Goal: Task Accomplishment & Management: Complete application form

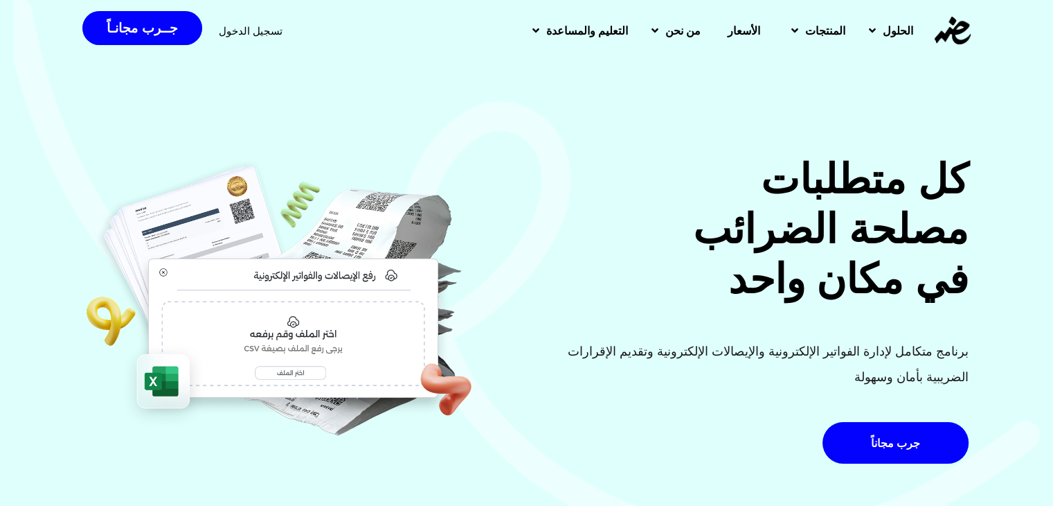
click at [260, 33] on span "تسجيل الدخول" at bounding box center [251, 31] width 64 height 10
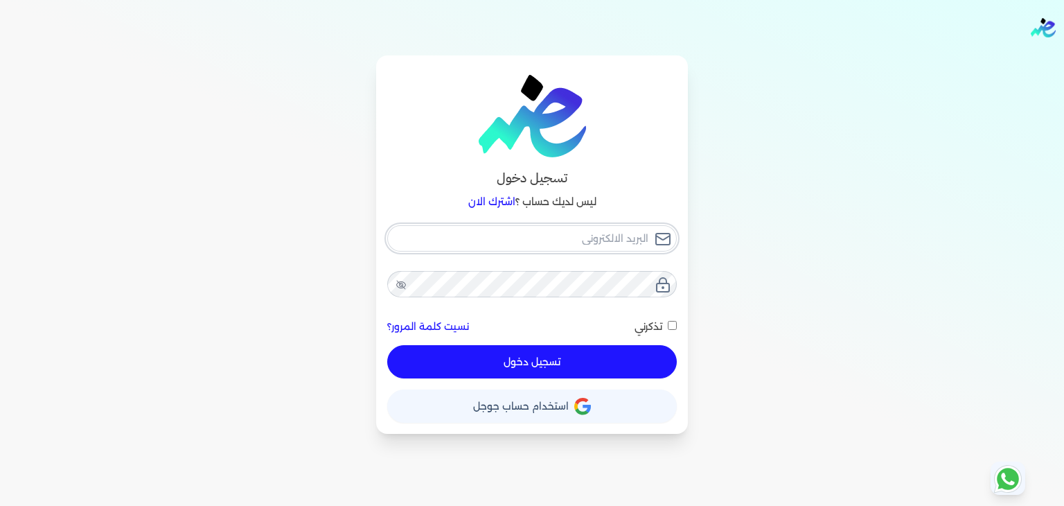
type input "[EMAIL_ADDRESS][DOMAIN_NAME]"
click at [674, 323] on input "تذكرني" at bounding box center [672, 325] width 9 height 9
checkbox input "true"
click at [622, 380] on div "حساب استخدام حساب جوجل" at bounding box center [532, 400] width 290 height 44
drag, startPoint x: 622, startPoint y: 371, endPoint x: 670, endPoint y: 395, distance: 53.9
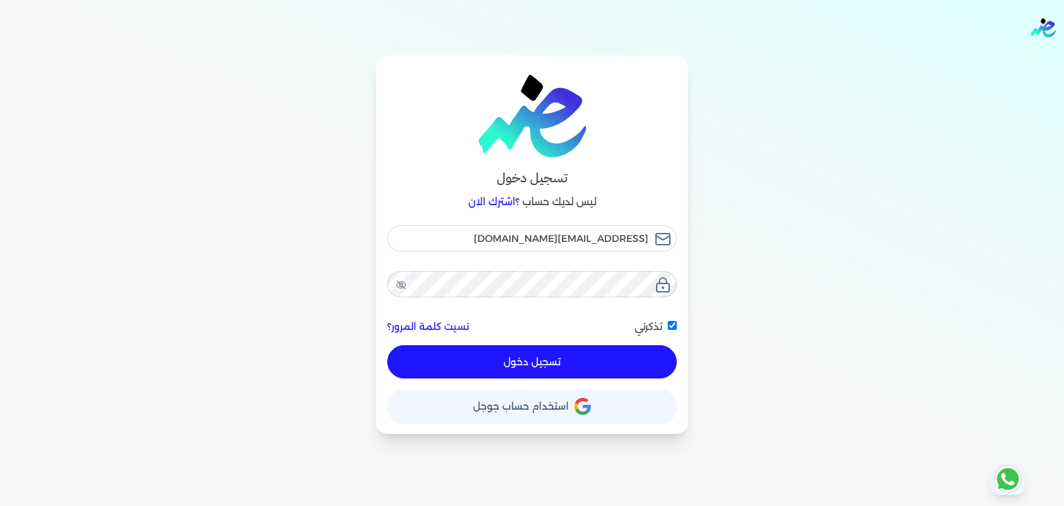
click at [623, 372] on button "تسجيل دخول" at bounding box center [532, 361] width 290 height 33
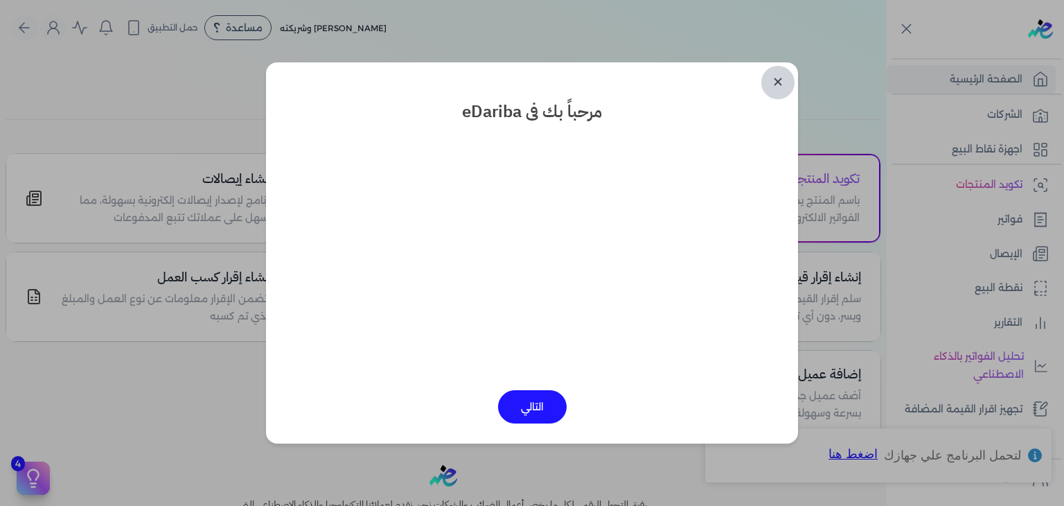
click at [769, 77] on link "✕" at bounding box center [777, 82] width 33 height 33
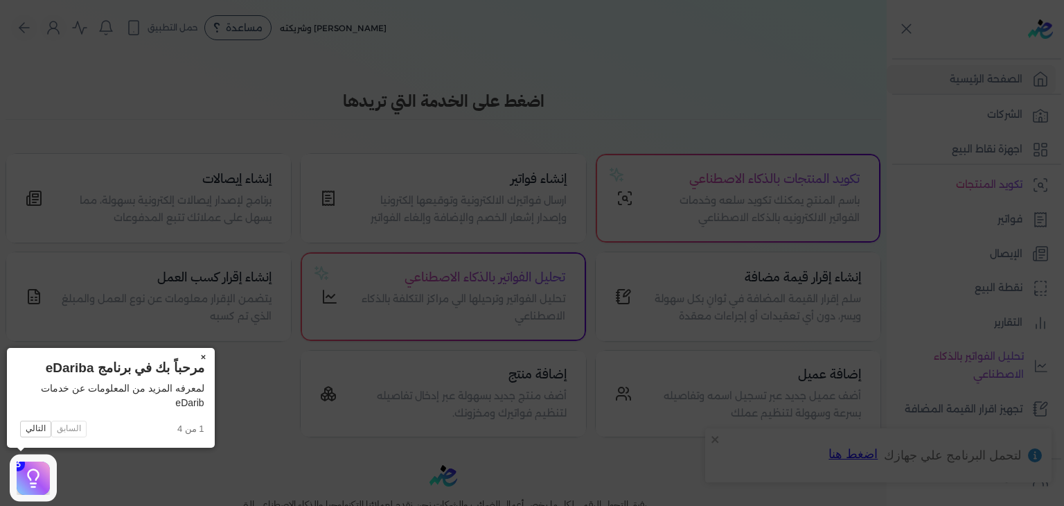
click at [200, 357] on button "×" at bounding box center [204, 357] width 22 height 19
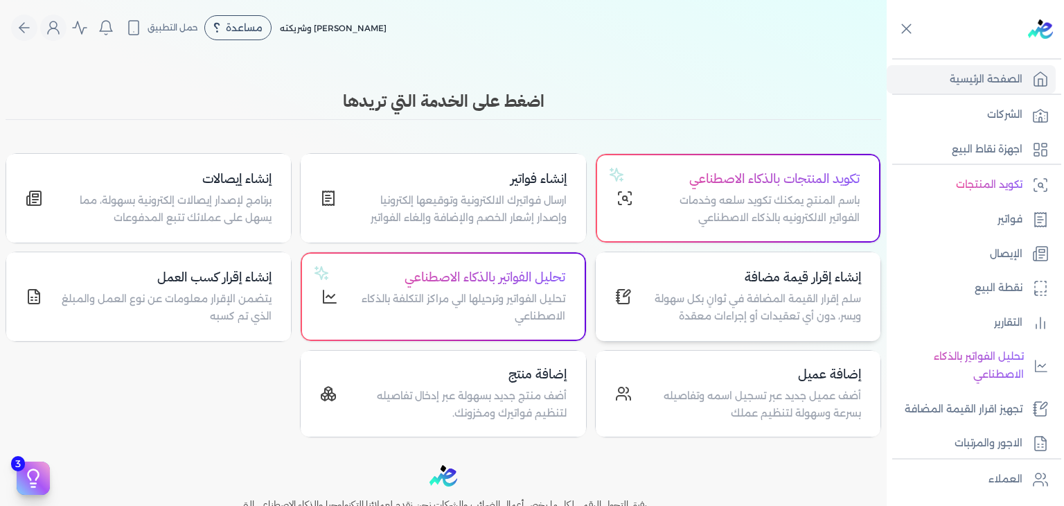
click at [775, 290] on p "سلم إقرار القيمة المضافة في ثوانٍ بكل سهولة ويسر، دون أي تعقيدات أو إجراءات معق…" at bounding box center [754, 307] width 213 height 35
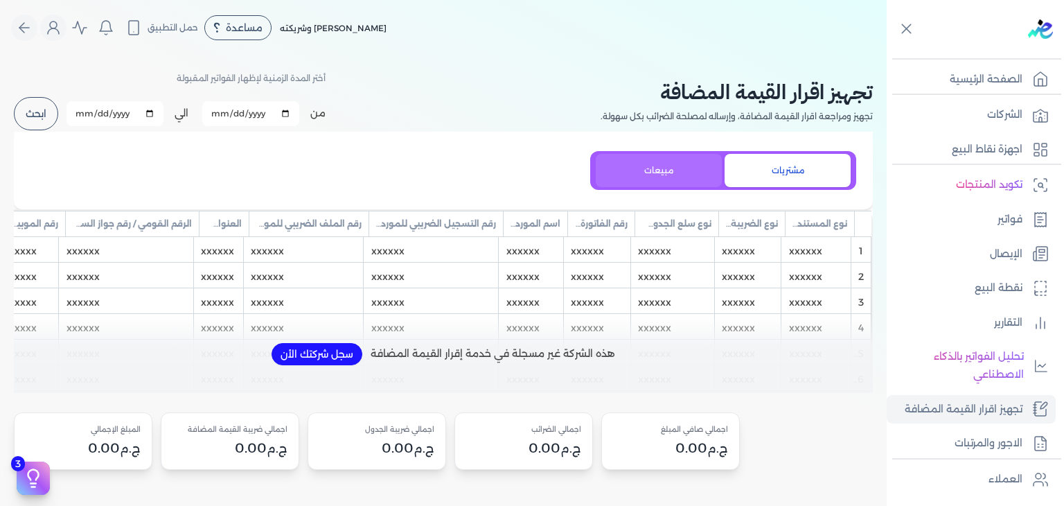
click at [654, 167] on button "مبيعات" at bounding box center [659, 170] width 126 height 33
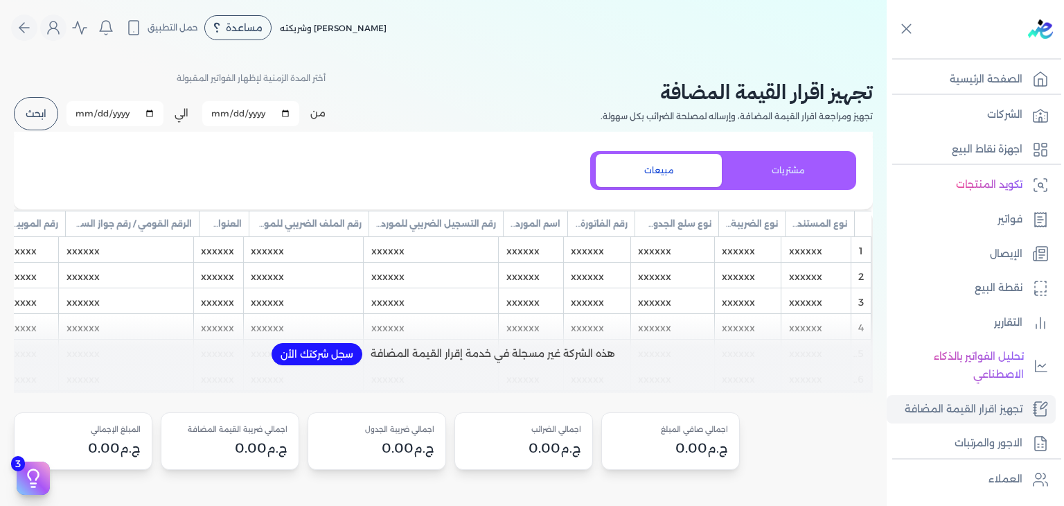
click at [50, 117] on button "ابحث" at bounding box center [36, 113] width 44 height 33
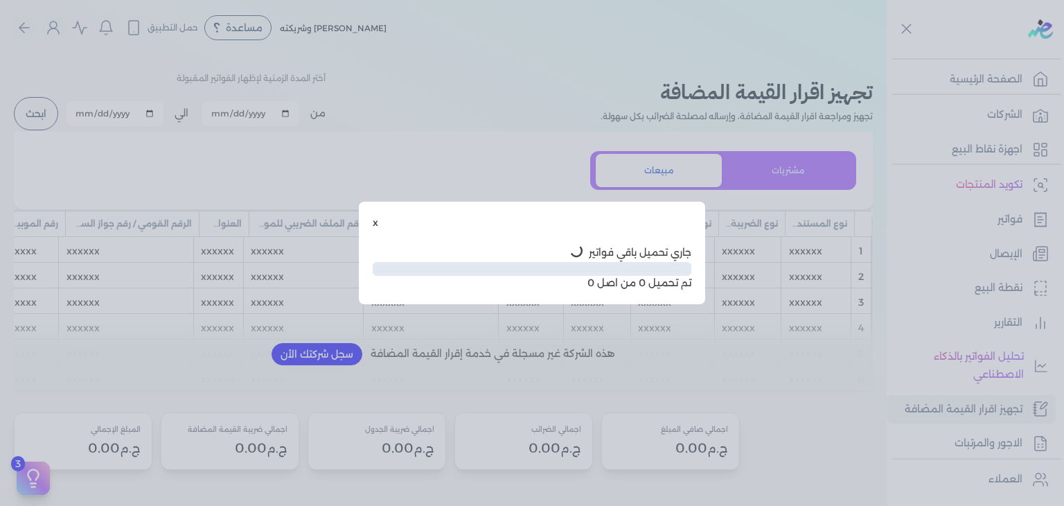
click at [373, 219] on button "x" at bounding box center [376, 222] width 6 height 15
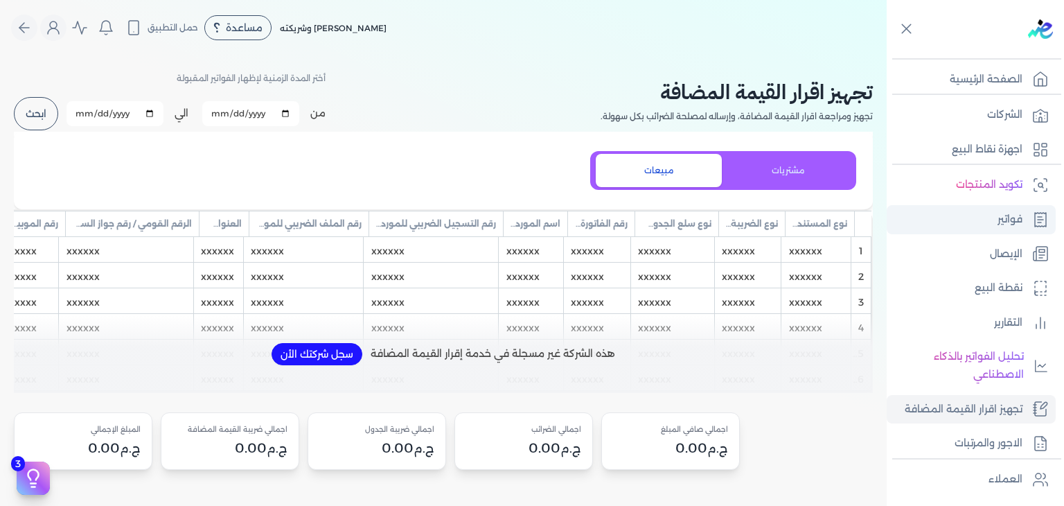
click at [937, 225] on link "فواتير" at bounding box center [971, 219] width 169 height 29
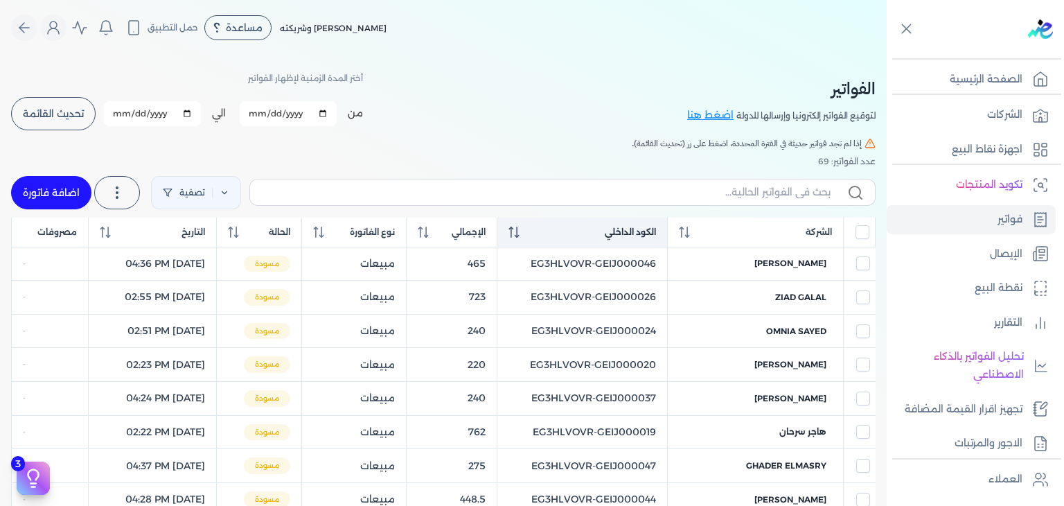
click at [519, 233] on icon at bounding box center [513, 231] width 11 height 11
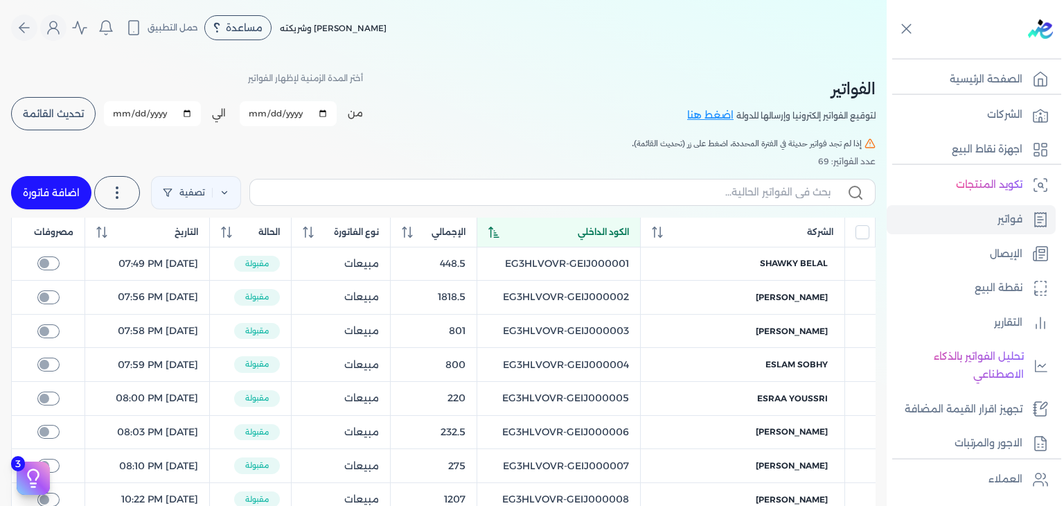
click at [499, 233] on icon at bounding box center [493, 231] width 11 height 11
click at [592, 156] on div "عدد الفواتير: 69" at bounding box center [443, 161] width 864 height 12
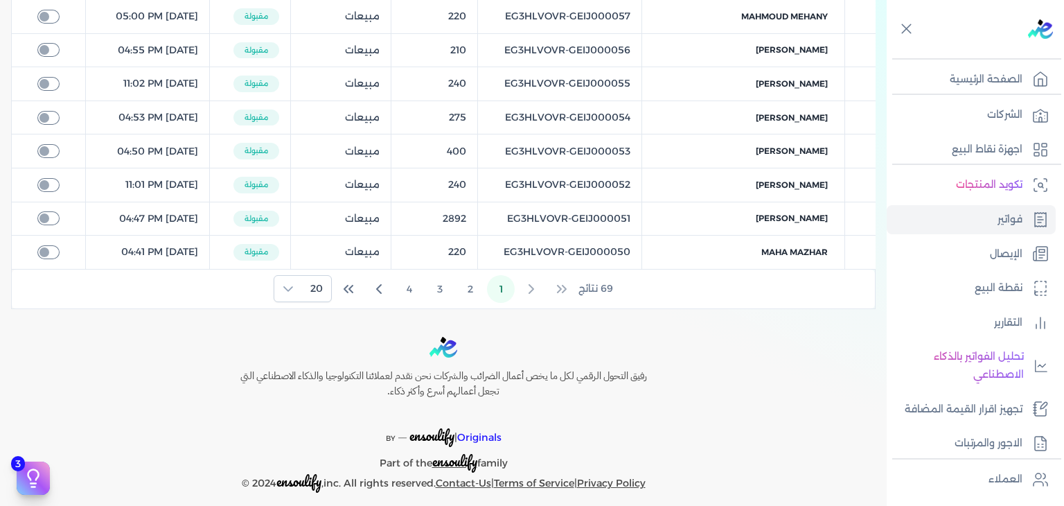
scroll to position [661, 0]
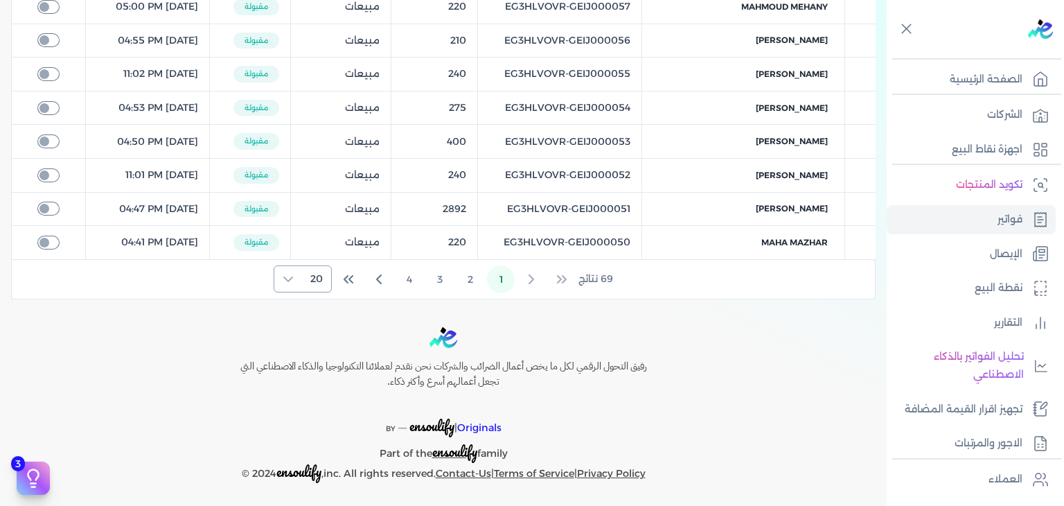
click at [299, 271] on div at bounding box center [288, 279] width 28 height 26
click at [315, 361] on span "100" at bounding box center [313, 361] width 17 height 15
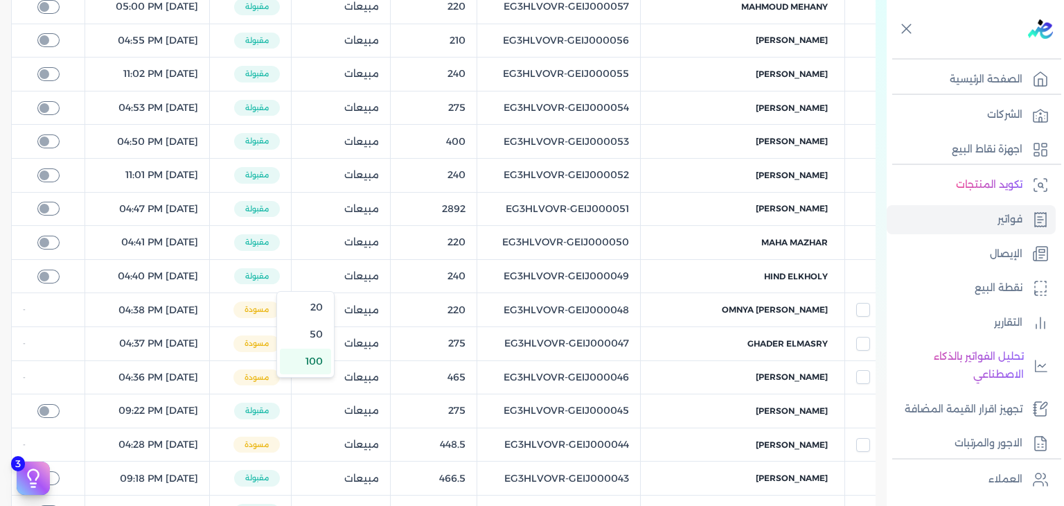
scroll to position [2303, 0]
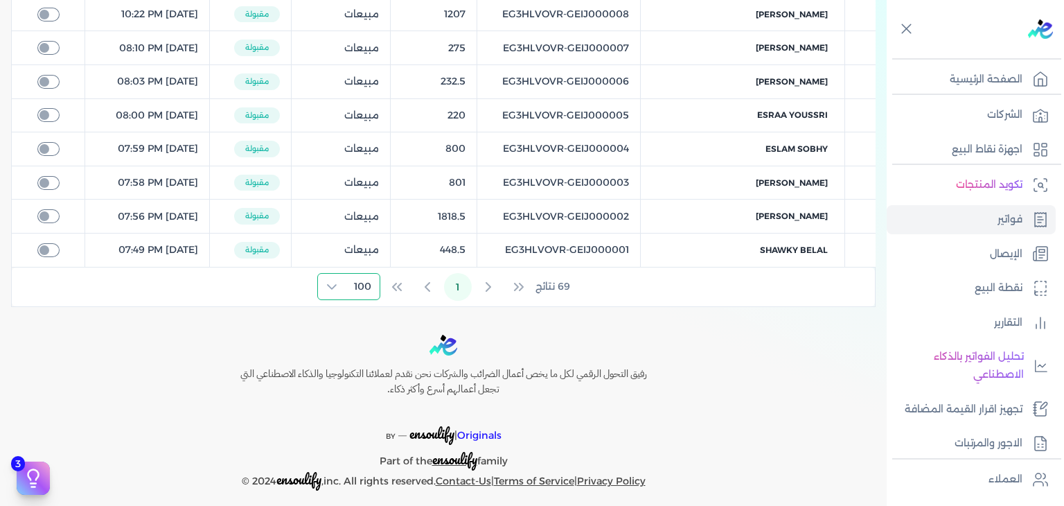
click at [662, 297] on div "Toggle Navigation الاسعار العمولات مساعدة خدمة العملاء دليل المستخدم تسجيل الدخ…" at bounding box center [443, 253] width 887 height 506
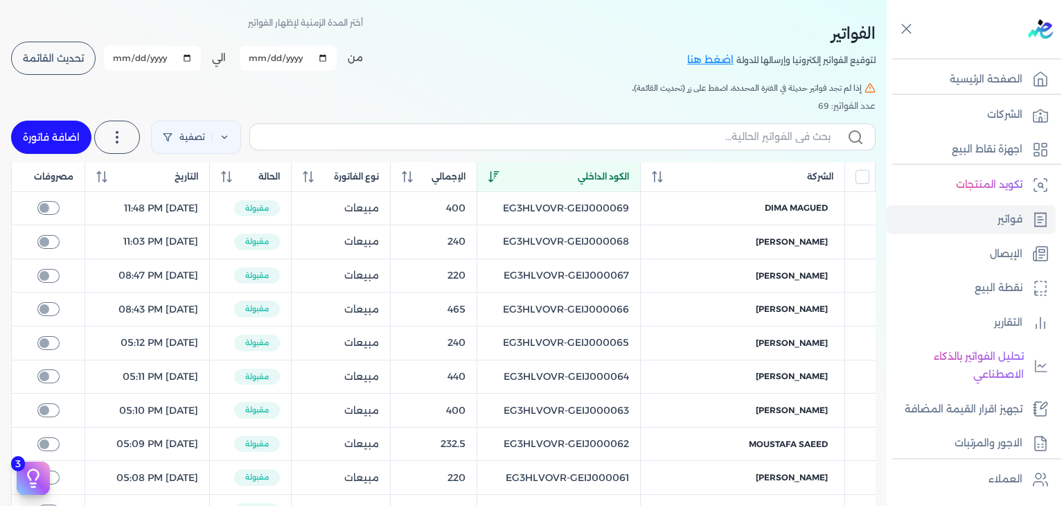
scroll to position [0, 0]
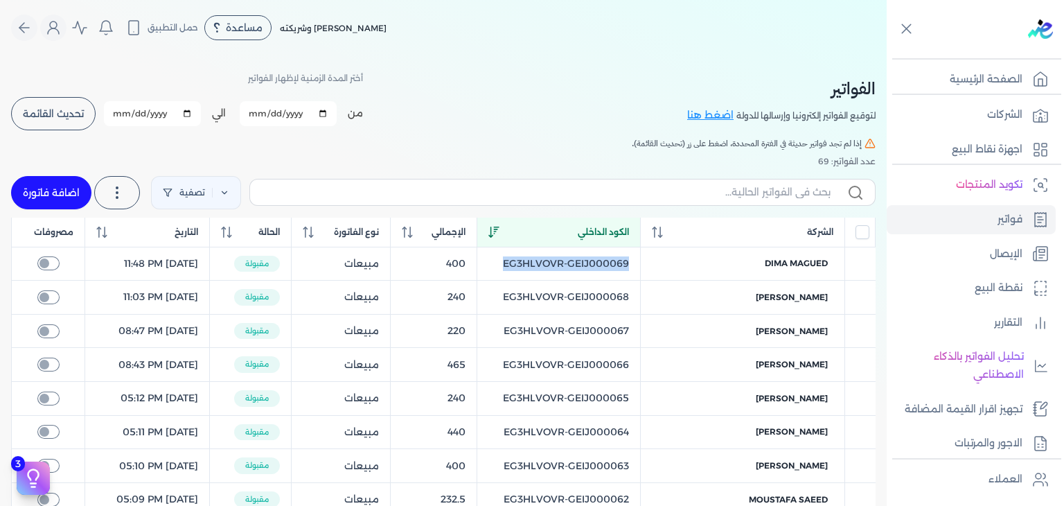
drag, startPoint x: 515, startPoint y: 264, endPoint x: 650, endPoint y: 265, distance: 135.8
copy td "EG3HLVOVR-GEIJ000069"
click at [391, 222] on th "نوع الفاتورة" at bounding box center [341, 232] width 100 height 30
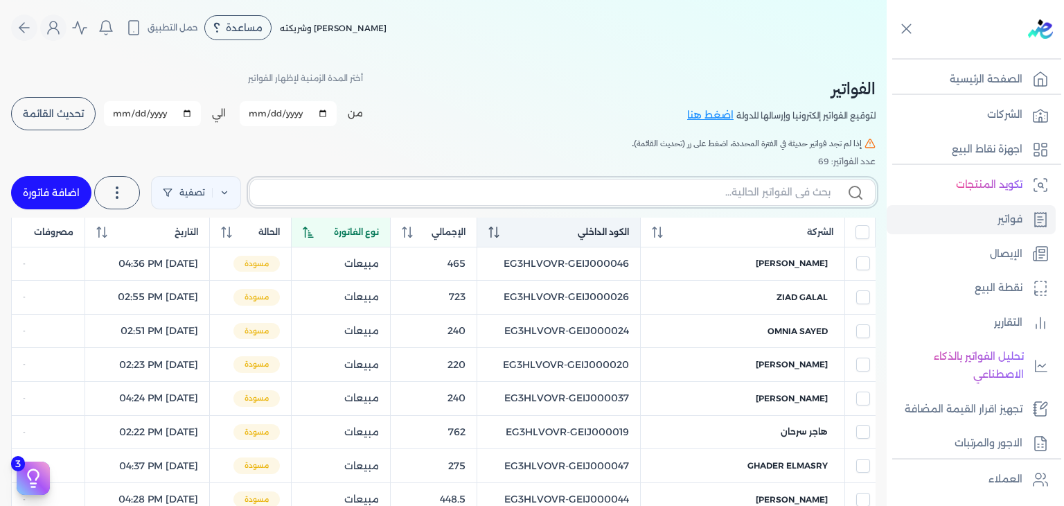
click at [453, 196] on input "text" at bounding box center [545, 192] width 569 height 15
paste input "EG3HLVOVR-GEIJ000070"
type input "EG3HLVOVR-GEIJ000070"
checkbox input "false"
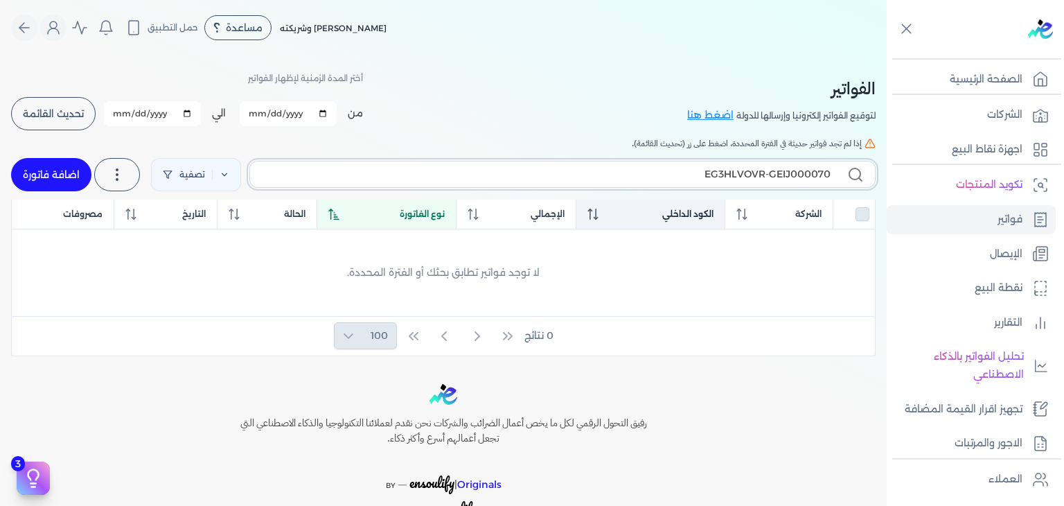
type input "EG3HLVOVR-GEIJ000070"
click at [44, 170] on link "اضافة فاتورة" at bounding box center [51, 174] width 80 height 33
select select "EGP"
select select "B"
select select "EGS"
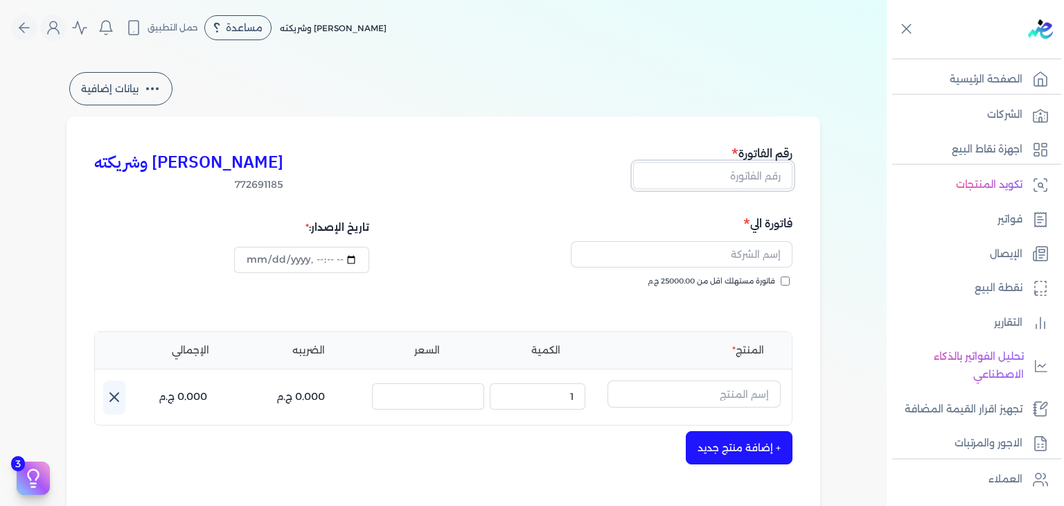
click at [768, 175] on input "text" at bounding box center [712, 175] width 159 height 26
paste input "EG3HLVOVR-GEIJ000070"
type input "EG3HLVOVR-GEIJ000070"
click at [787, 278] on input "فاتورة مستهلك اقل من 25000.00 ج.م" at bounding box center [785, 280] width 9 height 9
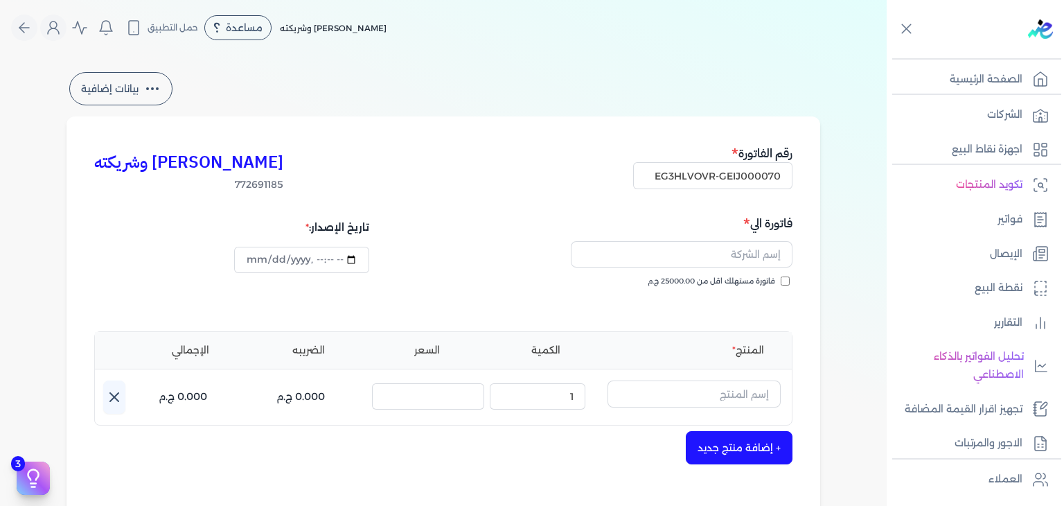
checkbox input "true"
drag, startPoint x: 731, startPoint y: 260, endPoint x: 721, endPoint y: 260, distance: 10.4
click at [731, 260] on input "text" at bounding box center [682, 254] width 222 height 26
paste input "[PERSON_NAME]"
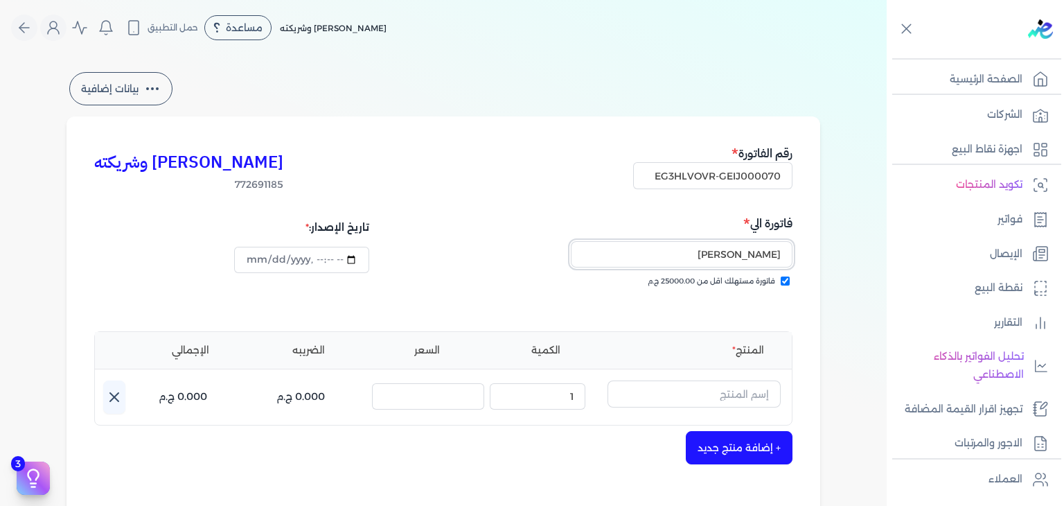
type input "[PERSON_NAME]"
type input "[DATE]T14:24:14"
click at [710, 396] on input "text" at bounding box center [693, 393] width 173 height 26
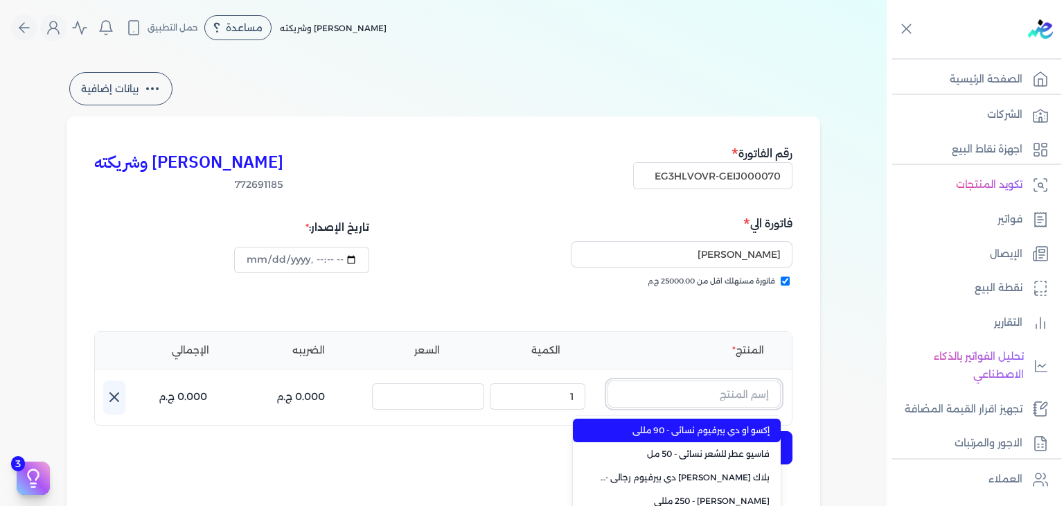
paste input "خمرة رذاذ عطري منعش نسائي - 250 مللي"
type input "خمرة رذاذ عطري منعش نسائي - 250 مللي"
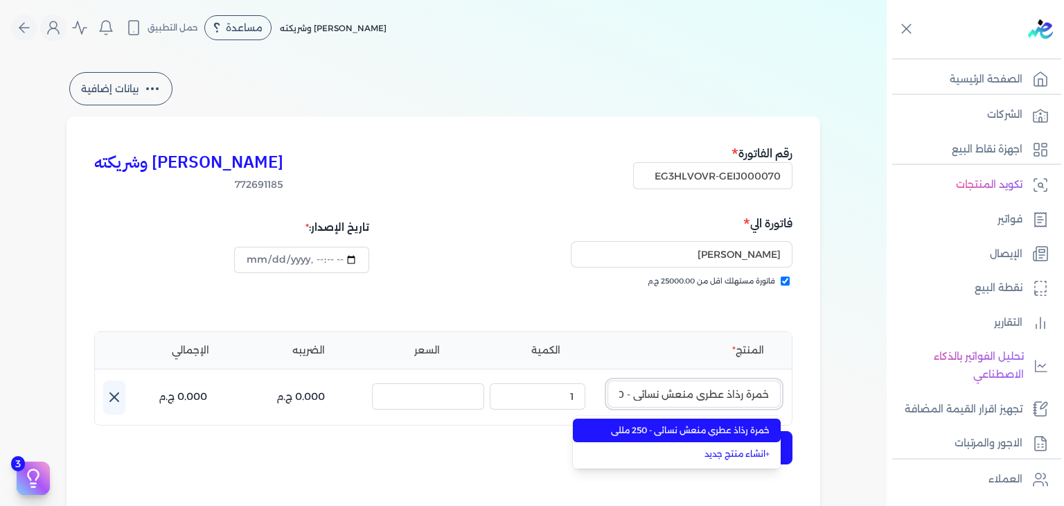
scroll to position [0, -37]
click at [720, 431] on span "خمرة رذاذ عطري منعش نسائي - 250 مللي" at bounding box center [684, 430] width 169 height 12
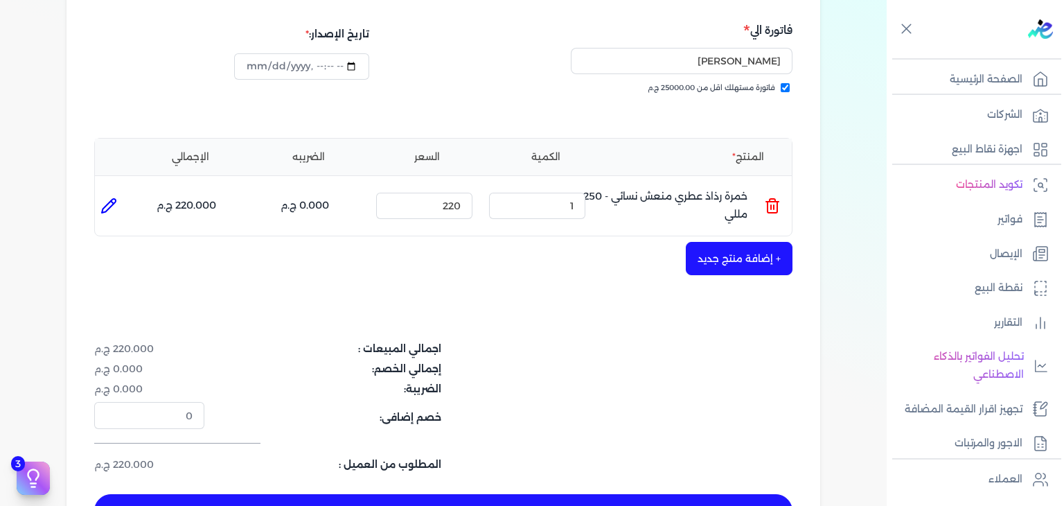
scroll to position [416, 0]
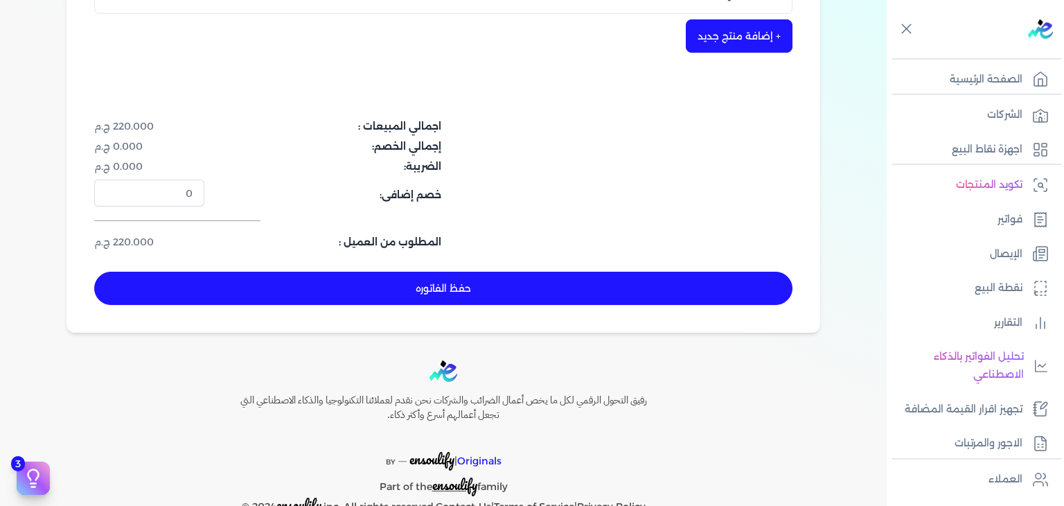
click at [576, 283] on button "حفظ الفاتوره" at bounding box center [443, 287] width 698 height 33
type input "[DATE]"
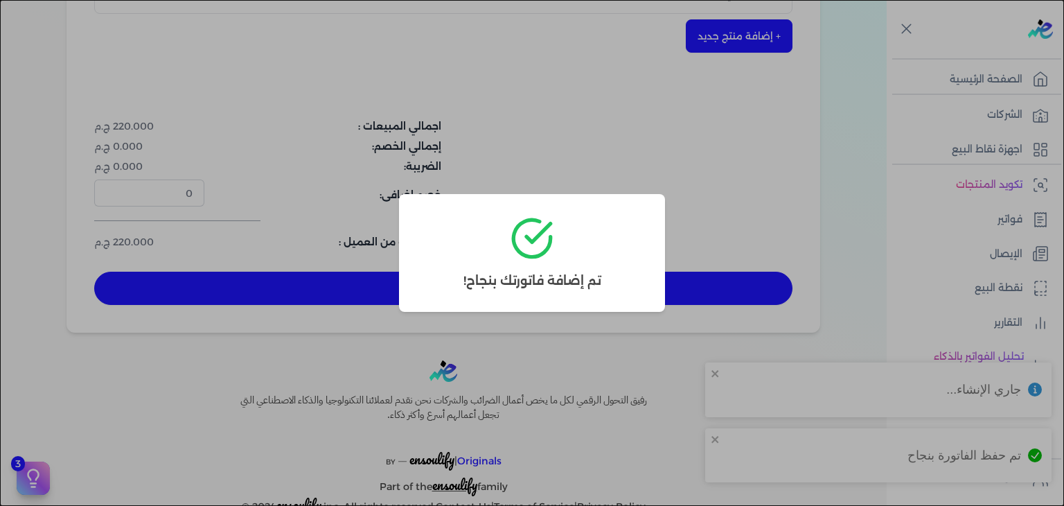
type input "[DATE]T14:24:45"
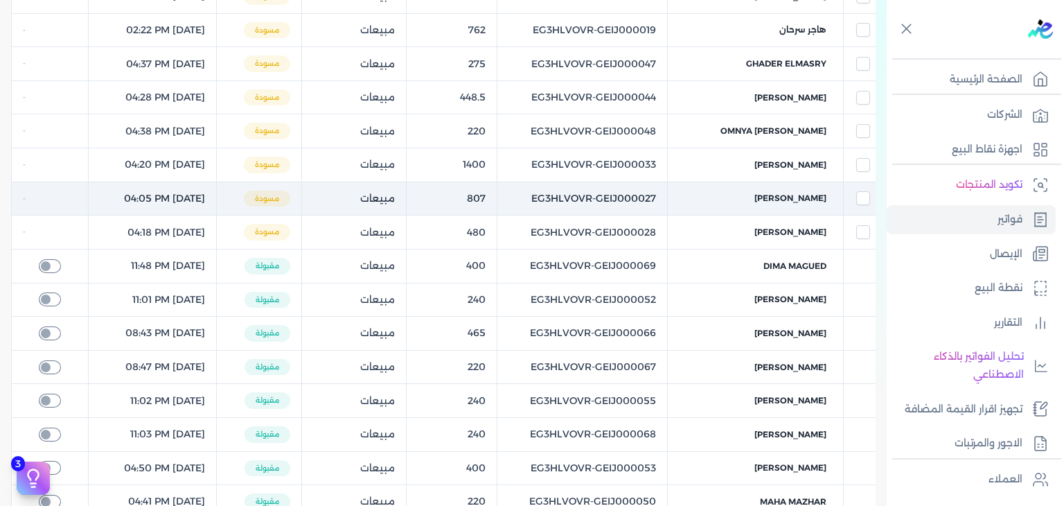
scroll to position [125, 0]
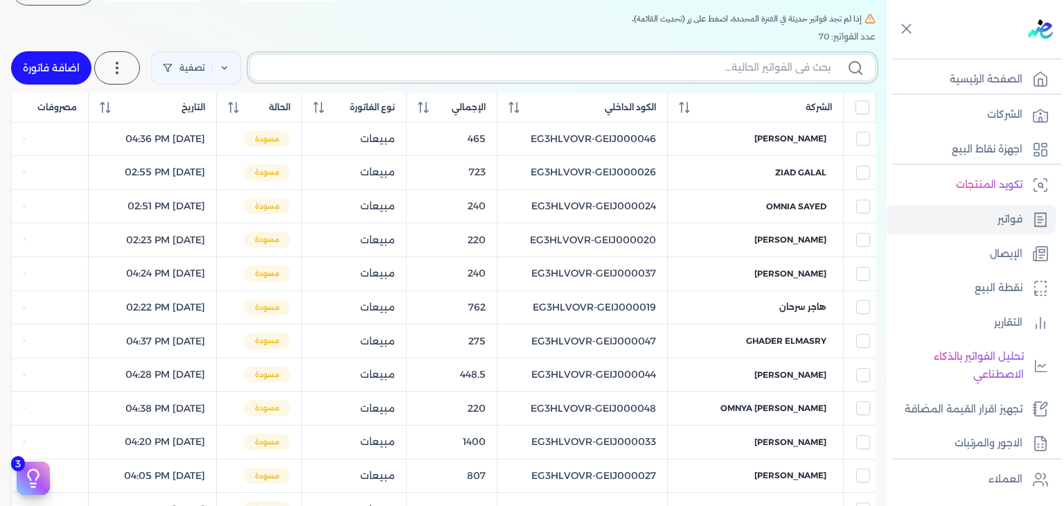
click at [654, 73] on input "text" at bounding box center [545, 67] width 569 height 15
paste input "EG3HLVOVR-GEIJ000070"
type input "EG3HLVOVR-GEIJ000070"
checkbox input "false"
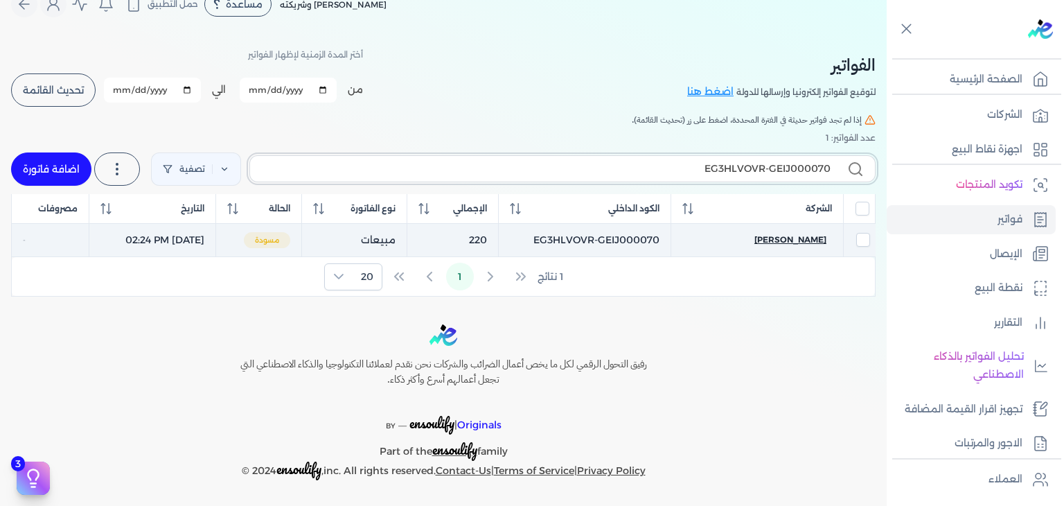
type input "EG3HLVOVR-GEIJ000070"
click at [812, 237] on span "[PERSON_NAME]" at bounding box center [790, 239] width 72 height 12
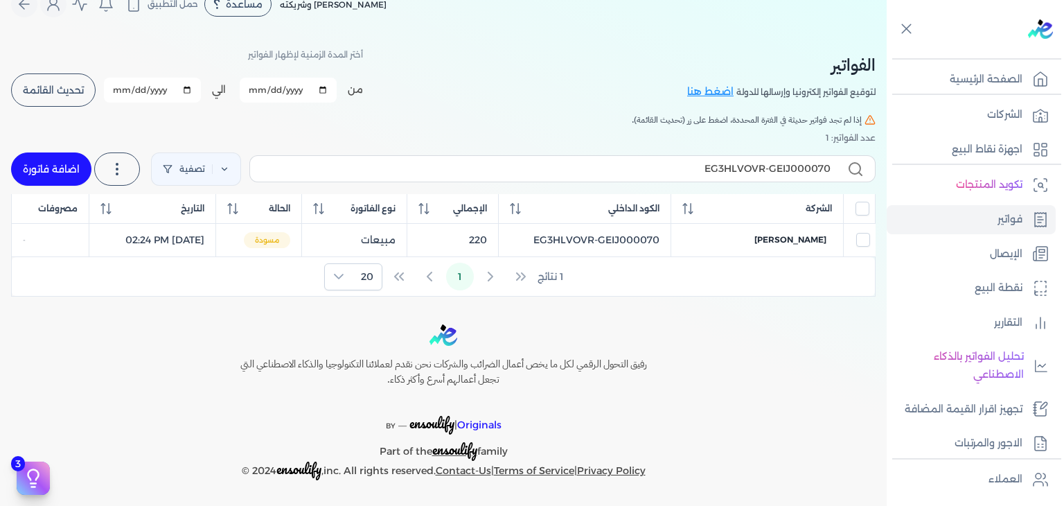
select select "EGP"
select select "B"
select select "EGS"
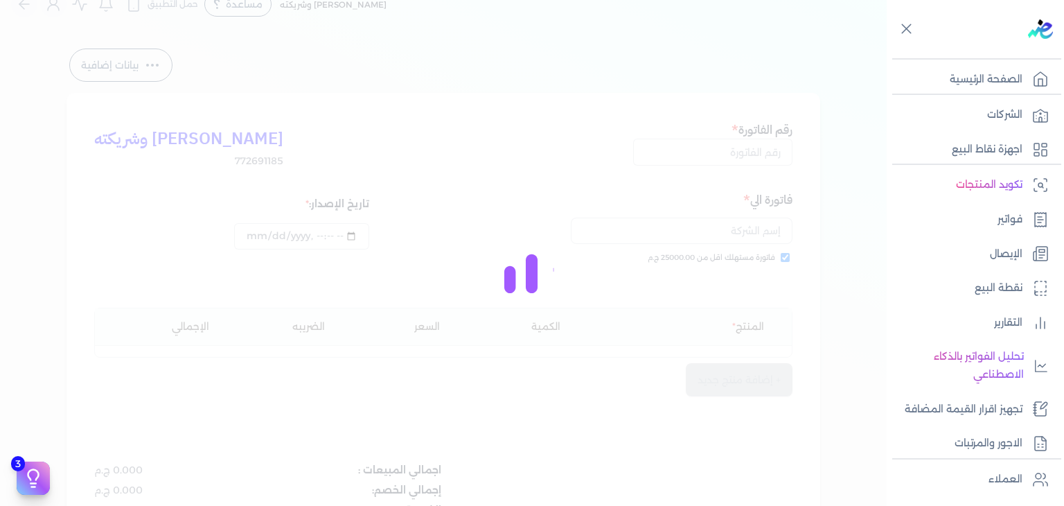
type input "EG3HLVOVR-GEIJ000070"
checkbox input "true"
type input "[DATE]T14:24:14"
type input "[DATE]"
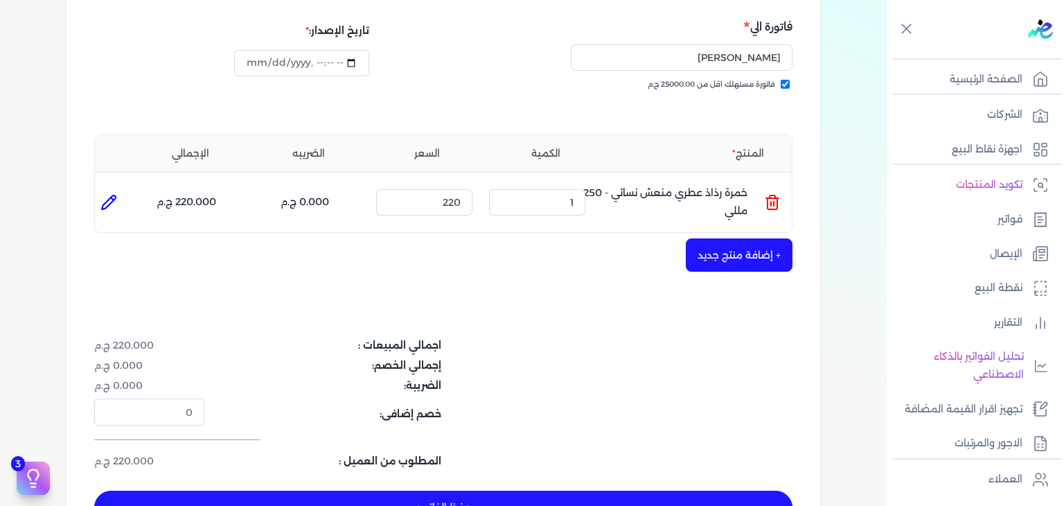
scroll to position [370, 0]
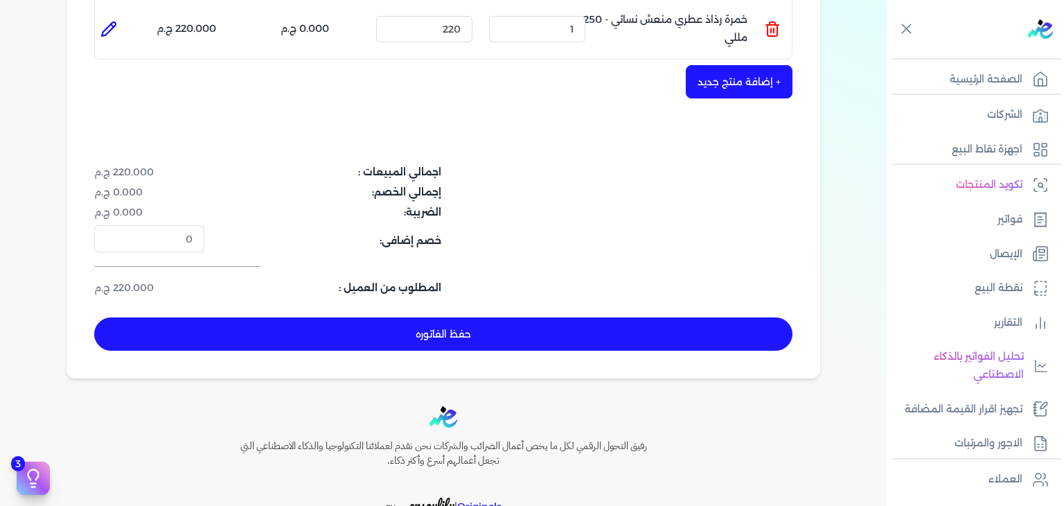
click at [490, 339] on button "حفظ الفاتوره" at bounding box center [443, 333] width 698 height 33
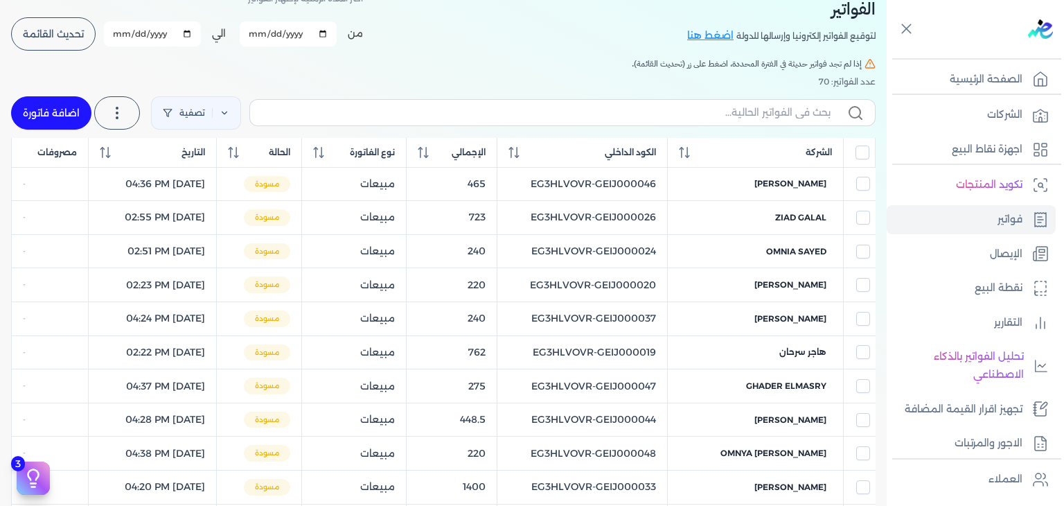
scroll to position [79, 0]
click at [759, 109] on input "text" at bounding box center [545, 113] width 569 height 15
paste input "EG3HLVOVR-GEIJ000071"
type input "EG3HLVOVR-GEIJ000071"
checkbox input "false"
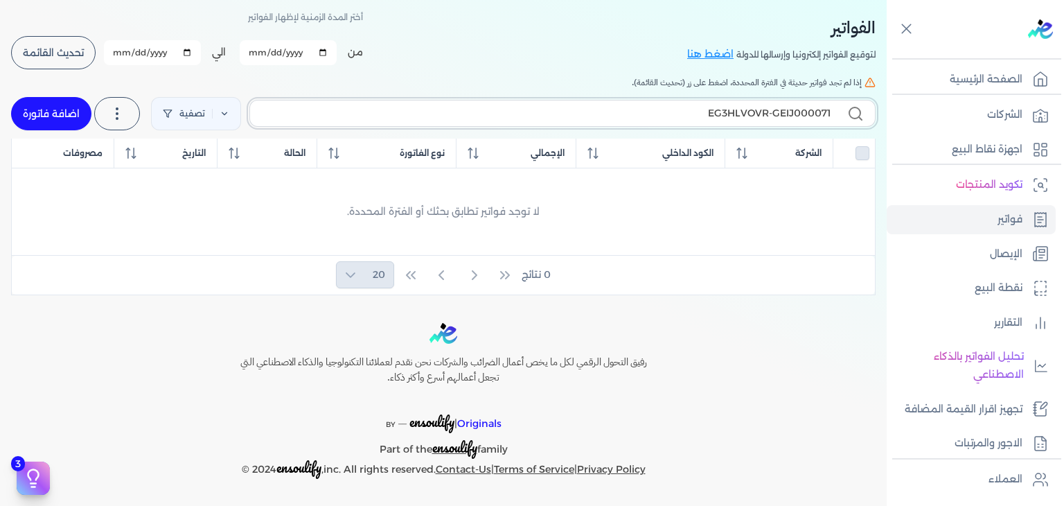
scroll to position [60, 0]
type input "EG3HLVOVR-GEIJ000071"
click at [53, 115] on link "اضافة فاتورة" at bounding box center [51, 114] width 80 height 33
select select "EGP"
select select "B"
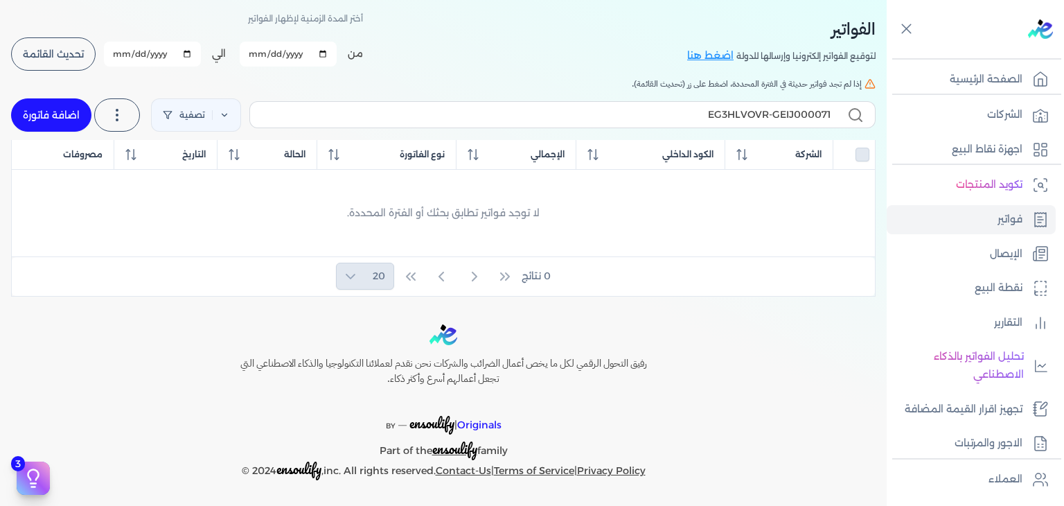
select select "EGS"
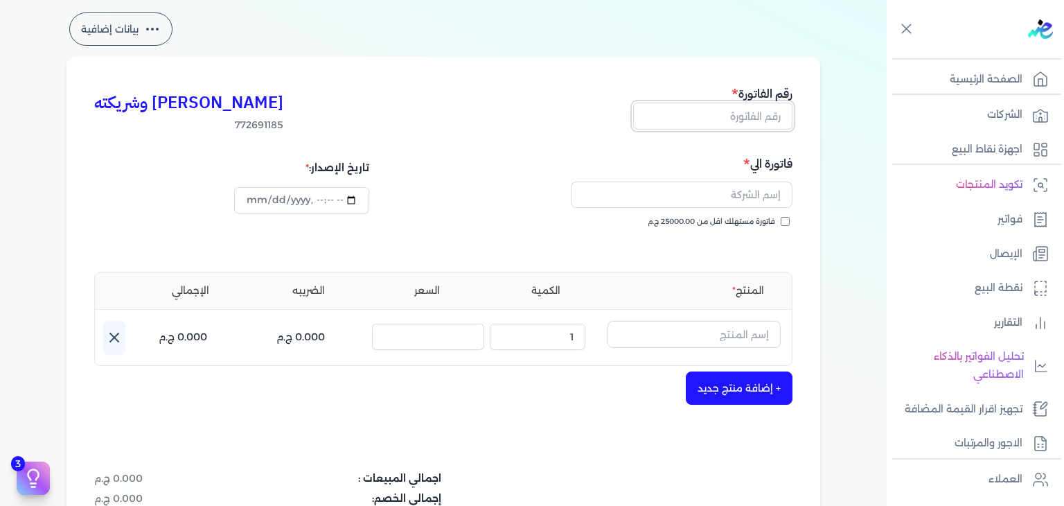
click at [772, 123] on input "text" at bounding box center [712, 116] width 159 height 26
paste input "EG3HLVOVR-GEIJ000071"
type input "EG3HLVOVR-GEIJ000071"
click at [754, 193] on input "text" at bounding box center [682, 194] width 222 height 26
paste input "Dina tabour"
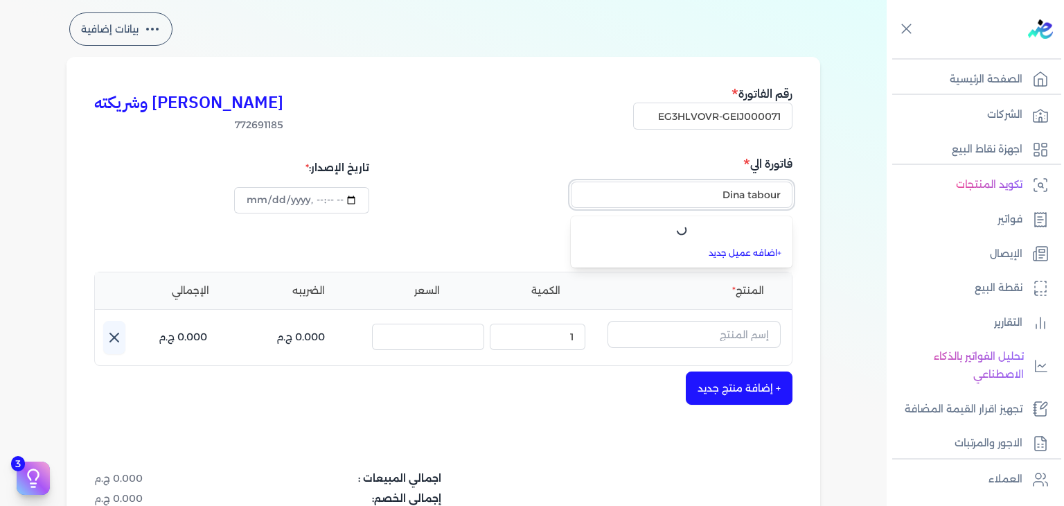
type input "Dina tabour"
click at [831, 208] on div "بيانات إضافية [PERSON_NAME] وشريكته 772691185 رقم الفاتورة EG3HLVOVR-GEIJ000071…" at bounding box center [443, 347] width 798 height 674
click at [785, 220] on input "فاتورة مستهلك اقل من 25000.00 ج.م" at bounding box center [785, 221] width 9 height 9
checkbox input "true"
click at [772, 192] on input "text" at bounding box center [682, 194] width 222 height 26
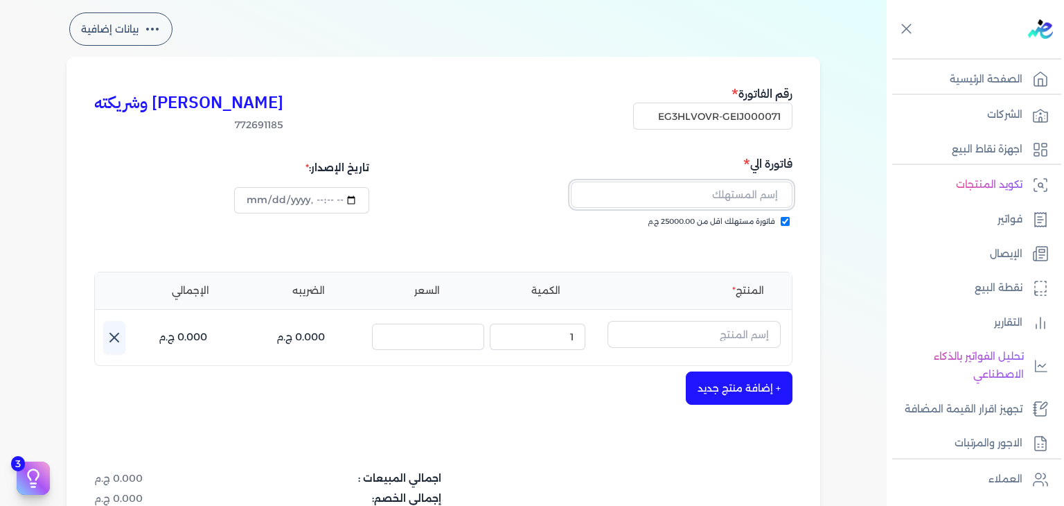
paste input "Dina tabour"
type input "Dina tabour"
click at [260, 204] on input "datetime-local" at bounding box center [301, 200] width 134 height 26
type input "[DATE]T14:25:33"
click at [723, 333] on input "text" at bounding box center [693, 334] width 173 height 26
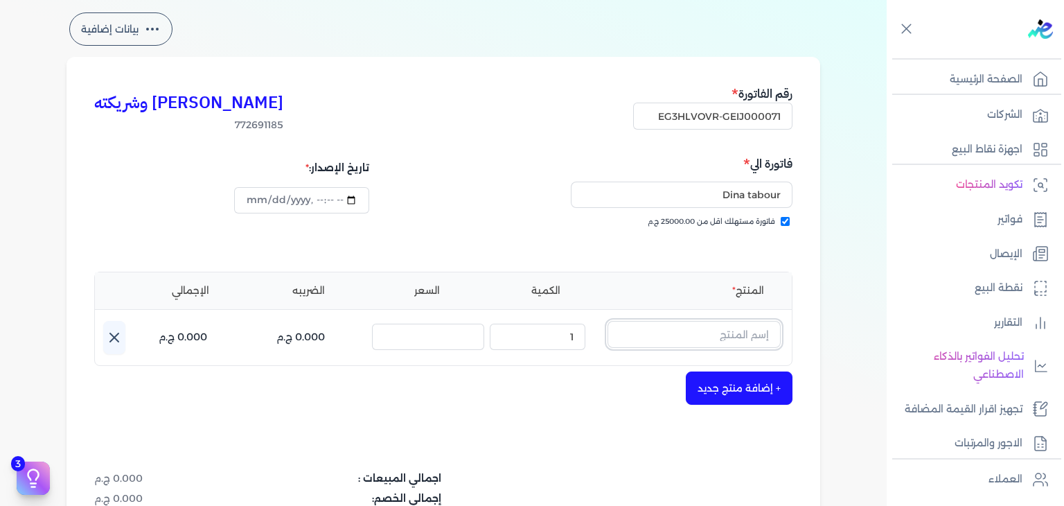
paste input "دير مس او دي بيرفيوم نسائي - 100 مللي"
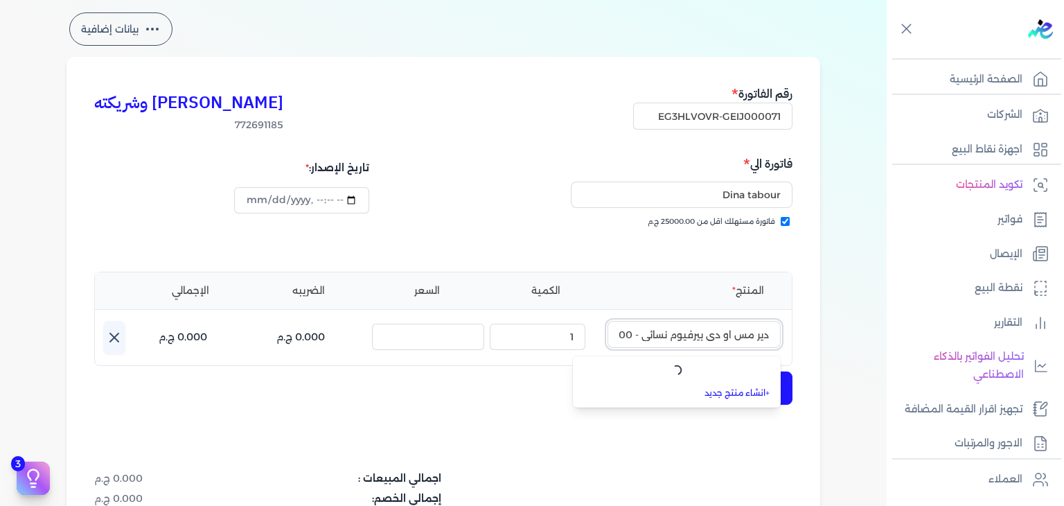
scroll to position [0, -30]
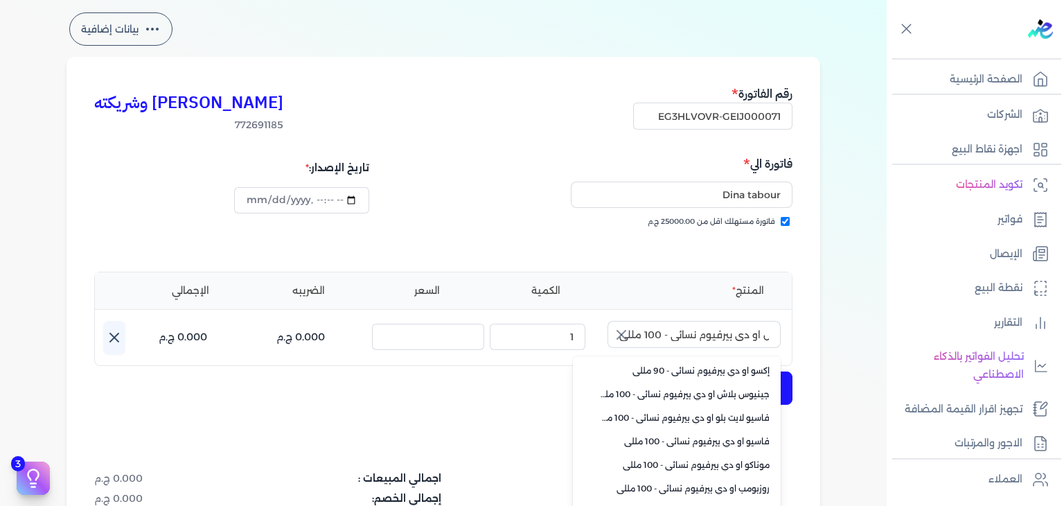
type input "إكسو او دي بيرفيوم نسائي - 90 مللي"
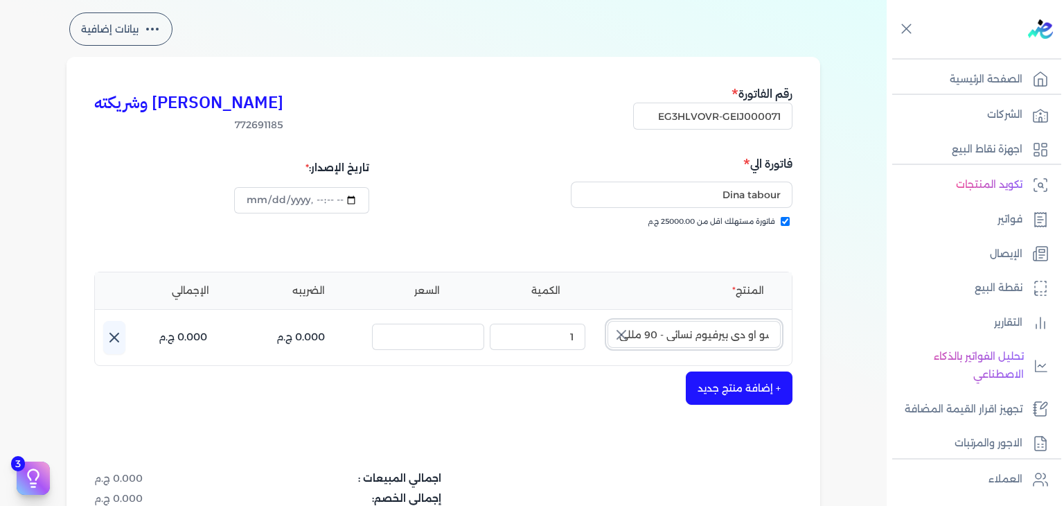
scroll to position [0, 0]
type input "[DATE]T14:26:02"
paste input "ير مس او دي بيرفيوم نسائي - 10"
type input "دير مس او دي بيرفيوم نسائي - 100 مللي"
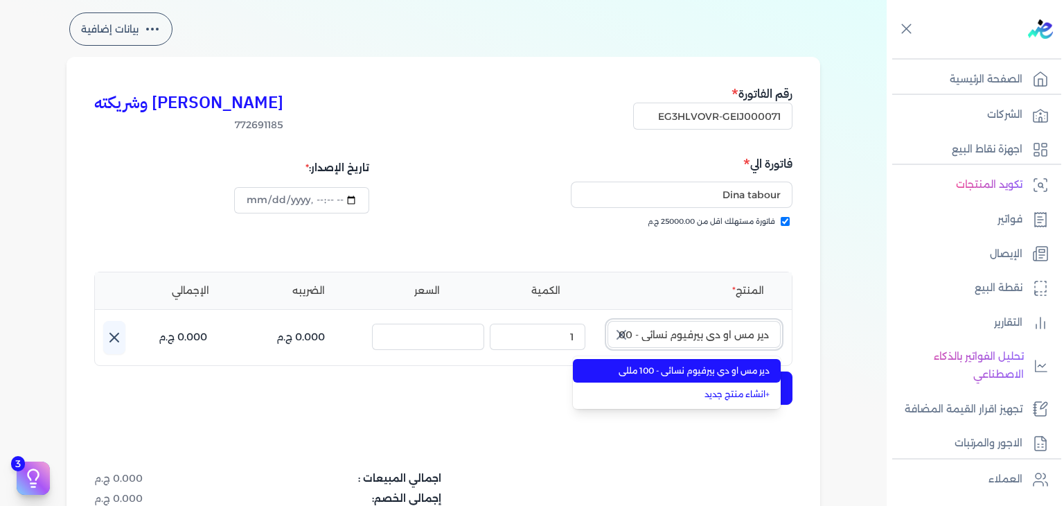
scroll to position [0, -28]
click at [739, 371] on span "دير مس او دي بيرفيوم نسائي - 100 مللي" at bounding box center [684, 370] width 169 height 12
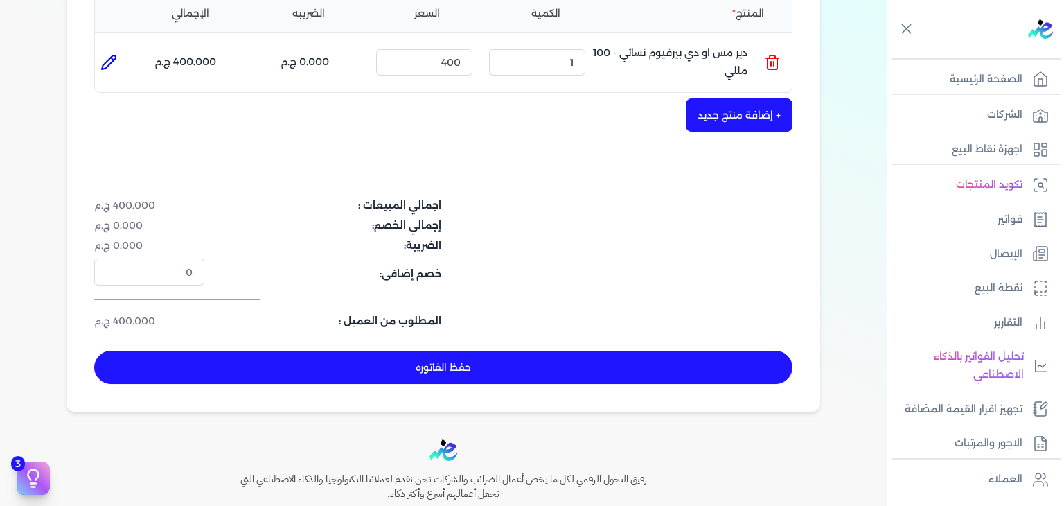
scroll to position [0, 0]
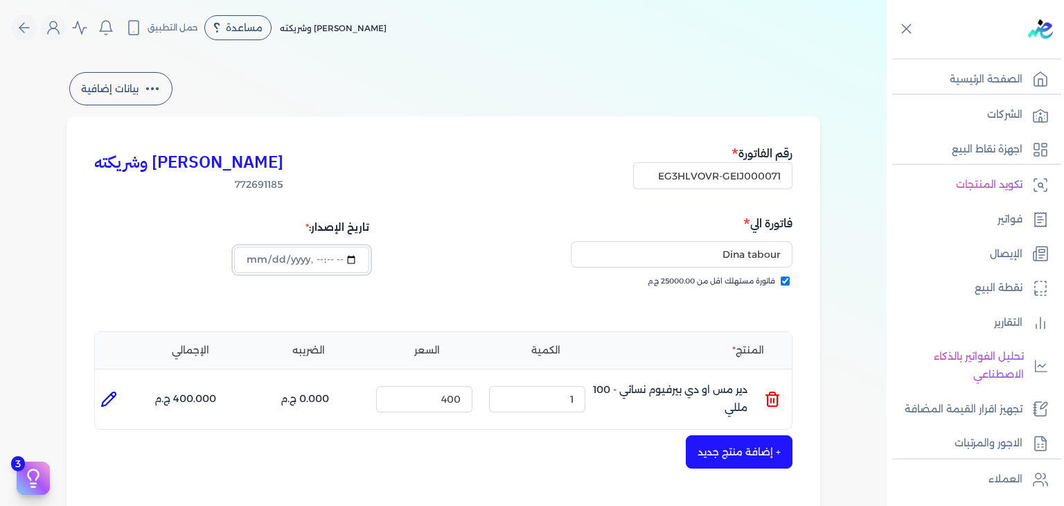
click at [253, 261] on input "datetime-local" at bounding box center [301, 260] width 134 height 26
type input "[DATE]T14:26:02"
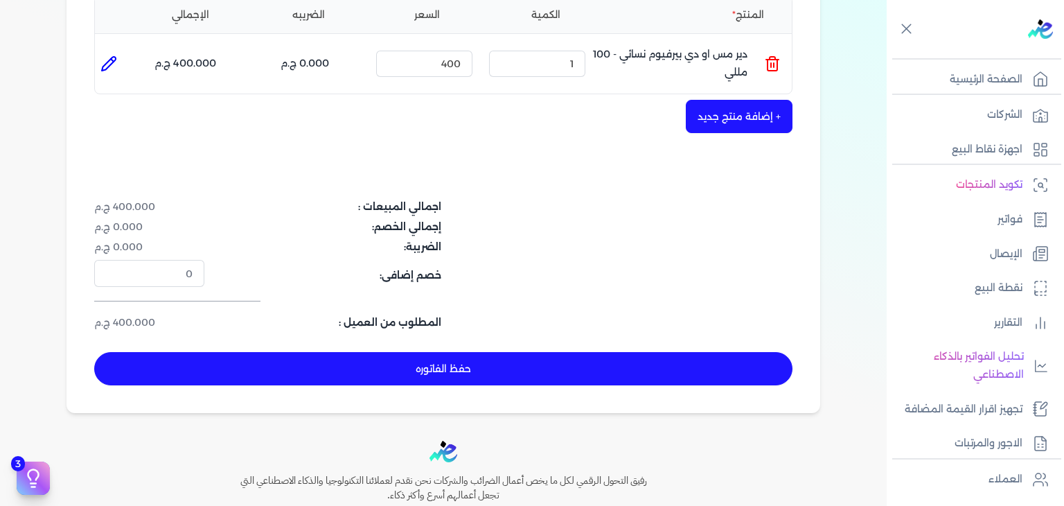
scroll to position [416, 0]
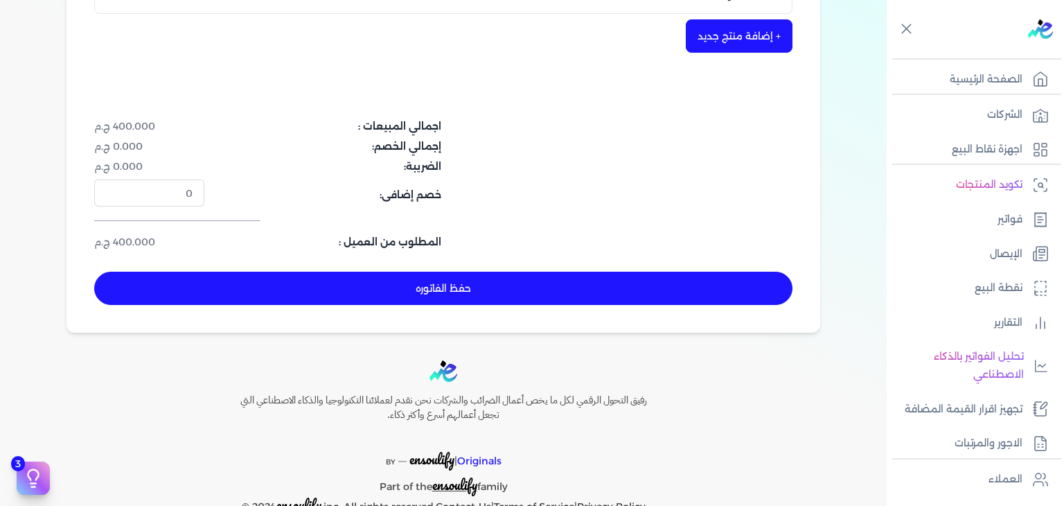
click at [544, 297] on button "حفظ الفاتوره" at bounding box center [443, 287] width 698 height 33
type input "[DATE]"
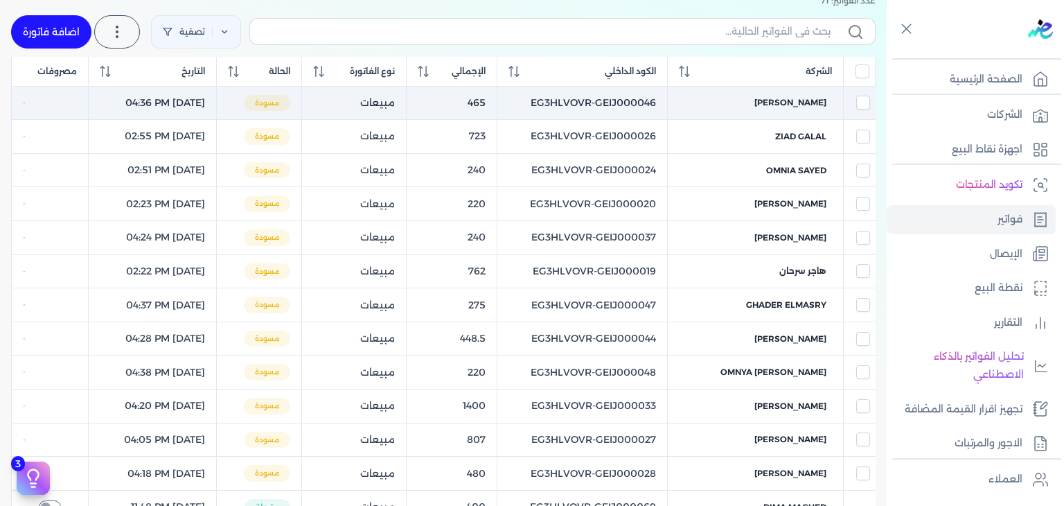
scroll to position [125, 0]
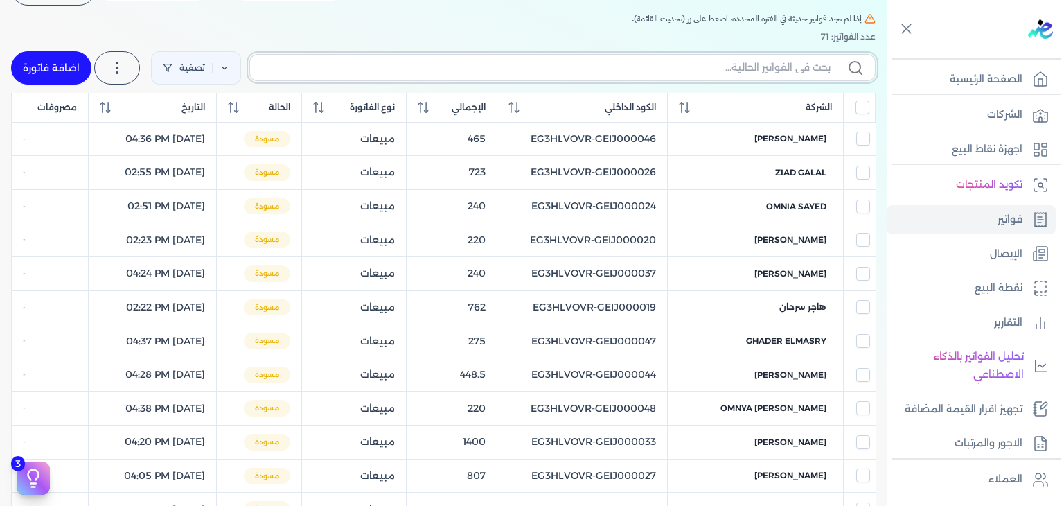
click at [695, 63] on input "text" at bounding box center [545, 67] width 569 height 15
paste input "EG3HLVOVR-GEIJ000071"
type input "EG3HLVOVR-GEIJ000071"
checkbox input "false"
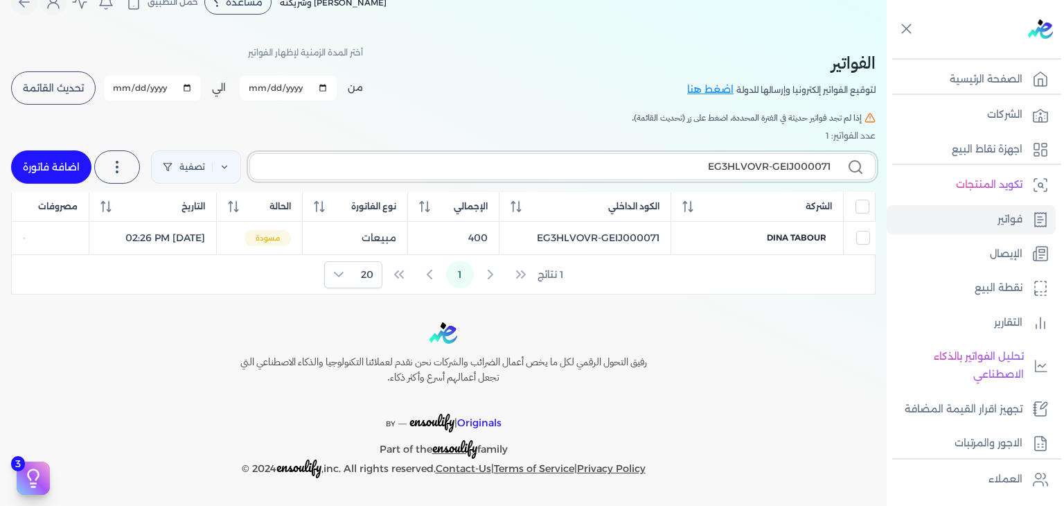
scroll to position [24, 0]
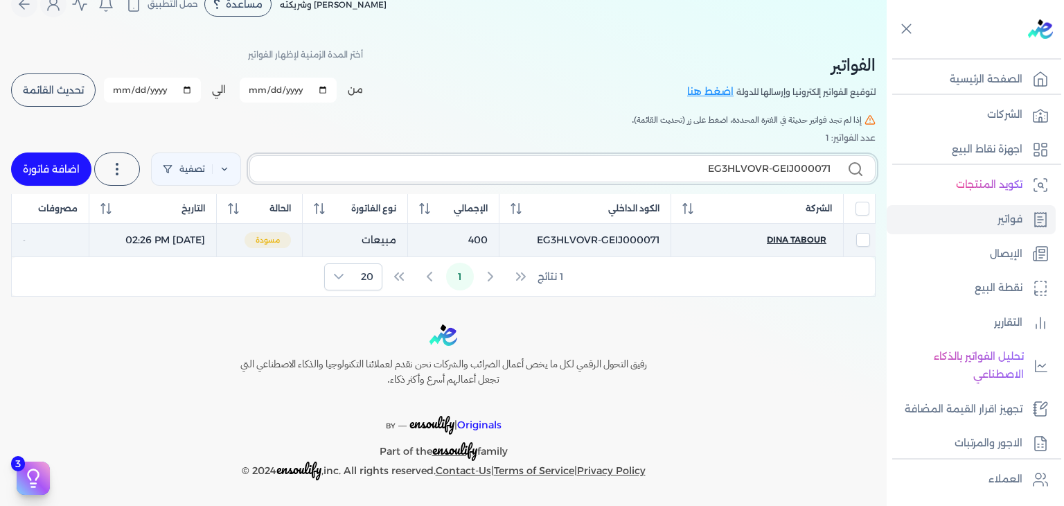
type input "EG3HLVOVR-GEIJ000071"
click at [791, 236] on span "Dina tabour" at bounding box center [797, 239] width 60 height 12
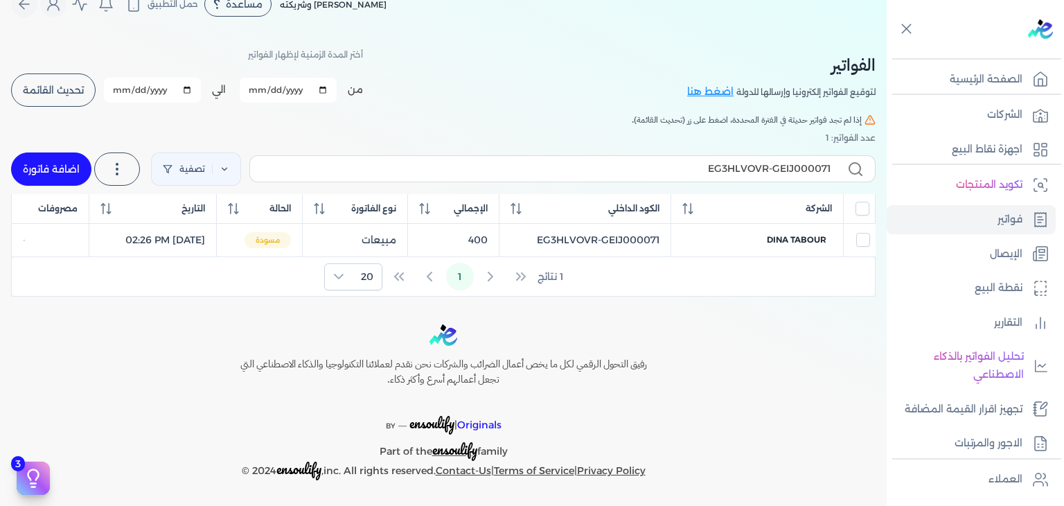
select select "EGP"
select select "B"
select select "EGS"
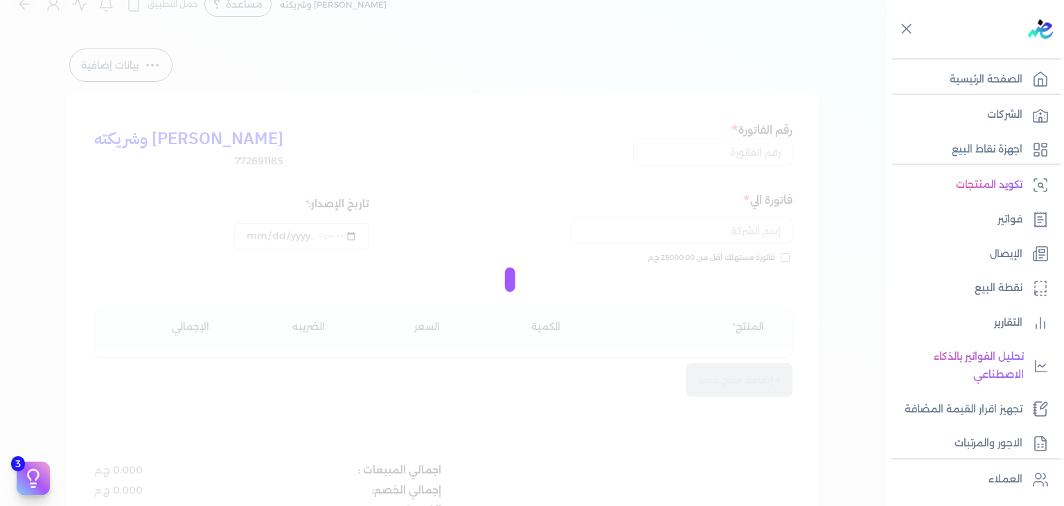
type input "[DATE]T14:26:21"
type input "EG3HLVOVR-GEIJ000071"
checkbox input "true"
type input "[DATE]T14:26:02"
type input "[DATE]"
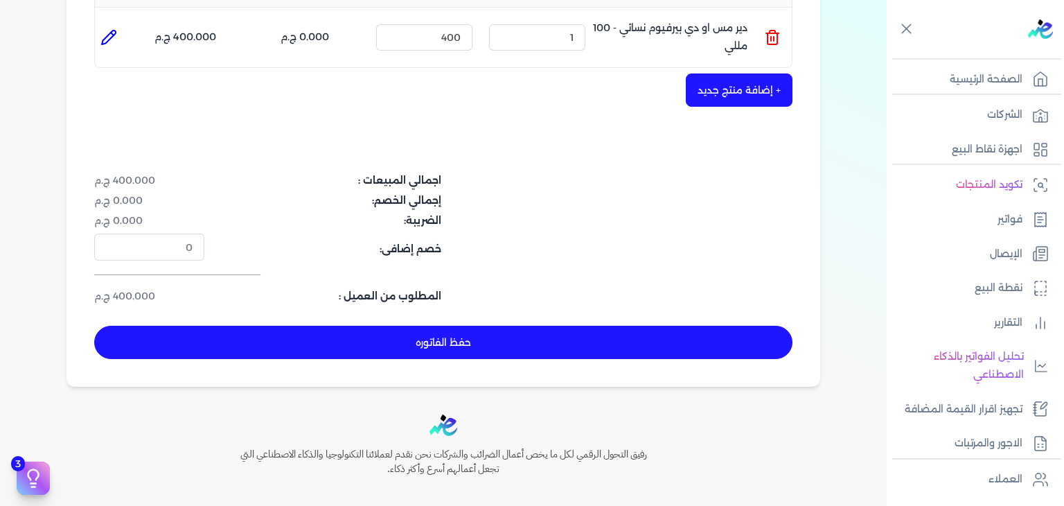
scroll to position [370, 0]
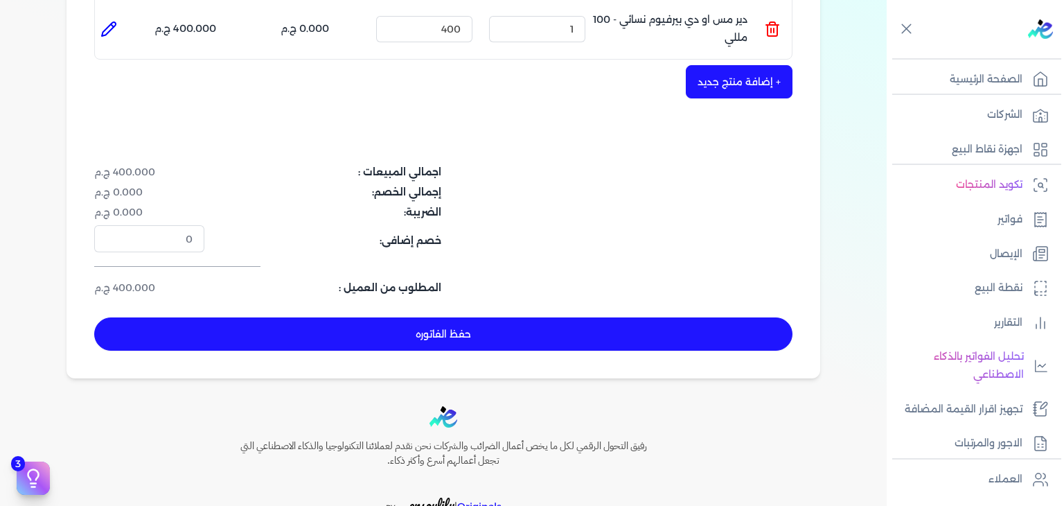
click at [576, 317] on button "حفظ الفاتوره" at bounding box center [443, 333] width 698 height 33
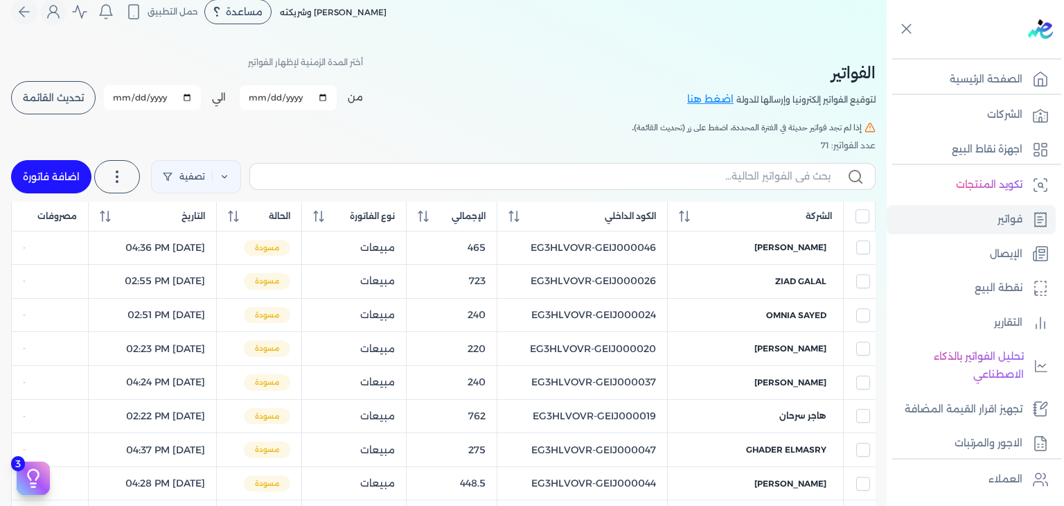
scroll to position [10, 0]
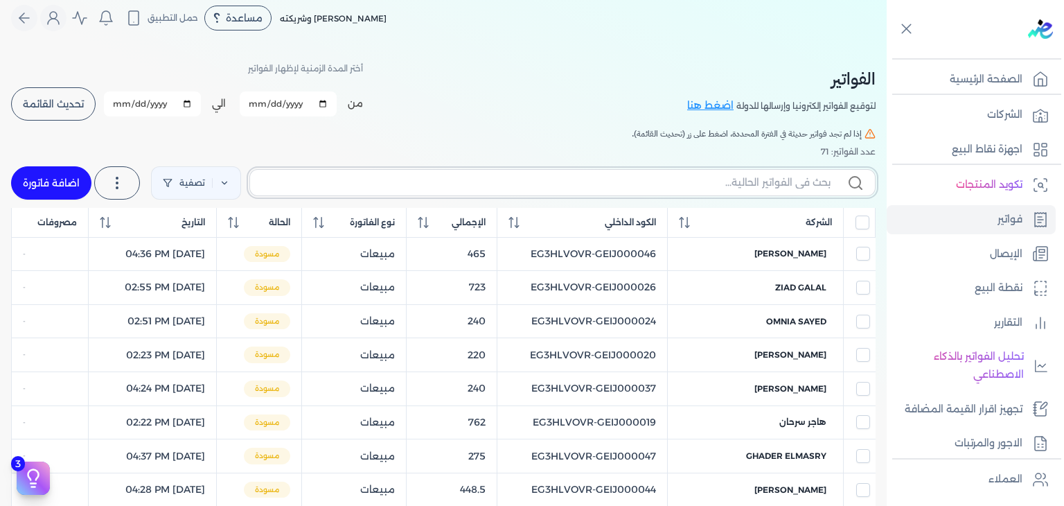
click at [318, 185] on input "text" at bounding box center [545, 182] width 569 height 15
paste input "EG3HLVOVR-GEIJ000072"
type input "EG3HLVOVR-GEIJ000072"
checkbox input "false"
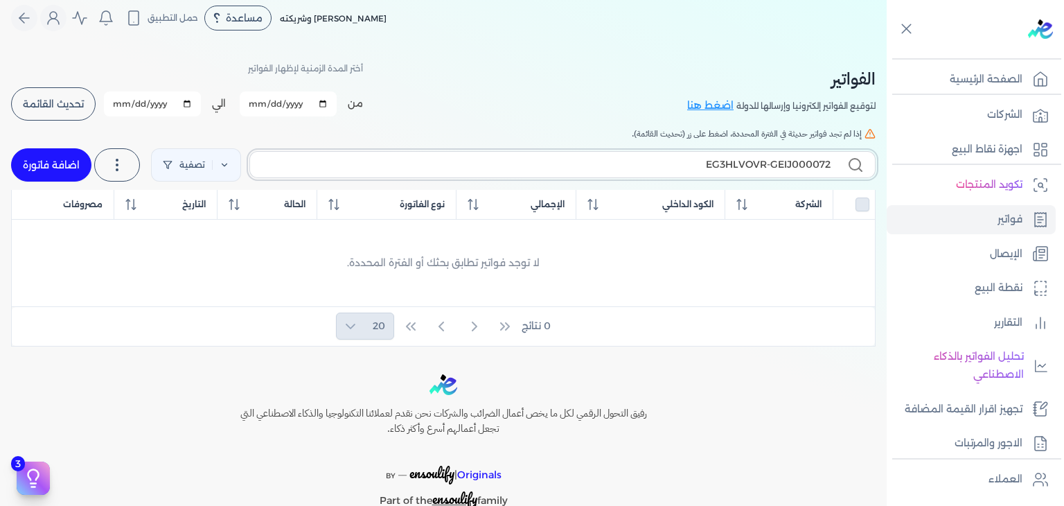
type input "EG3HLVOVR-GEIJ000072"
click at [80, 166] on link "اضافة فاتورة" at bounding box center [51, 164] width 80 height 33
select select "EGP"
select select "B"
select select "EGS"
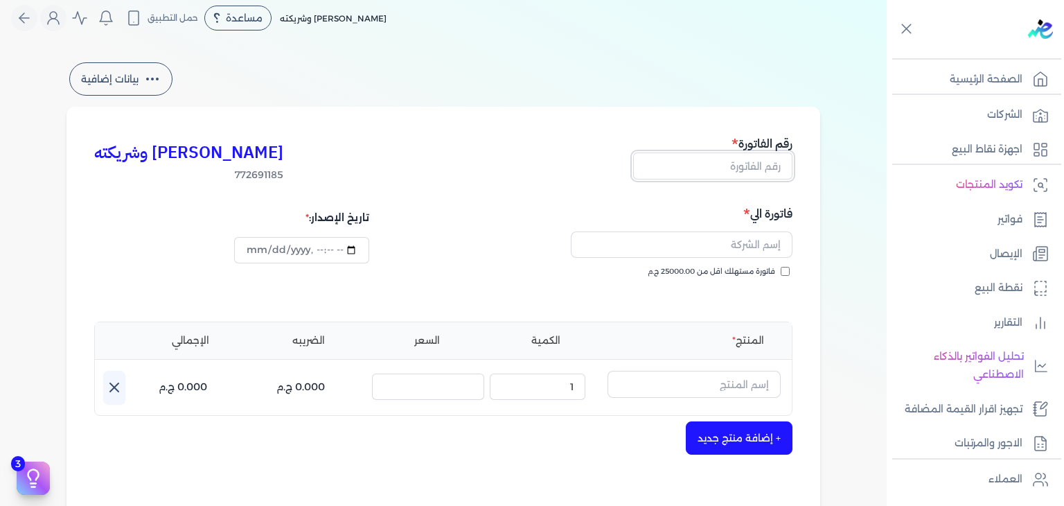
click at [739, 171] on input "text" at bounding box center [712, 165] width 159 height 26
paste input "EG3HLVOVR-GEIJ000072"
type input "EG3HLVOVR-GEIJ000072"
click at [790, 272] on input "فاتورة مستهلك اقل من 25000.00 ج.م" at bounding box center [785, 271] width 9 height 9
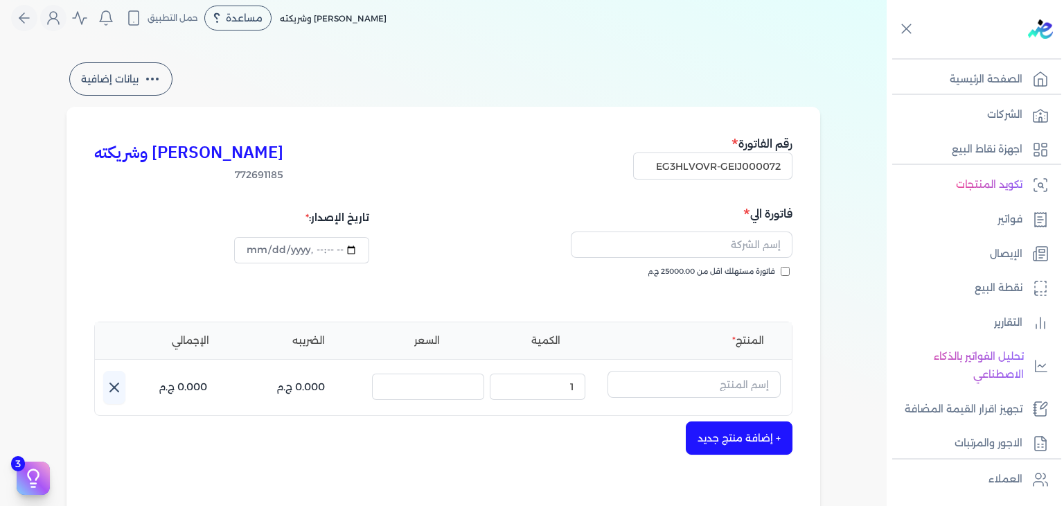
checkbox input "true"
click at [762, 256] on input "text" at bounding box center [682, 244] width 222 height 26
paste input "[PERSON_NAME]"
type input "[PERSON_NAME]"
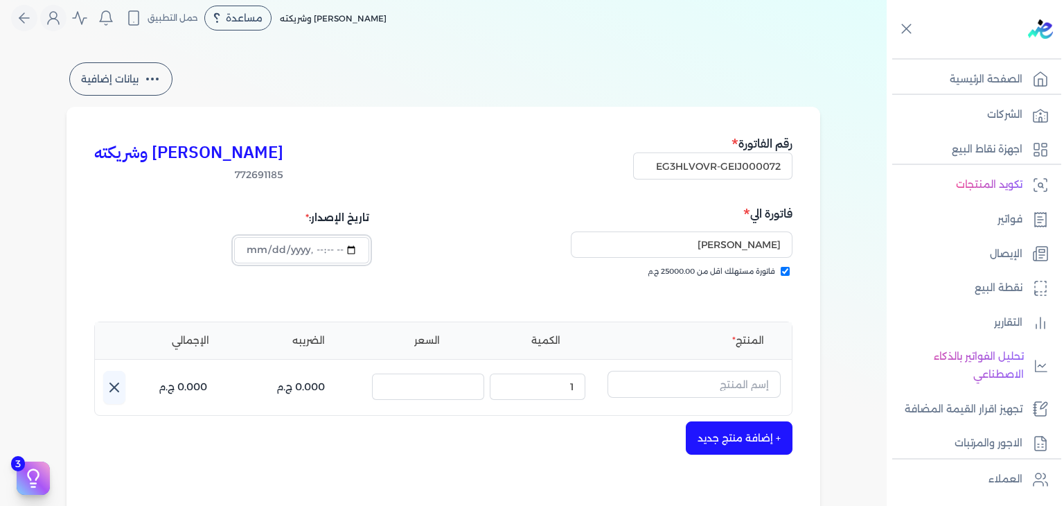
click at [258, 250] on input "datetime-local" at bounding box center [301, 250] width 134 height 26
type input "[DATE]T14:26:56"
click at [687, 384] on input "text" at bounding box center [693, 384] width 173 height 26
paste input "[PERSON_NAME] عطري منعش نسائي - 250 مللي"
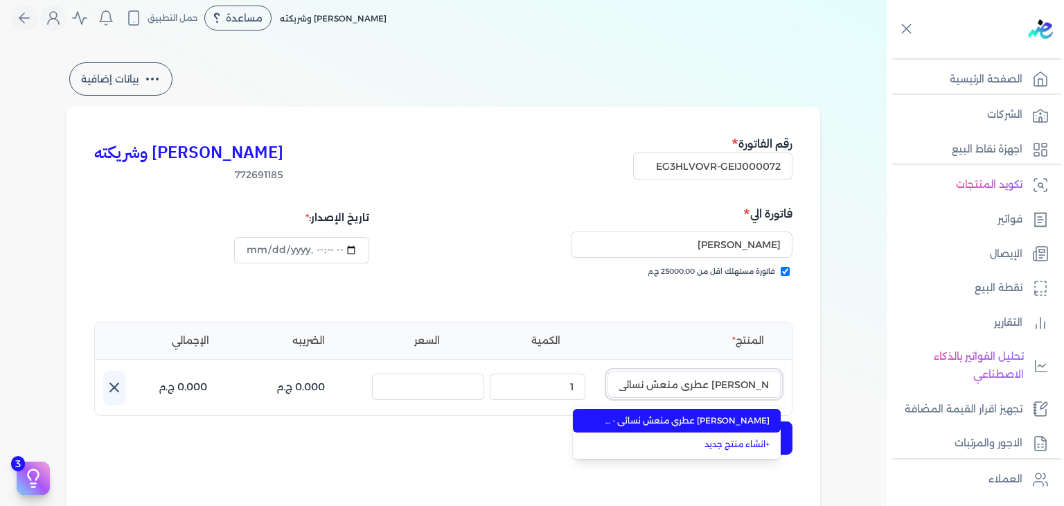
type input "[PERSON_NAME] عطري منعش نسائي - 250 مللي"
click at [690, 427] on li "[PERSON_NAME] عطري منعش نسائي - 250 مللي" at bounding box center [677, 421] width 208 height 24
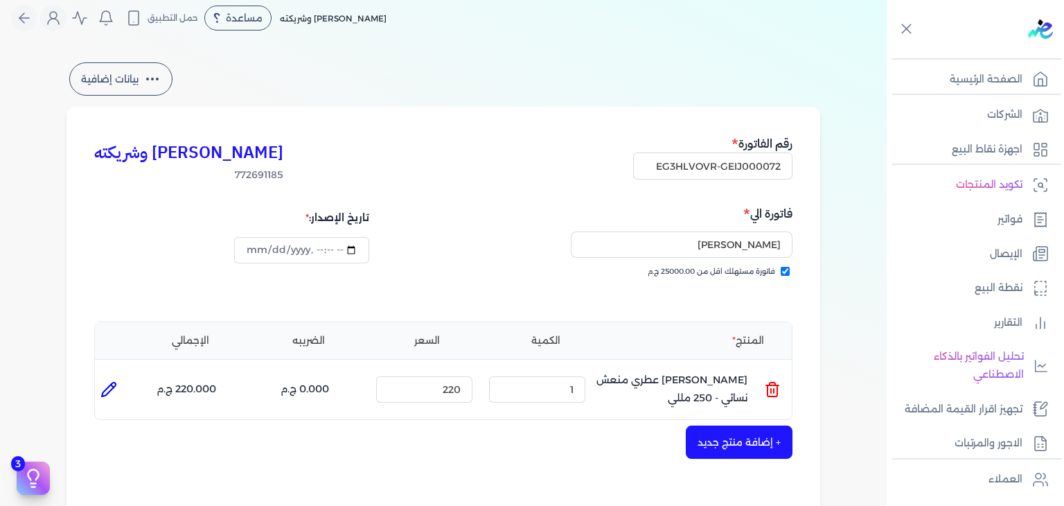
scroll to position [287, 0]
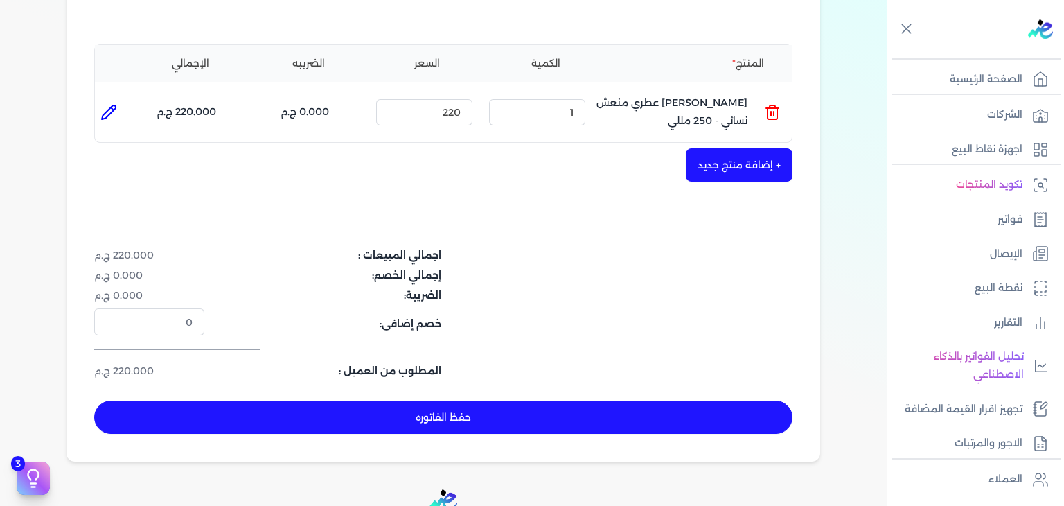
click at [542, 416] on button "حفظ الفاتوره" at bounding box center [443, 416] width 698 height 33
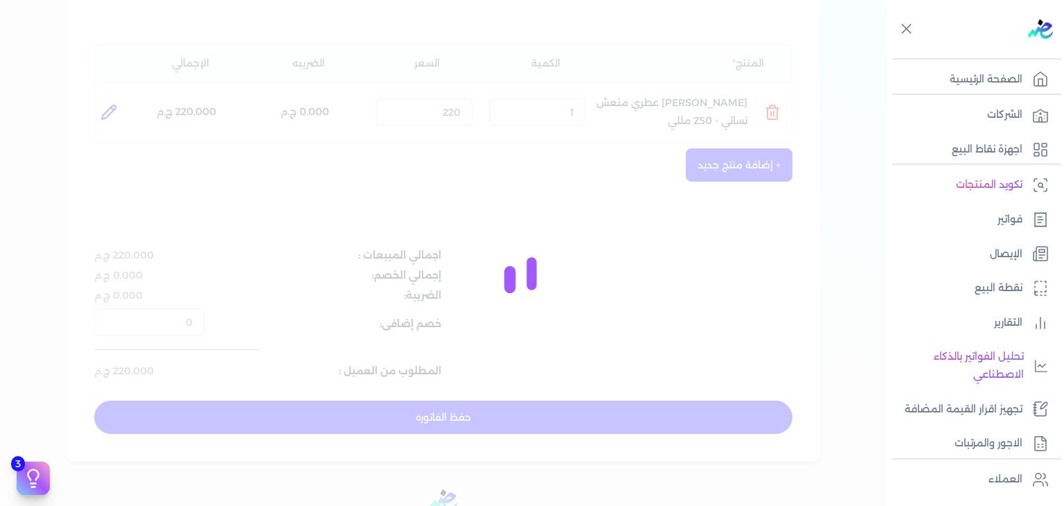
type input "[DATE]"
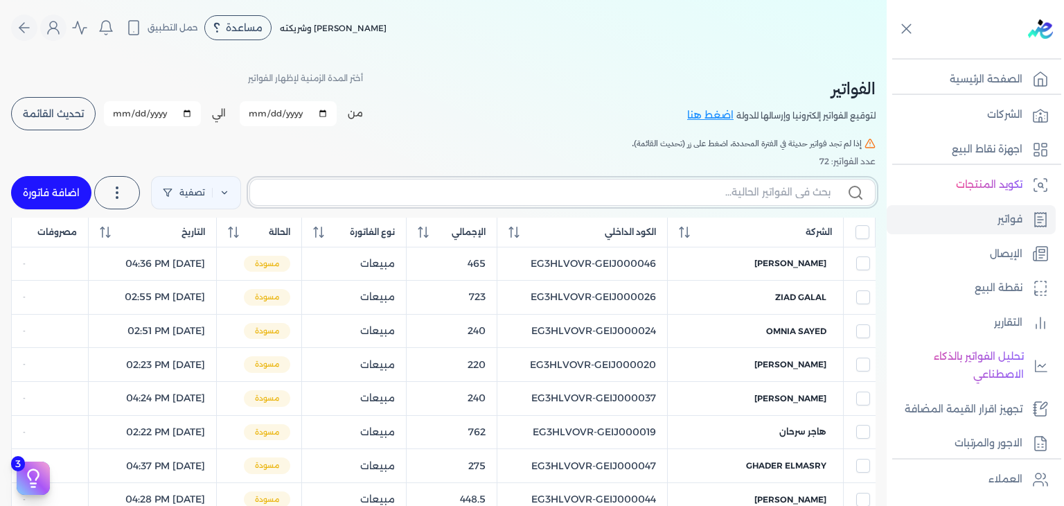
click at [712, 186] on input "text" at bounding box center [545, 192] width 569 height 15
paste input "[PERSON_NAME] عطري منعش نسائي - 250 مللي"
type input "[PERSON_NAME] عطري منعش نسائي - 250 مللي"
checkbox input "false"
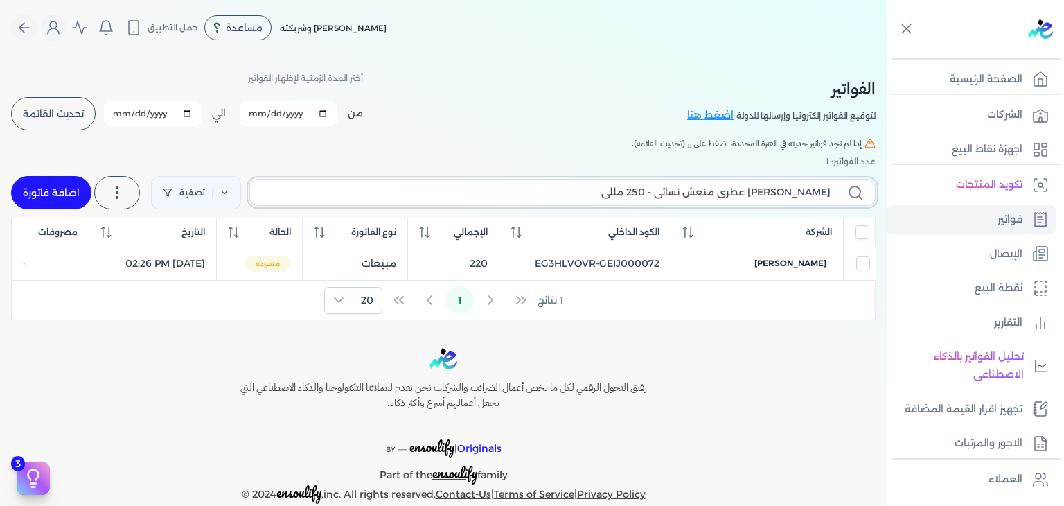
click at [765, 197] on input "[PERSON_NAME] عطري منعش نسائي - 250 مللي" at bounding box center [545, 192] width 569 height 15
paste input "EG3HLVOVR-GEIJ000072"
type input "EG3HLVOVR-GEIJ000072"
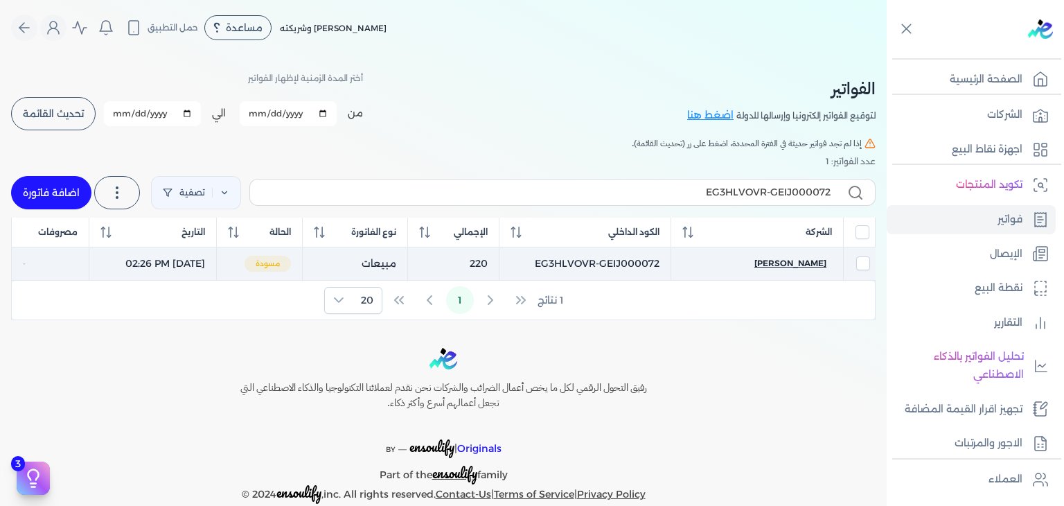
click at [773, 261] on span "[PERSON_NAME]" at bounding box center [790, 263] width 72 height 12
select select "EGP"
select select "B"
select select "EGS"
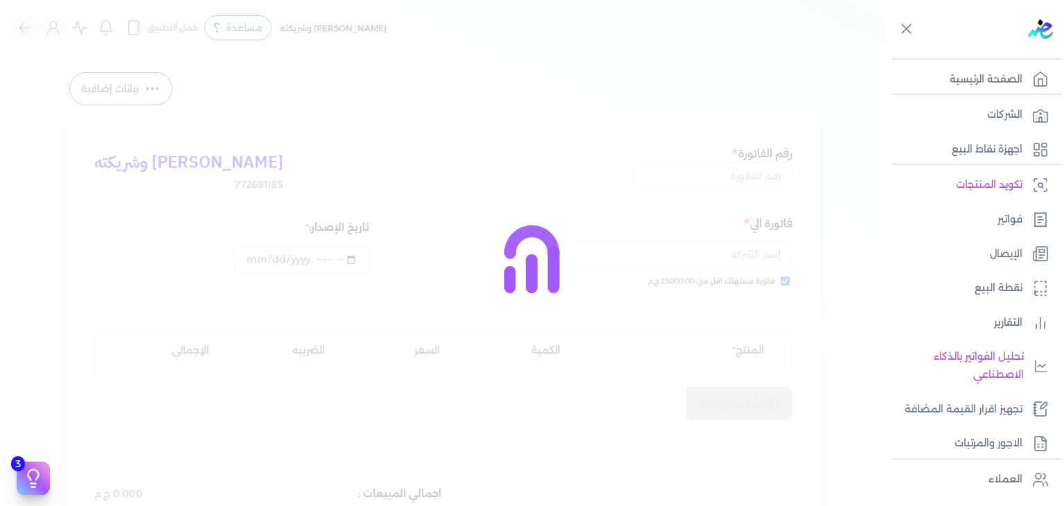
type input "EG3HLVOVR-GEIJ000072"
checkbox input "true"
type input "[DATE]T14:26:56"
type input "[DATE]"
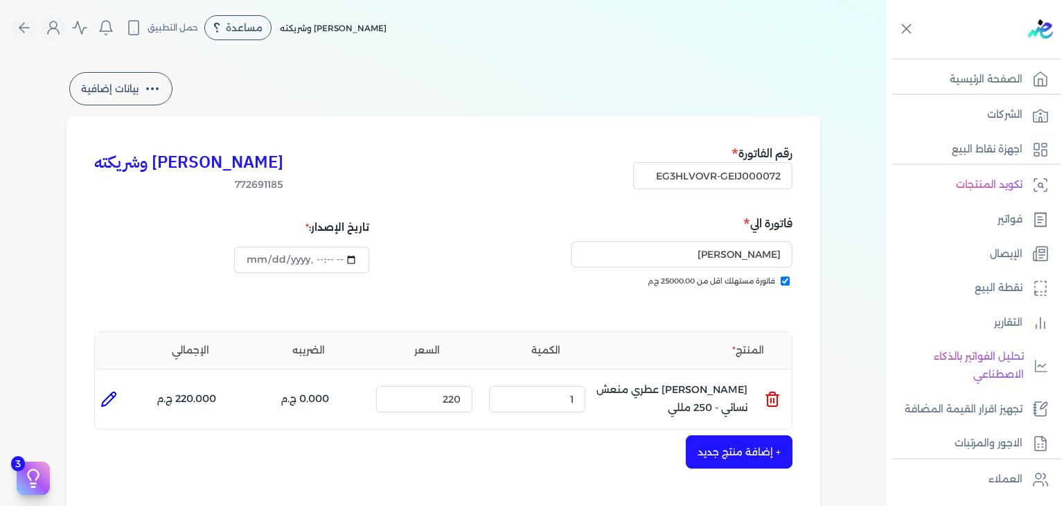
scroll to position [452, 0]
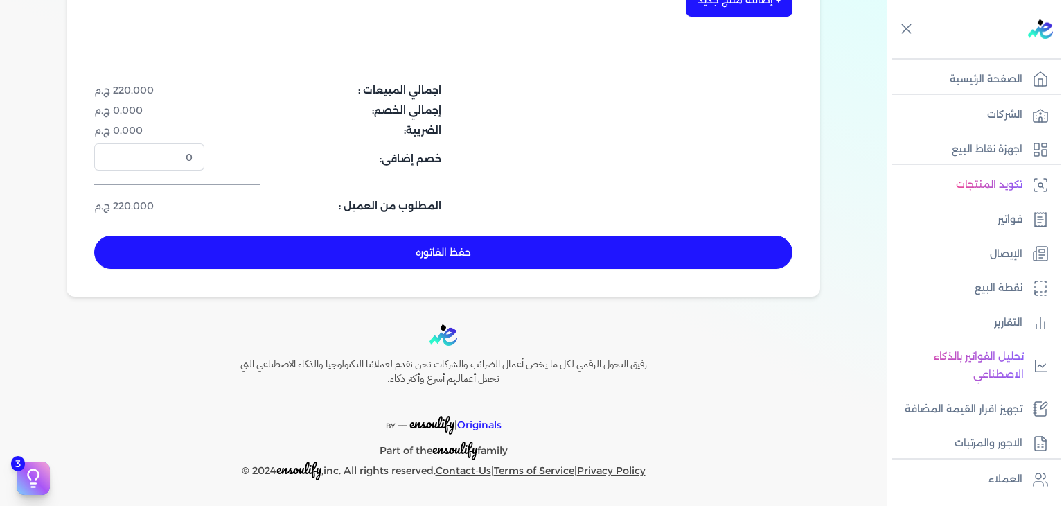
click at [530, 252] on button "حفظ الفاتوره" at bounding box center [443, 251] width 698 height 33
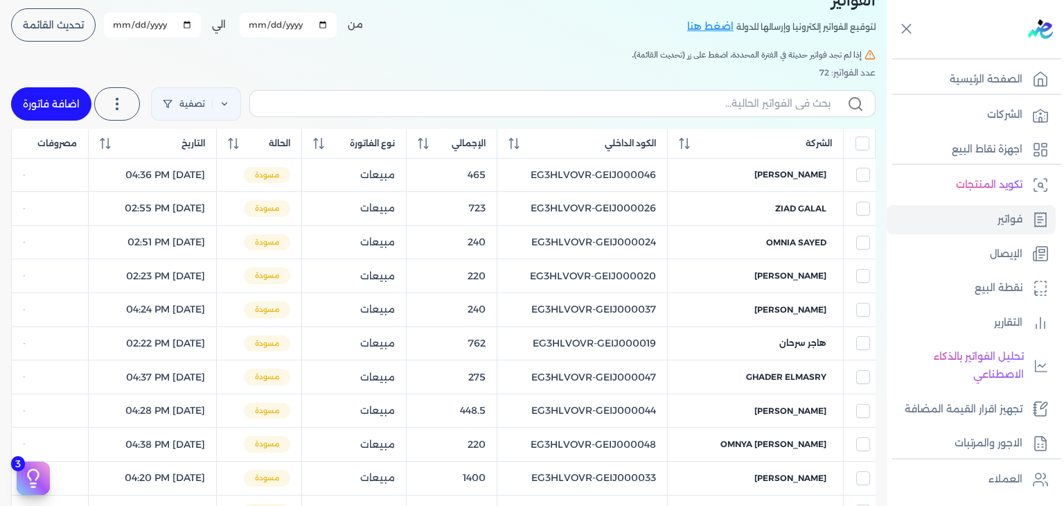
scroll to position [22, 0]
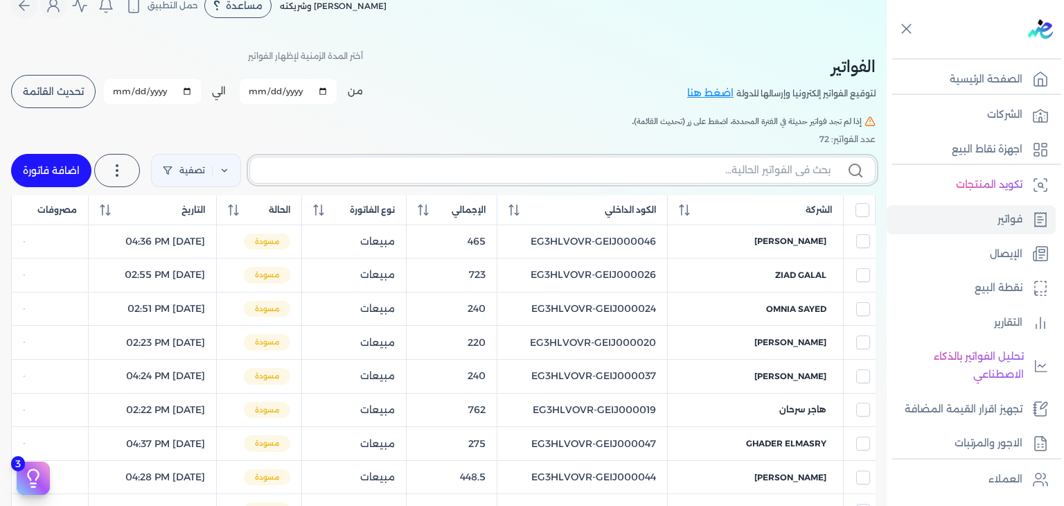
click at [700, 168] on input "text" at bounding box center [545, 170] width 569 height 15
paste input "EG3HLVOVR-GEIJ000073"
type input "EG3HLVOVR-GEIJ000073"
checkbox input "false"
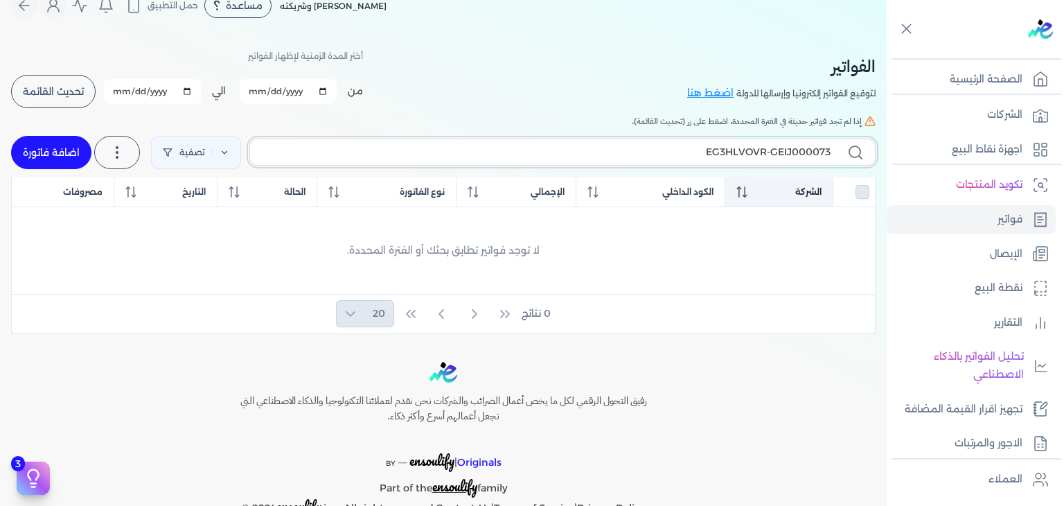
type input "EG3HLVOVR-GEIJ00007"
checkbox input "false"
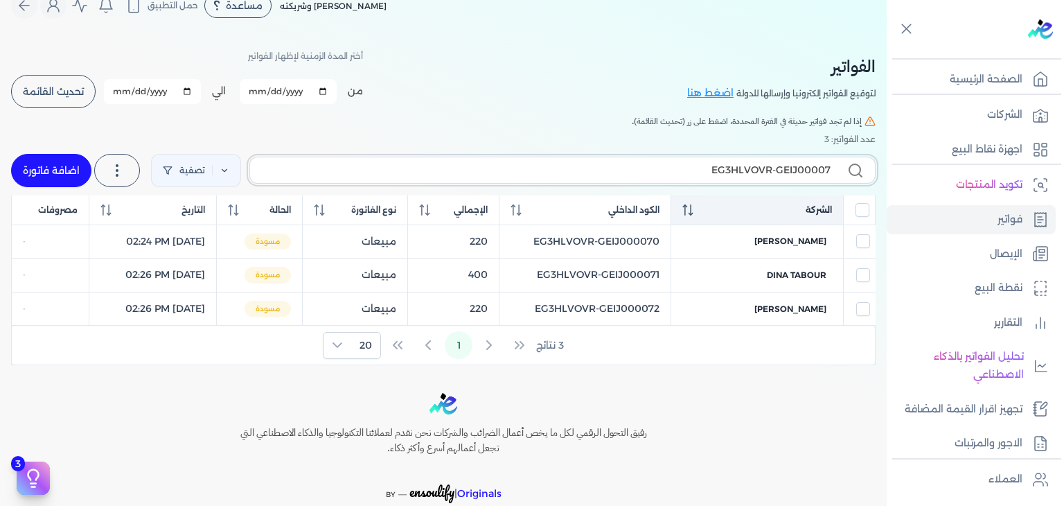
type input "EG3HLVOVR-GEIJ000072"
checkbox input "false"
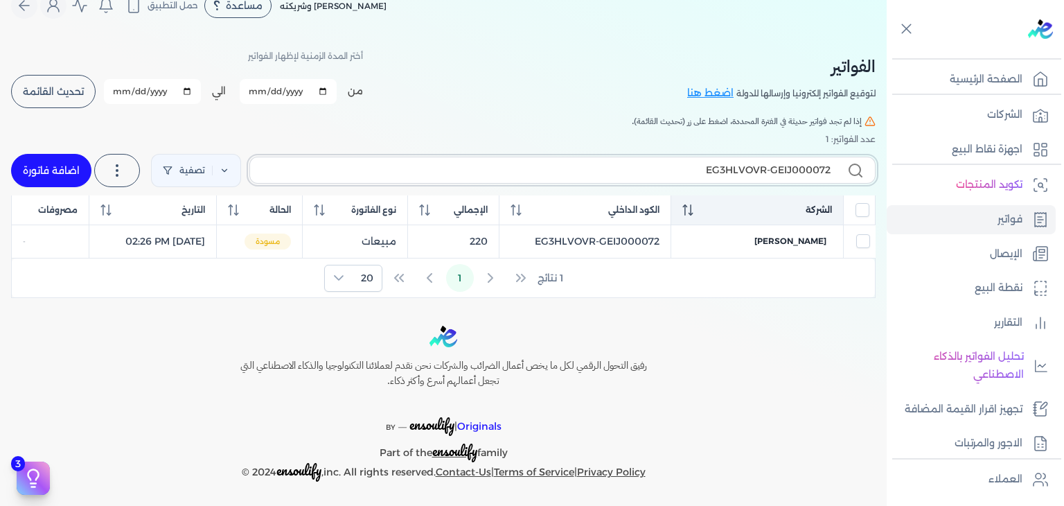
type input "EG3HLVOVR-GEIJ00007"
checkbox input "false"
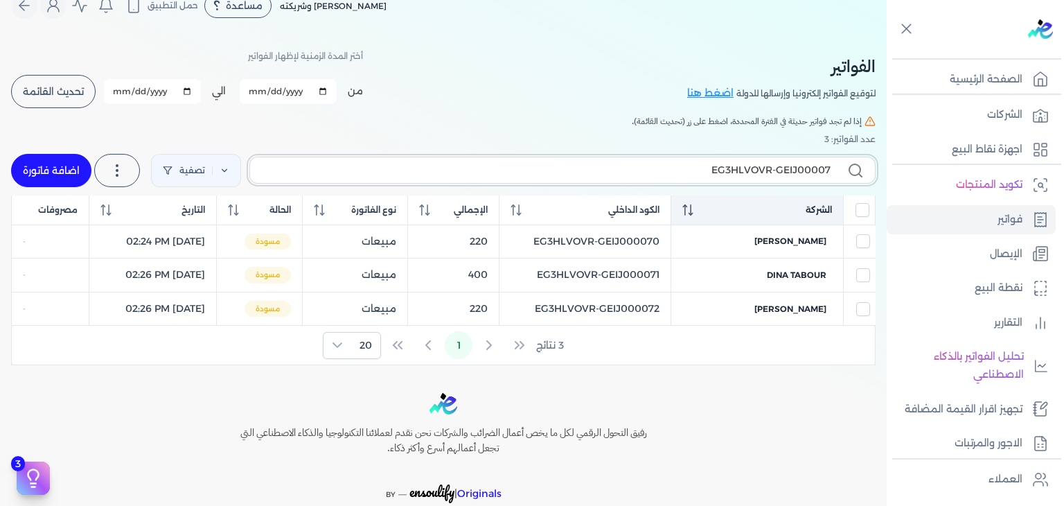
type input "EG3HLVOVR-GEIJ000073"
checkbox input "false"
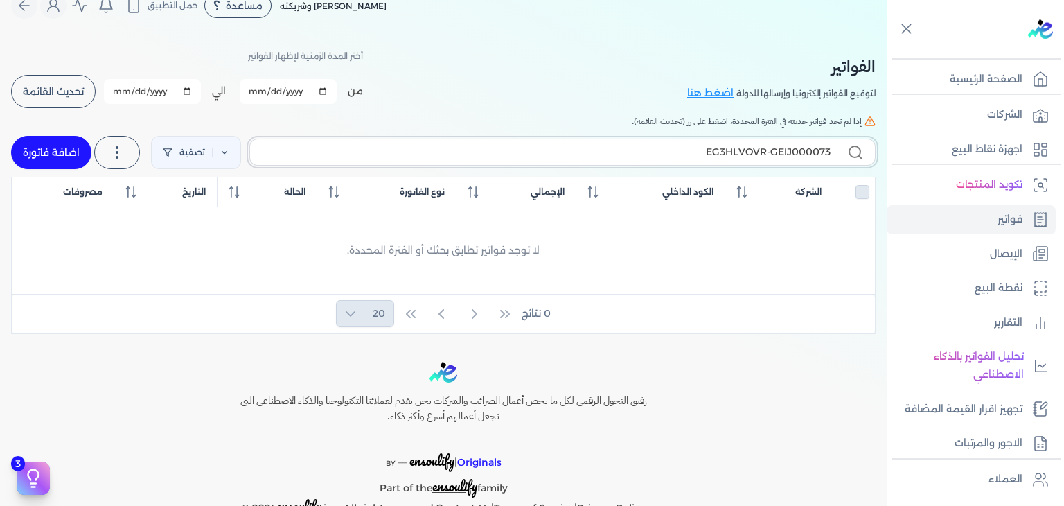
type input "EG3HLVOVR-GEIJ000073"
click at [69, 148] on link "اضافة فاتورة" at bounding box center [51, 152] width 80 height 33
select select "EGP"
select select "B"
select select "EGS"
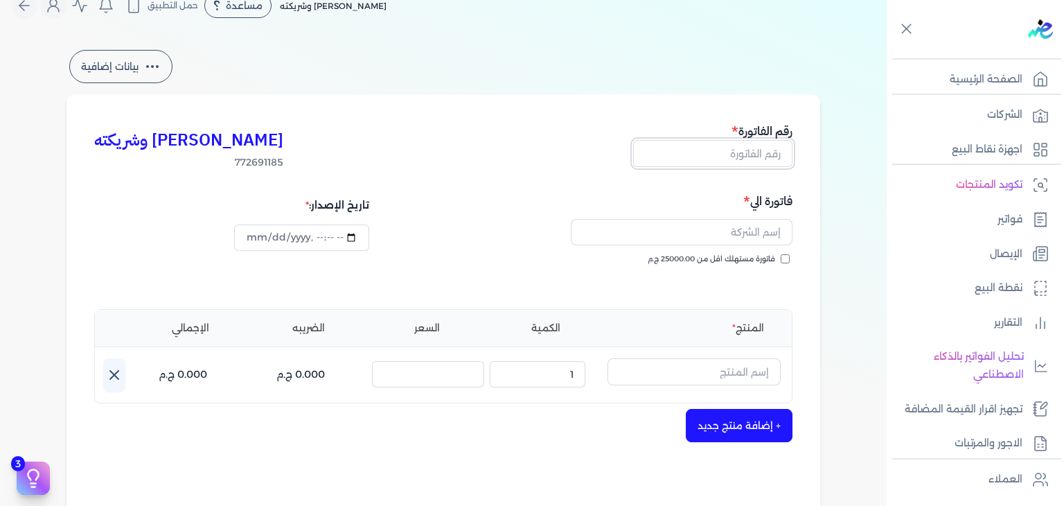
click at [734, 155] on input "text" at bounding box center [712, 153] width 159 height 26
paste input "EG3HLVOVR-GEIJ000073"
type input "EG3HLVOVR-GEIJ000073"
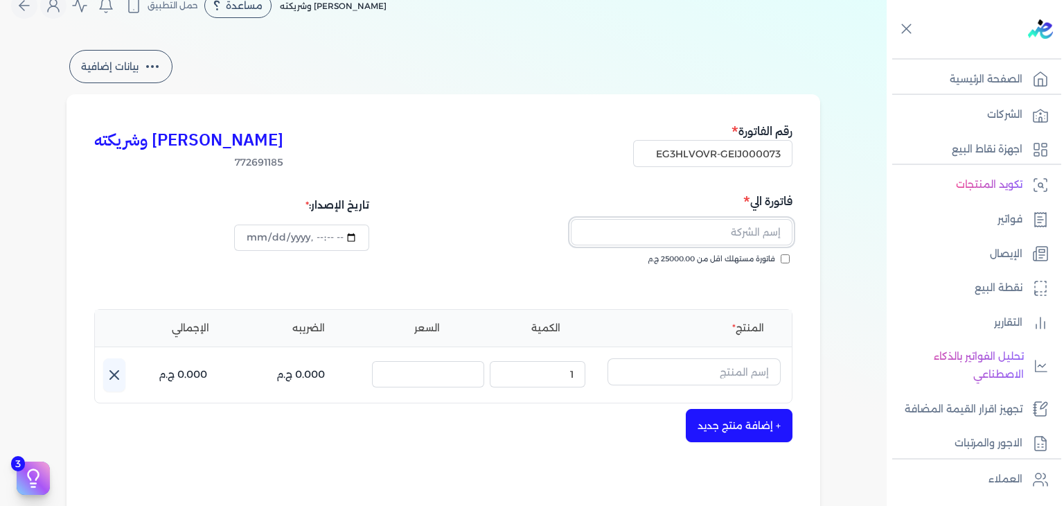
click at [742, 240] on input "text" at bounding box center [682, 232] width 222 height 26
click at [817, 262] on div "[PERSON_NAME] وشريكته 772691185 رقم الفاتورة EG3HLVOVR-GEIJ000073 فاتورة الي لا…" at bounding box center [443, 407] width 754 height 627
click at [789, 262] on input "فاتورة مستهلك اقل من 25000.00 ج.م" at bounding box center [785, 258] width 9 height 9
checkbox input "true"
click at [774, 231] on input "text" at bounding box center [682, 232] width 222 height 26
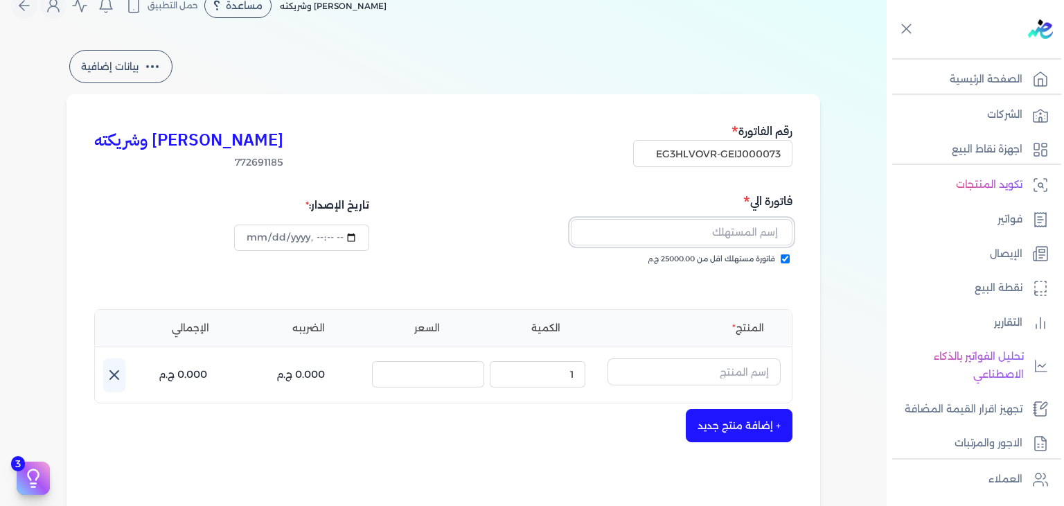
paste input "[PERSON_NAME]"
type input "[PERSON_NAME]"
click at [659, 366] on input "text" at bounding box center [693, 371] width 173 height 26
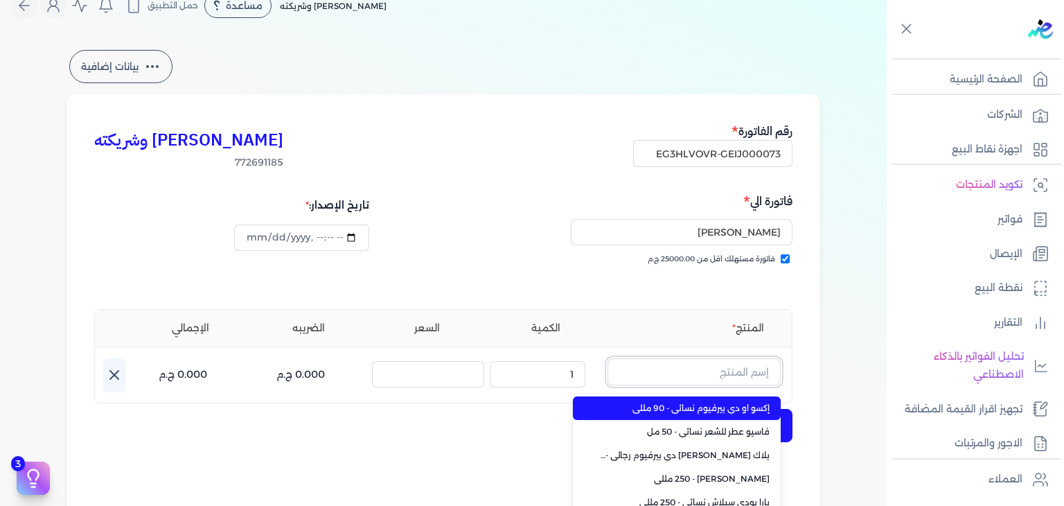
paste input "خمرة الطيب بودي سبلاش نسائي - 250 مللي"
type input "خمرة الطيب بودي سبلاش نسائي - 250 مللي"
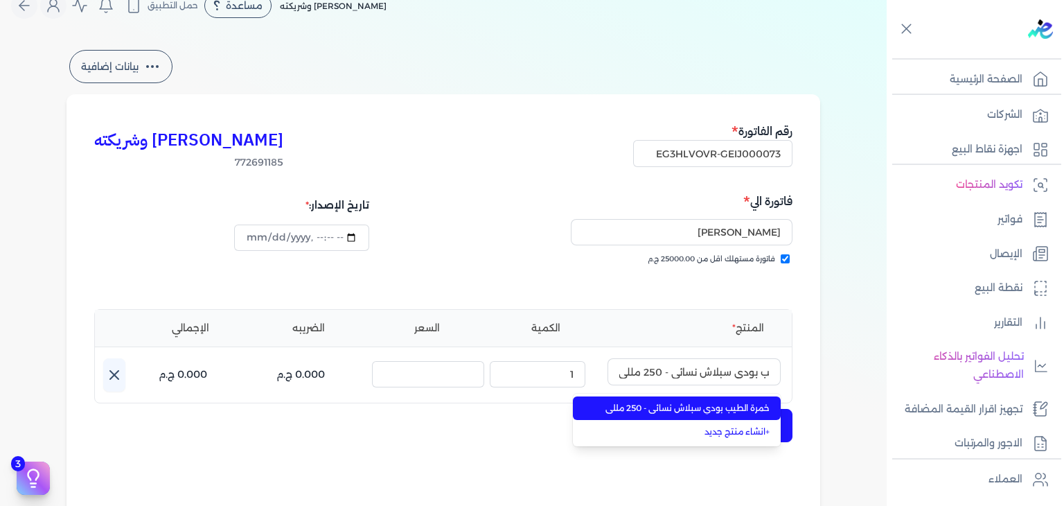
click at [706, 409] on span "خمرة الطيب بودي سبلاش نسائي - 250 مللي" at bounding box center [684, 408] width 169 height 12
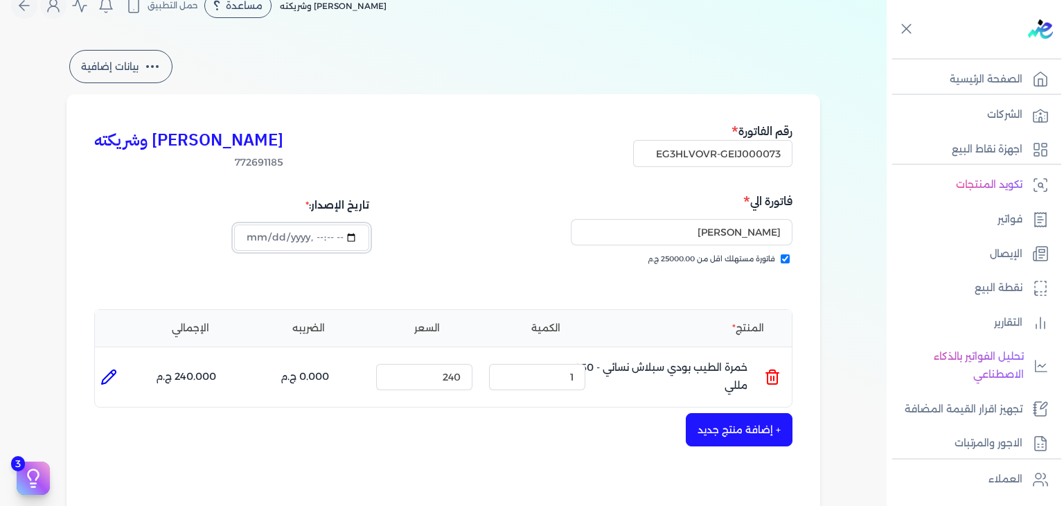
click at [249, 233] on input "datetime-local" at bounding box center [301, 237] width 134 height 26
type input "[DATE]T14:28:30"
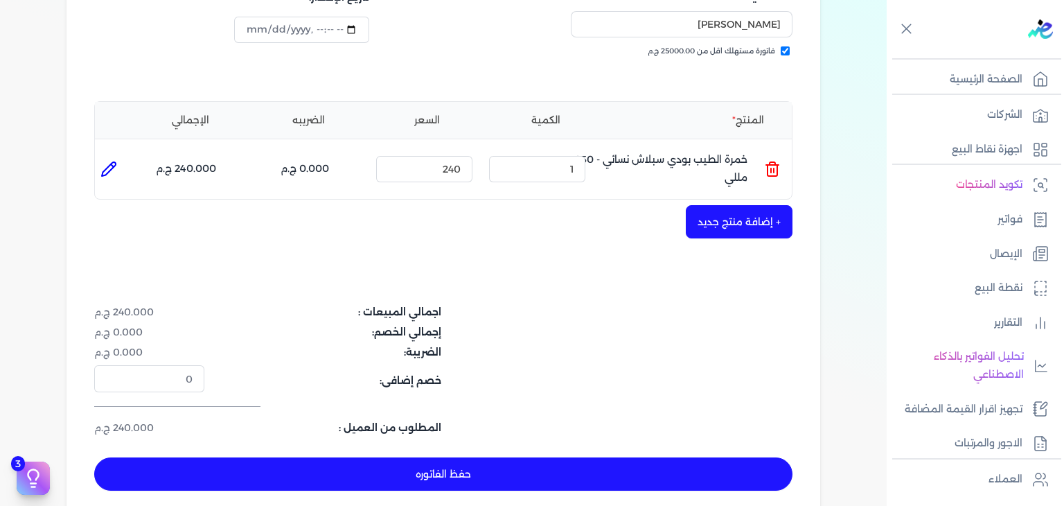
click at [504, 463] on button "حفظ الفاتوره" at bounding box center [443, 473] width 698 height 33
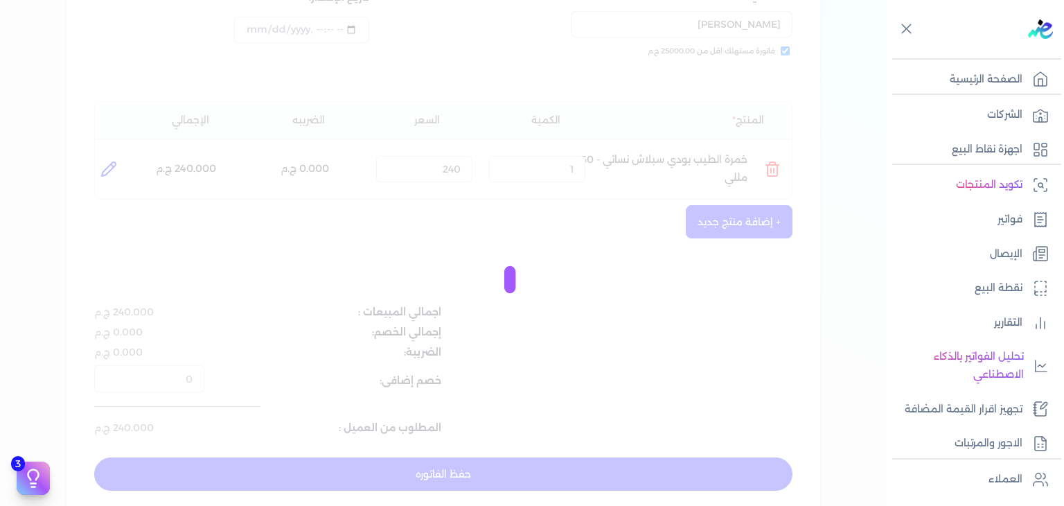
type input "[DATE]"
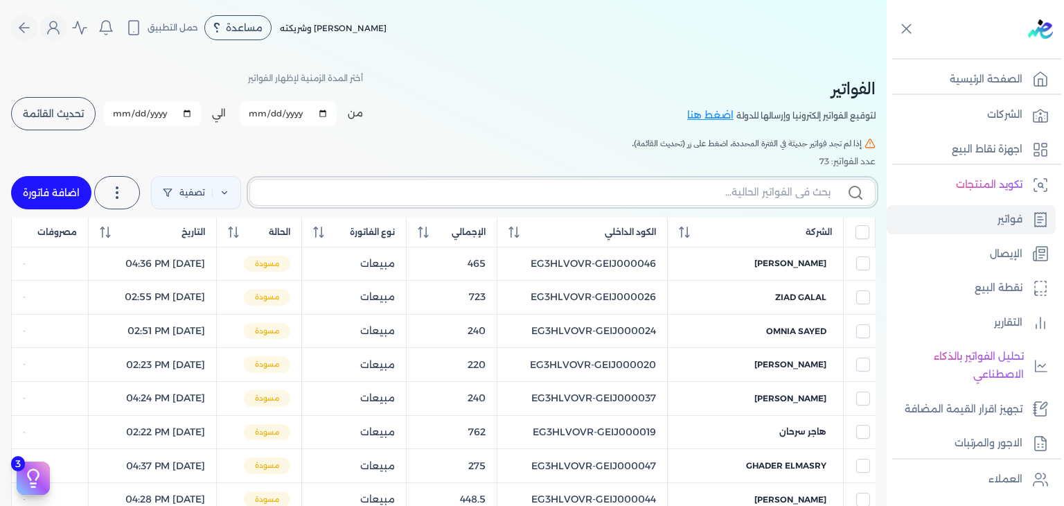
click at [792, 196] on input "text" at bounding box center [545, 192] width 569 height 15
paste input "EG3HLVOVR-GEIJ000073"
type input "EG3HLVOVR-GEIJ000073"
checkbox input "false"
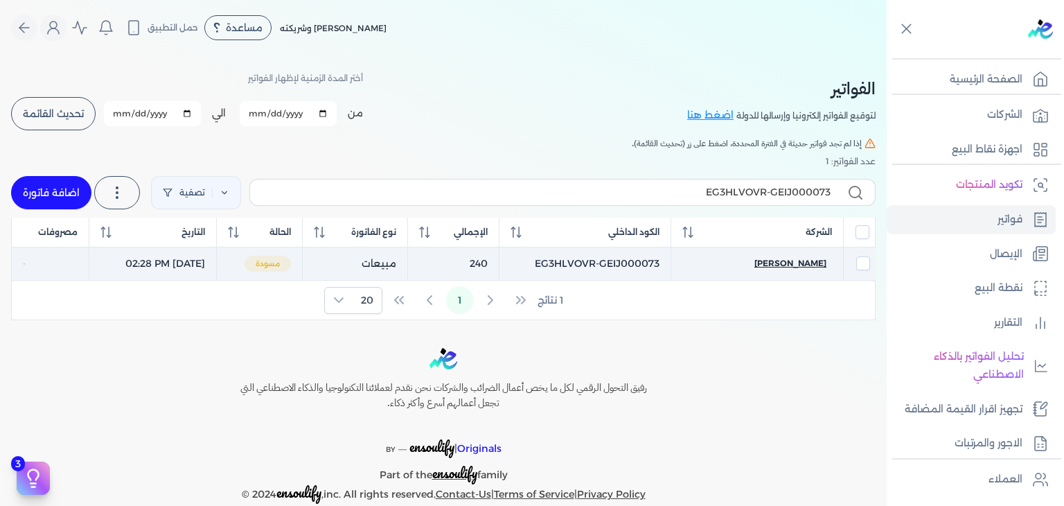
click at [808, 266] on span "[PERSON_NAME]" at bounding box center [790, 263] width 72 height 12
select select "EGP"
select select "B"
select select "EGS"
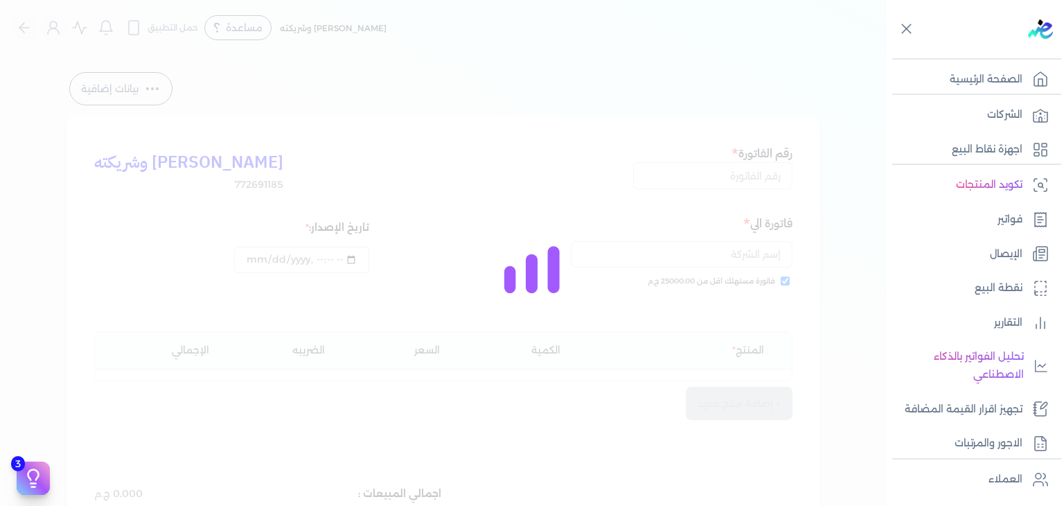
type input "EG3HLVOVR-GEIJ000073"
checkbox input "true"
type input "[DATE]T14:28:30"
type input "[DATE]"
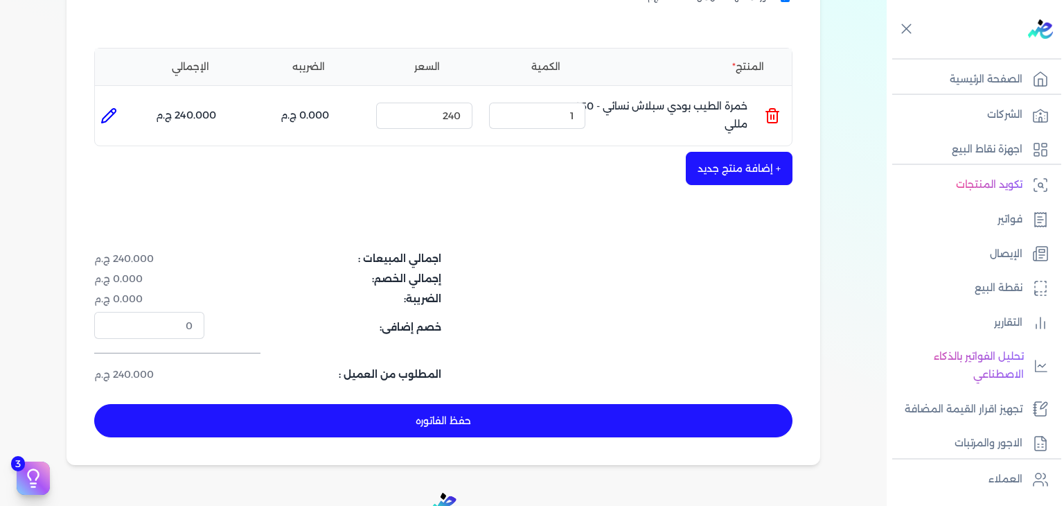
scroll to position [416, 0]
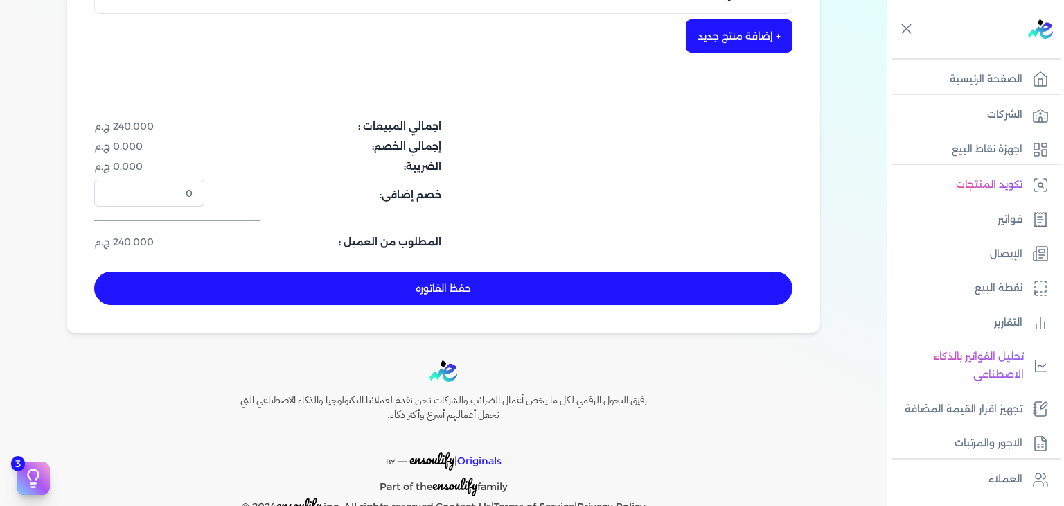
click at [514, 280] on button "حفظ الفاتوره" at bounding box center [443, 287] width 698 height 33
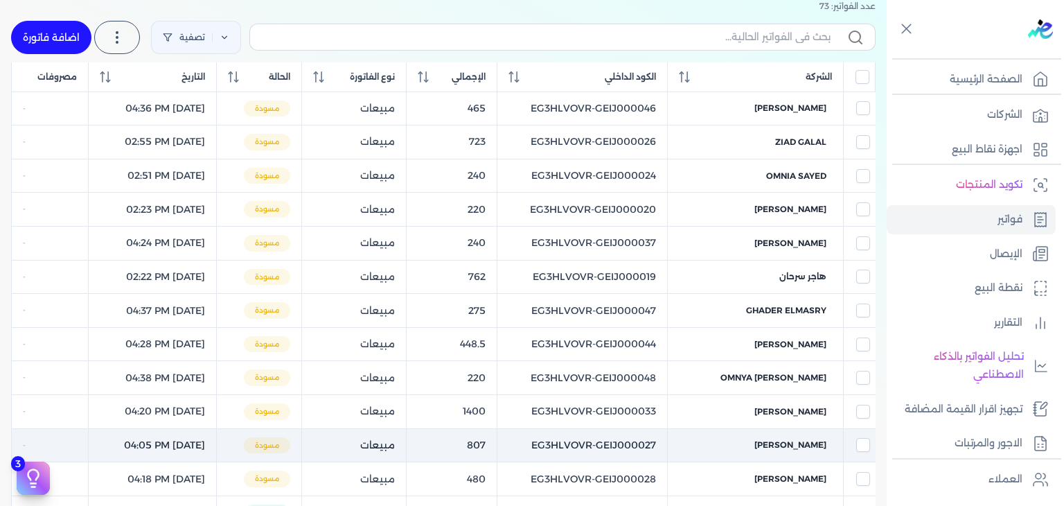
scroll to position [125, 0]
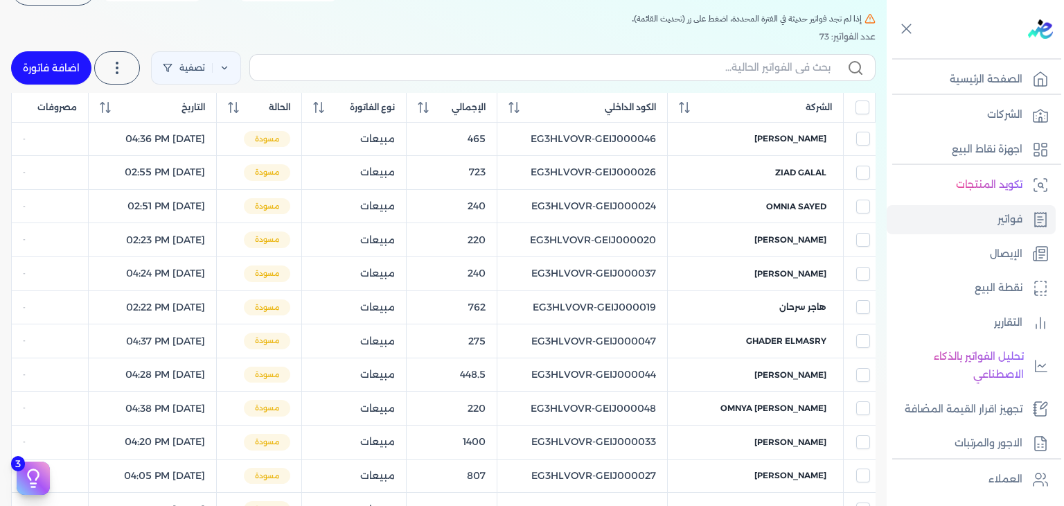
click at [595, 75] on label at bounding box center [562, 67] width 626 height 26
click at [595, 75] on input "text" at bounding box center [545, 67] width 569 height 15
paste input "EG3HLVOVR-GEIJ000074"
type input "EG3HLVOVR-GEIJ000074"
checkbox input "false"
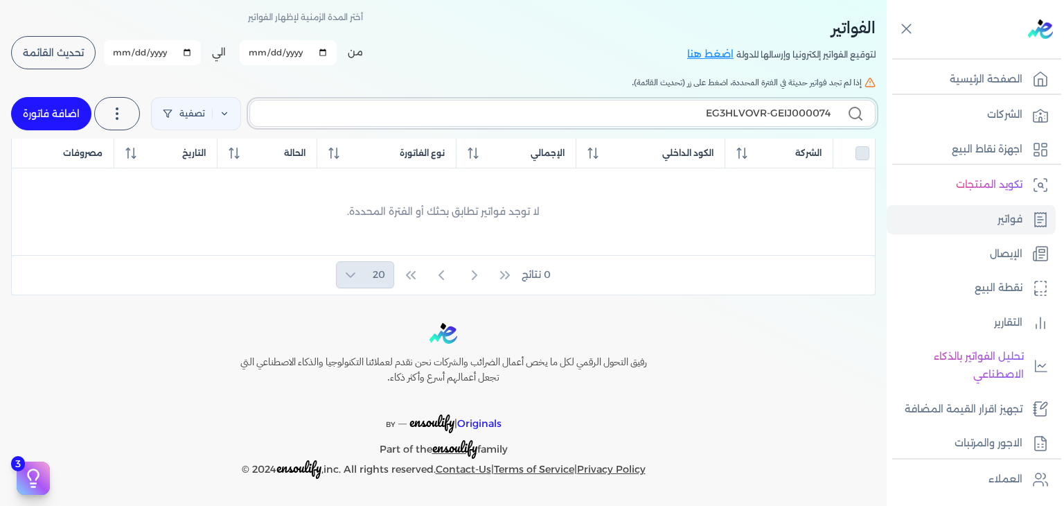
scroll to position [60, 0]
click at [44, 119] on link "اضافة فاتورة" at bounding box center [51, 114] width 80 height 33
select select "EGP"
select select "B"
select select "EGS"
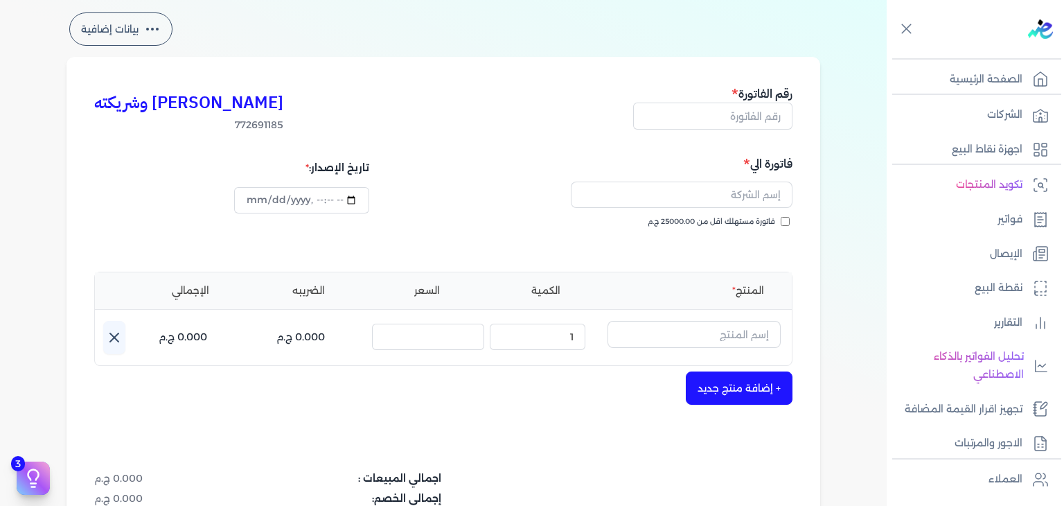
type input "[DATE]T14:29:54"
click at [756, 111] on input "text" at bounding box center [712, 116] width 159 height 26
paste input "EG3HLVOVR-GEIJ000074"
type input "EG3HLVOVR-GEIJ000074"
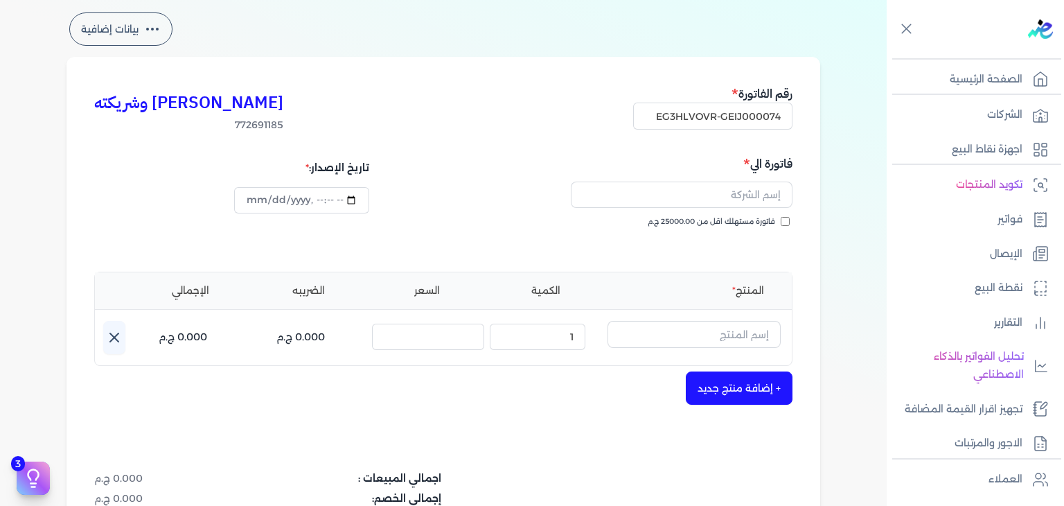
click at [785, 222] on input "فاتورة مستهلك اقل من 25000.00 ج.م" at bounding box center [785, 221] width 9 height 9
checkbox input "true"
click at [751, 188] on input "text" at bounding box center [682, 194] width 222 height 26
paste input "[PERSON_NAME]"
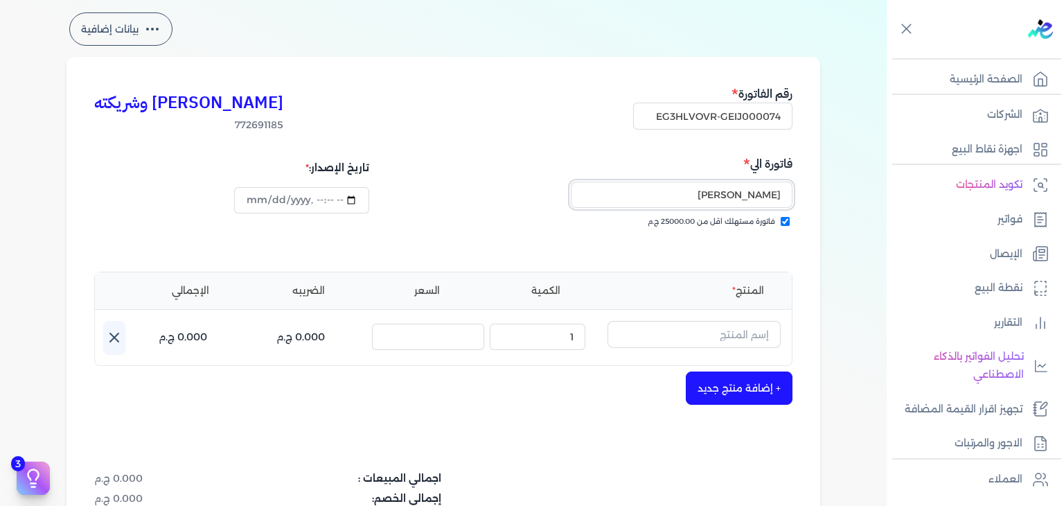
type input "[PERSON_NAME]"
click at [258, 201] on input "datetime-local" at bounding box center [301, 200] width 134 height 26
type input "[DATE]T14:29:54"
click at [738, 336] on input "text" at bounding box center [693, 334] width 173 height 26
paste input "خمرة رذاذ عطري منعش نسائي - 250 مللي"
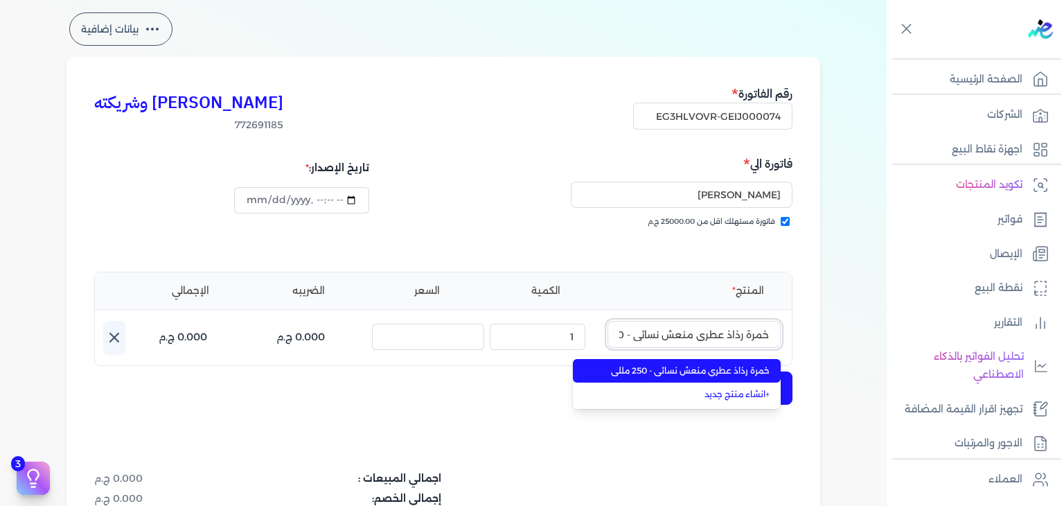
scroll to position [0, -37]
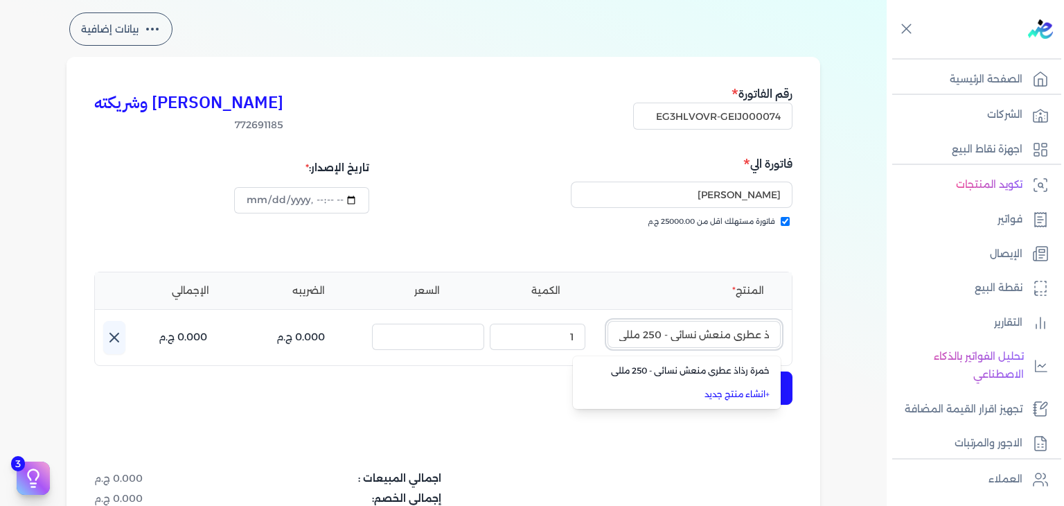
type input "خمرة رذاذ عطري منعش نسائي - 250 مللي"
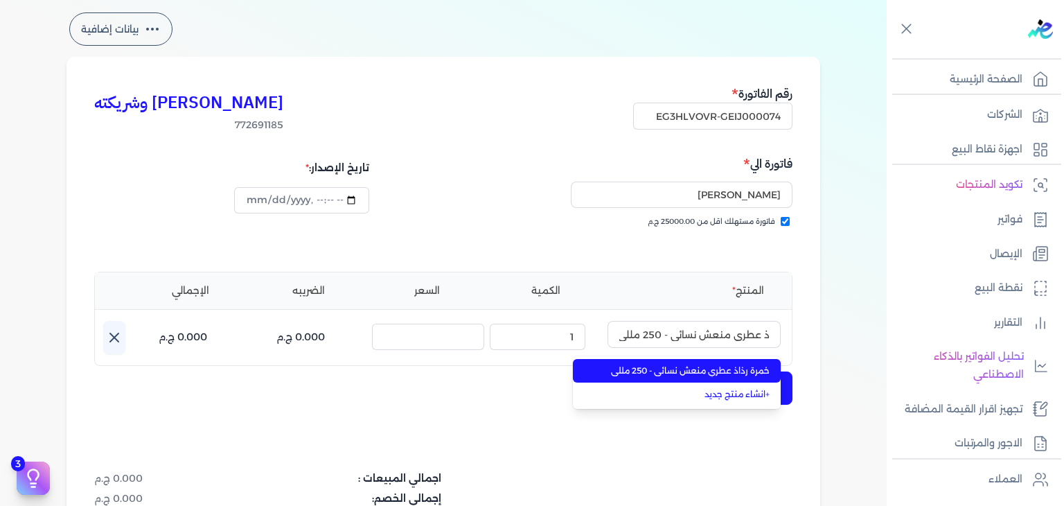
click at [736, 372] on span "خمرة رذاذ عطري منعش نسائي - 250 مللي" at bounding box center [684, 370] width 169 height 12
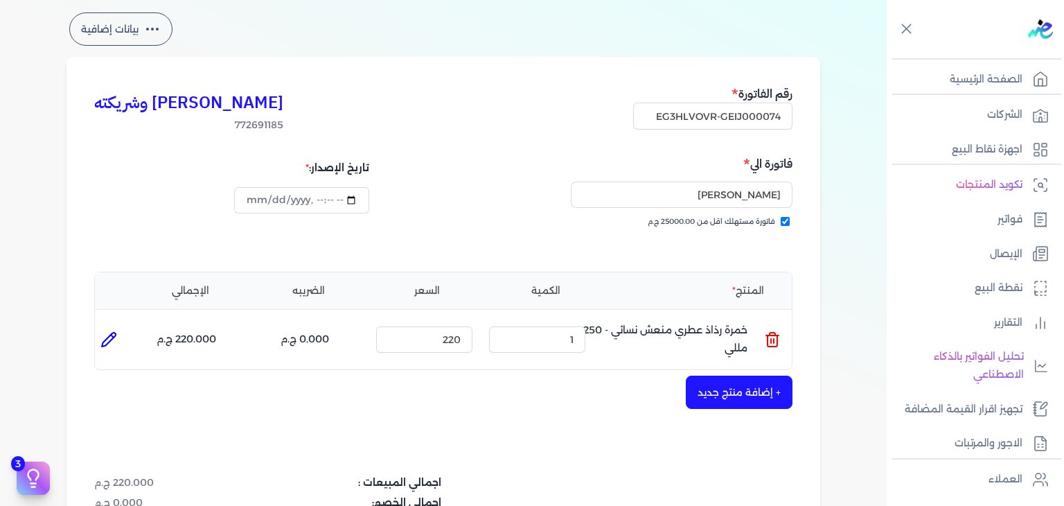
scroll to position [406, 0]
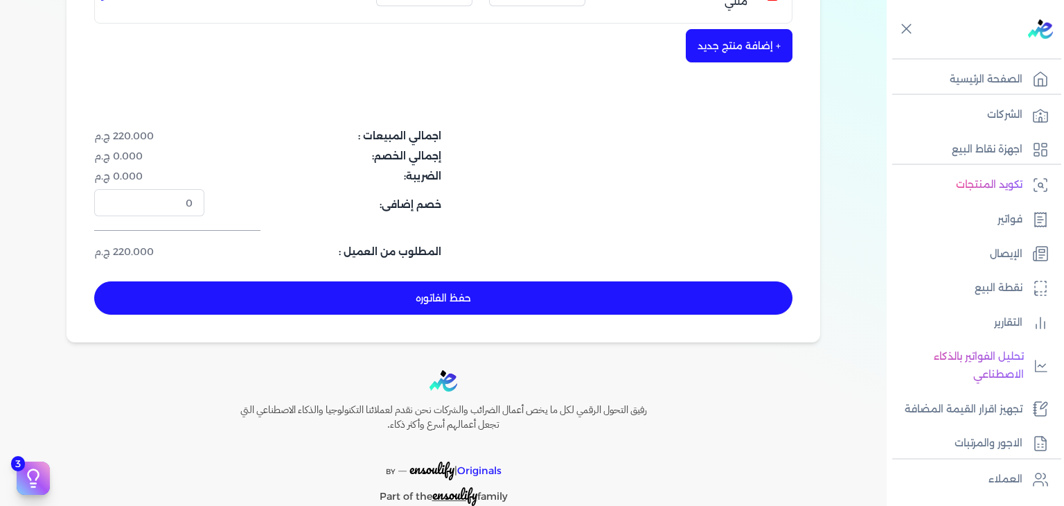
click at [611, 287] on button "حفظ الفاتوره" at bounding box center [443, 297] width 698 height 33
type input "[DATE]"
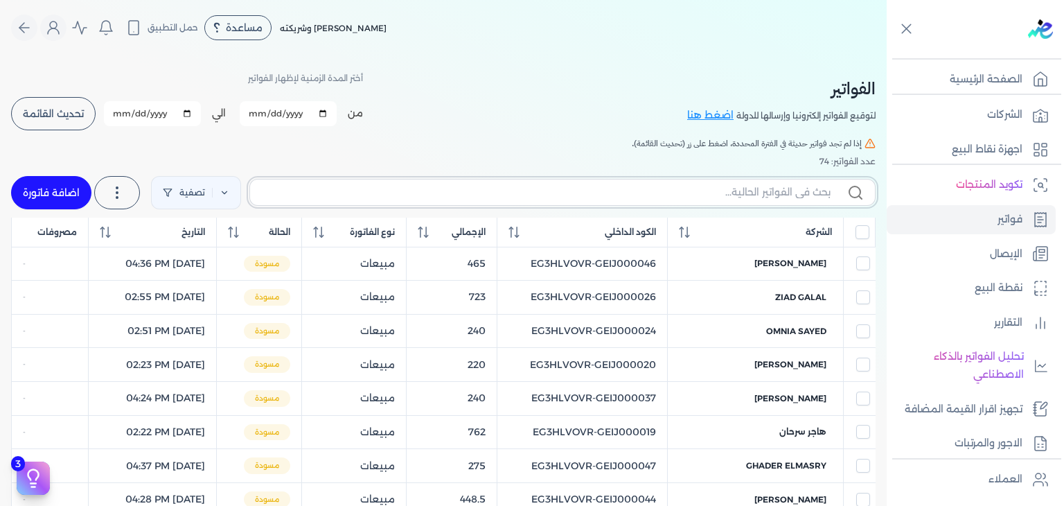
click at [744, 194] on input "text" at bounding box center [545, 192] width 569 height 15
paste input "EG3HLVOVR-GEIJ000074"
type input "EG3HLVOVR-GEIJ000074"
checkbox input "false"
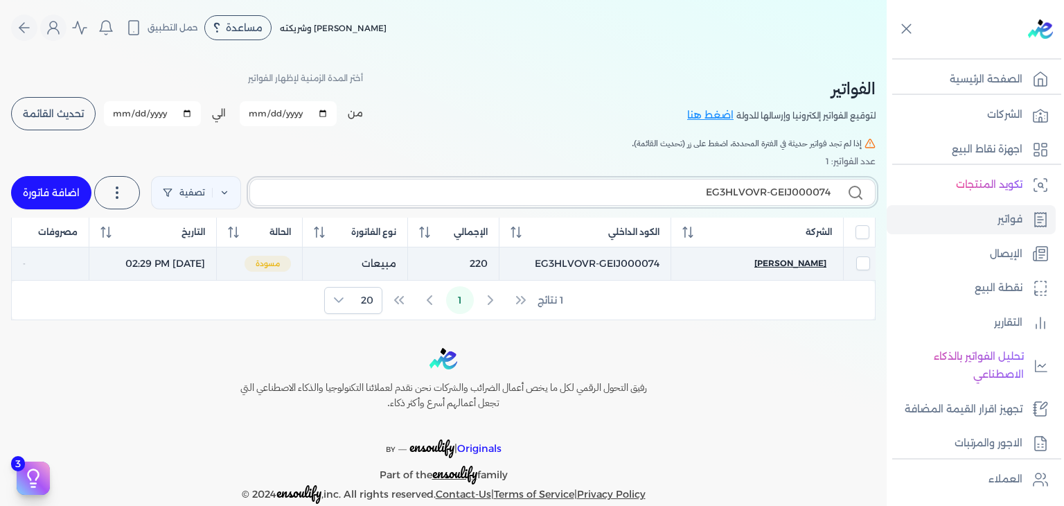
type input "EG3HLVOVR-GEIJ000074"
click at [817, 269] on span "[PERSON_NAME]" at bounding box center [790, 263] width 72 height 12
select select "EGP"
select select "B"
select select "EGS"
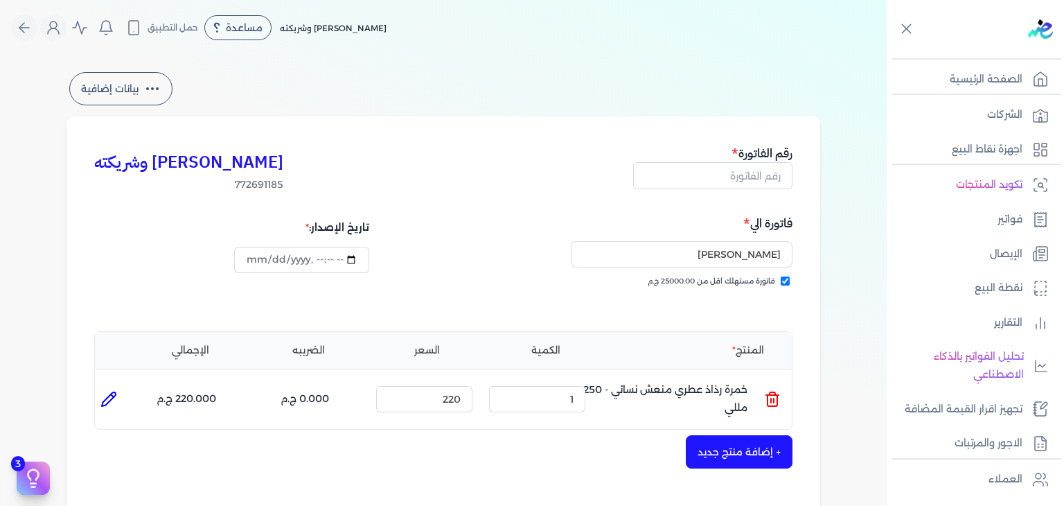
type input "EG3HLVOVR-GEIJ000074"
checkbox input "true"
type input "[DATE]T14:29:54"
type input "[DATE]"
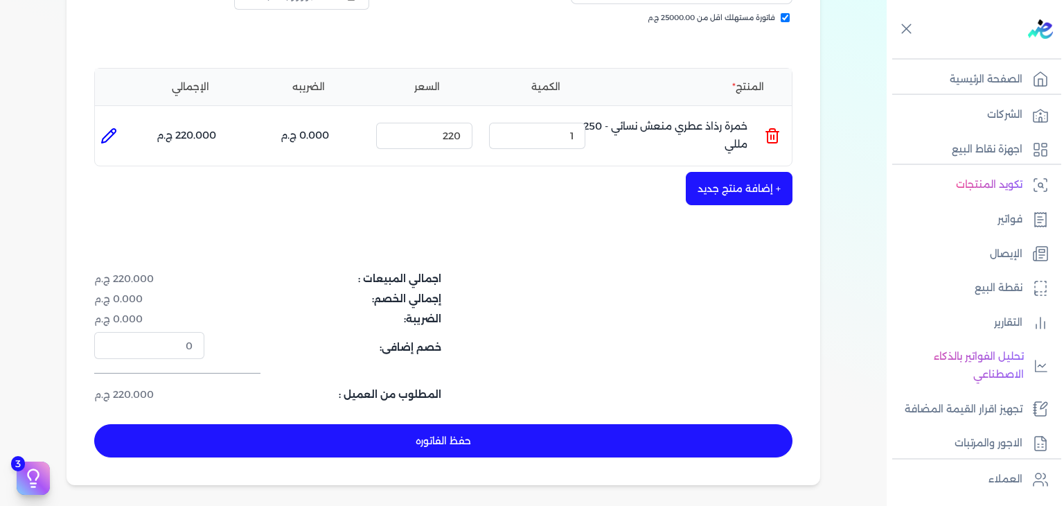
scroll to position [416, 0]
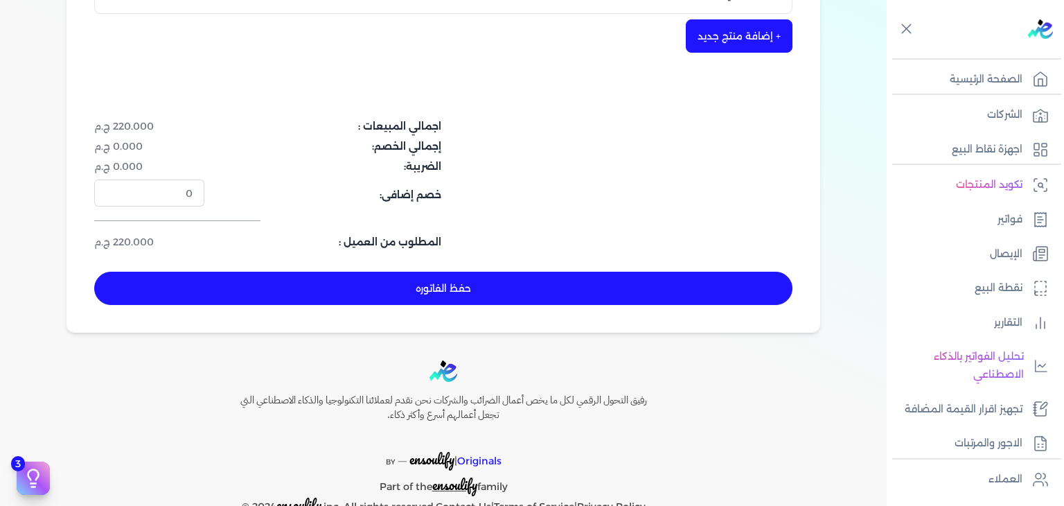
click at [591, 286] on button "حفظ الفاتوره" at bounding box center [443, 287] width 698 height 33
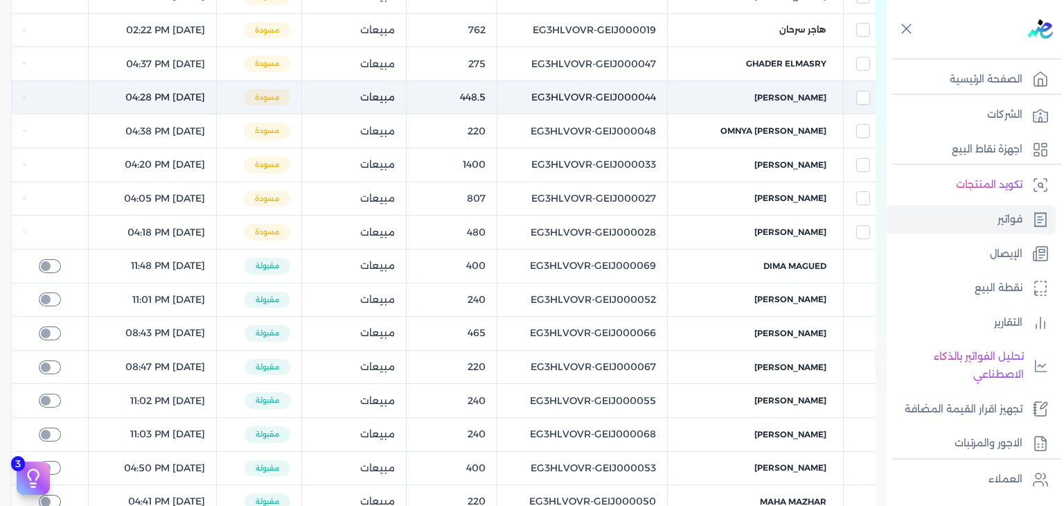
scroll to position [125, 0]
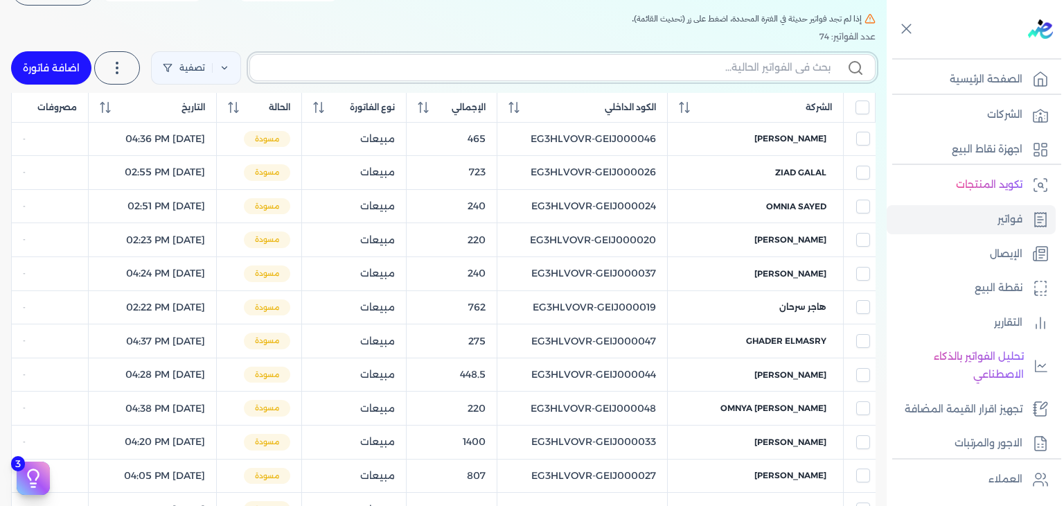
click at [759, 73] on input "text" at bounding box center [545, 67] width 569 height 15
paste input "EG3HLVOVR-GEIJ000075"
type input "EG3HLVOVR-GEIJ000075"
checkbox input "false"
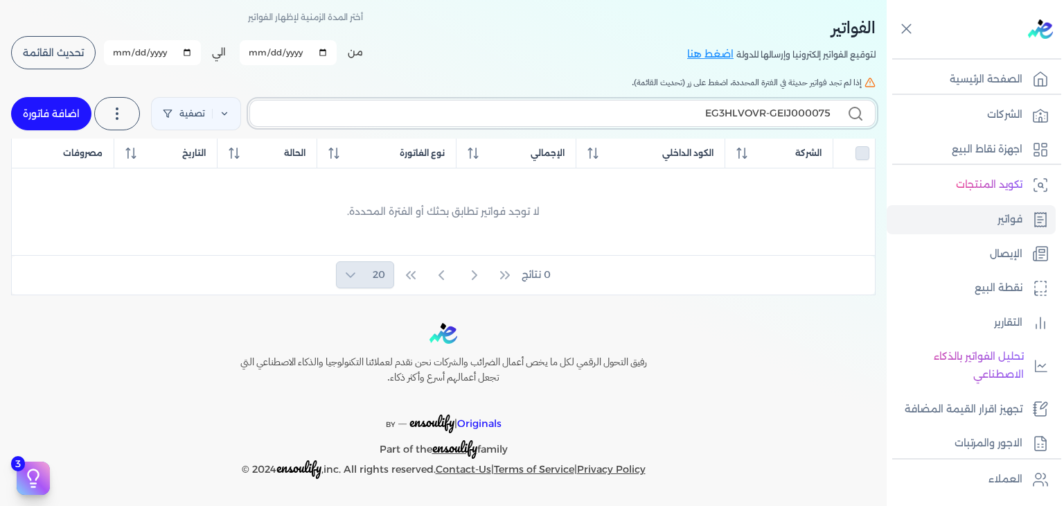
scroll to position [60, 0]
click at [69, 124] on link "اضافة فاتورة" at bounding box center [51, 114] width 80 height 33
select select "EGP"
select select "B"
select select "EGS"
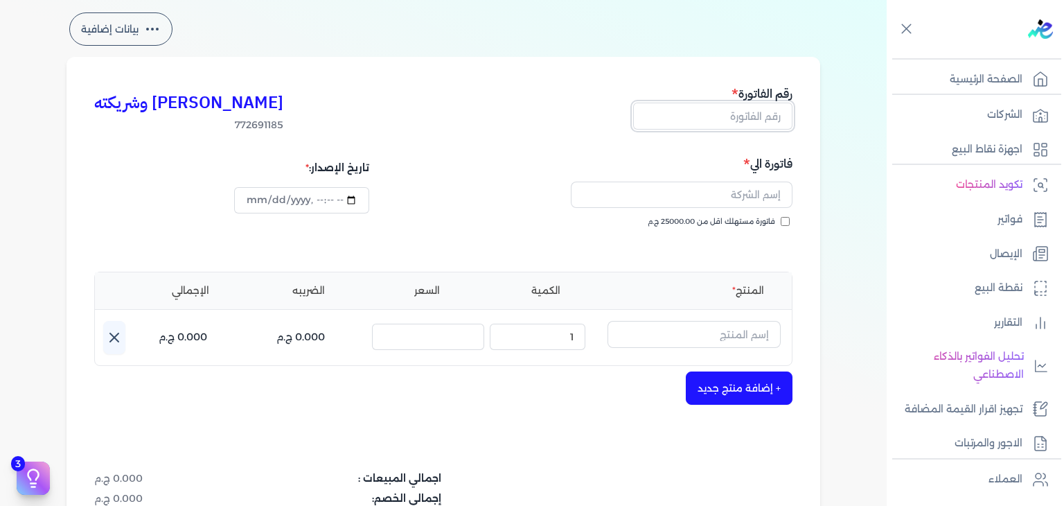
click at [777, 111] on input "text" at bounding box center [712, 116] width 159 height 26
paste input "EG3HLVOVR-GEIJ000075"
type input "EG3HLVOVR-GEIJ000075"
click at [786, 220] on input "فاتورة مستهلك اقل من 25000.00 ج.م" at bounding box center [785, 221] width 9 height 9
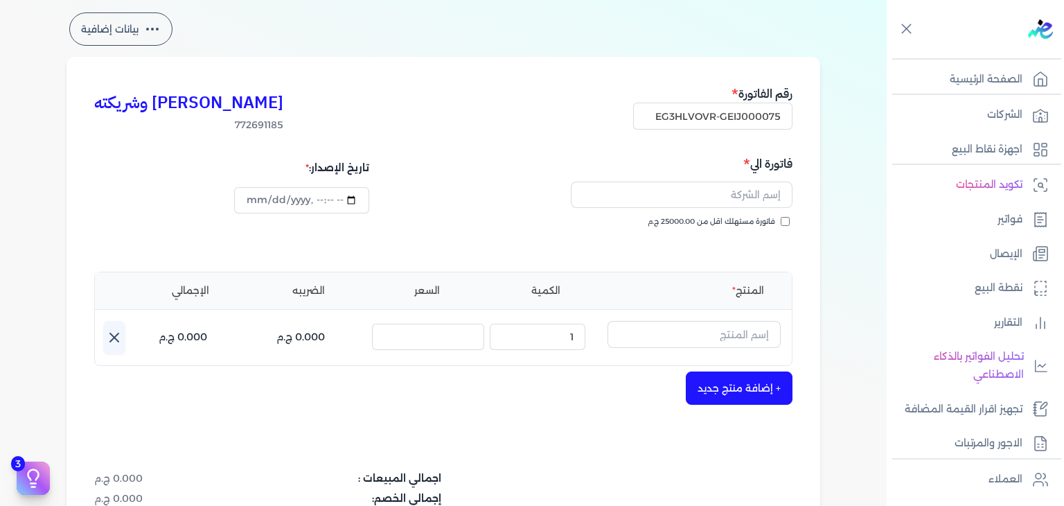
checkbox input "true"
click at [754, 184] on input "text" at bounding box center [682, 194] width 222 height 26
paste input "Fatema telema"
type input "Fatema telema"
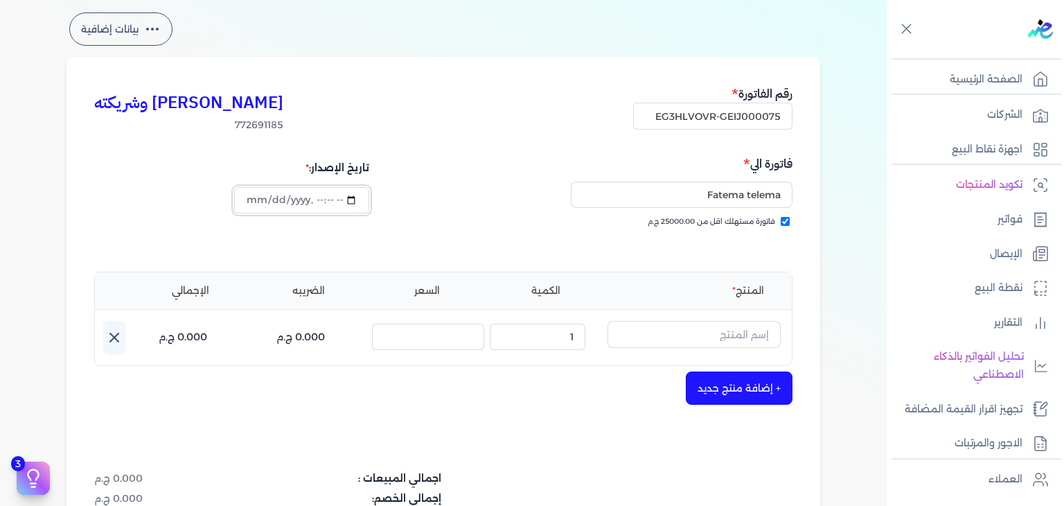
click at [257, 202] on input "datetime-local" at bounding box center [301, 200] width 134 height 26
type input "[DATE]T14:31:14"
click at [747, 331] on input "text" at bounding box center [693, 334] width 173 height 26
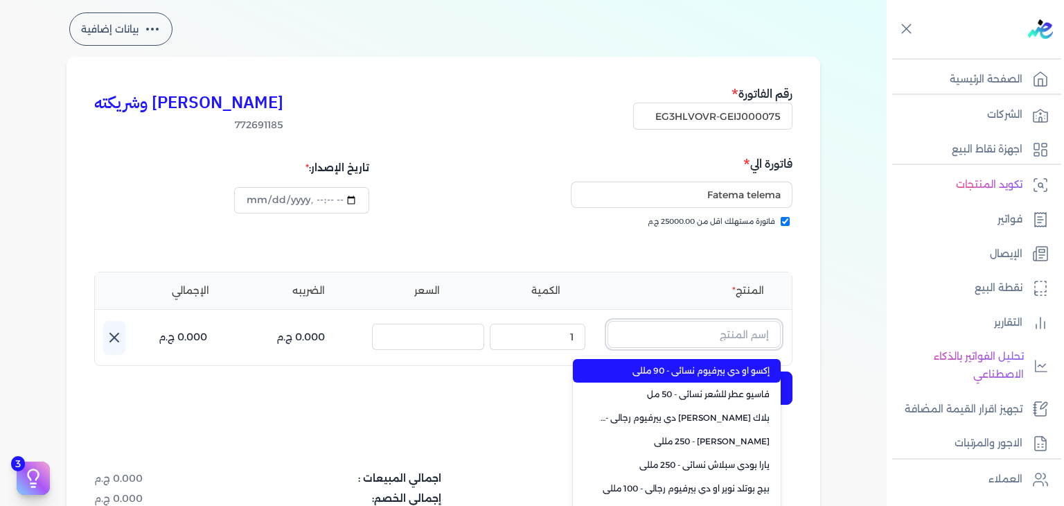
paste input "[PERSON_NAME] عطري منعش نسائي - 250 مللي"
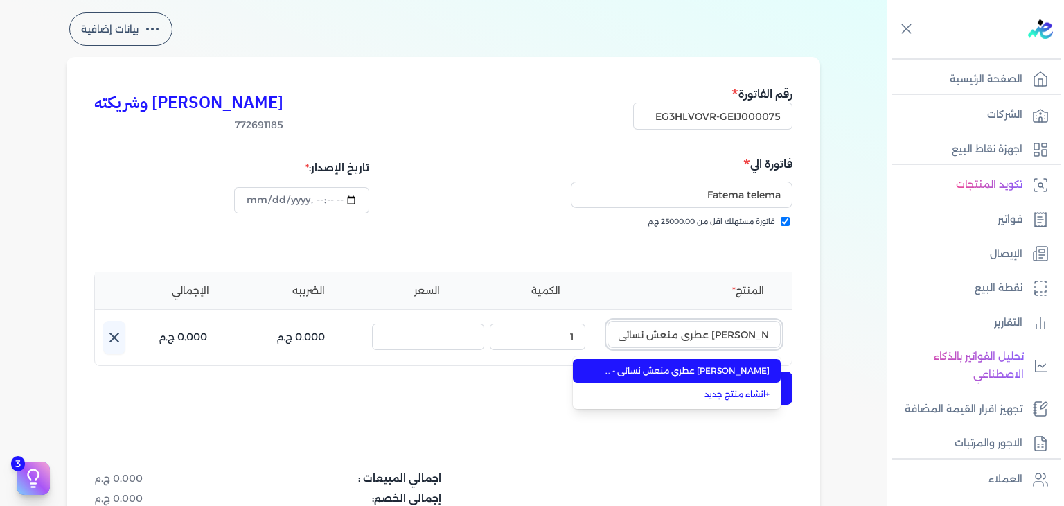
type input "[PERSON_NAME] عطري منعش نسائي - 250 مللي"
click at [724, 366] on span "[PERSON_NAME] عطري منعش نسائي - 250 مللي" at bounding box center [684, 370] width 169 height 12
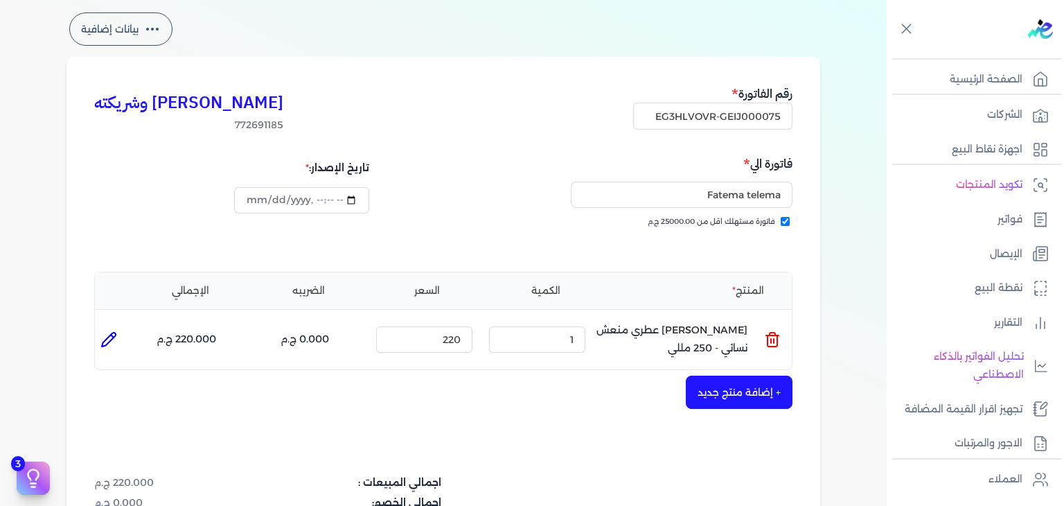
scroll to position [337, 0]
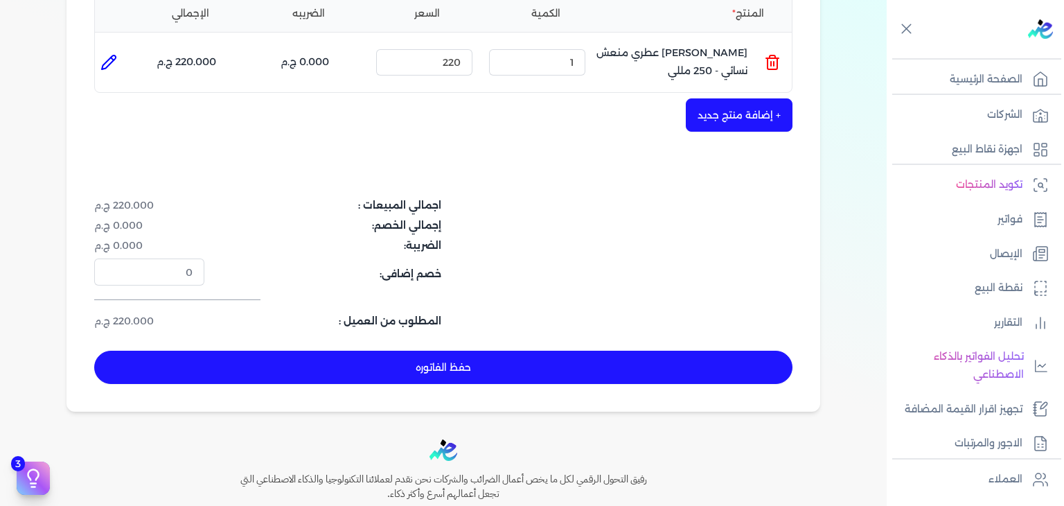
click at [605, 372] on button "حفظ الفاتوره" at bounding box center [443, 366] width 698 height 33
type input "[DATE]"
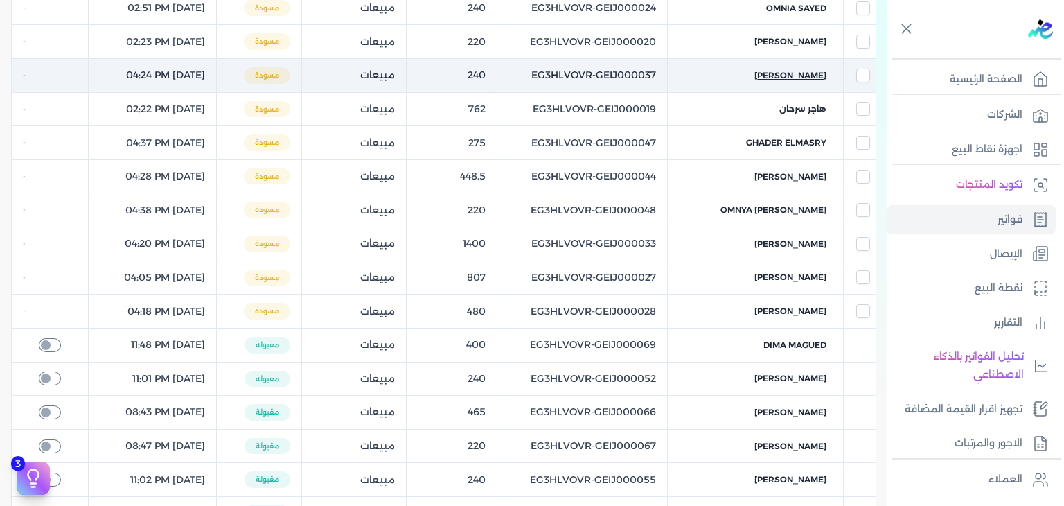
scroll to position [46, 0]
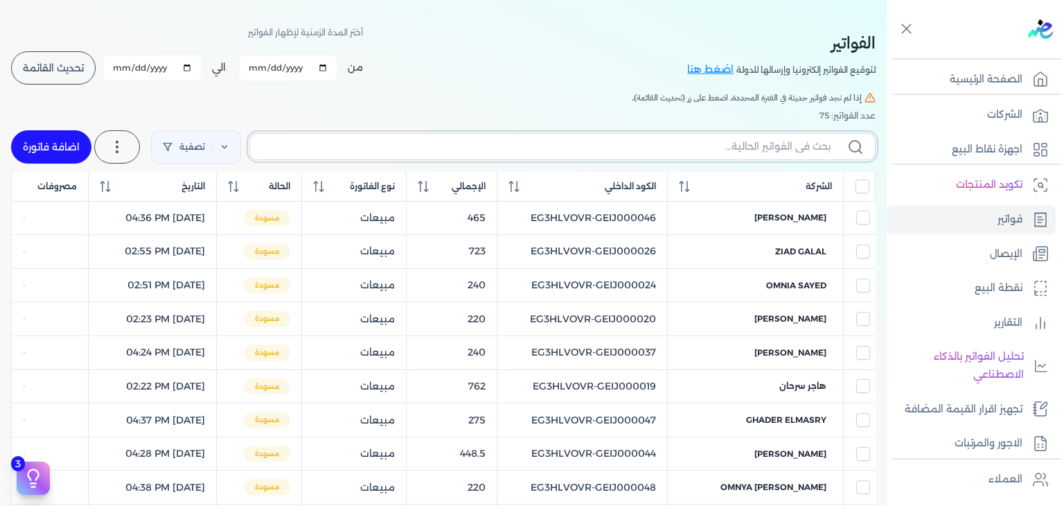
click at [781, 149] on input "text" at bounding box center [545, 146] width 569 height 15
paste input "EG3HLVOVR-GEIJ000075"
type input "EG3HLVOVR-GEIJ000075"
checkbox input "false"
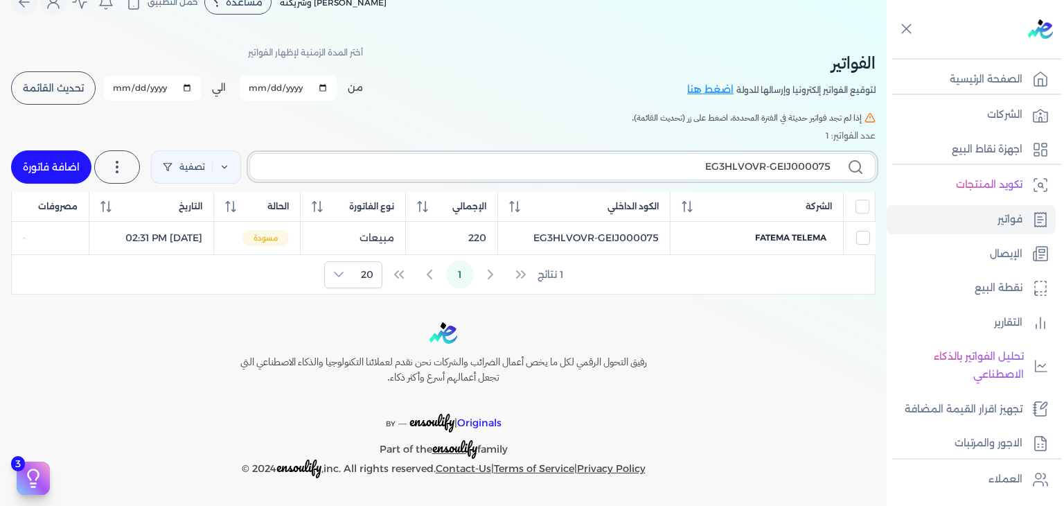
scroll to position [24, 0]
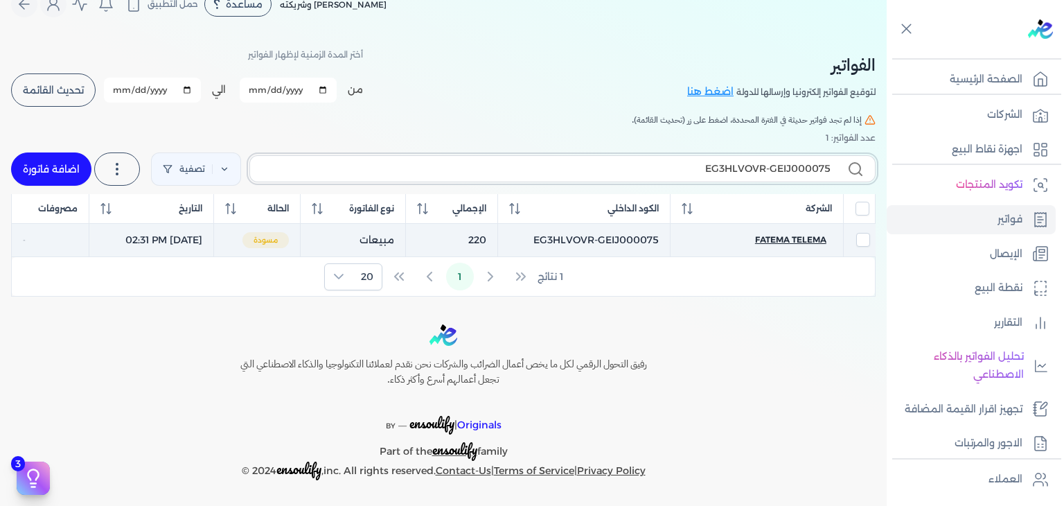
type input "EG3HLVOVR-GEIJ000075"
click at [783, 243] on span "Fatema telema" at bounding box center [790, 239] width 71 height 12
select select "EGP"
select select "B"
select select "EGS"
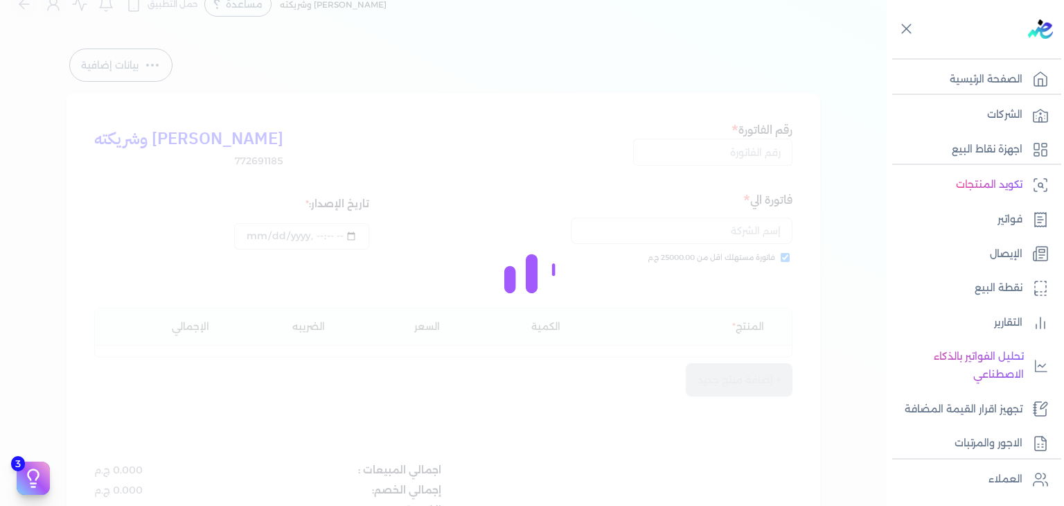
type input "EG3HLVOVR-GEIJ000075"
checkbox input "true"
type input "[DATE]T14:31:14"
type input "[DATE]"
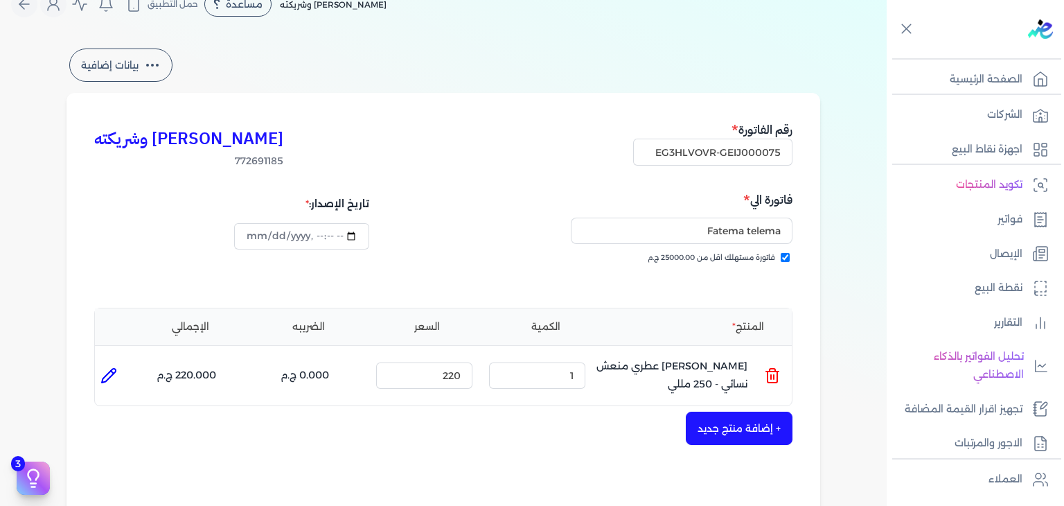
type input "[DATE]T14:35:38"
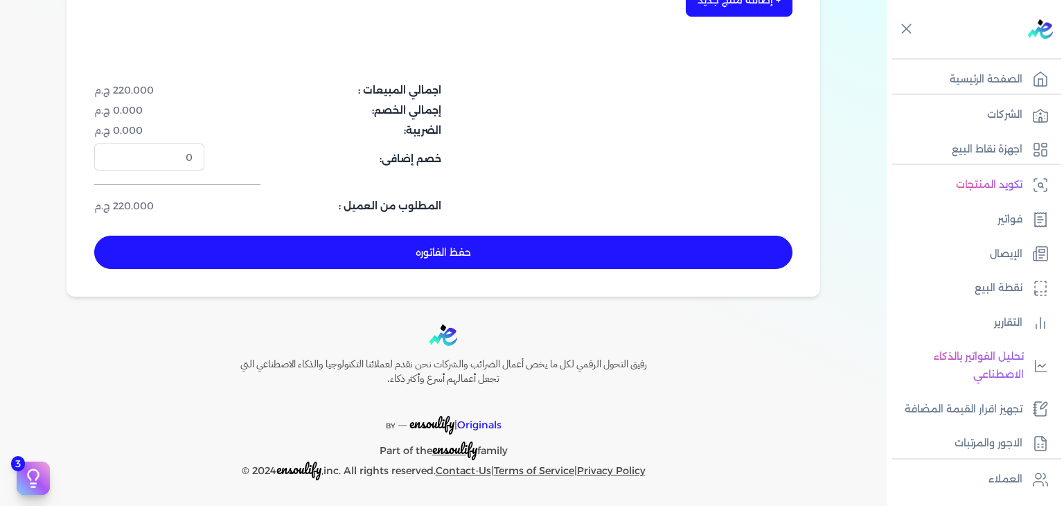
scroll to position [36, 0]
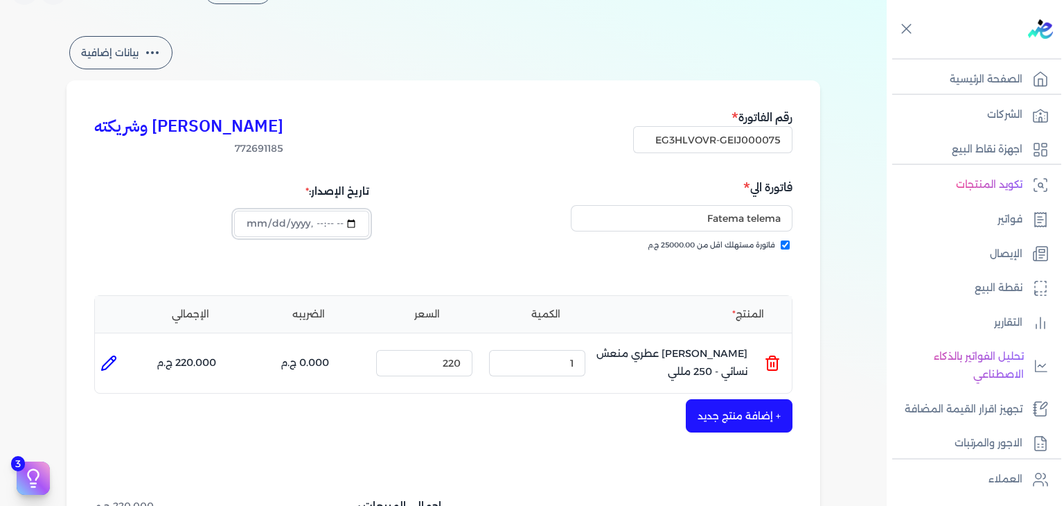
click at [260, 224] on input "datetime-local" at bounding box center [301, 224] width 134 height 26
type input "[DATE]T14:35:38"
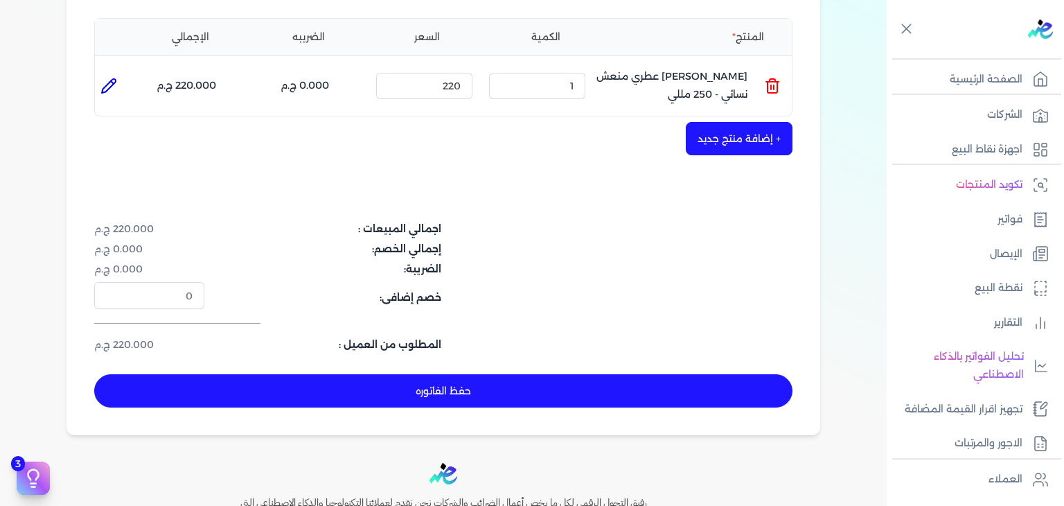
click at [411, 396] on button "حفظ الفاتوره" at bounding box center [443, 390] width 698 height 33
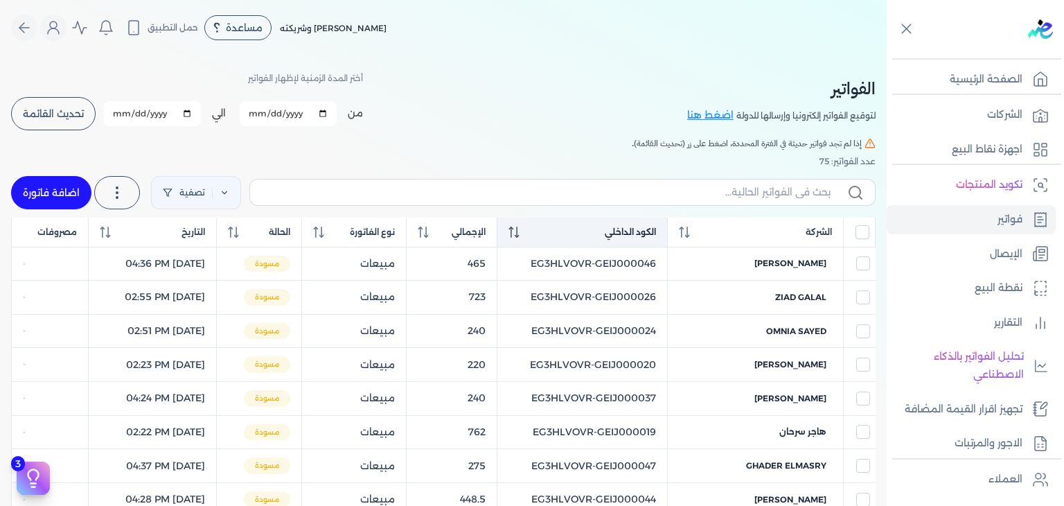
click at [519, 233] on icon at bounding box center [513, 231] width 11 height 11
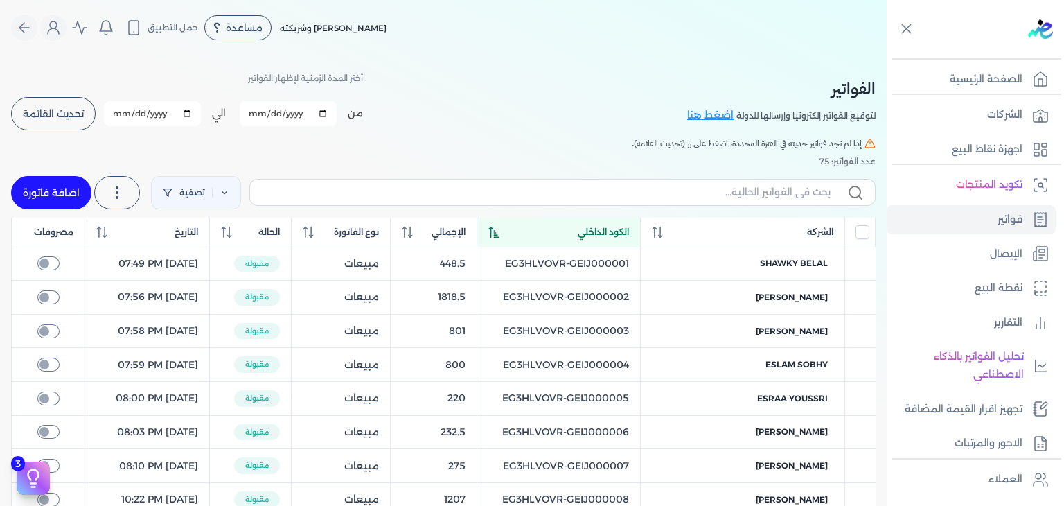
click at [499, 234] on icon at bounding box center [494, 231] width 10 height 11
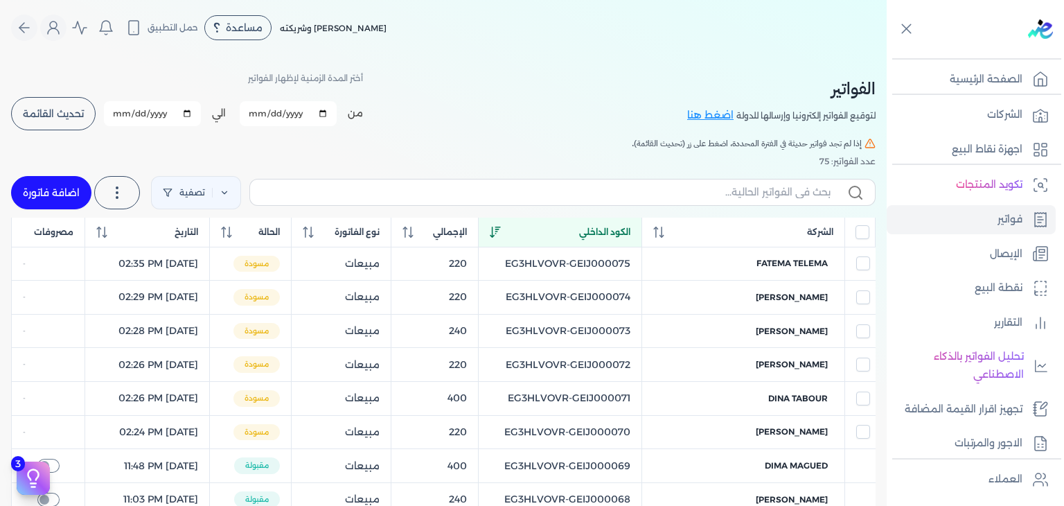
click at [753, 184] on label at bounding box center [562, 192] width 626 height 26
click at [753, 185] on input "text" at bounding box center [545, 192] width 569 height 15
paste input "EG3HLVOVR-GEIJ000076"
type input "EG3HLVOVR-GEIJ000076"
checkbox input "false"
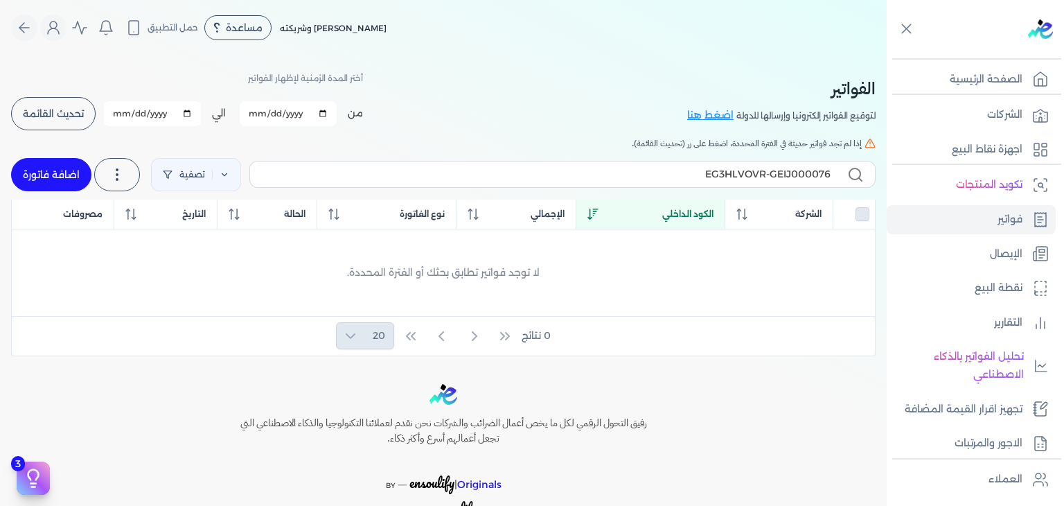
click at [76, 174] on link "اضافة فاتورة" at bounding box center [51, 174] width 80 height 33
select select "EGP"
select select "B"
select select "EGS"
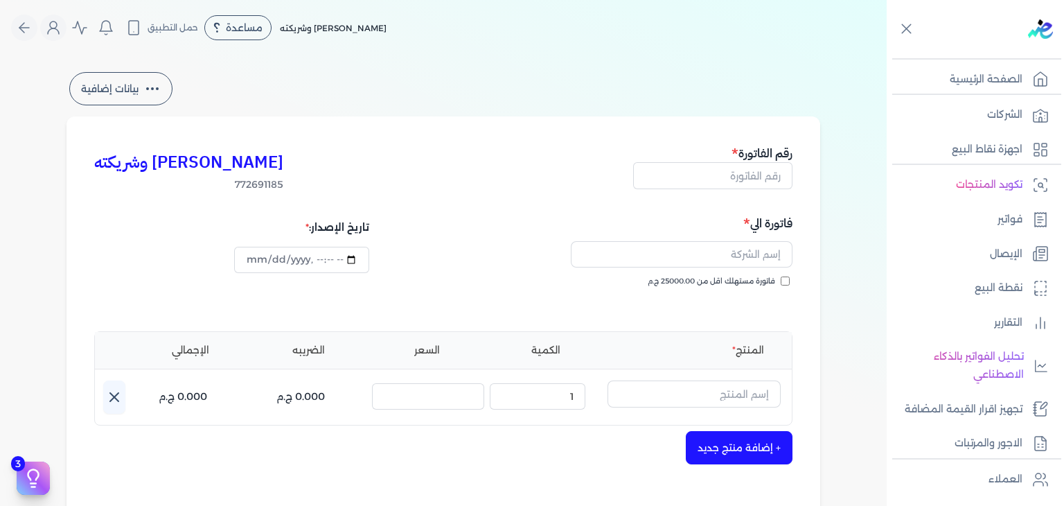
type input "[DATE]T14:38:19"
click at [992, 211] on link "فواتير" at bounding box center [971, 219] width 169 height 29
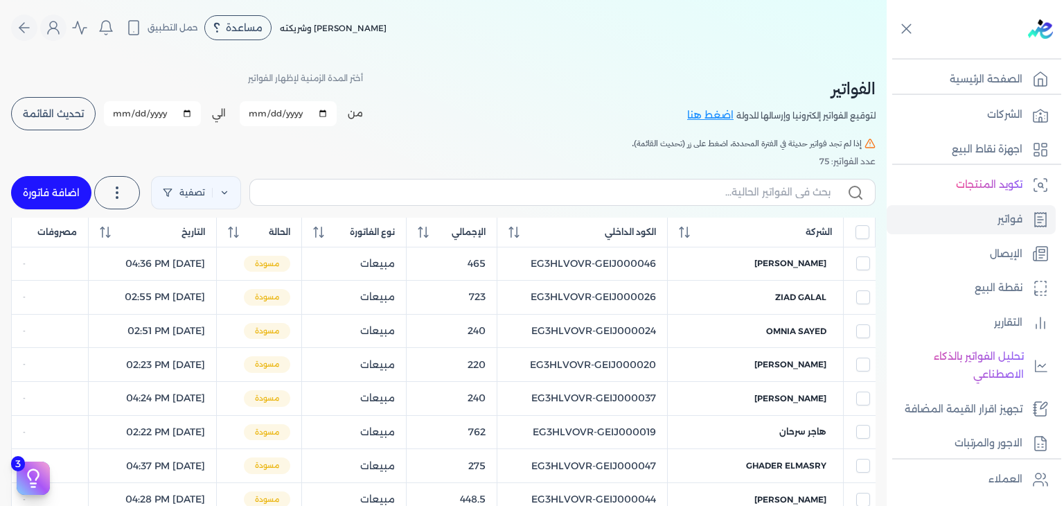
click at [743, 204] on label at bounding box center [562, 192] width 626 height 26
click at [743, 199] on input "text" at bounding box center [545, 192] width 569 height 15
click at [743, 193] on input "text" at bounding box center [545, 192] width 569 height 15
paste input "EG3HLVOVR-GEIJ000076"
type input "EG3HLVOVR-GEIJ000076"
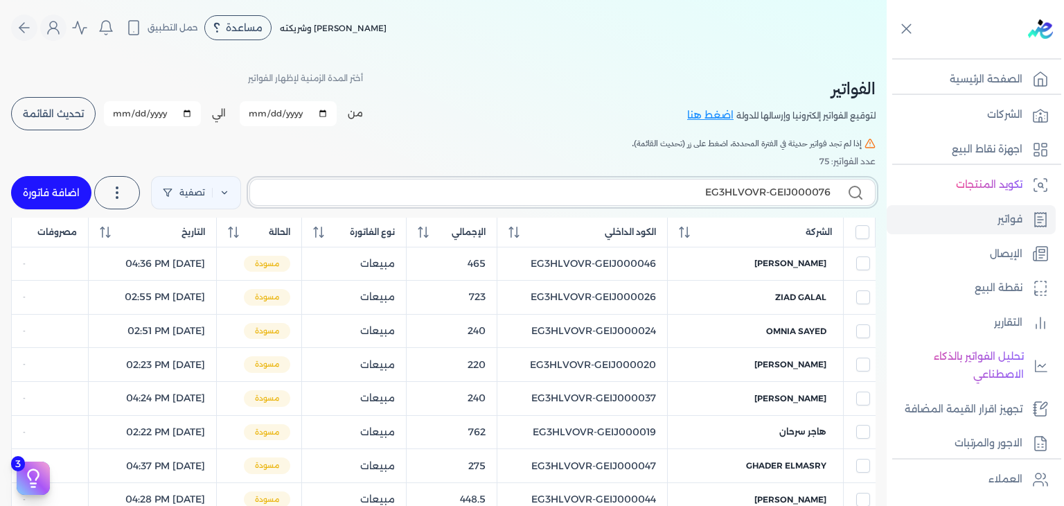
checkbox input "false"
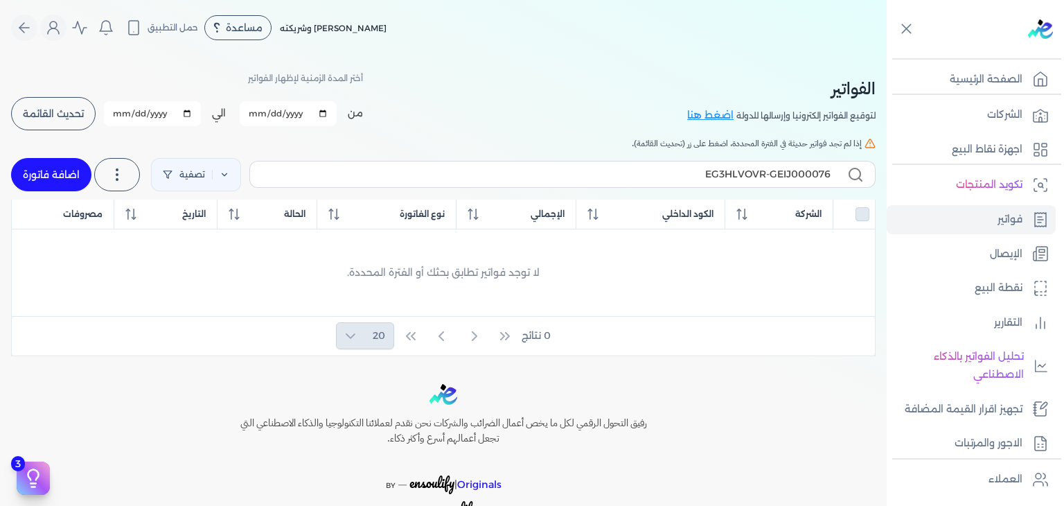
click at [78, 179] on link "اضافة فاتورة" at bounding box center [51, 174] width 80 height 33
select select "EGP"
select select "B"
select select "EGS"
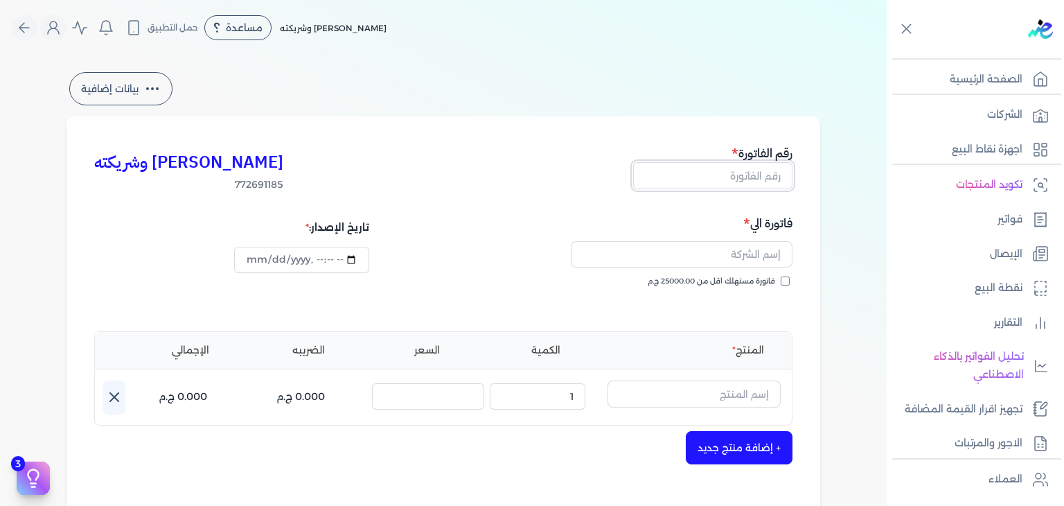
click at [769, 179] on input "text" at bounding box center [712, 175] width 159 height 26
paste input "EG3HLVOVR-GEIJ000076"
type input "EG3HLVOVR-GEIJ000076"
click at [787, 280] on input "فاتورة مستهلك اقل من 25000.00 ج.م" at bounding box center [785, 280] width 9 height 9
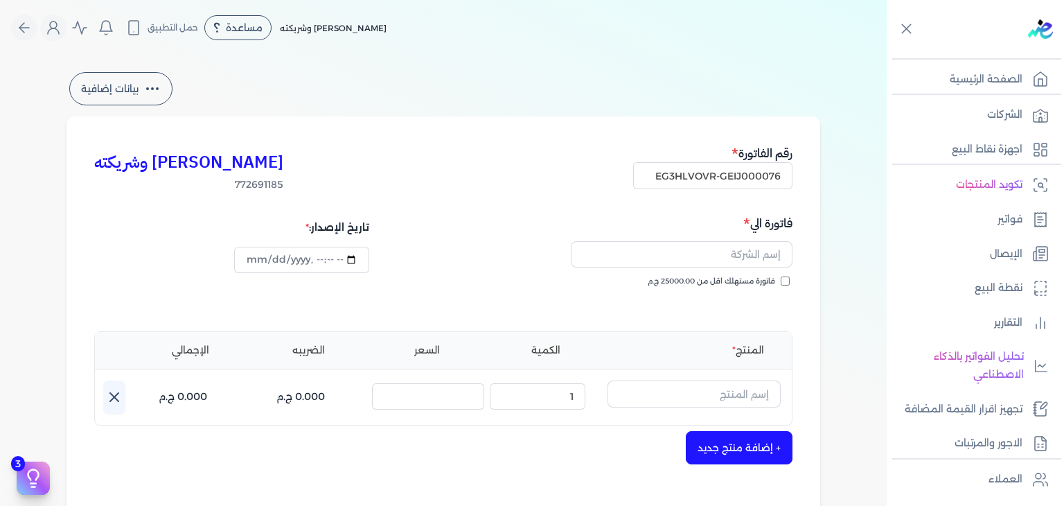
checkbox input "true"
click at [738, 263] on input "text" at bounding box center [682, 254] width 222 height 26
paste input "[PERSON_NAME]"
type input "[PERSON_NAME]"
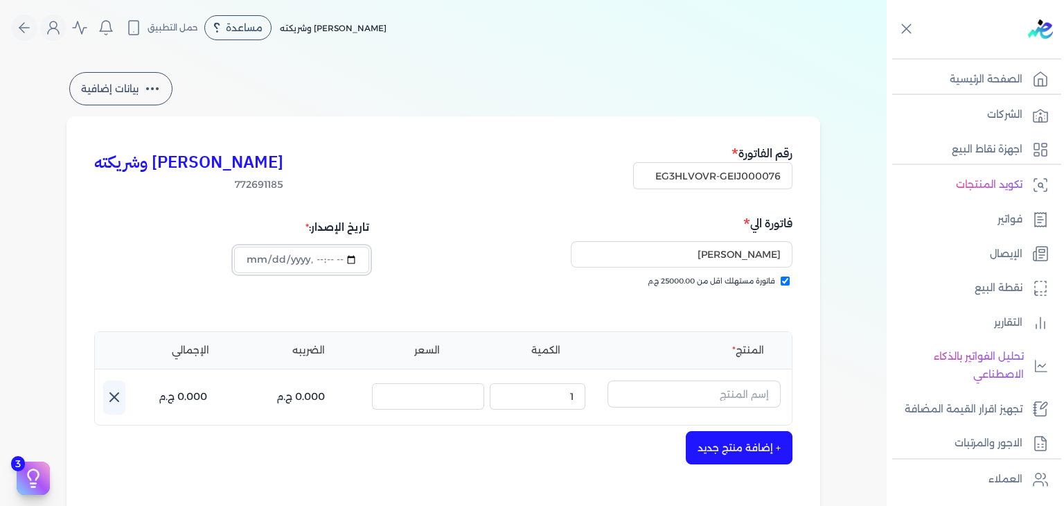
click at [259, 258] on input "datetime-local" at bounding box center [301, 260] width 134 height 26
type input "[DATE]T14:46:20"
click at [749, 388] on input "text" at bounding box center [693, 393] width 173 height 26
paste input "يارا بودي سبلاش نسائي - 250 مللي"
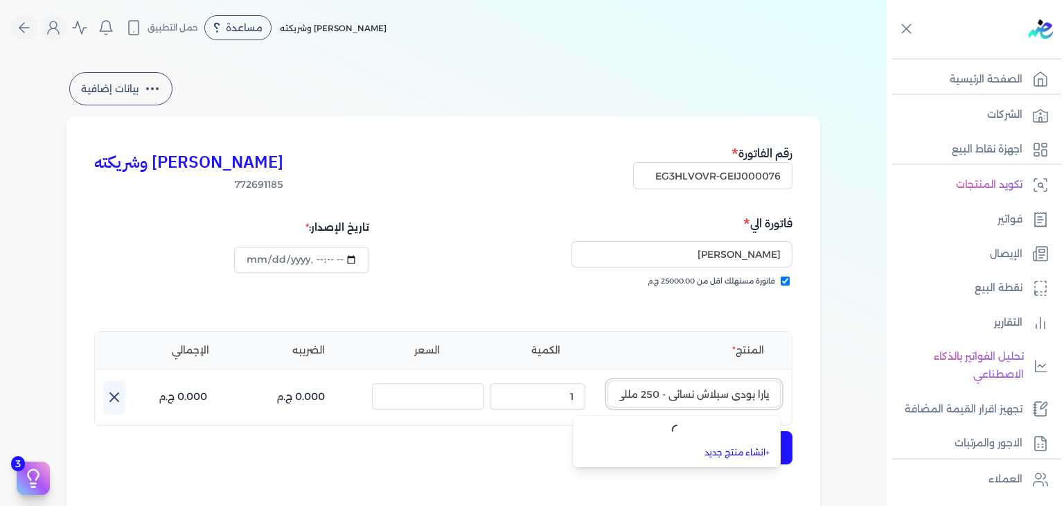
scroll to position [0, -6]
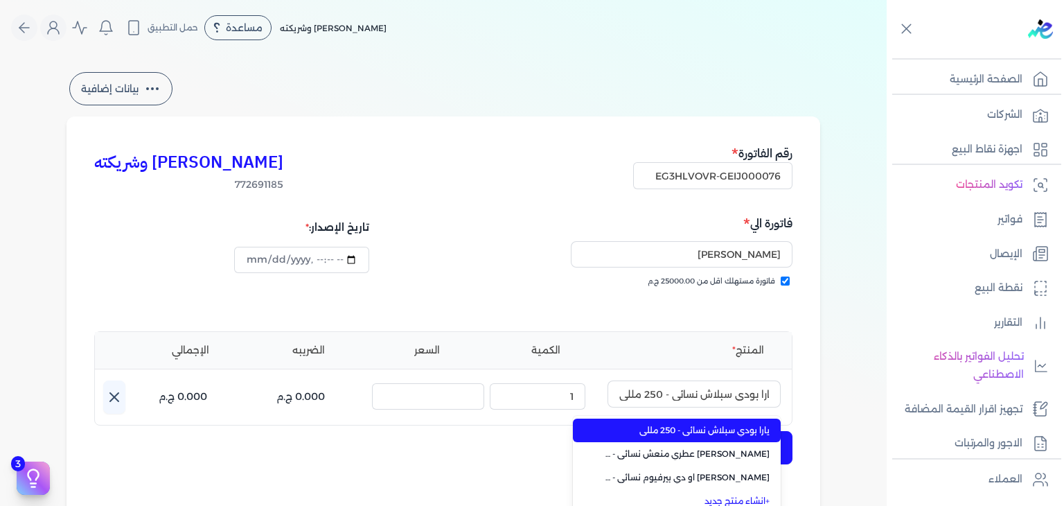
click at [740, 432] on span "يارا بودي سبلاش نسائي - 250 مللي" at bounding box center [684, 430] width 169 height 12
type input "يارا بودي سبلاش نسائي - 250 مللي"
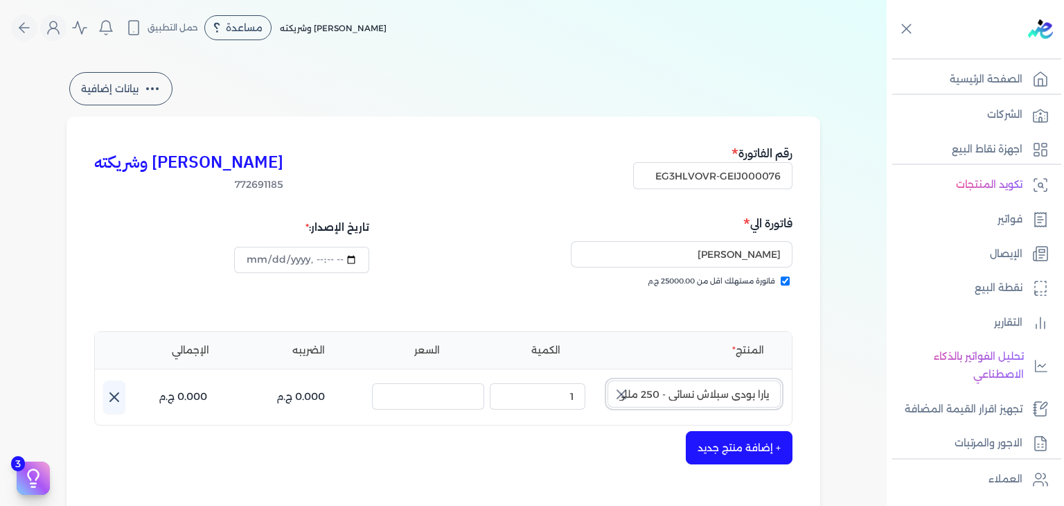
type input "[DATE]T14:46:51"
click at [733, 380] on div "المنتج الكمية السعر الضريبه الإجمالي اسم المنتج : يارا بودي سبلاش نسائي - 250 م…" at bounding box center [443, 378] width 698 height 94
click at [731, 391] on input "يارا بودي سبلاش نسائي - 250 مللي" at bounding box center [693, 393] width 173 height 26
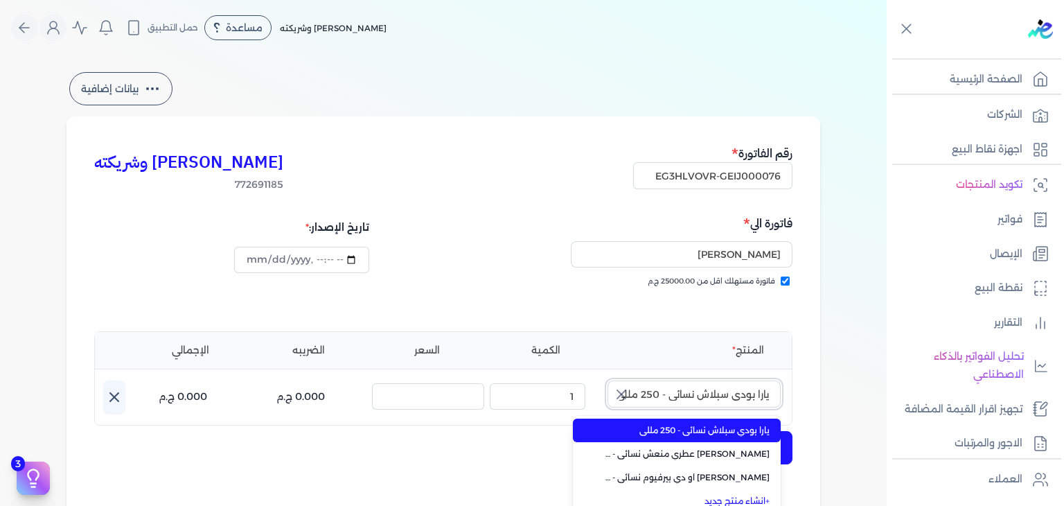
paste input "يارا بودي سبلاش نسائي - 250 مللي"
paste input "text"
type input "يارا بودي سبلاش نسائي - 250 مللي"
click at [715, 427] on span "يارا بودي سبلاش نسائي - 250 مللي" at bounding box center [684, 430] width 169 height 12
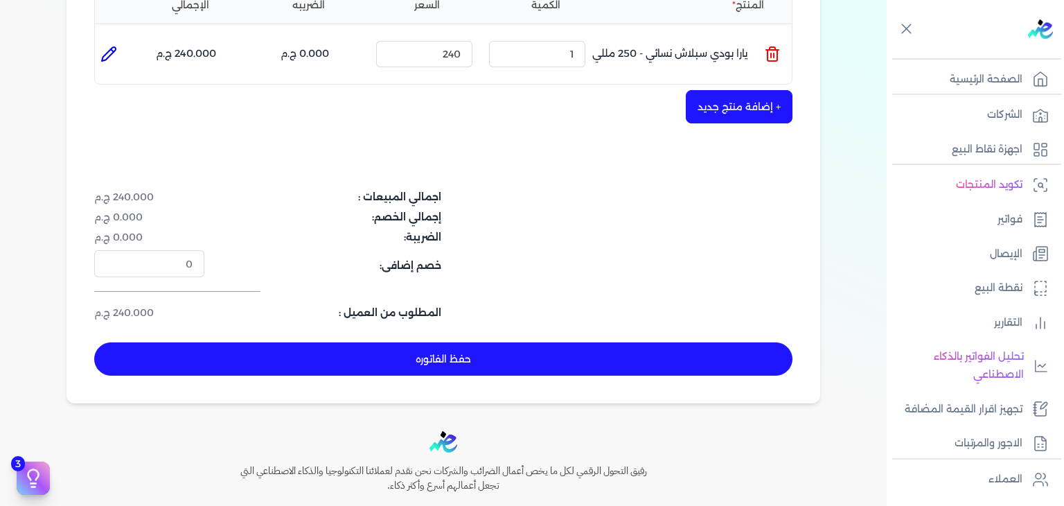
scroll to position [346, 0]
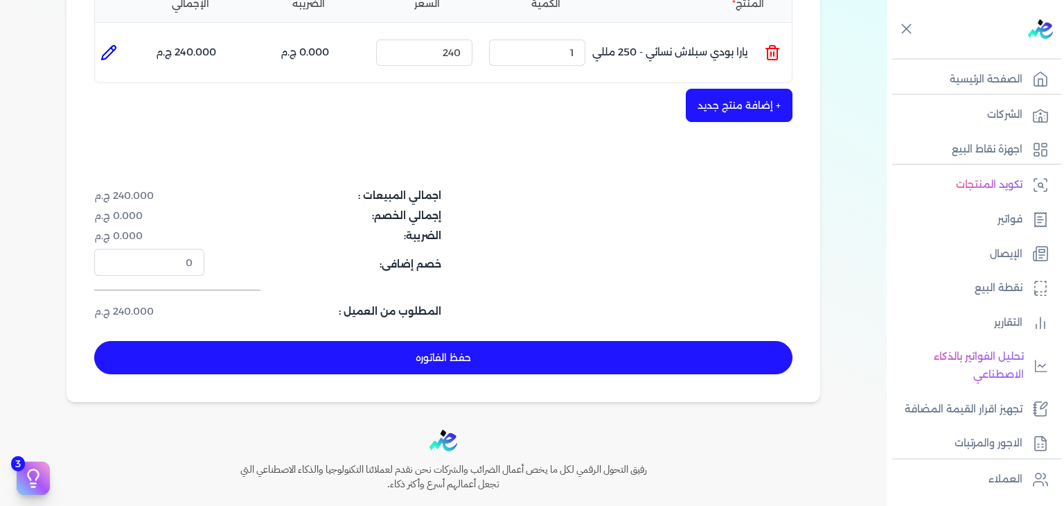
click at [607, 358] on button "حفظ الفاتوره" at bounding box center [443, 357] width 698 height 33
type input "[DATE]"
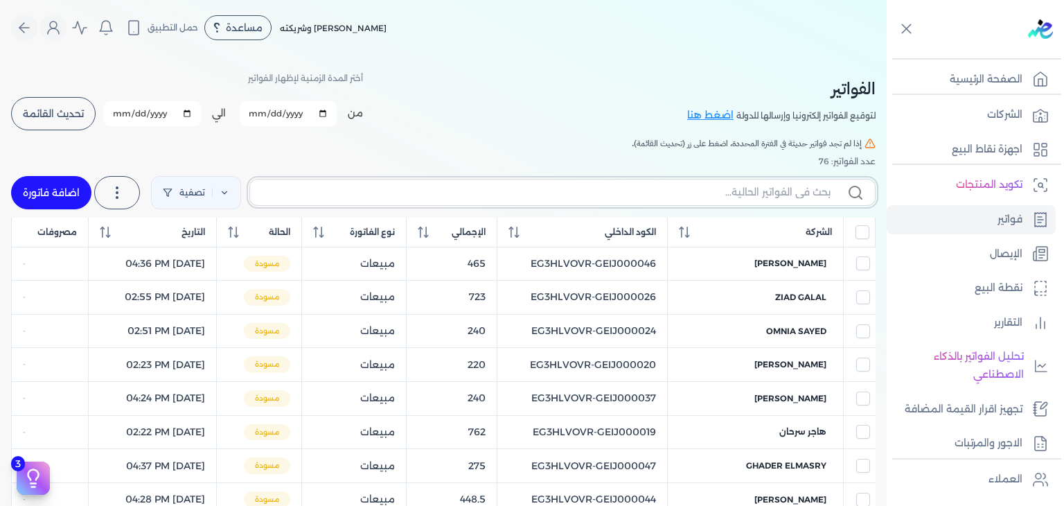
click at [776, 193] on input "text" at bounding box center [545, 192] width 569 height 15
paste input "EG3HLVOVR-GEIJ000076"
type input "EG3HLVOVR-GEIJ000076"
checkbox input "false"
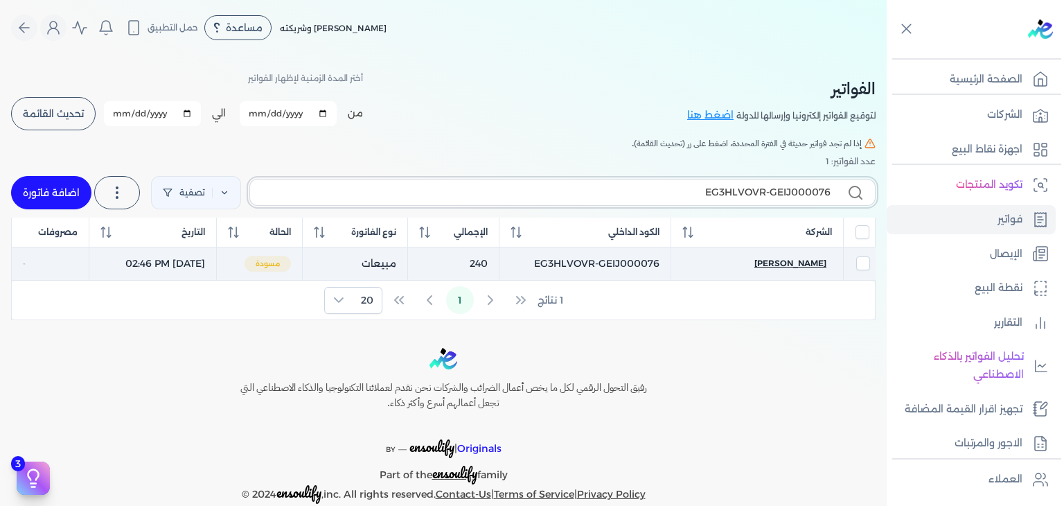
type input "EG3HLVOVR-GEIJ000076"
click at [800, 262] on span "[PERSON_NAME]" at bounding box center [790, 263] width 72 height 12
select select "EGP"
select select "B"
select select "EGS"
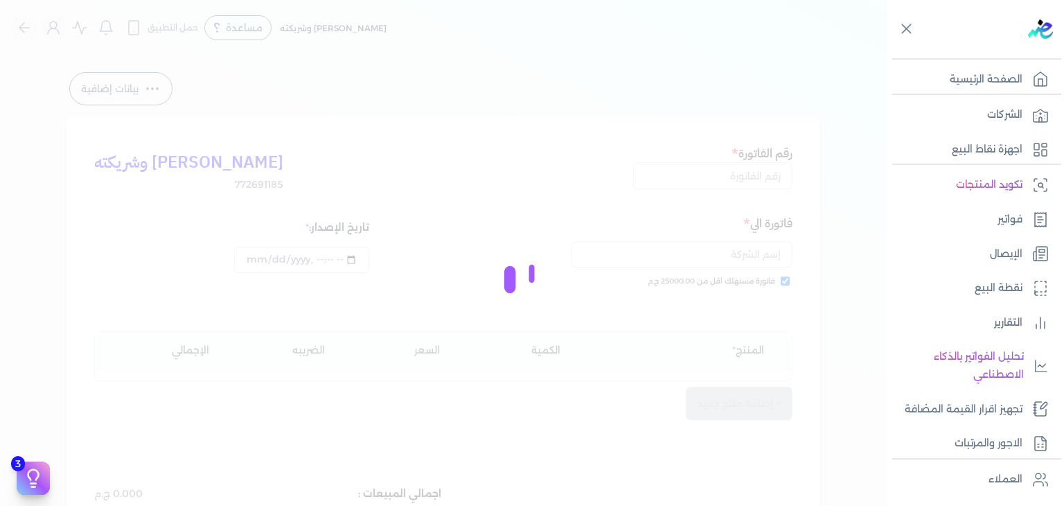
type input "EG3HLVOVR-GEIJ000076"
checkbox input "true"
type input "[DATE]T14:46:51"
type input "[DATE]"
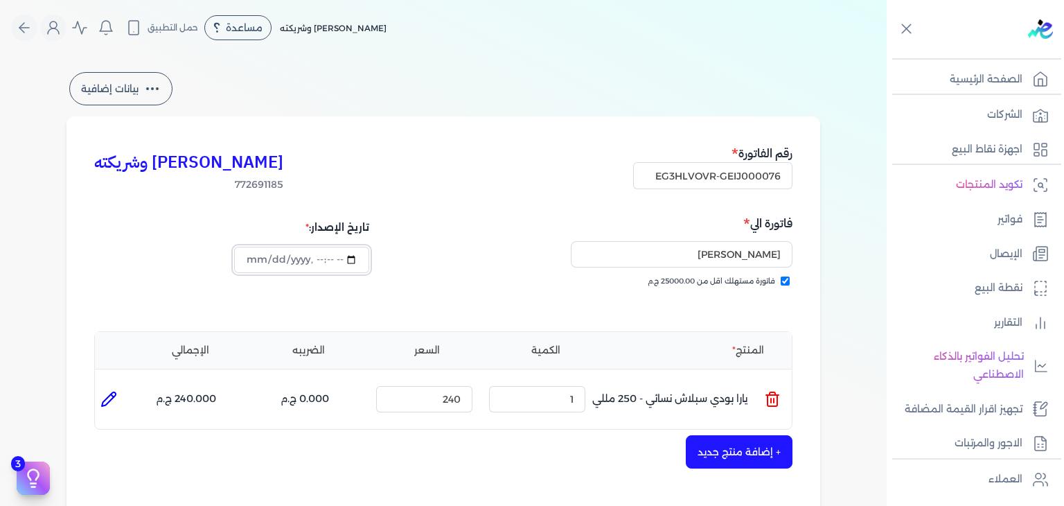
click at [256, 265] on input "datetime-local" at bounding box center [301, 260] width 134 height 26
type input "[DATE]T14:46:51"
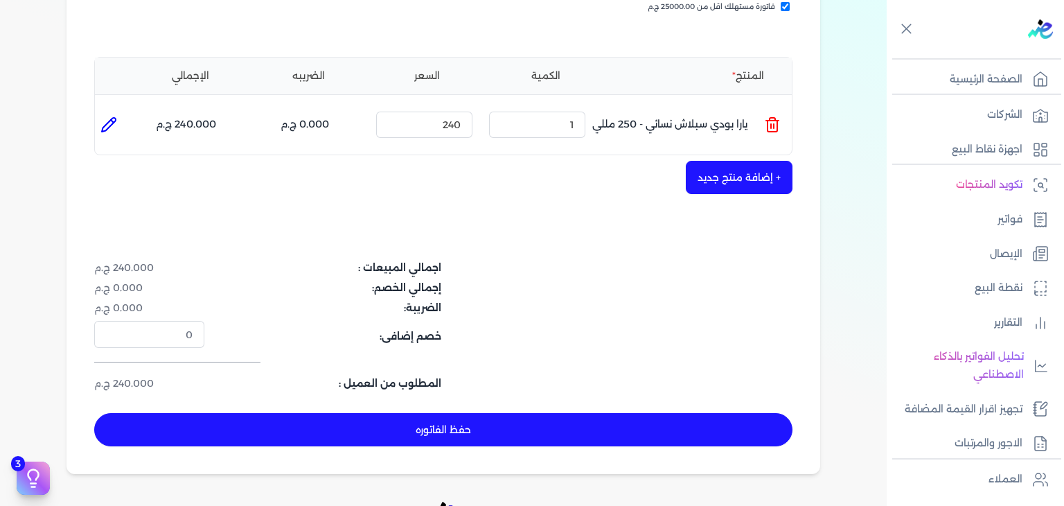
scroll to position [277, 0]
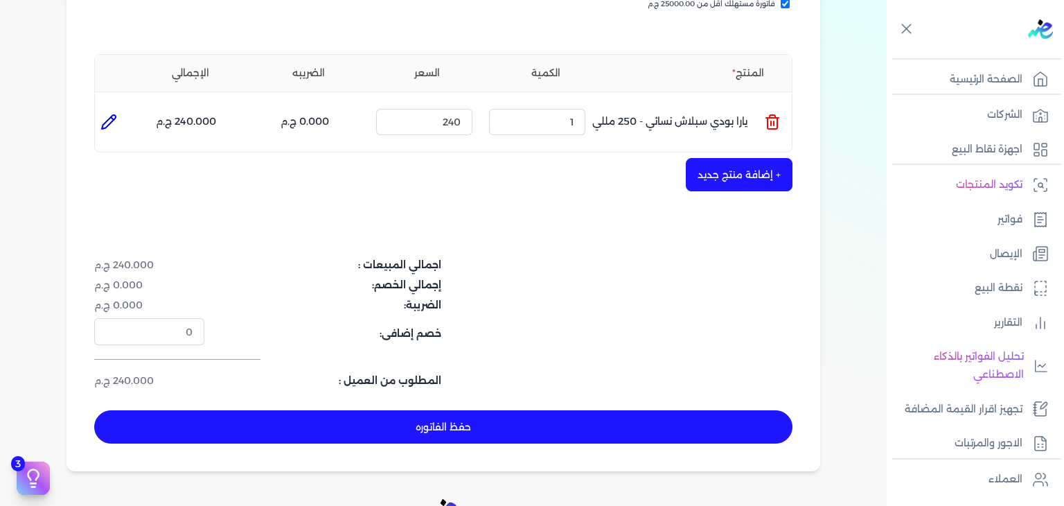
click at [515, 419] on button "حفظ الفاتوره" at bounding box center [443, 426] width 698 height 33
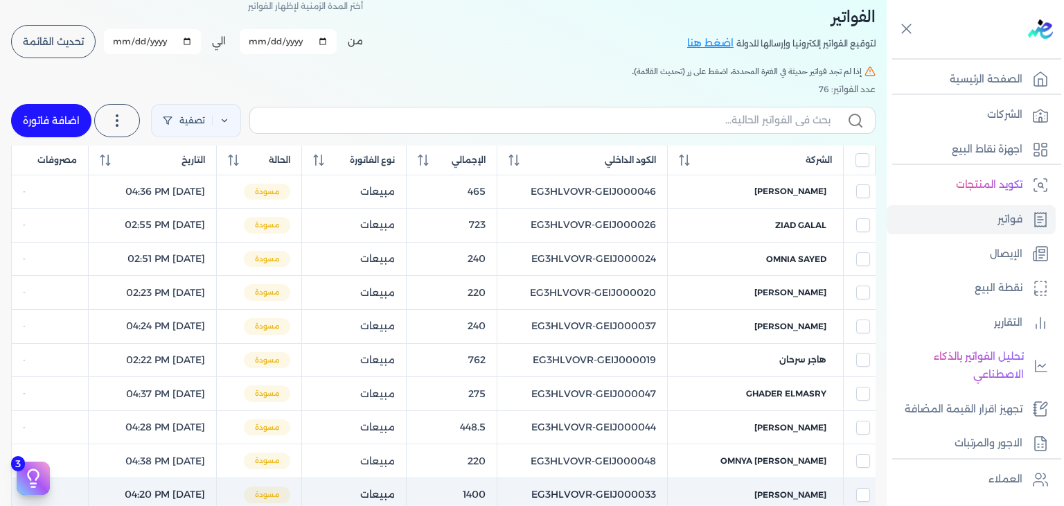
scroll to position [55, 0]
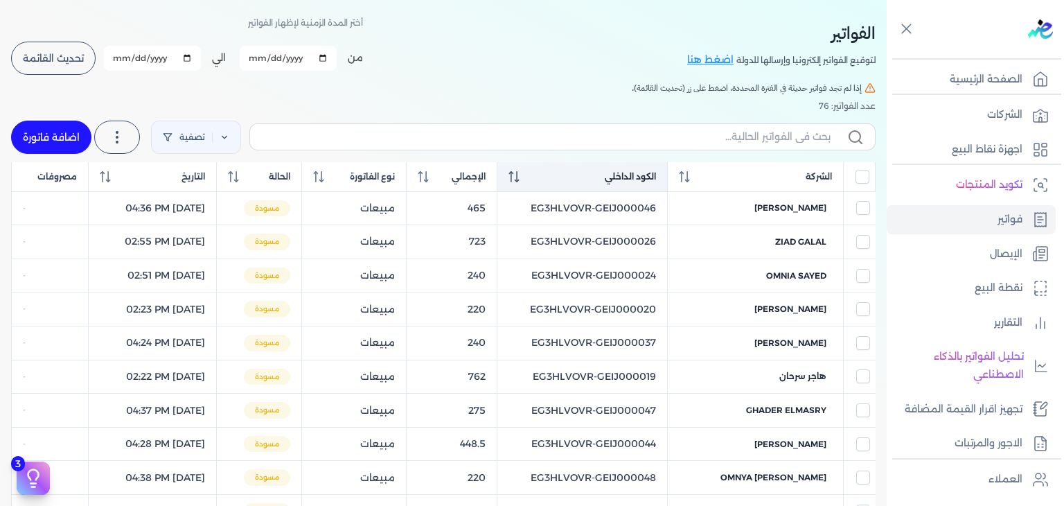
click at [519, 175] on icon at bounding box center [513, 176] width 11 height 11
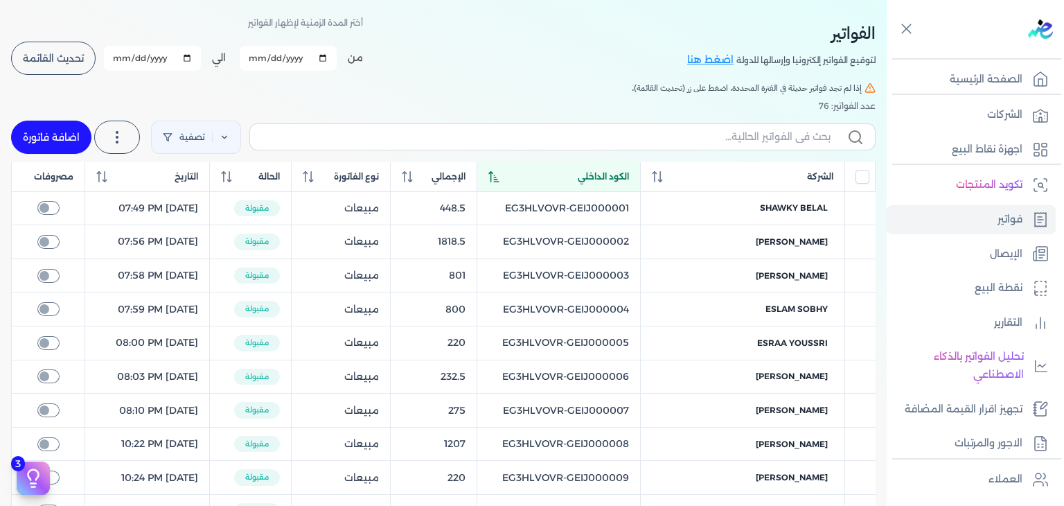
click at [499, 181] on icon at bounding box center [494, 176] width 10 height 11
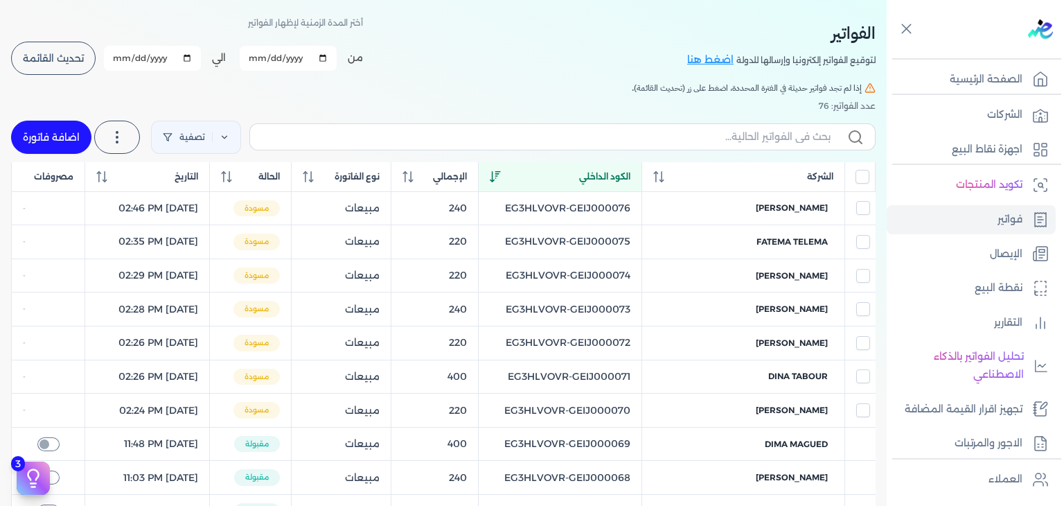
click at [391, 147] on label at bounding box center [562, 136] width 626 height 26
click at [391, 144] on input "text" at bounding box center [545, 137] width 569 height 15
paste input "EG3HLVOVR-GEIJ000077"
type input "EG3HLVOVR-GEIJ000077"
checkbox input "false"
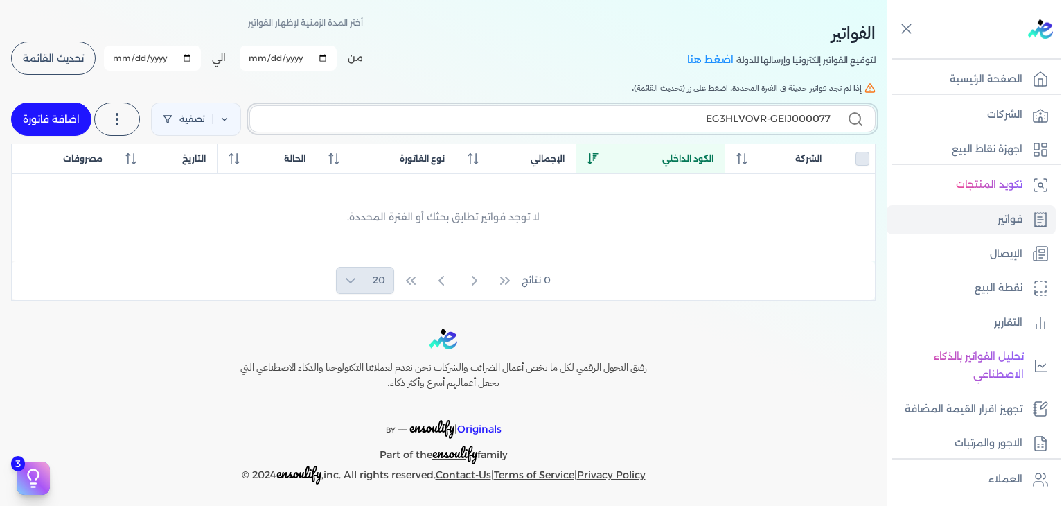
type input "EG3HLVOVR-GEIJ000077"
drag, startPoint x: 14, startPoint y: 116, endPoint x: 33, endPoint y: 122, distance: 20.4
click at [15, 116] on div "الفواتير لتوقيع الفواتير إلكترونيا وإرسالها للدولة اضغط هنا أختر المدة الزمنية …" at bounding box center [443, 150] width 887 height 301
click at [39, 123] on link "اضافة فاتورة" at bounding box center [51, 119] width 80 height 33
select select "EGP"
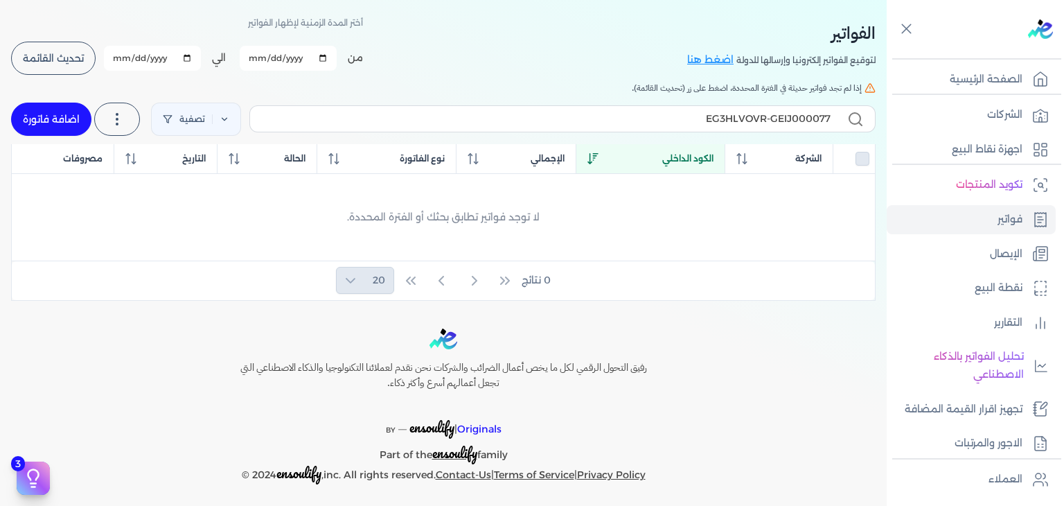
select select "B"
select select "EGS"
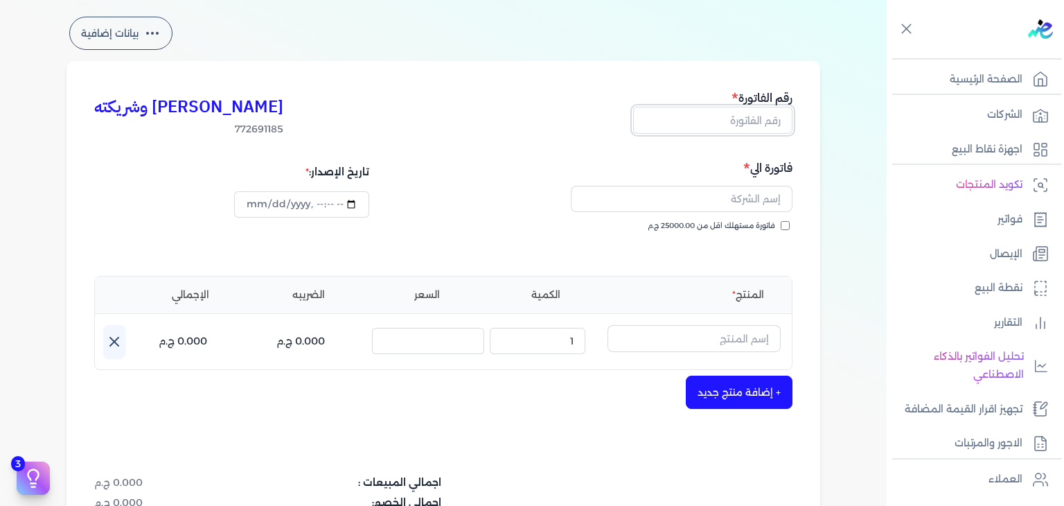
click at [760, 125] on input "text" at bounding box center [712, 120] width 159 height 26
paste input "EG3HLVOVR-GEIJ000077"
type input "EG3HLVOVR-GEIJ000077"
click at [786, 224] on input "فاتورة مستهلك اقل من 25000.00 ج.م" at bounding box center [785, 225] width 9 height 9
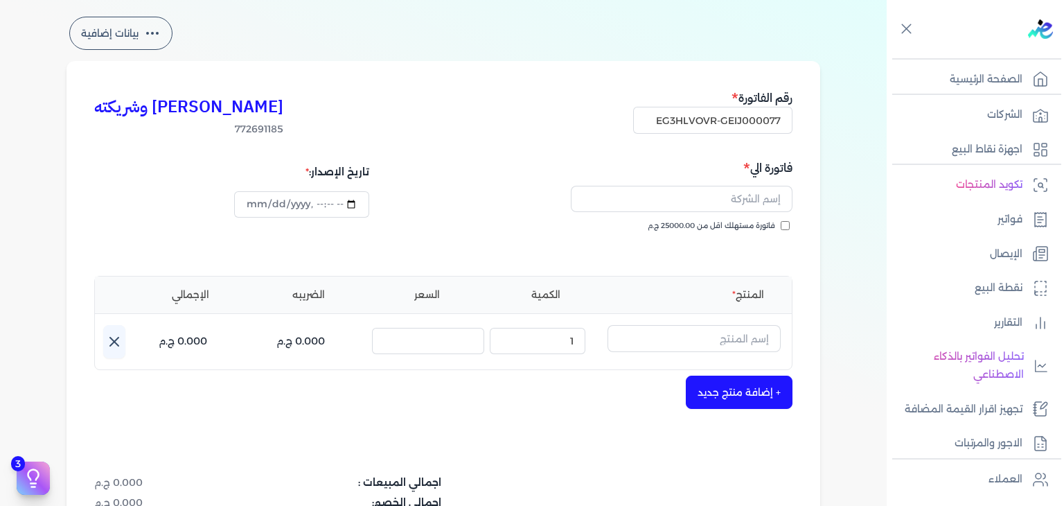
checkbox input "true"
click at [731, 204] on input "text" at bounding box center [682, 199] width 222 height 26
paste input "Dina tabour"
type input "Dina tabour"
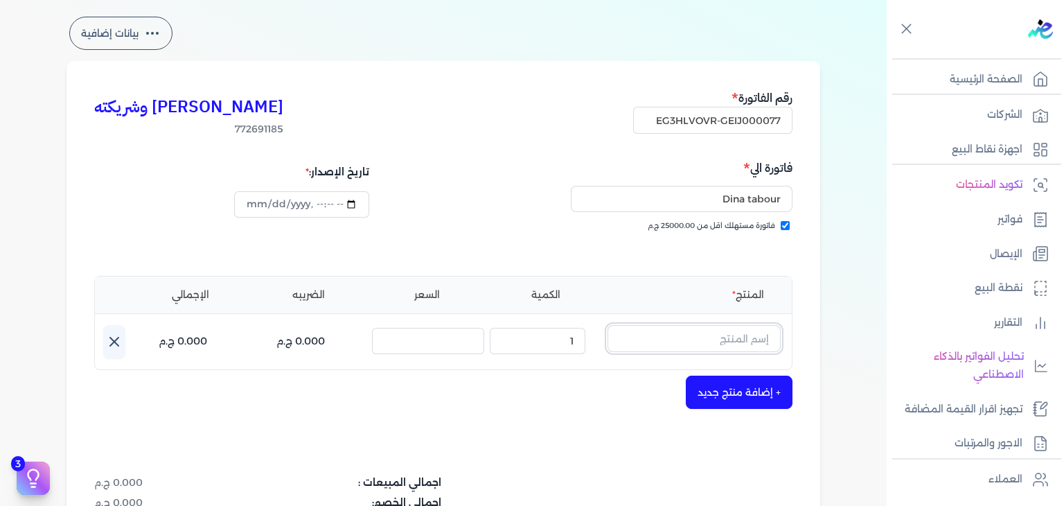
click at [732, 340] on input "text" at bounding box center [693, 338] width 173 height 26
paste input "خمرة رذاذ عطري منعش نسائي - 250 مللي"
type input "خمرة رذاذ عطري منعش نسائي - 250 مللي"
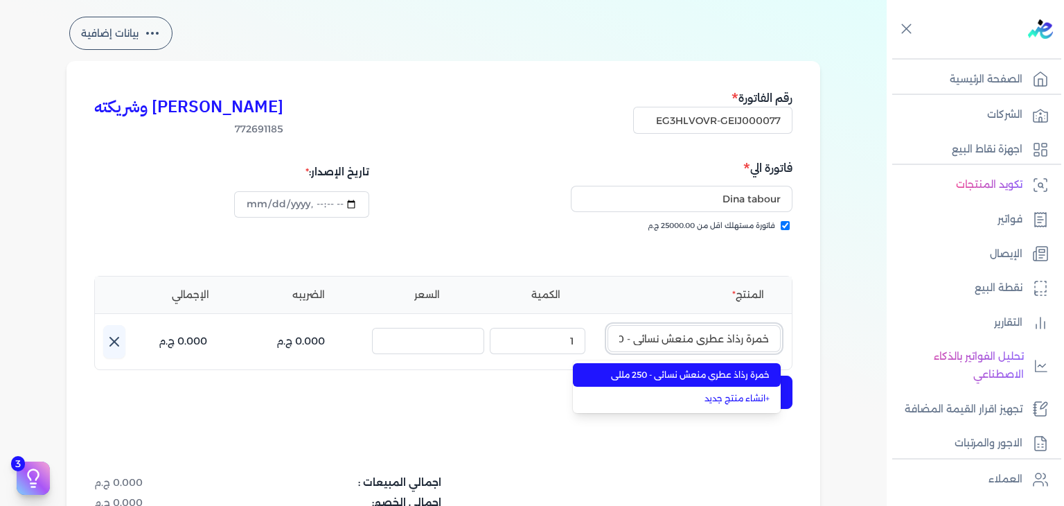
scroll to position [0, -37]
click at [740, 379] on span "خمرة رذاذ عطري منعش نسائي - 250 مللي" at bounding box center [684, 374] width 169 height 12
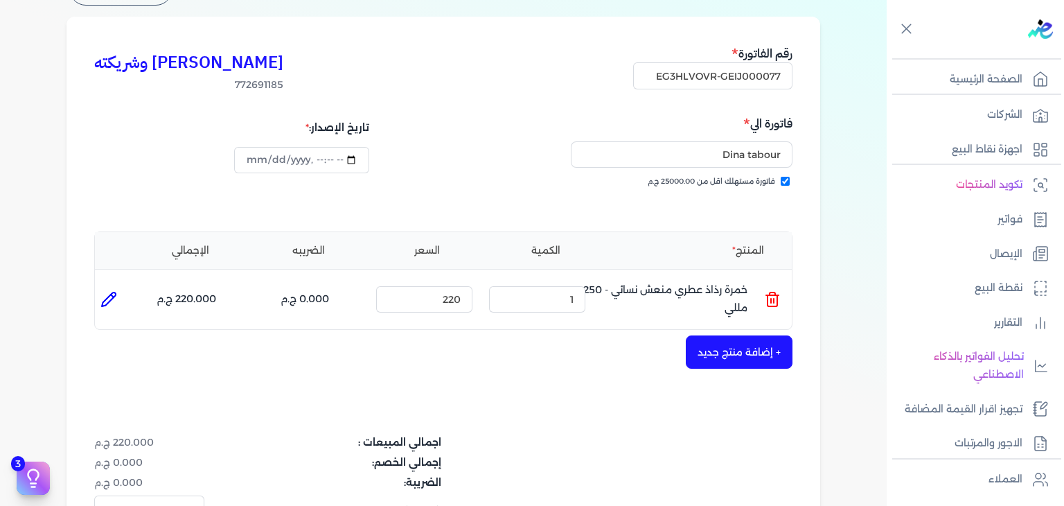
scroll to position [332, 0]
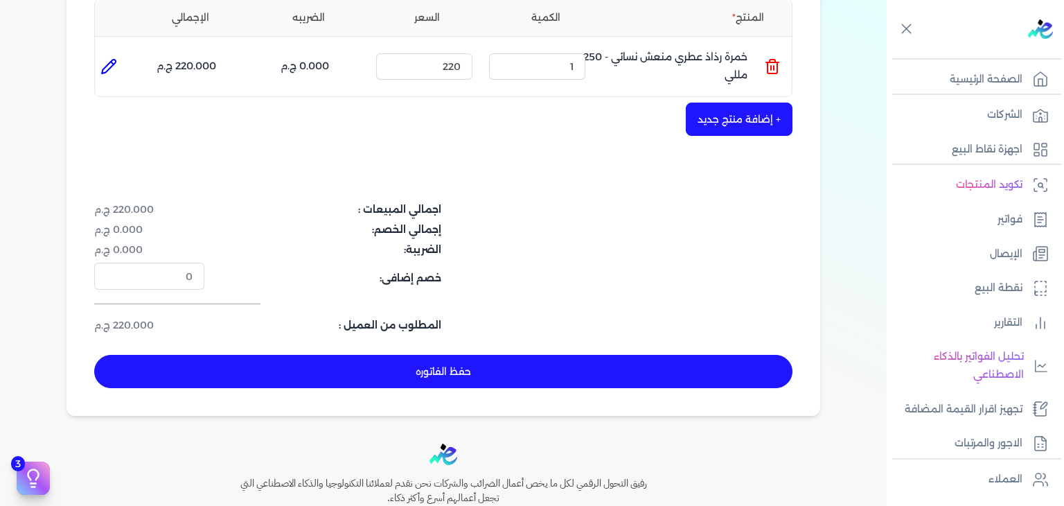
click at [579, 366] on button "حفظ الفاتوره" at bounding box center [443, 371] width 698 height 33
type input "[DATE]"
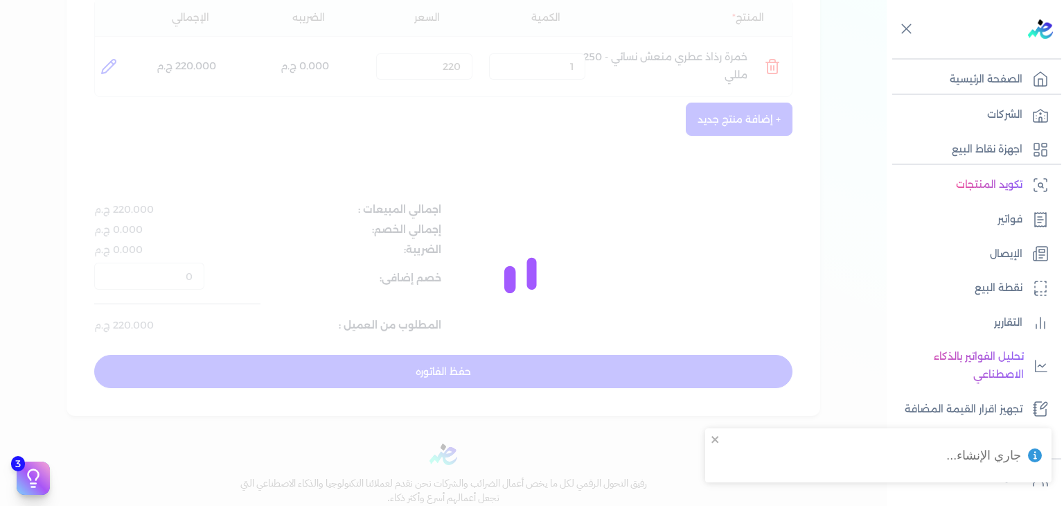
type input "[DATE]T14:48:36"
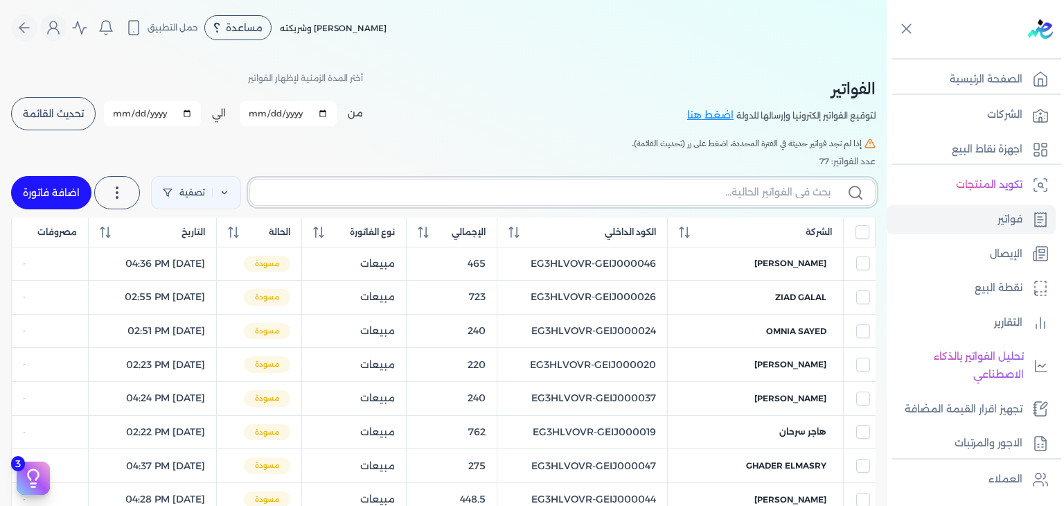
click at [740, 191] on input "text" at bounding box center [545, 192] width 569 height 15
paste input "EG3HLVOVR-GEIJ000077"
type input "EG3HLVOVR-GEIJ000077"
checkbox input "false"
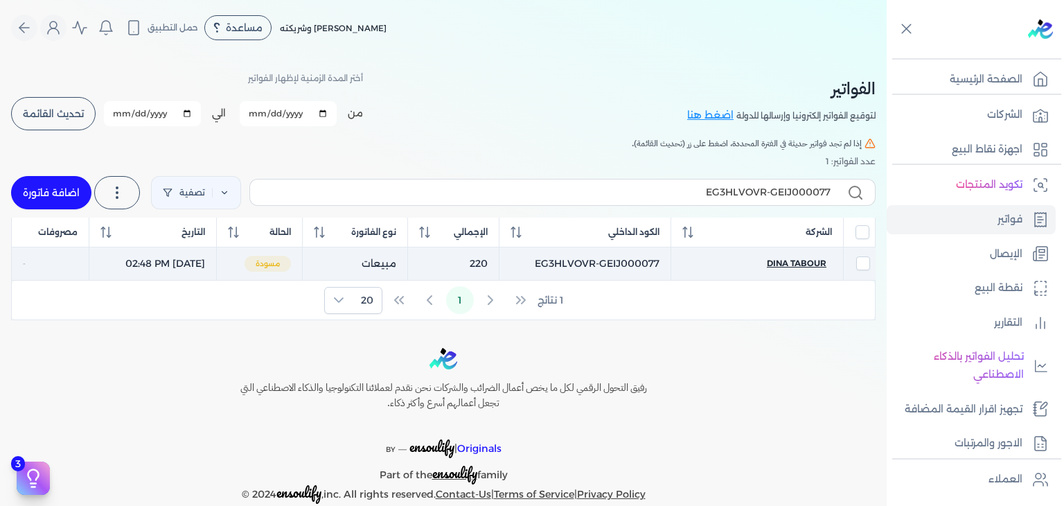
click at [792, 258] on span "Dina tabour" at bounding box center [797, 263] width 60 height 12
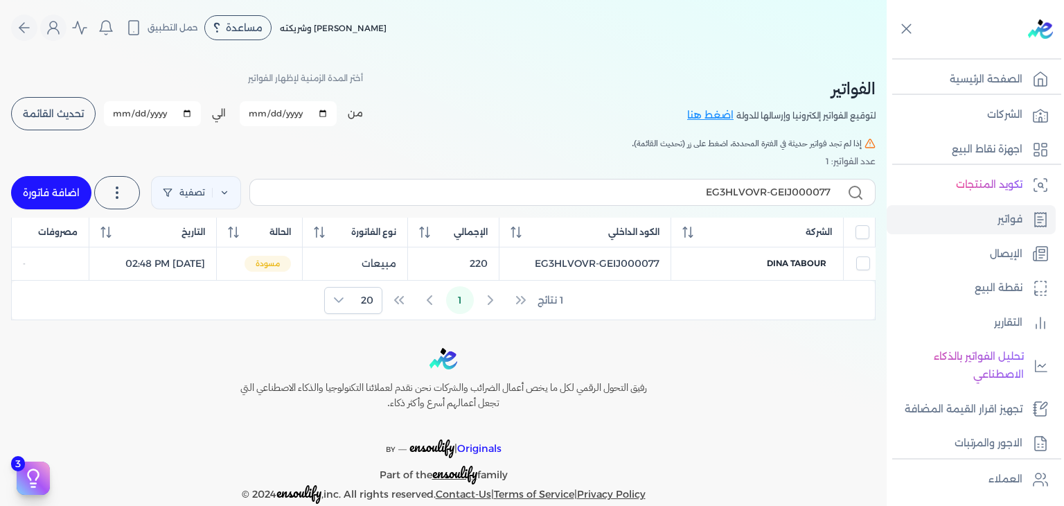
select select "EGP"
select select "B"
select select "EGS"
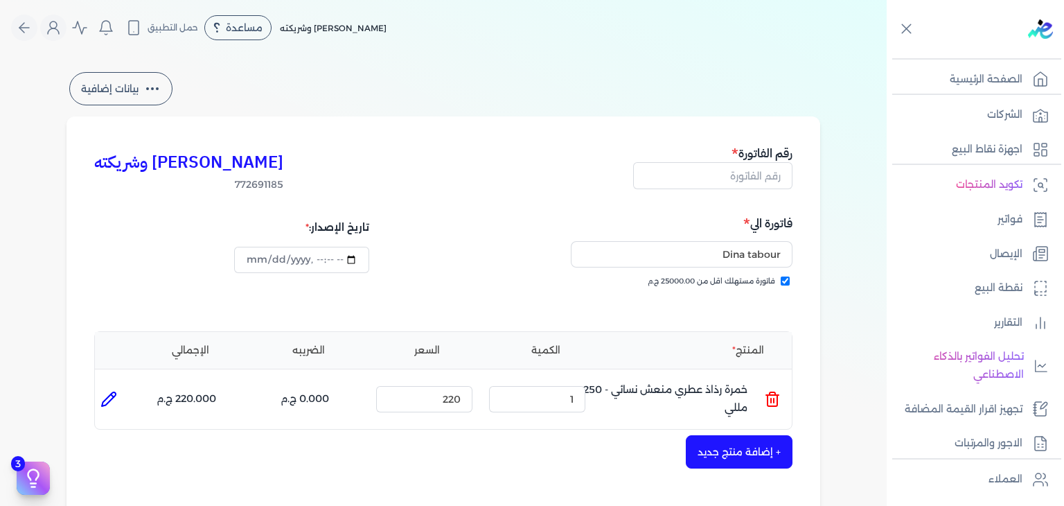
type input "EG3HLVOVR-GEIJ000077"
checkbox input "true"
type input "[DATE]T14:48:06"
type input "[DATE]"
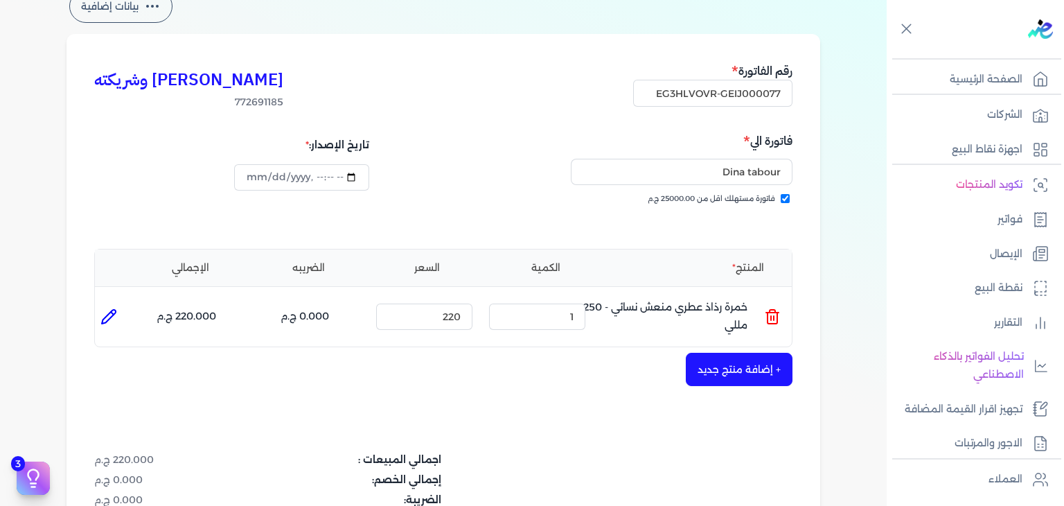
scroll to position [208, 0]
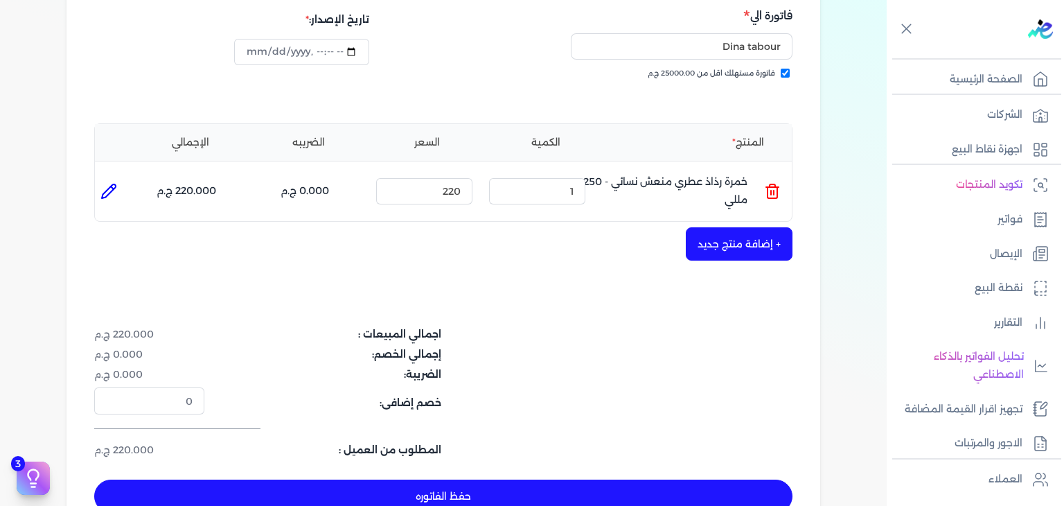
drag, startPoint x: 626, startPoint y: 491, endPoint x: 669, endPoint y: 494, distance: 43.0
click at [626, 491] on button "حفظ الفاتوره" at bounding box center [443, 495] width 698 height 33
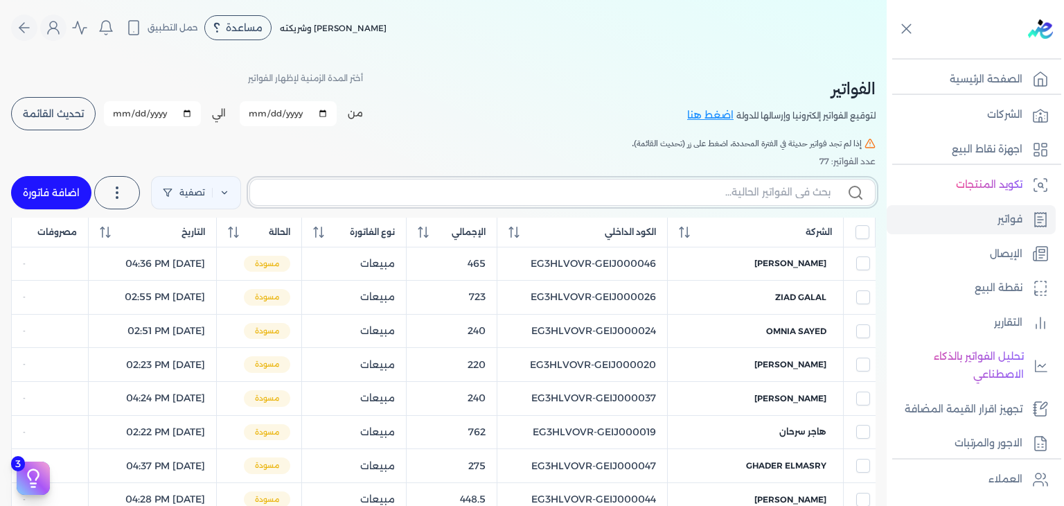
click at [759, 196] on input "text" at bounding box center [545, 192] width 569 height 15
paste input "EG3HLVOVR-GEIJ000078"
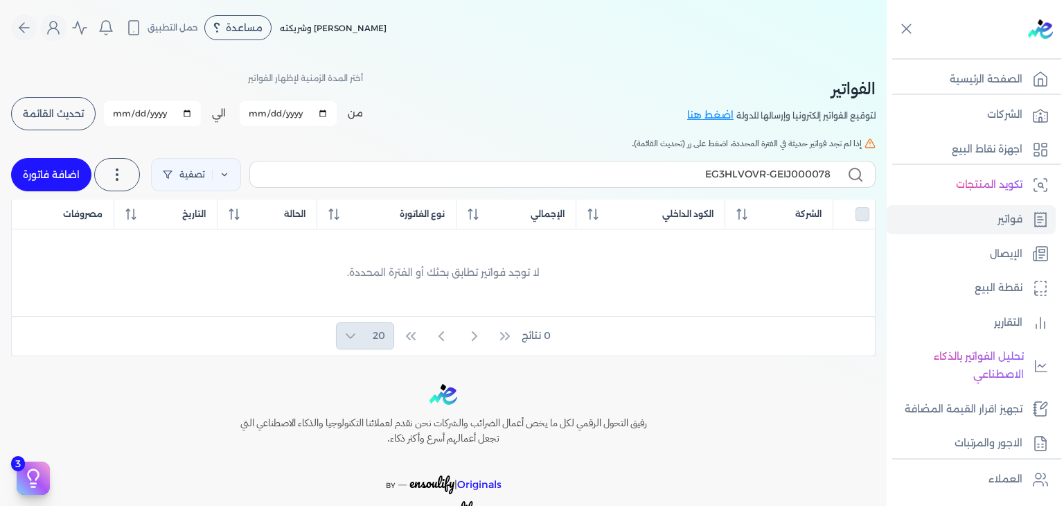
click at [64, 181] on link "اضافة فاتورة" at bounding box center [51, 174] width 80 height 33
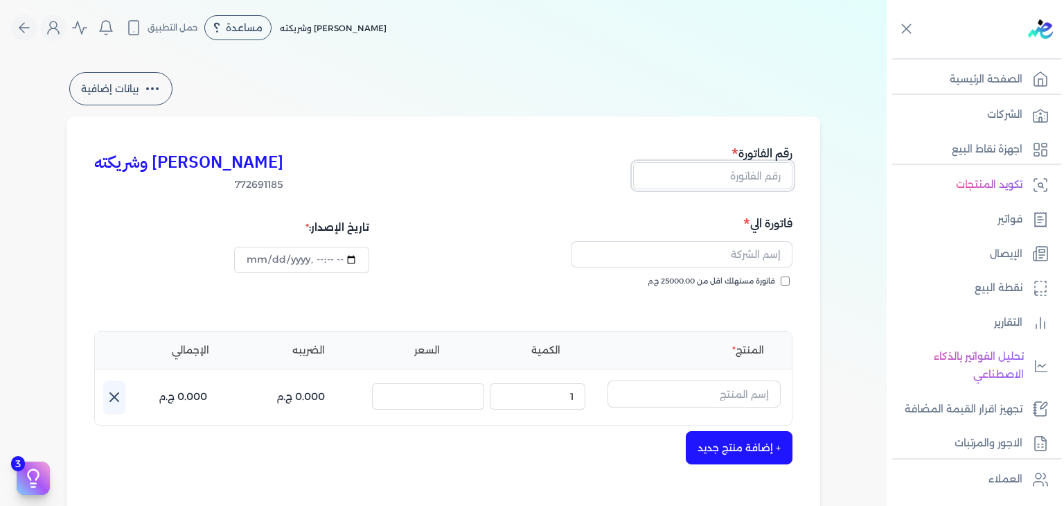
click at [773, 181] on input "text" at bounding box center [712, 175] width 159 height 26
paste input "EG3HLVOVR-GEIJ000078"
click at [784, 279] on input "فاتورة مستهلك اقل من 25000.00 ج.م" at bounding box center [785, 280] width 9 height 9
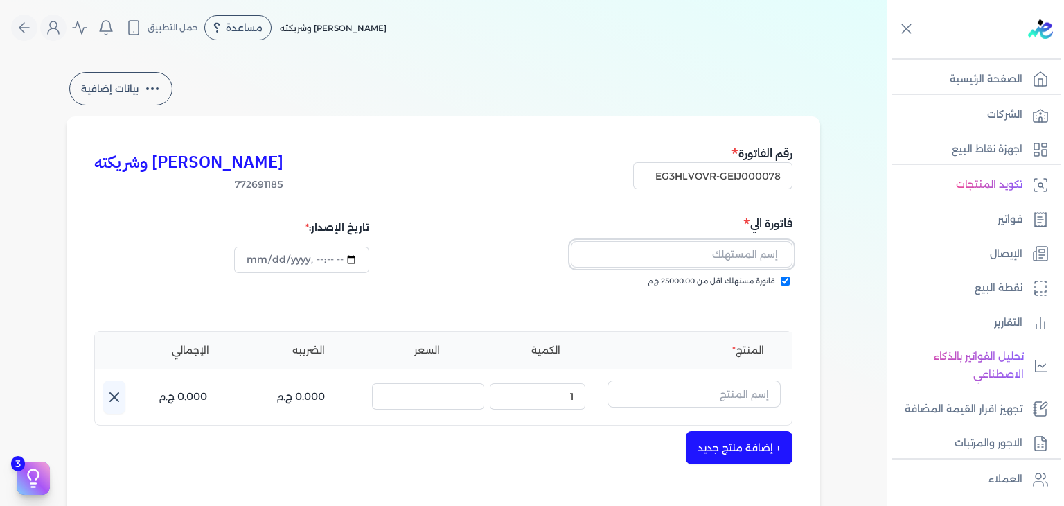
click at [760, 248] on input "text" at bounding box center [682, 254] width 222 height 26
paste input "[PERSON_NAME]"
click at [751, 394] on input "text" at bounding box center [693, 393] width 173 height 26
paste input "مشاعر او دي بيرفيوم نسائي - 100 مللي + هديه مزيل عرق بداخل"
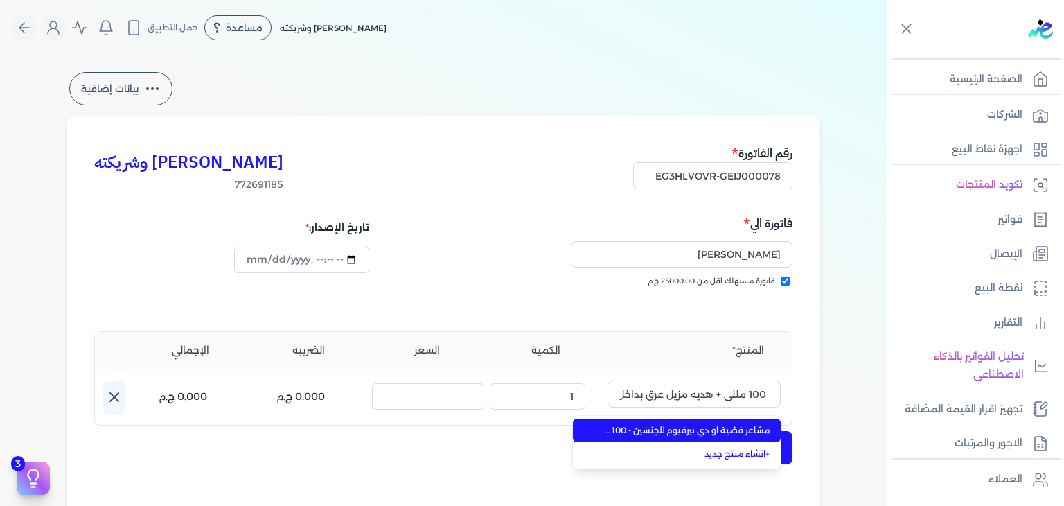
click at [728, 431] on span "مشاعر فضية او دي بيرفيوم للجنسين - 100 مللي" at bounding box center [684, 430] width 169 height 12
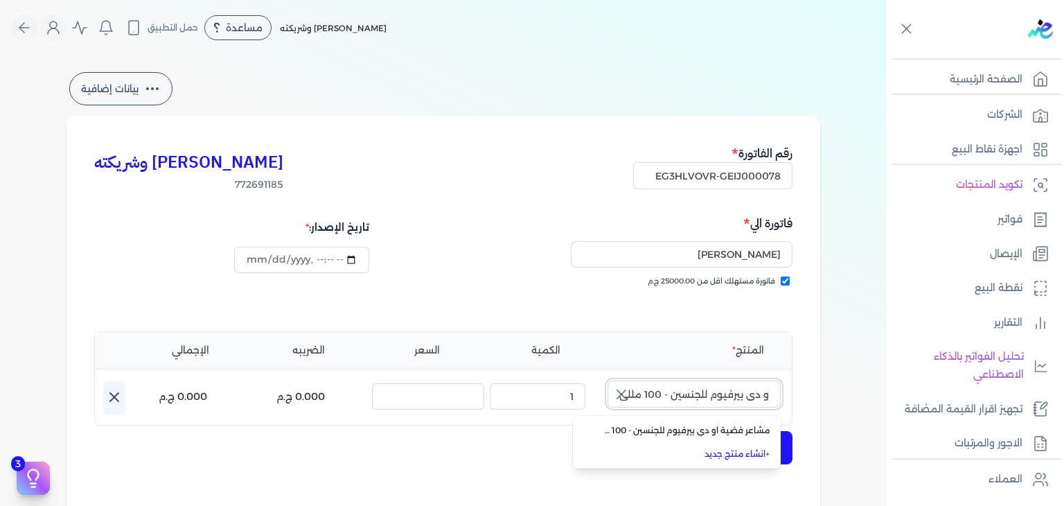
scroll to position [0, 0]
paste input "او دي بيرفيوم نسائي - 100 مللي + هديه مزيل عرق بداخل"
click at [730, 393] on input "مشاعر فضية او دي بيرفيوم للجنسين - 100 مللي" at bounding box center [693, 393] width 173 height 26
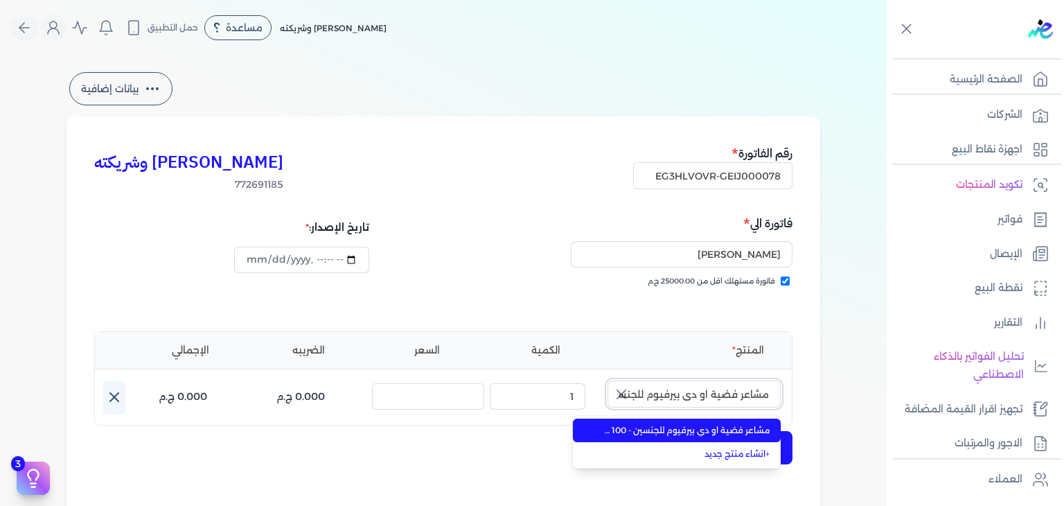
paste input "EG-772691185-FAPC-FAAN-GS-W-100-1"
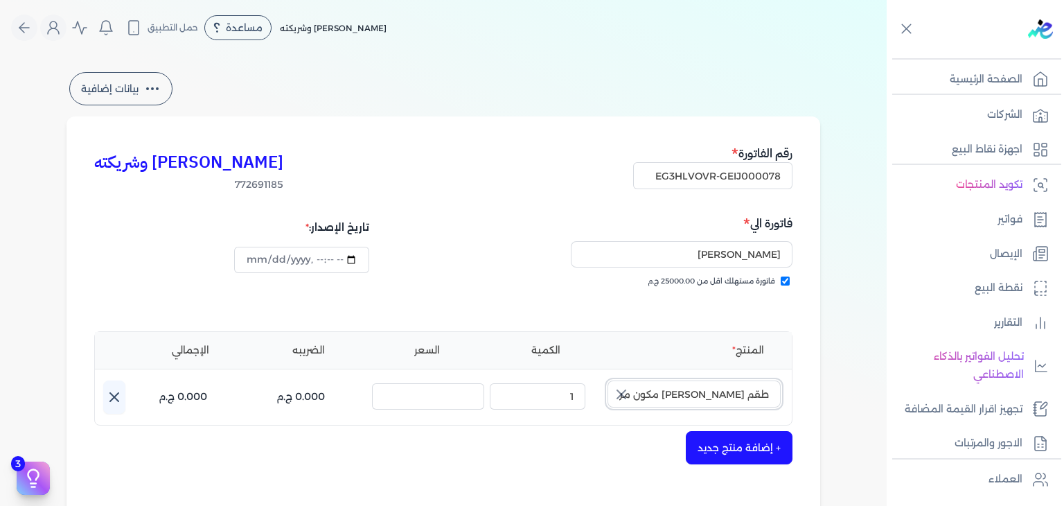
click at [745, 398] on input "طقم [PERSON_NAME] مكون من ( او دي بيرفيوم 100مللي - سبراي بيرفيوم 200مللي) نسائي" at bounding box center [693, 393] width 173 height 26
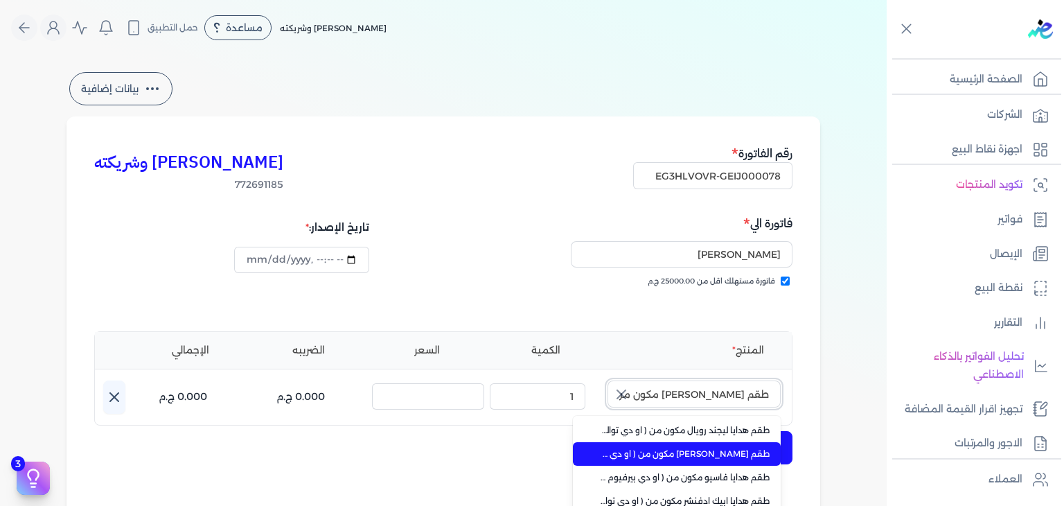
scroll to position [346, 0]
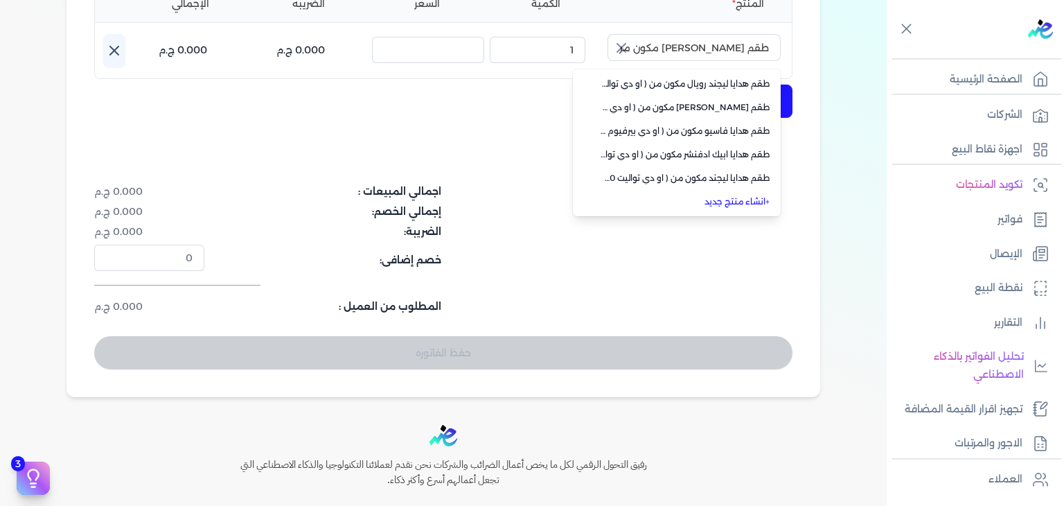
click at [748, 208] on li "+ انشاء منتج جديد" at bounding box center [677, 202] width 208 height 24
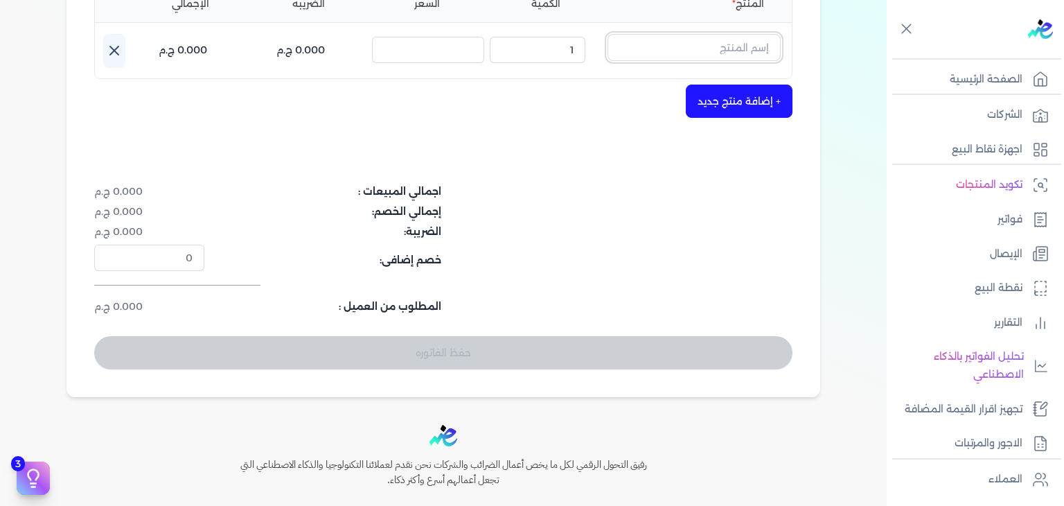
click at [741, 57] on input "text" at bounding box center [693, 47] width 173 height 26
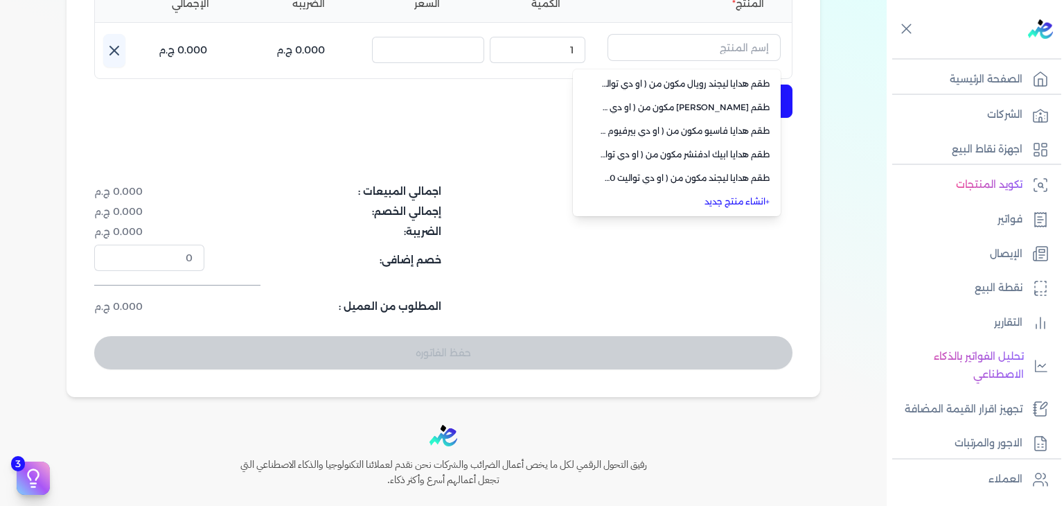
click at [734, 201] on link "+ انشاء منتج جديد" at bounding box center [684, 201] width 169 height 12
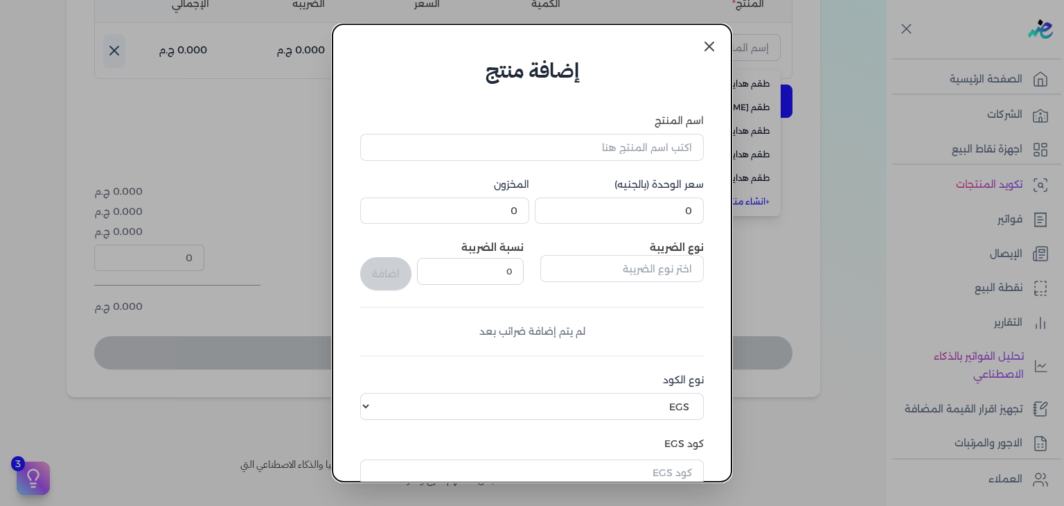
scroll to position [212, 0]
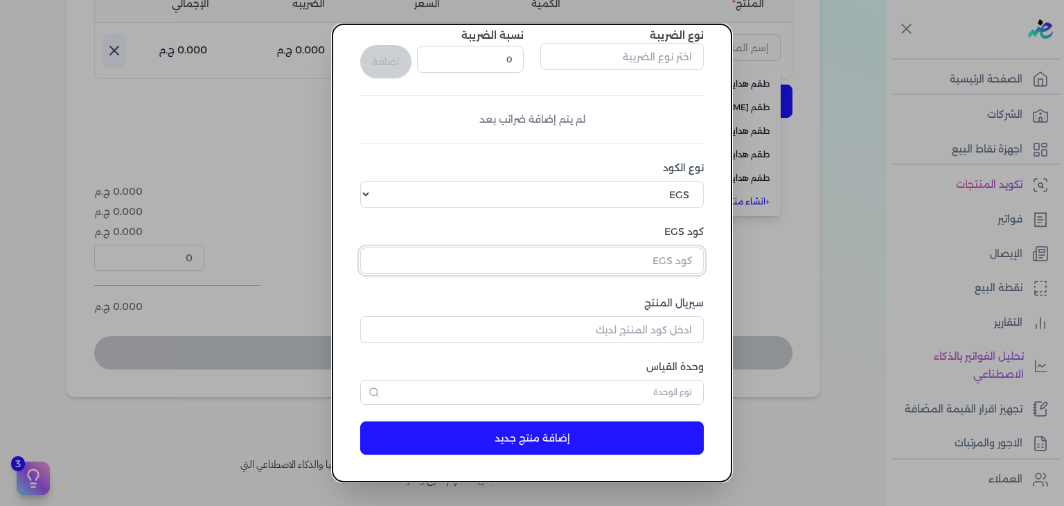
click at [647, 265] on input "text" at bounding box center [532, 260] width 344 height 26
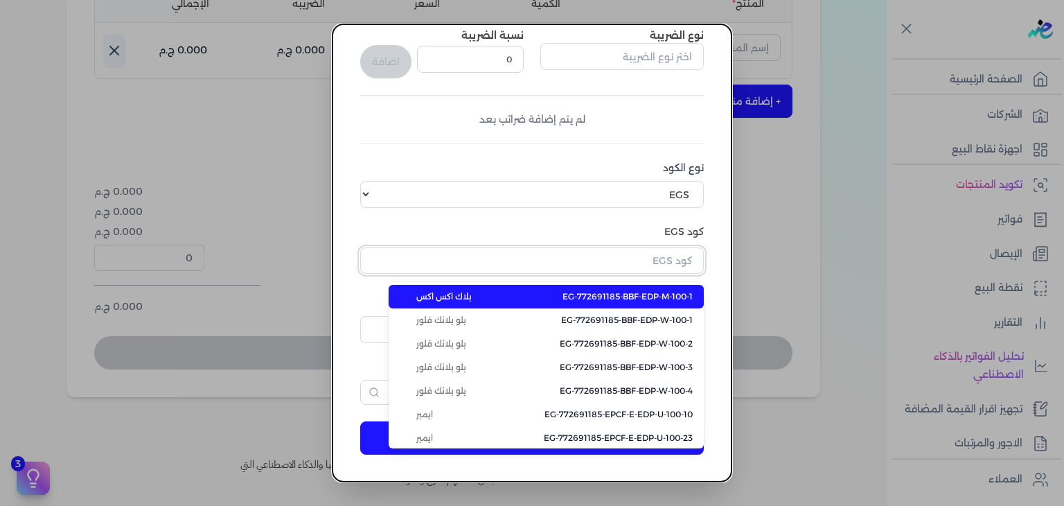
paste input "EG-772691185-FAPC-FAAN-GS-W-100-1"
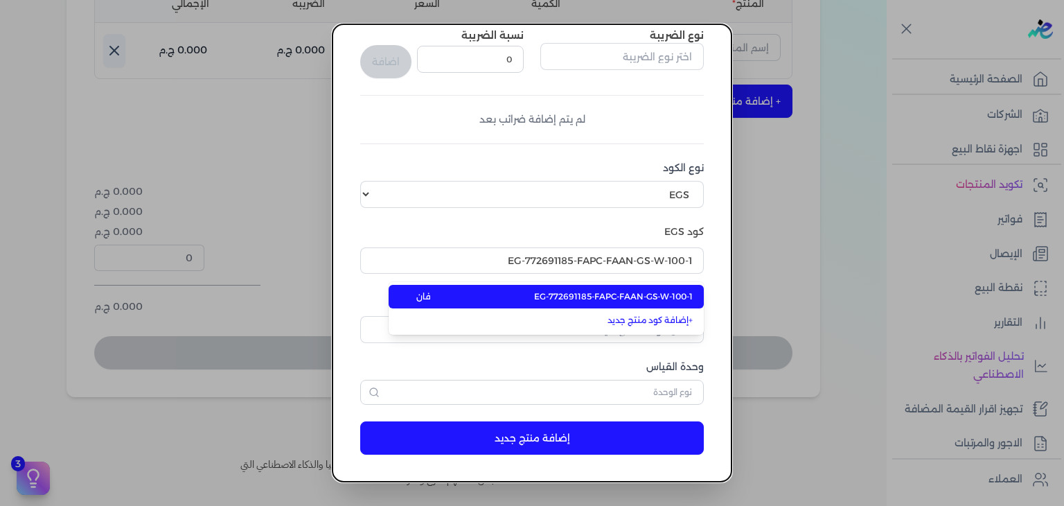
click at [626, 299] on span "EG-772691185-FAPC-FAAN-GS-W-100-1" at bounding box center [613, 296] width 159 height 12
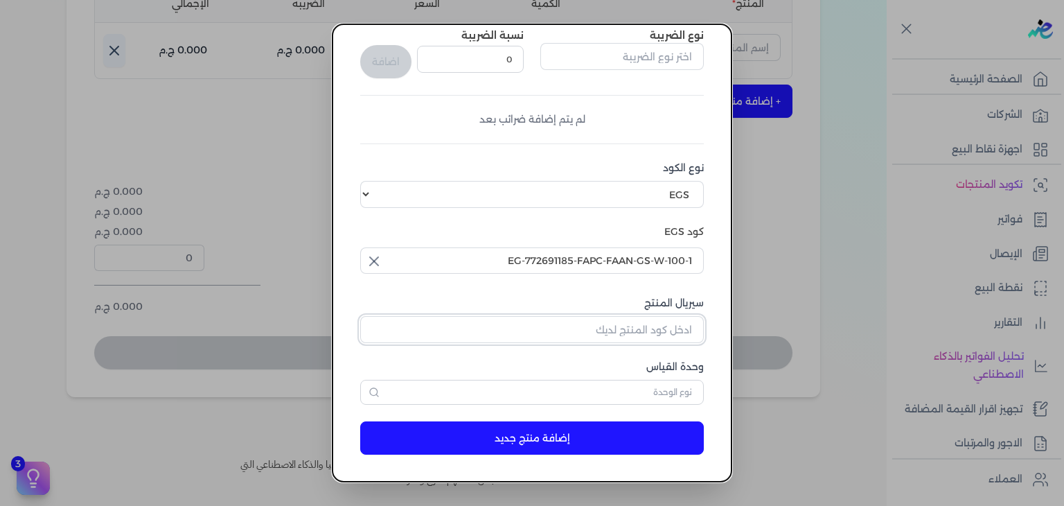
click at [652, 331] on input "سيريال المنتج" at bounding box center [532, 329] width 344 height 26
paste input "Z723647DB52A18E647D7EZ-1"
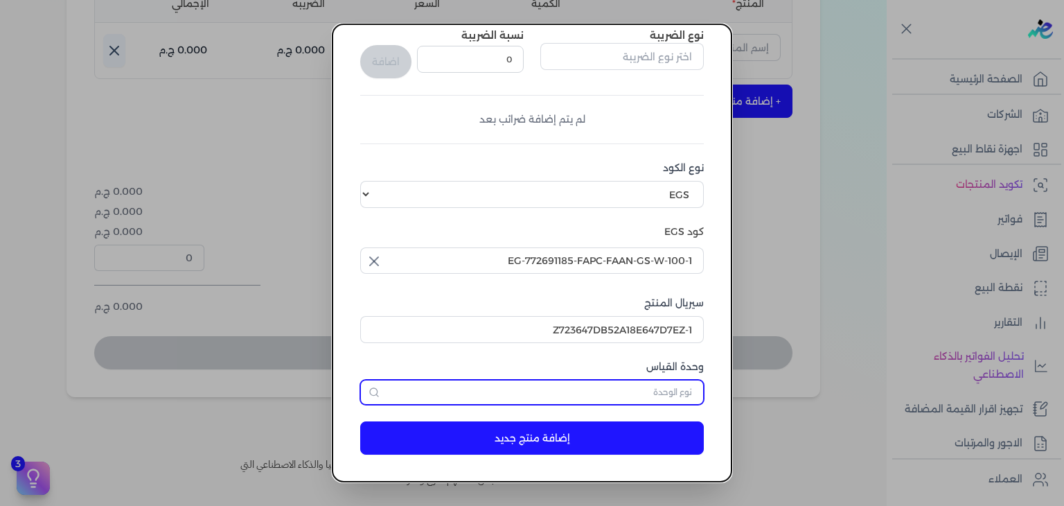
click at [637, 391] on input "text" at bounding box center [532, 392] width 344 height 25
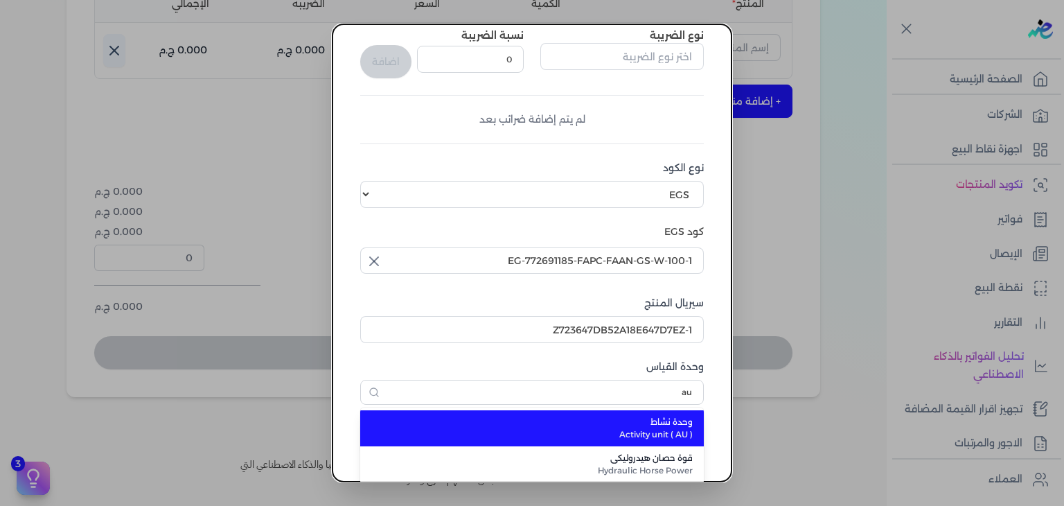
click at [639, 436] on span "Activity unit ( AU )" at bounding box center [540, 434] width 305 height 12
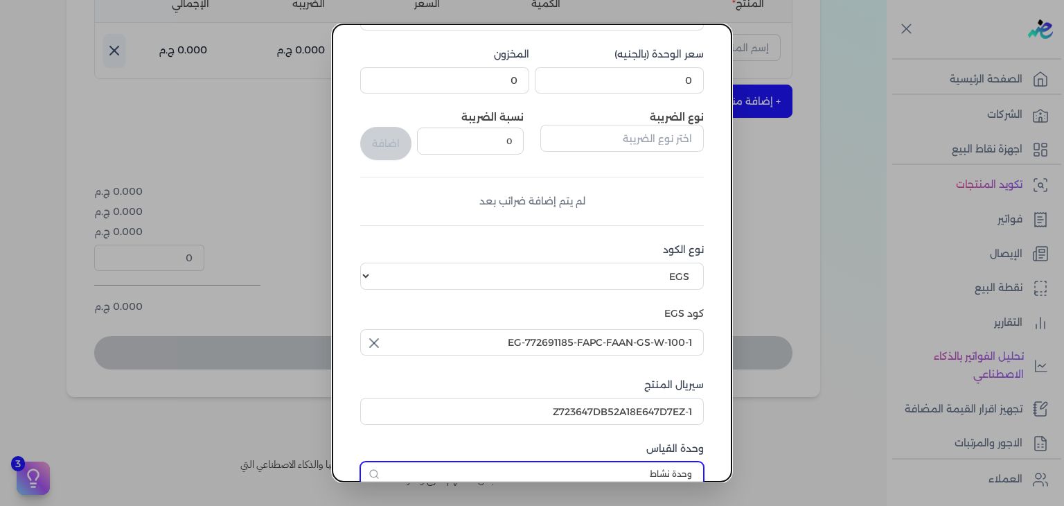
scroll to position [4, 0]
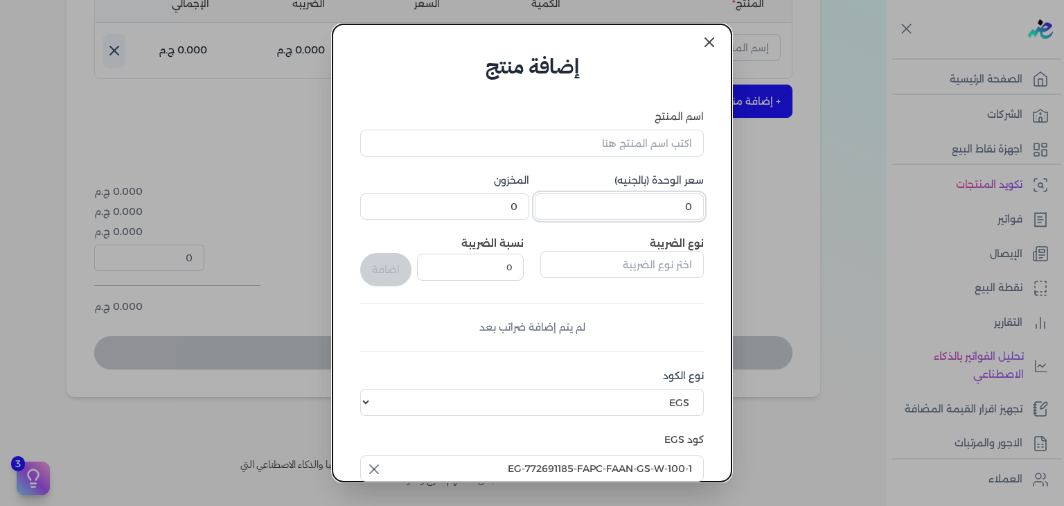
click at [657, 211] on input "0" at bounding box center [619, 206] width 169 height 26
click at [684, 145] on input "اسم المنتج" at bounding box center [532, 143] width 344 height 26
paste input "مشاعر او دي بيرفيوم نسائي - 100 مللي + هديه مزيل عرق بداخل"
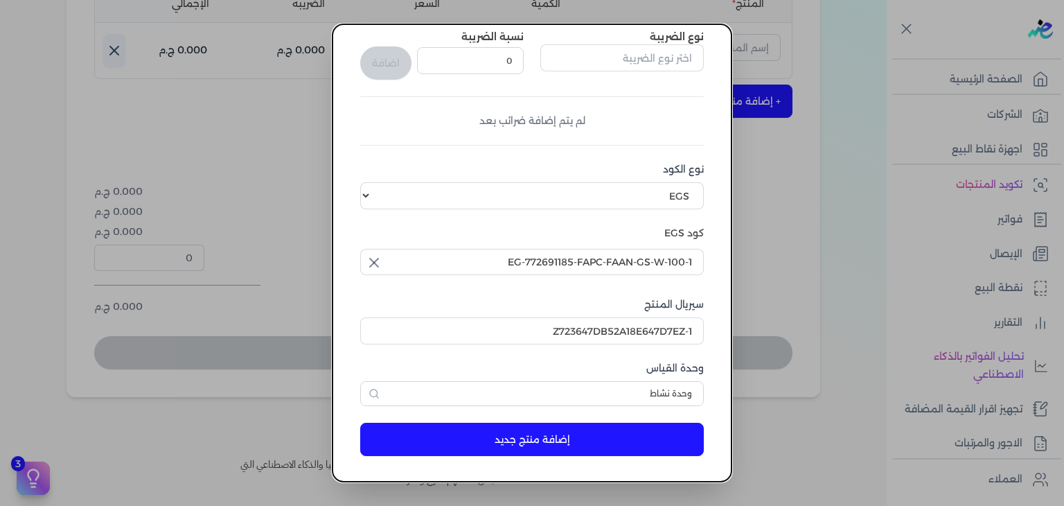
scroll to position [212, 0]
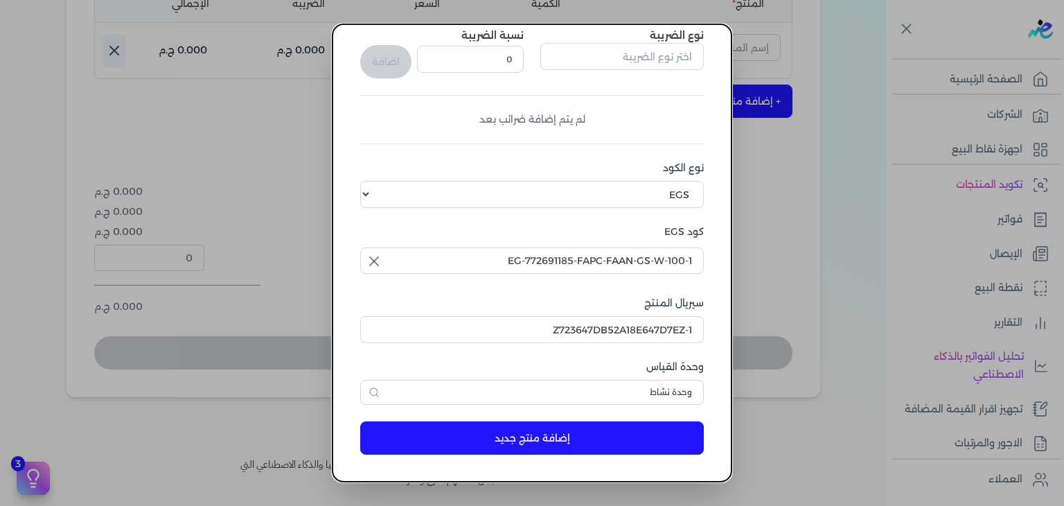
click at [585, 433] on button "إضافة منتج جديد" at bounding box center [532, 437] width 344 height 33
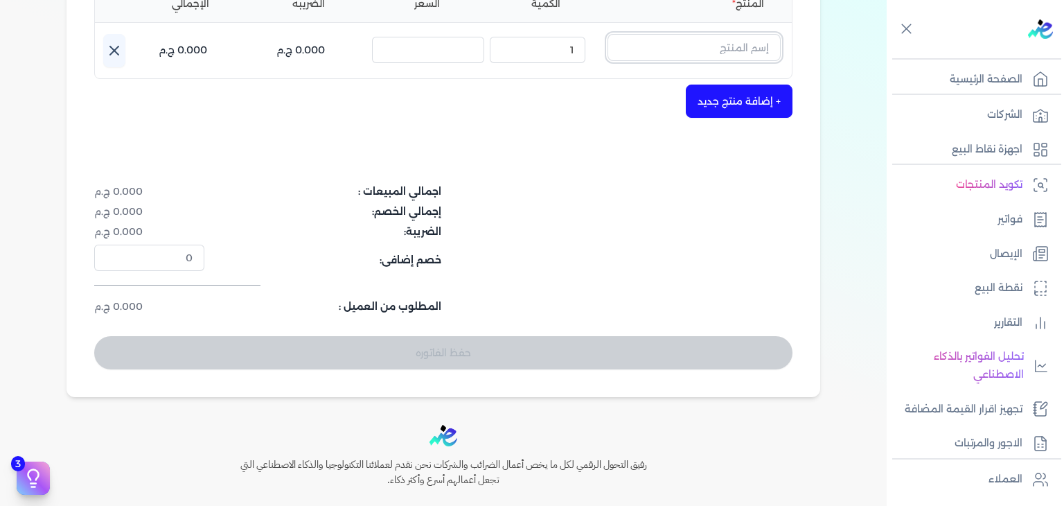
click at [703, 53] on input "text" at bounding box center [693, 47] width 173 height 26
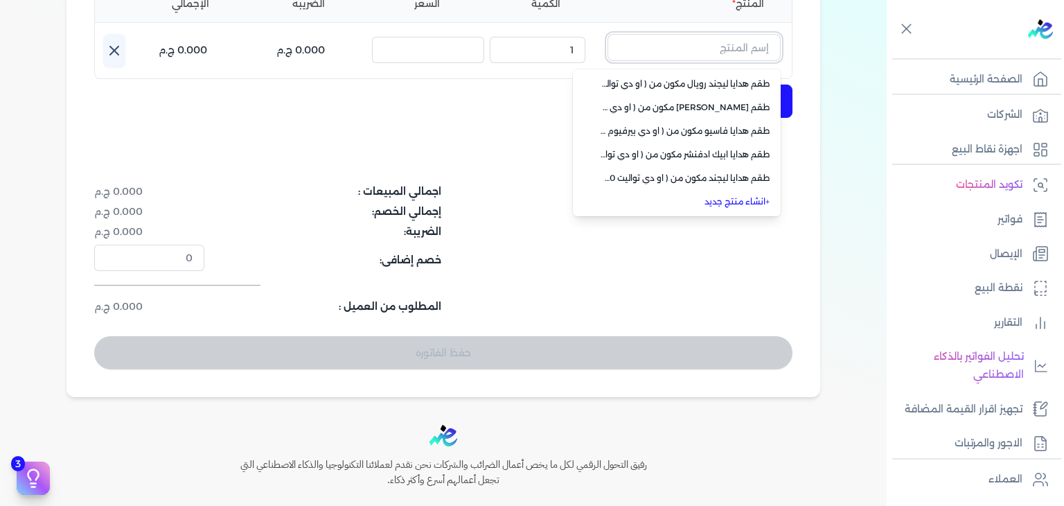
paste input "مشاعر او دي بيرفيوم نسائي - 100 مللي + هديه مزيل عرق بداخل"
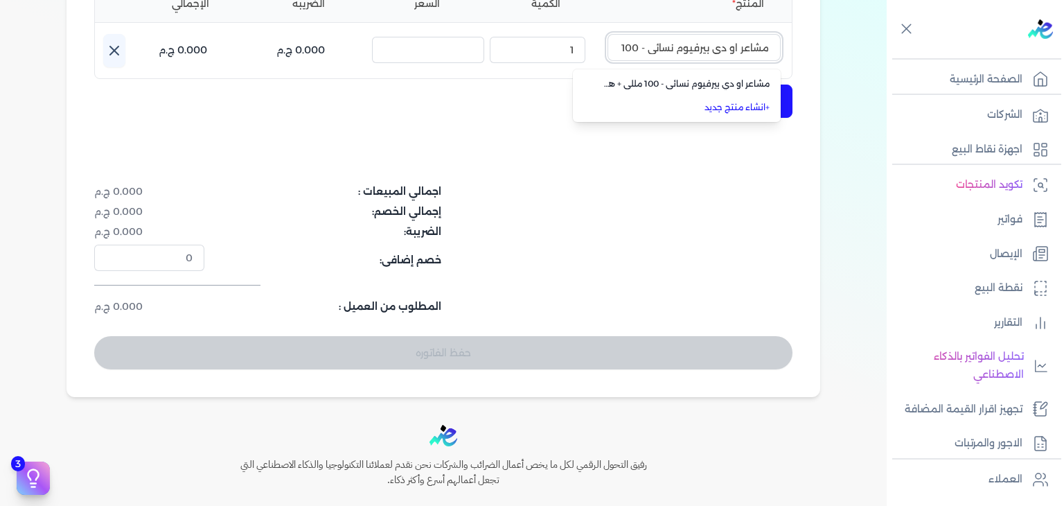
scroll to position [0, -127]
click at [705, 82] on span "مشاعر او دي بيرفيوم نسائي - 100 مللي + هديه مزيل عرق بداخل" at bounding box center [684, 84] width 169 height 12
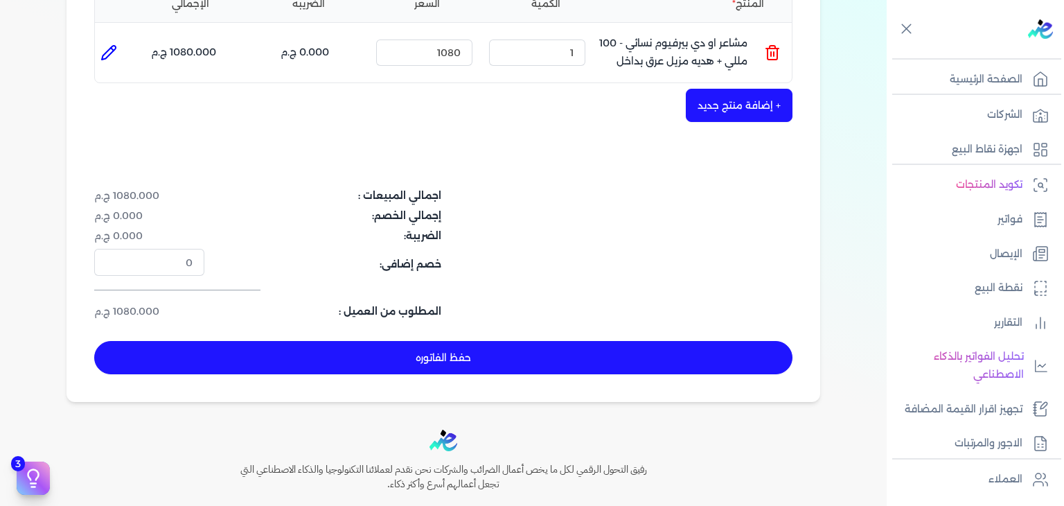
click at [558, 353] on button "حفظ الفاتوره" at bounding box center [443, 357] width 698 height 33
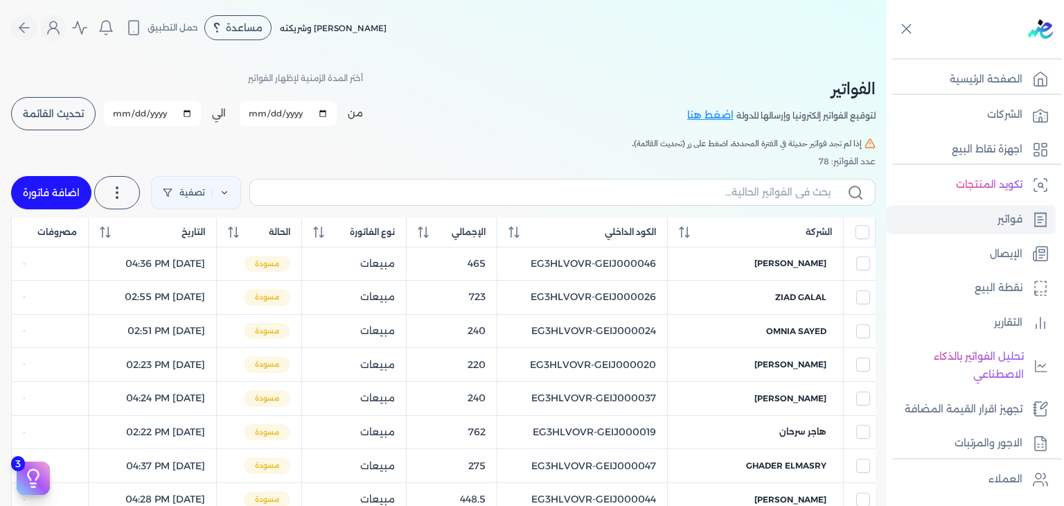
click at [655, 184] on label at bounding box center [562, 192] width 626 height 26
click at [655, 185] on input "text" at bounding box center [545, 192] width 569 height 15
paste input "EG3HLVOVR-GEIJ000078"
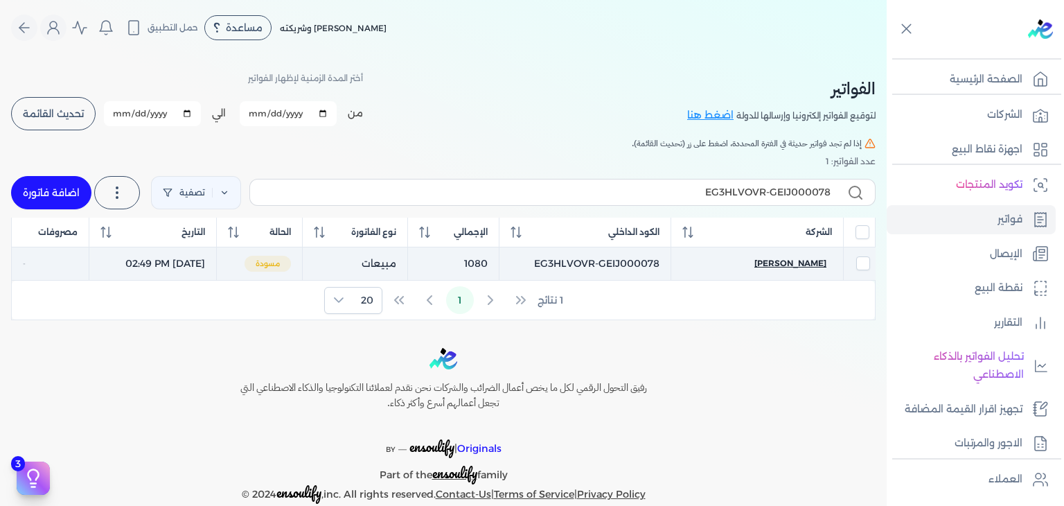
click at [799, 266] on span "[PERSON_NAME]" at bounding box center [790, 263] width 72 height 12
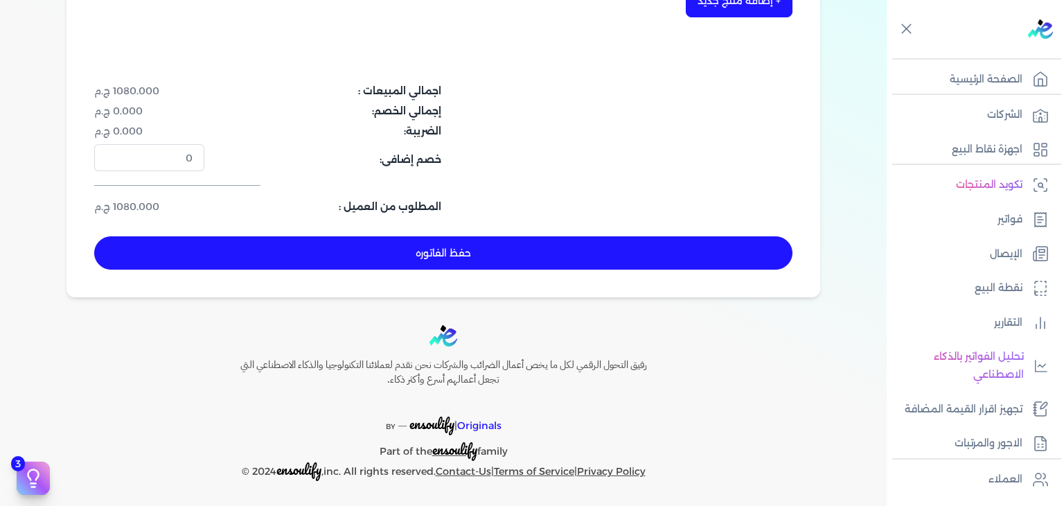
scroll to position [452, 0]
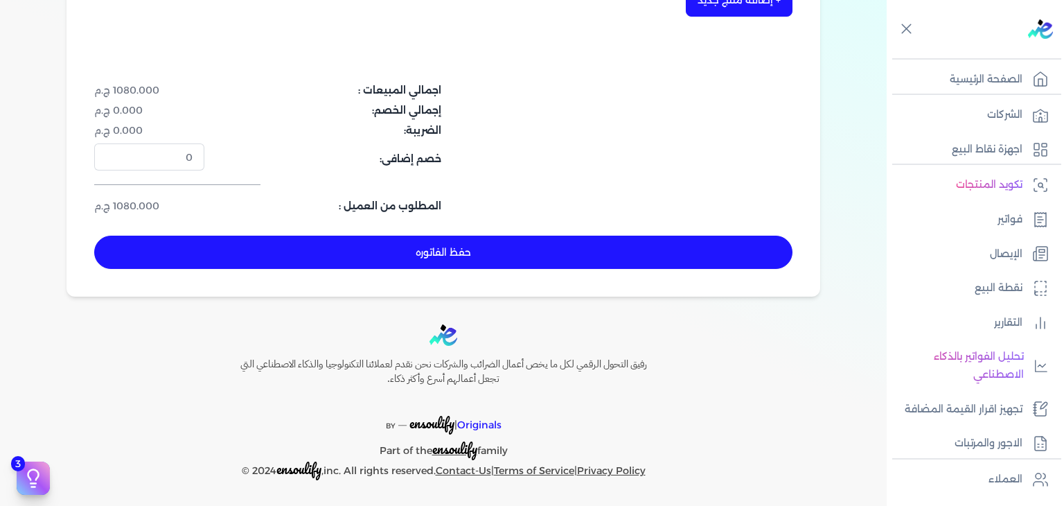
click at [528, 244] on button "حفظ الفاتوره" at bounding box center [443, 251] width 698 height 33
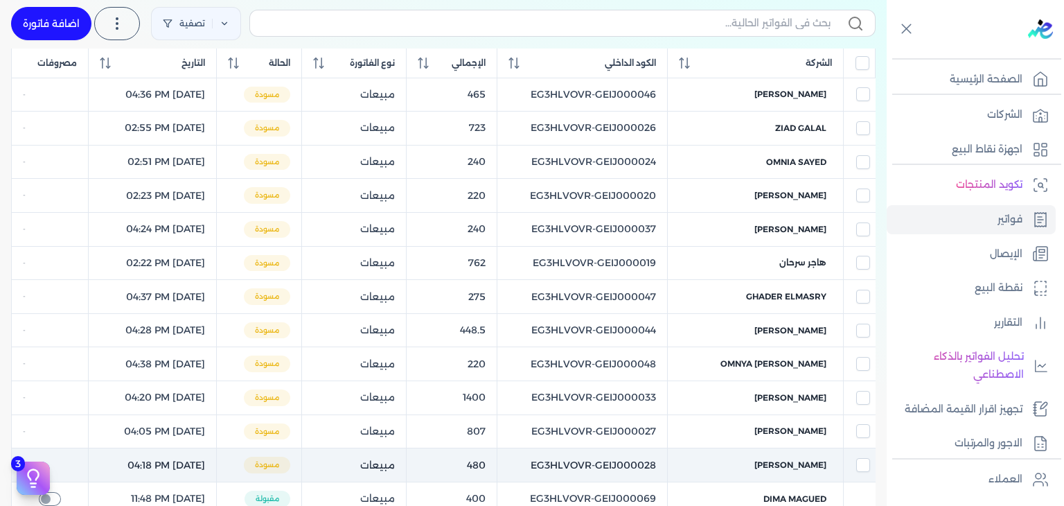
scroll to position [91, 0]
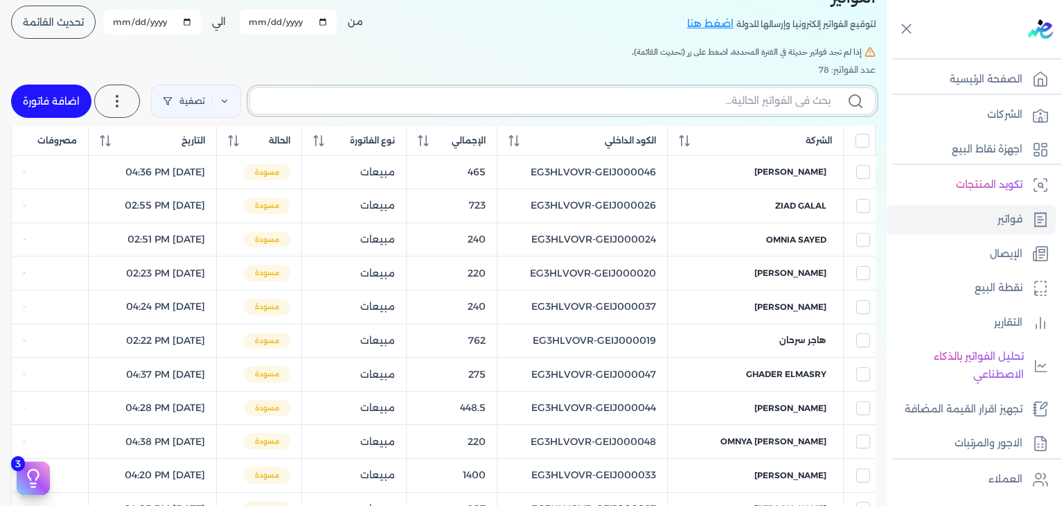
click at [576, 103] on input "text" at bounding box center [545, 101] width 569 height 15
paste input "EG3HLVOVR-GEIJ000079"
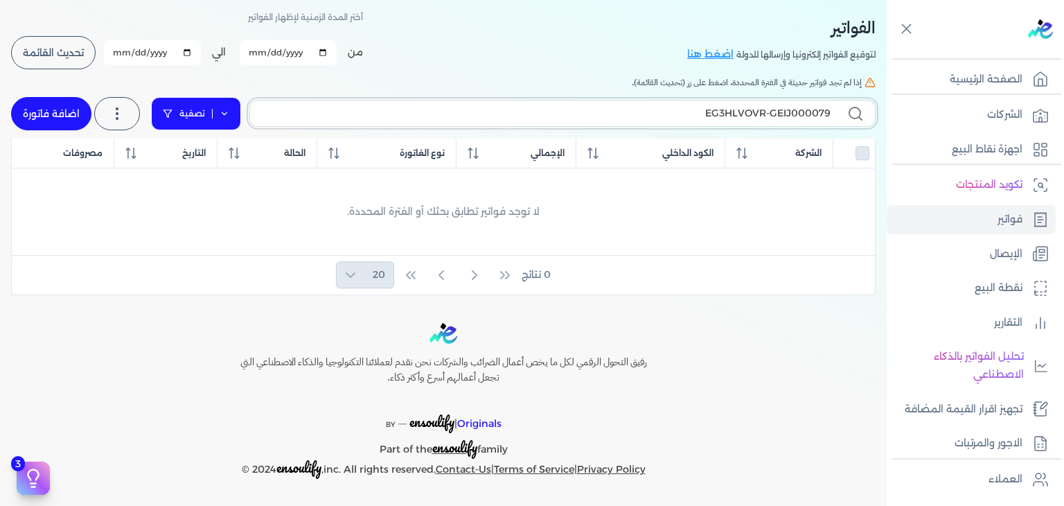
scroll to position [60, 0]
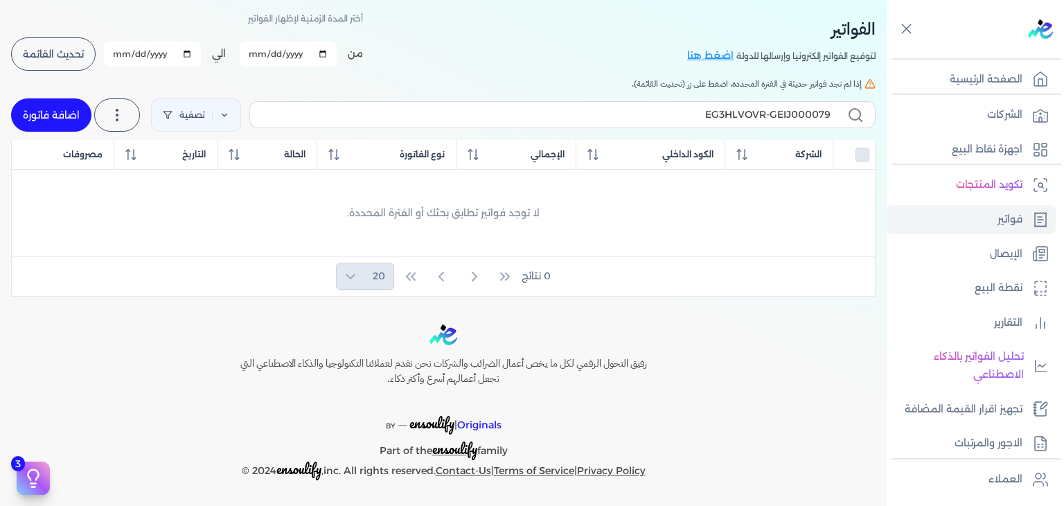
click at [64, 116] on link "اضافة فاتورة" at bounding box center [51, 114] width 80 height 33
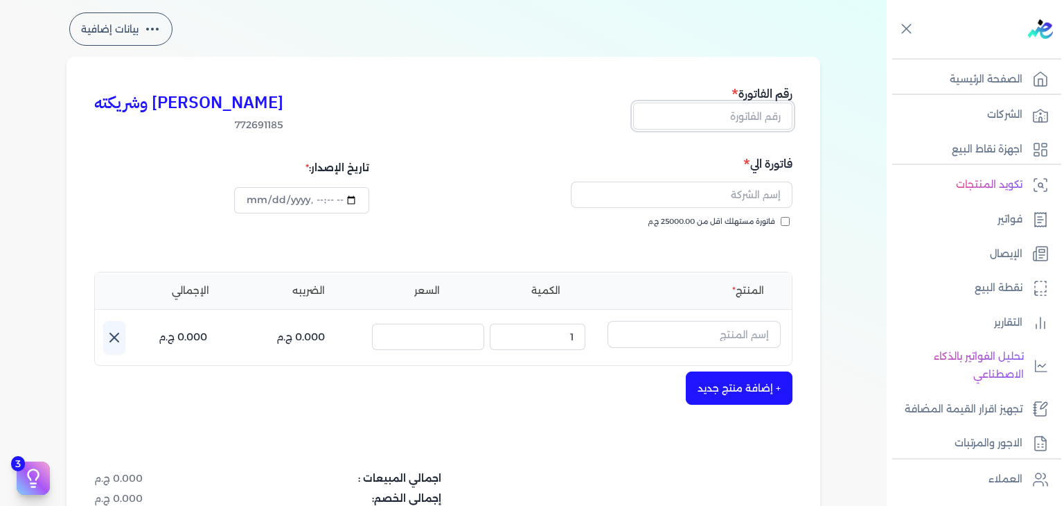
click at [758, 114] on input "text" at bounding box center [712, 116] width 159 height 26
paste input "EG3HLVOVR-GEIJ000079"
click at [785, 222] on input "فاتورة مستهلك اقل من 25000.00 ج.م" at bounding box center [785, 221] width 9 height 9
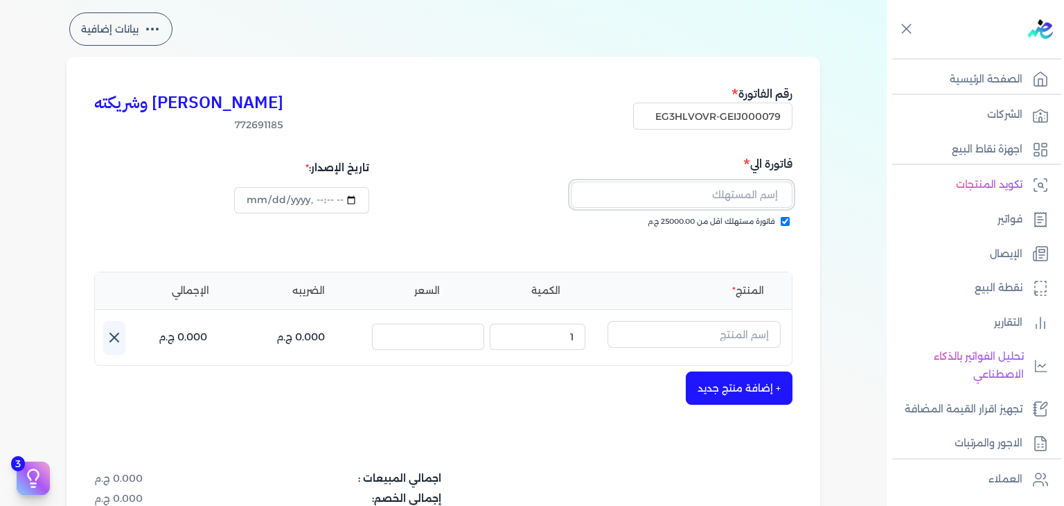
click at [733, 202] on input "text" at bounding box center [682, 194] width 222 height 26
paste input "[PERSON_NAME]"
click at [726, 339] on input "text" at bounding box center [693, 334] width 173 height 26
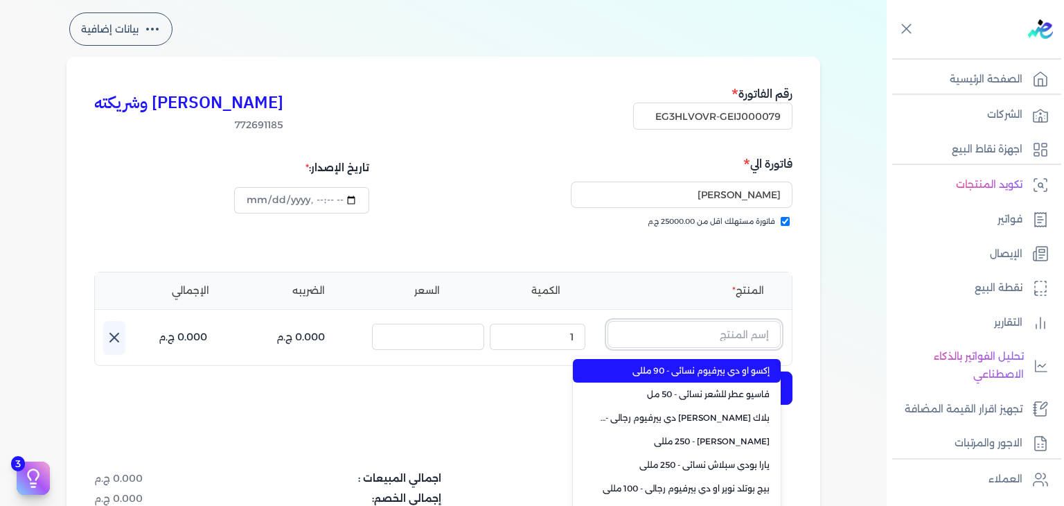
paste input "لارا او دي بيرفيوم نسائي - 100 مللي"
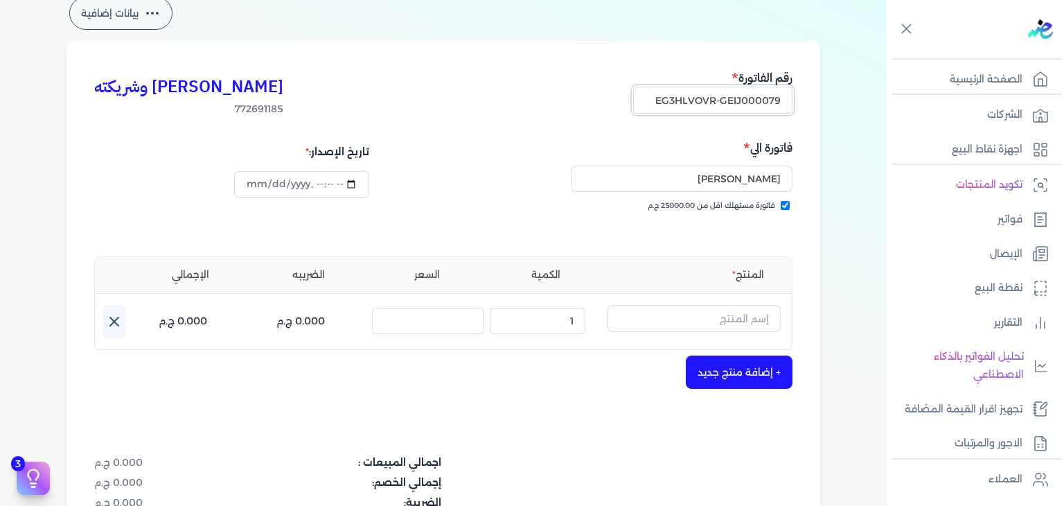
click at [767, 98] on input "EG3HLVOVR-GEIJ000079" at bounding box center [712, 100] width 159 height 26
paste input "80"
click at [727, 182] on input "[PERSON_NAME]" at bounding box center [682, 179] width 222 height 26
paste input "[PERSON_NAME]"
drag, startPoint x: 718, startPoint y: 317, endPoint x: 718, endPoint y: 325, distance: 8.3
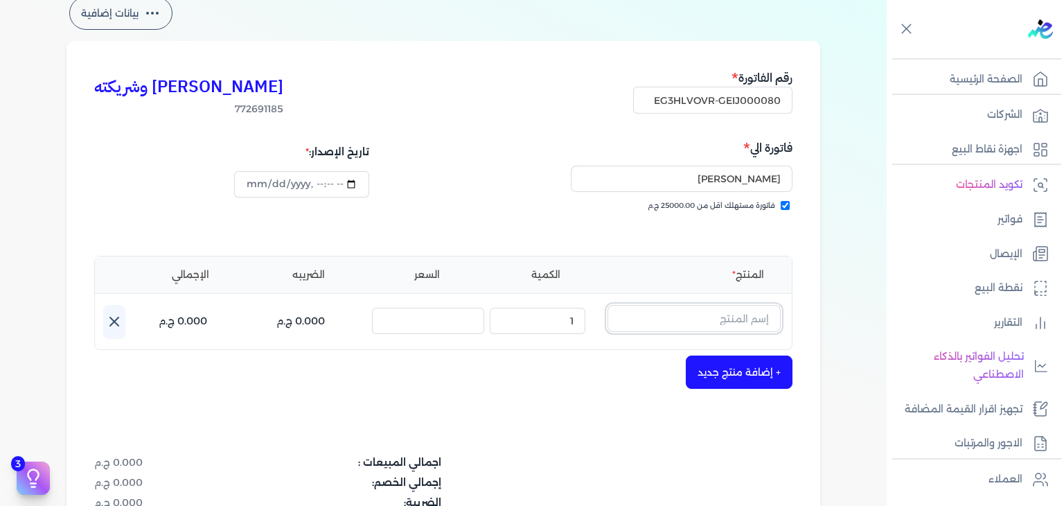
click at [718, 317] on input "text" at bounding box center [693, 318] width 173 height 26
paste input "كلمبا او دي بيرفيوم نسائي - 100 مللي"
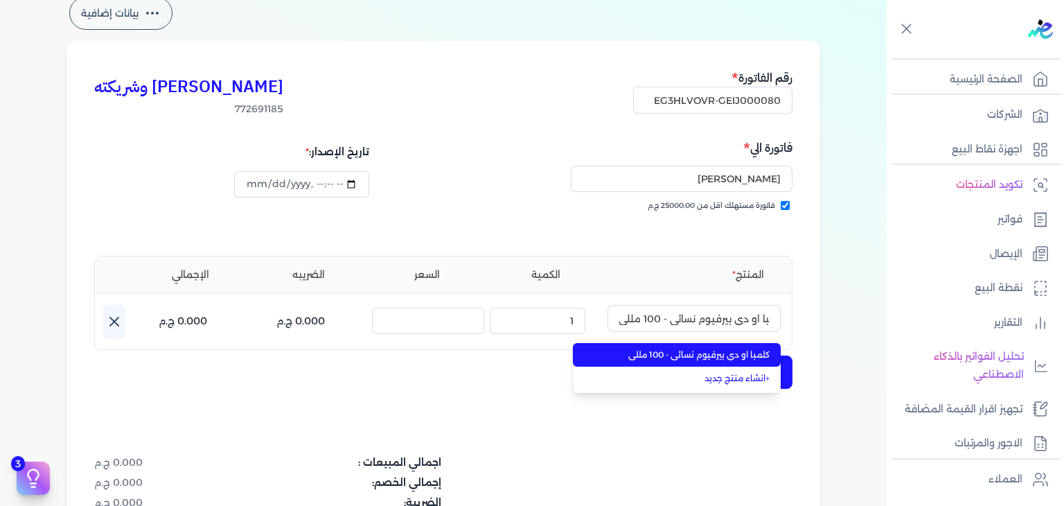
click at [711, 350] on span "كلمبا او دي بيرفيوم نسائي - 100 مللي" at bounding box center [684, 354] width 169 height 12
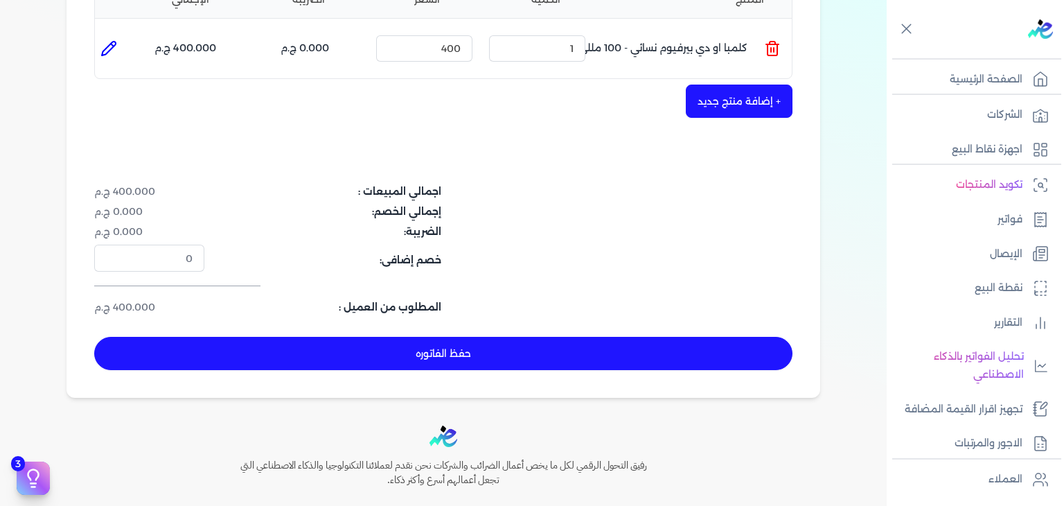
scroll to position [422, 0]
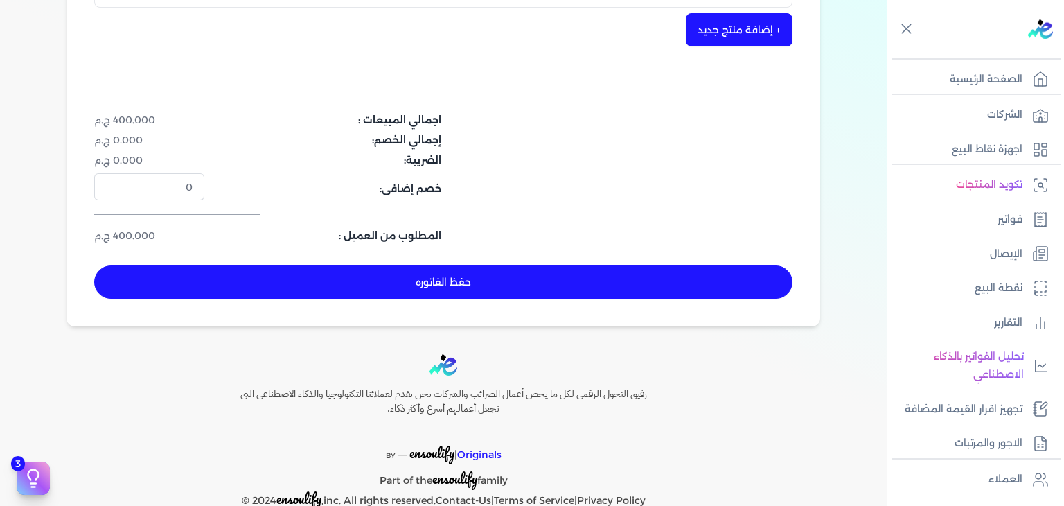
click at [616, 283] on button "حفظ الفاتوره" at bounding box center [443, 281] width 698 height 33
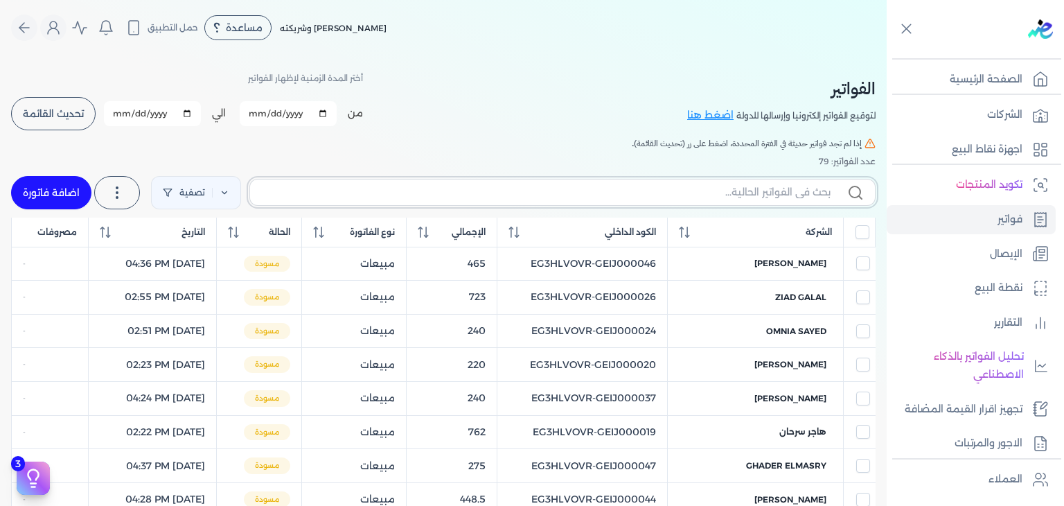
click at [706, 194] on input "text" at bounding box center [545, 192] width 569 height 15
paste input "EG3HLVOVR-GEIJ000080"
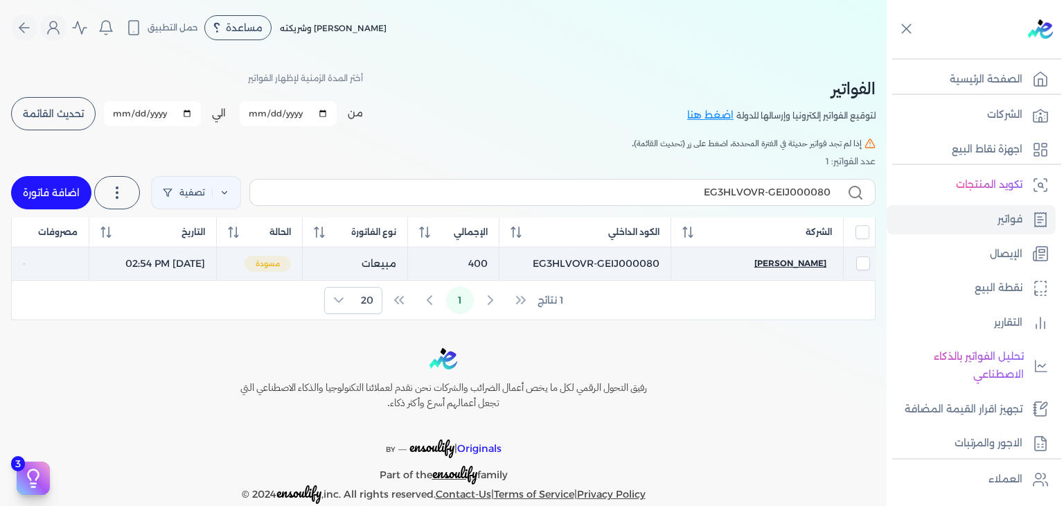
click at [806, 258] on span "[PERSON_NAME]" at bounding box center [790, 263] width 72 height 12
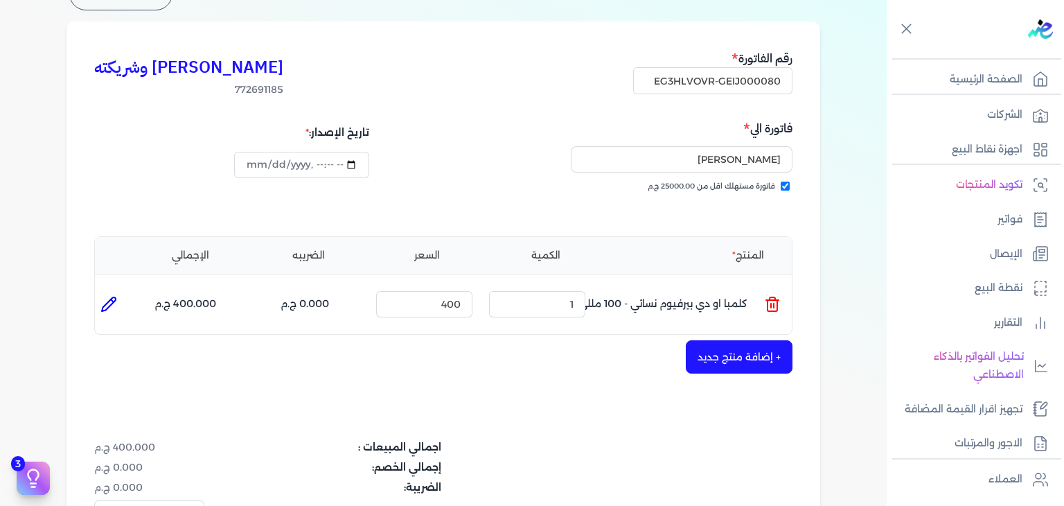
scroll to position [277, 0]
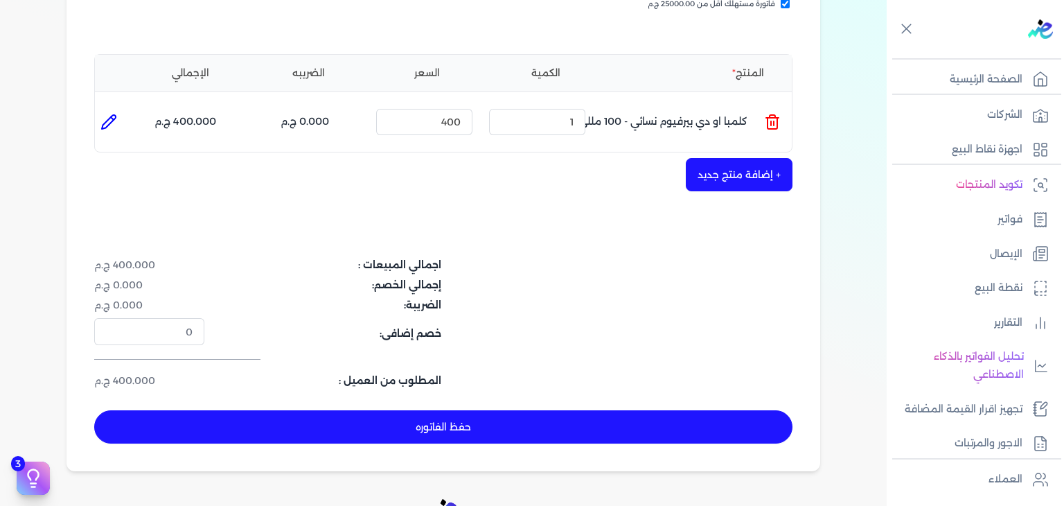
click at [525, 405] on div "[PERSON_NAME] وشريكته 772691185 رقم الفاتورة EG3HLVOVR-GEIJ000080 فاتورة الي Ma…" at bounding box center [443, 155] width 754 height 632
click at [537, 416] on button "حفظ الفاتوره" at bounding box center [443, 426] width 698 height 33
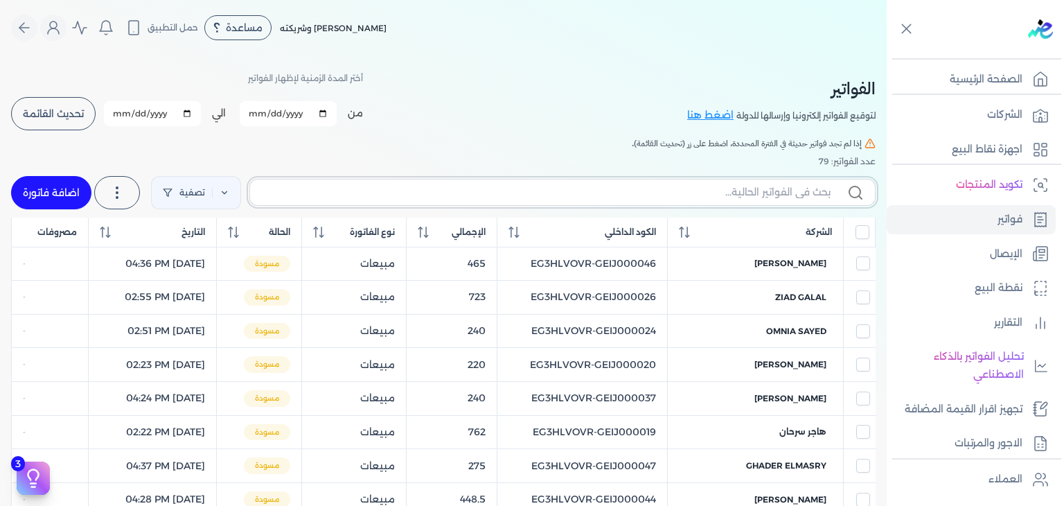
click at [576, 193] on input "text" at bounding box center [545, 192] width 569 height 15
paste input "EG3HLVOVR-GEIJ000081"
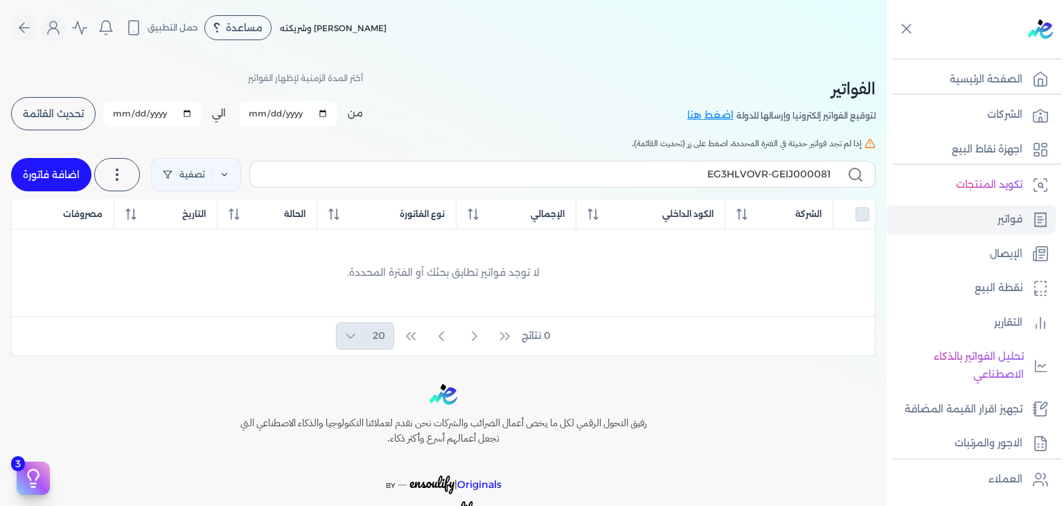
click at [57, 173] on link "اضافة فاتورة" at bounding box center [51, 174] width 80 height 33
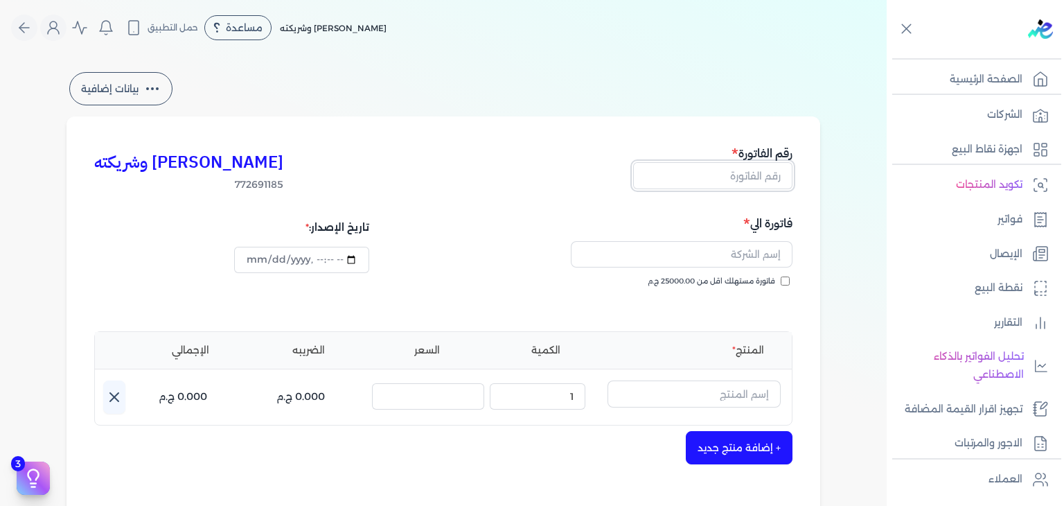
click at [763, 170] on input "text" at bounding box center [712, 175] width 159 height 26
paste input "EG3HLVOVR-GEIJ000081"
click at [787, 277] on input "فاتورة مستهلك اقل من 25000.00 ج.م" at bounding box center [785, 280] width 9 height 9
click at [720, 242] on input "text" at bounding box center [682, 254] width 222 height 26
paste input "[PERSON_NAME]"
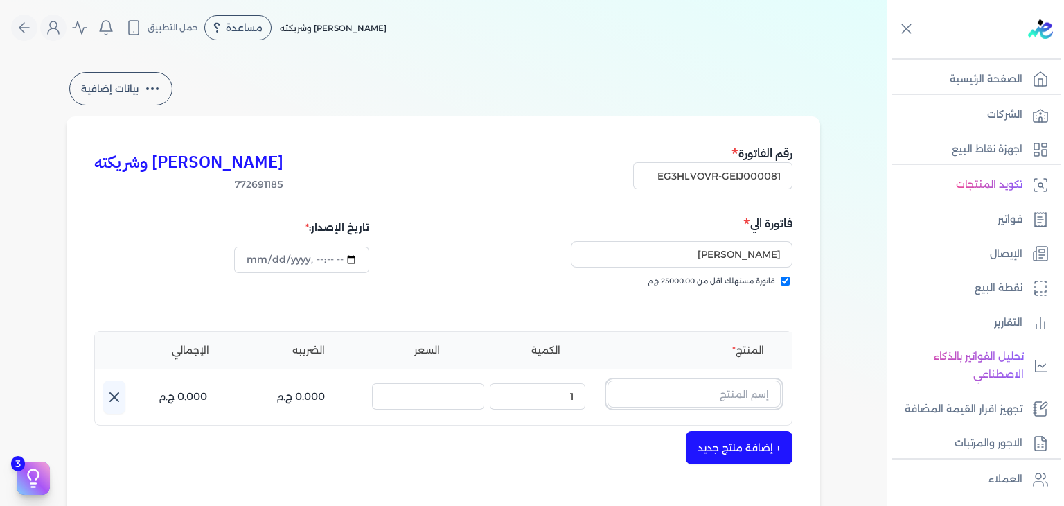
click at [686, 386] on input "text" at bounding box center [693, 393] width 173 height 26
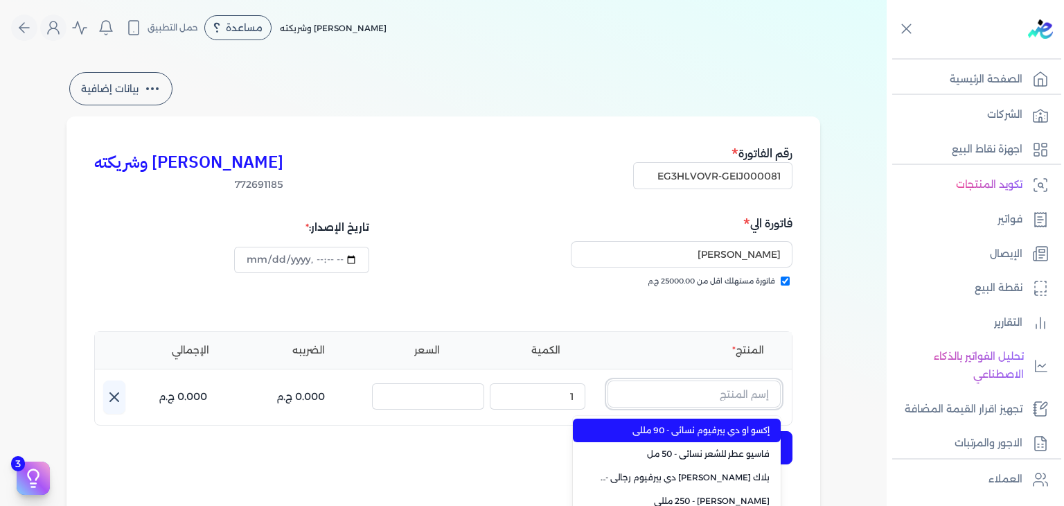
paste input "بلاك [PERSON_NAME] دي بيرفيوم رجالي - 100 مللي"
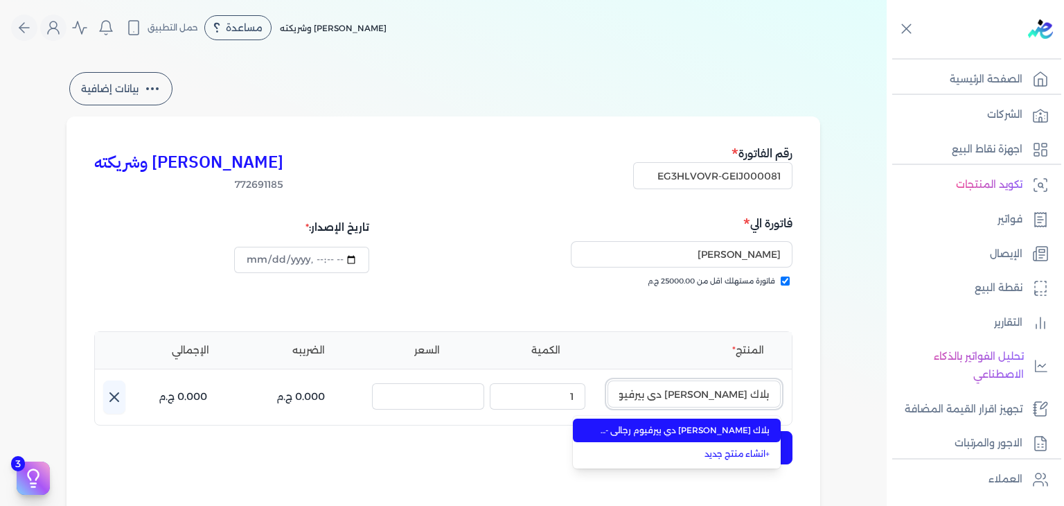
scroll to position [0, -30]
click at [726, 428] on span "بلاك [PERSON_NAME] دي بيرفيوم رجالي - 100 مللي" at bounding box center [684, 430] width 169 height 12
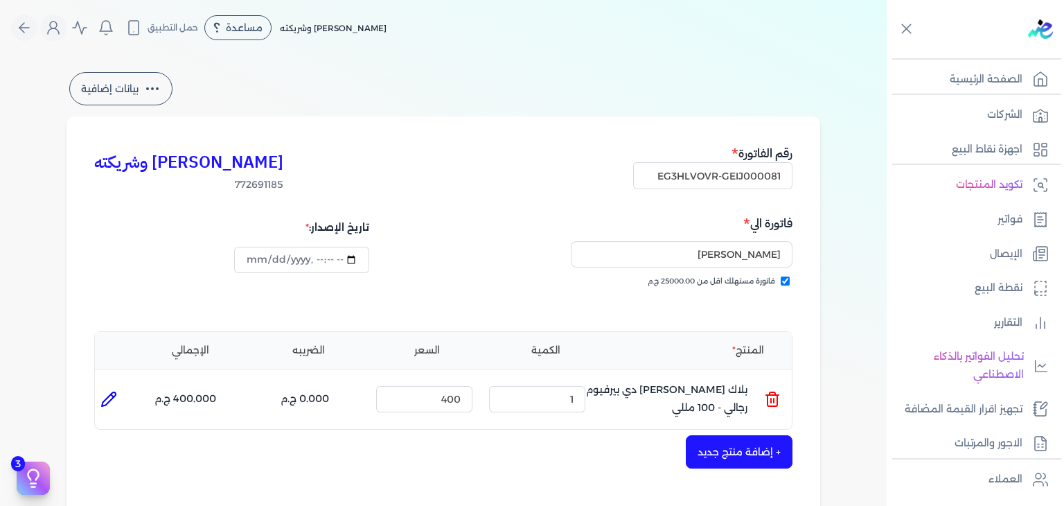
click at [740, 449] on button "+ إضافة منتج جديد" at bounding box center [739, 451] width 107 height 33
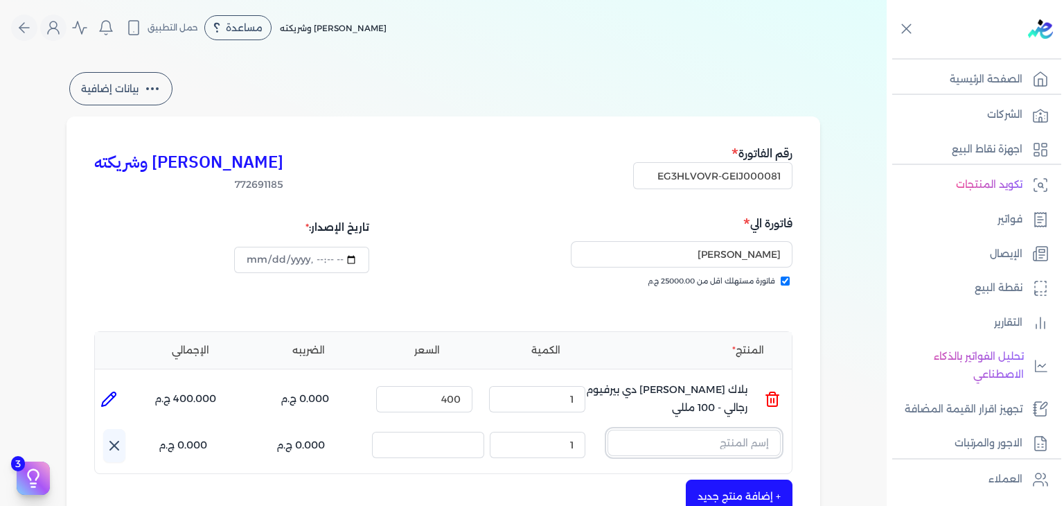
click at [738, 446] on input "text" at bounding box center [693, 442] width 173 height 26
paste input "بلاك [PERSON_NAME] دي بيرفيوم رجالي - 100 مللي"
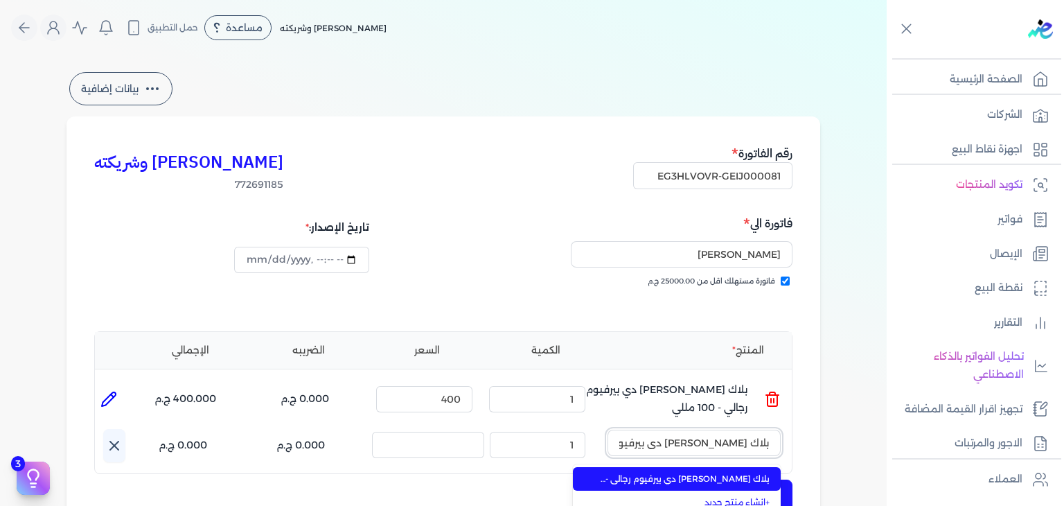
scroll to position [0, -30]
click at [731, 479] on span "بلاك [PERSON_NAME] دي بيرفيوم رجالي - 100 مللي" at bounding box center [684, 478] width 169 height 12
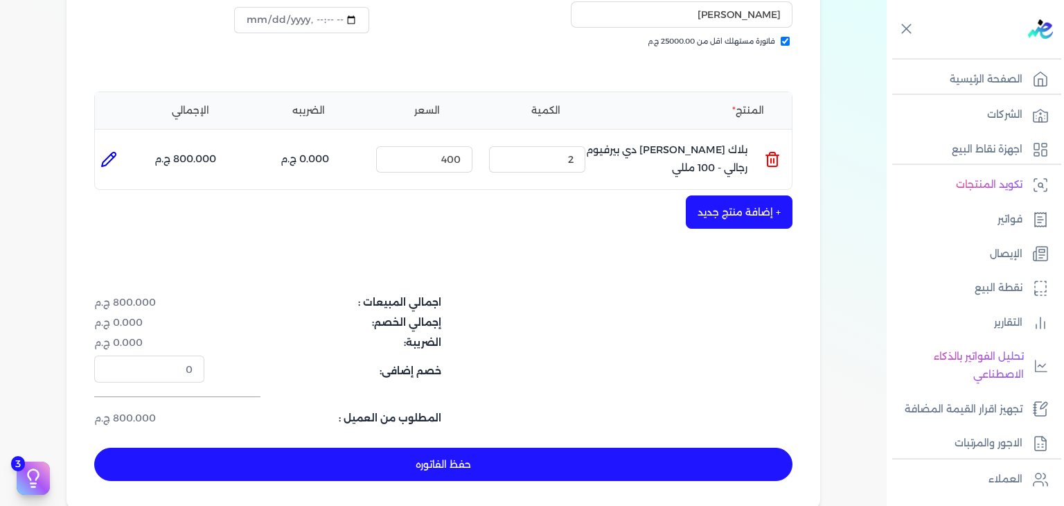
scroll to position [277, 0]
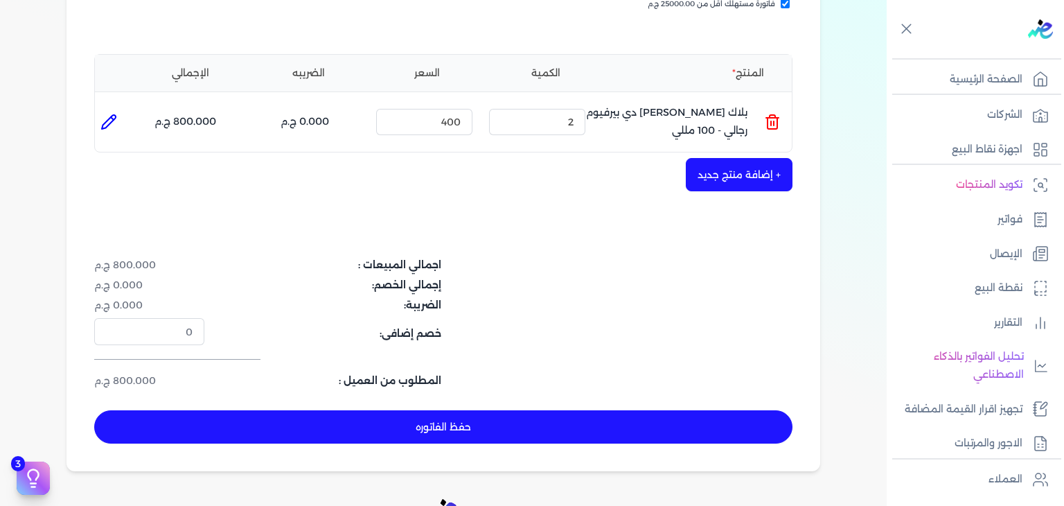
click at [684, 419] on button "حفظ الفاتوره" at bounding box center [443, 426] width 698 height 33
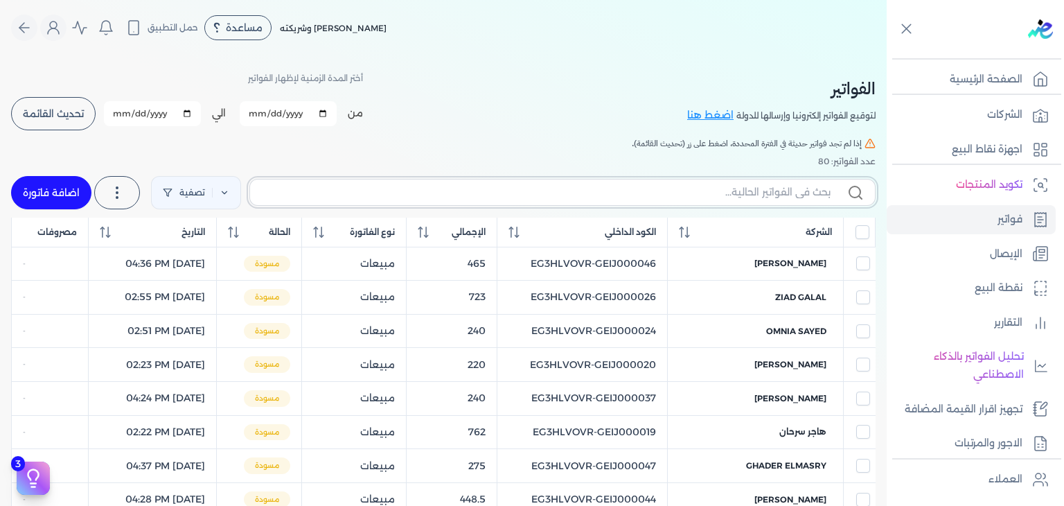
click at [781, 189] on input "text" at bounding box center [545, 192] width 569 height 15
paste input "EG3HLVOVR-GEIJ000081"
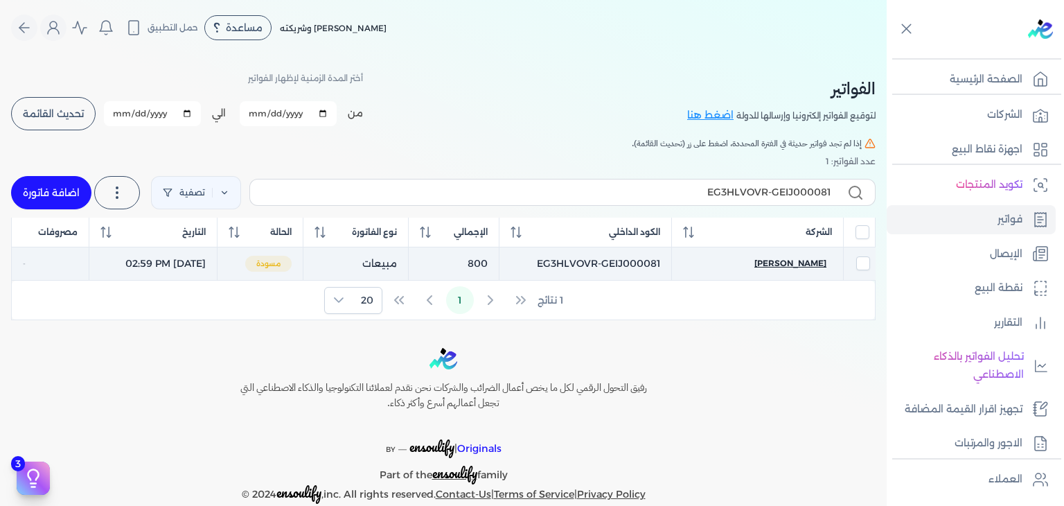
click at [796, 264] on span "[PERSON_NAME]" at bounding box center [790, 263] width 72 height 12
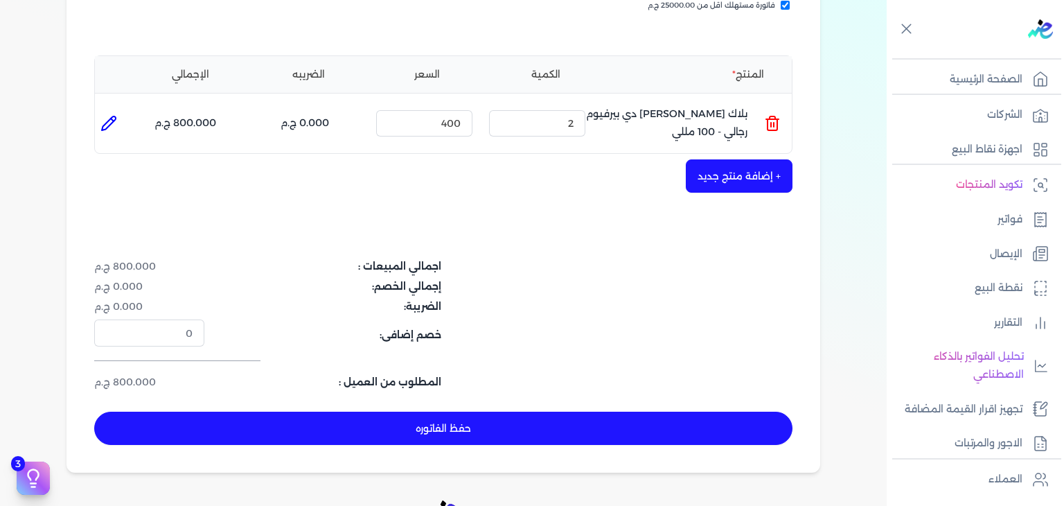
scroll to position [277, 0]
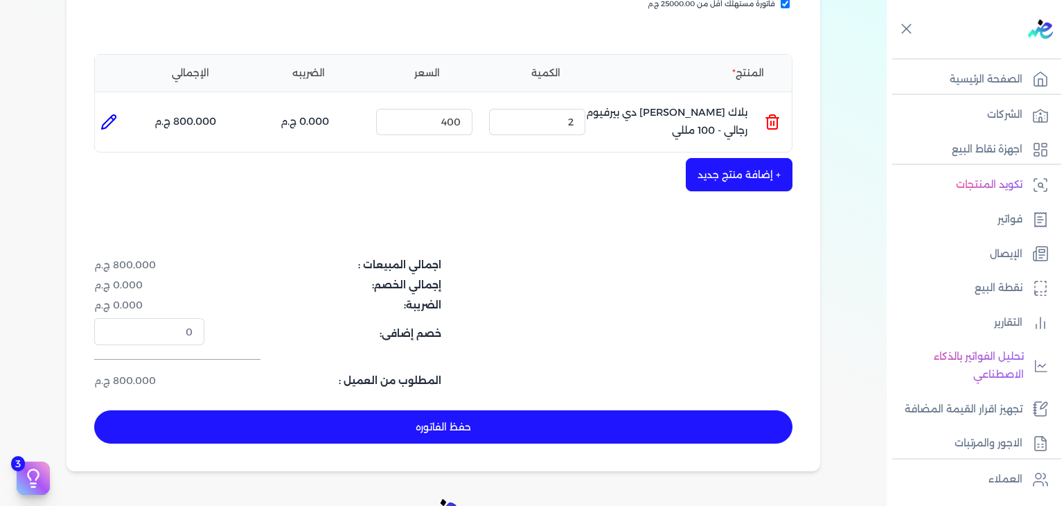
click at [606, 418] on button "حفظ الفاتوره" at bounding box center [443, 426] width 698 height 33
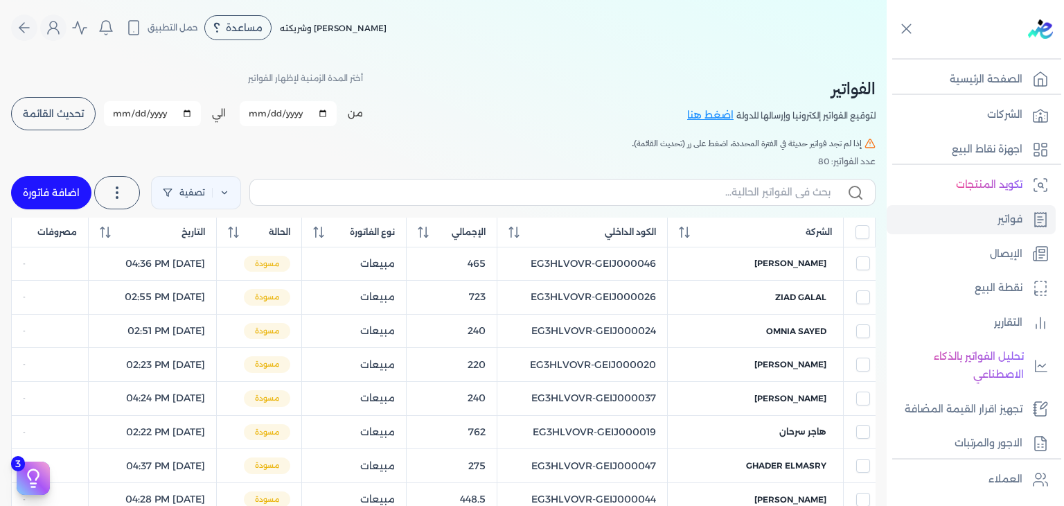
click at [69, 200] on link "اضافة فاتورة" at bounding box center [51, 192] width 80 height 33
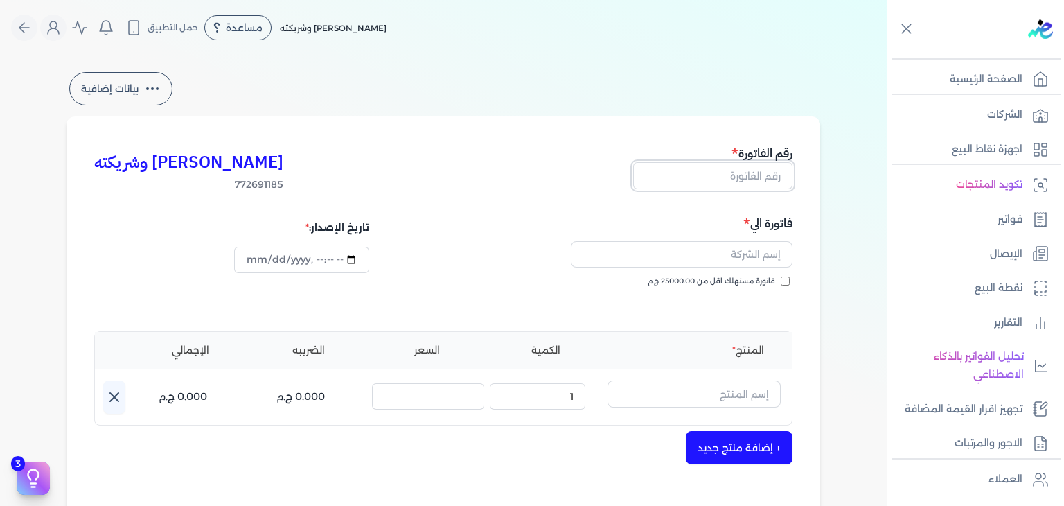
click at [770, 184] on input "text" at bounding box center [712, 175] width 159 height 26
paste input "EG3HLVOVR-GEIJ000082"
drag, startPoint x: 787, startPoint y: 282, endPoint x: 803, endPoint y: 314, distance: 36.6
click at [787, 283] on input "فاتورة مستهلك اقل من 25000.00 ج.م" at bounding box center [785, 280] width 9 height 9
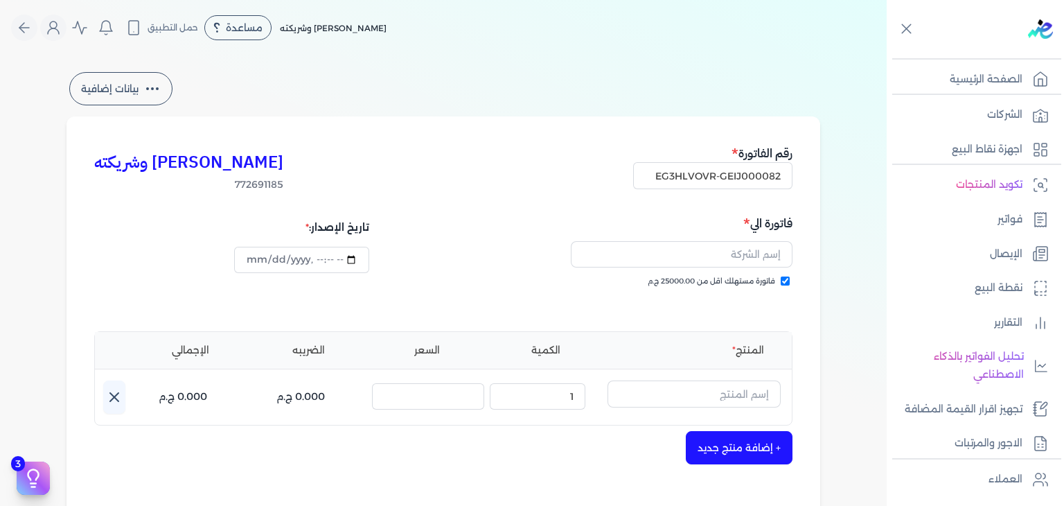
scroll to position [0, 0]
click at [714, 261] on input "text" at bounding box center [682, 254] width 222 height 26
paste input "[PERSON_NAME]"
click at [738, 393] on input "text" at bounding box center [693, 393] width 173 height 26
paste input "دير مس او دي بيرفيوم نسائي - 100 مللي"
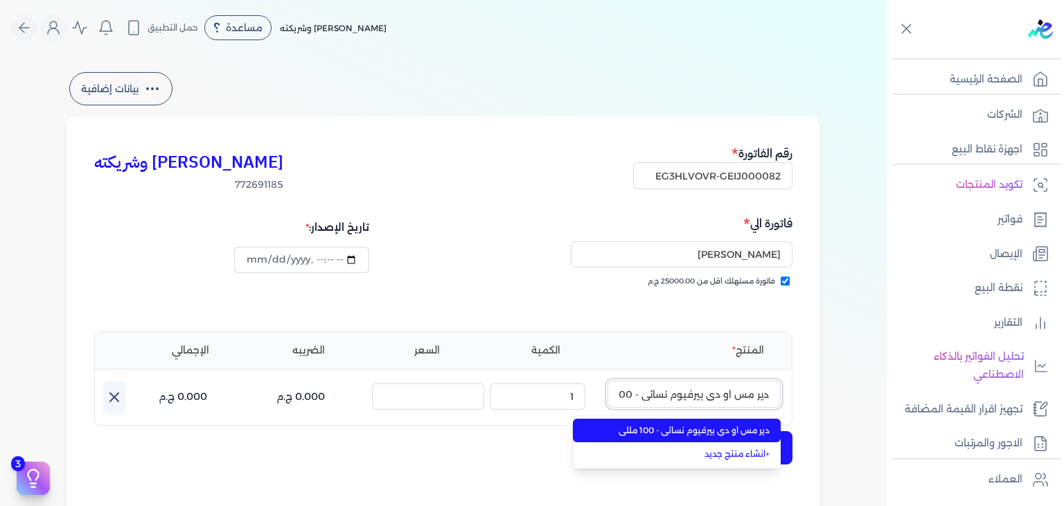
scroll to position [0, -28]
click at [749, 436] on span "دير مس او دي بيرفيوم نسائي - 100 مللي" at bounding box center [684, 430] width 169 height 12
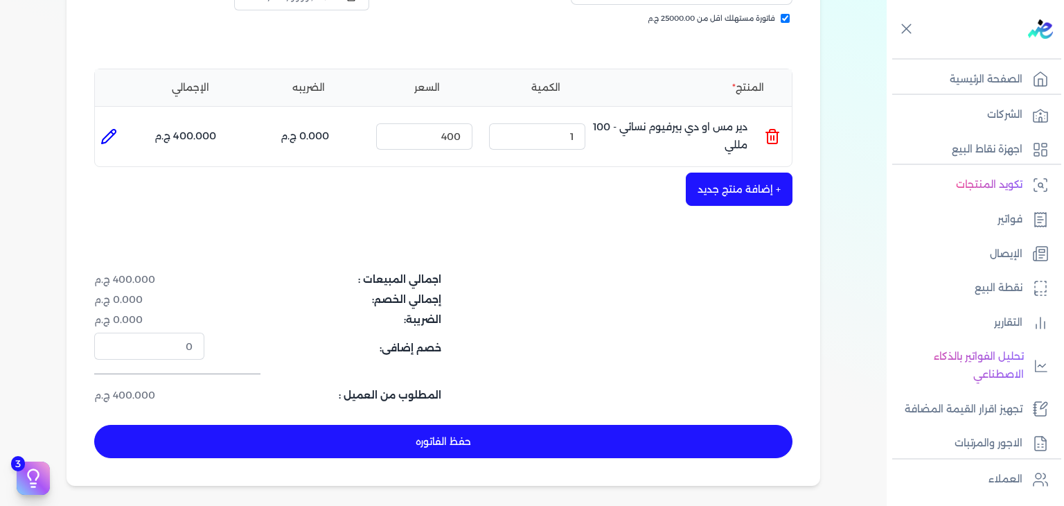
scroll to position [277, 0]
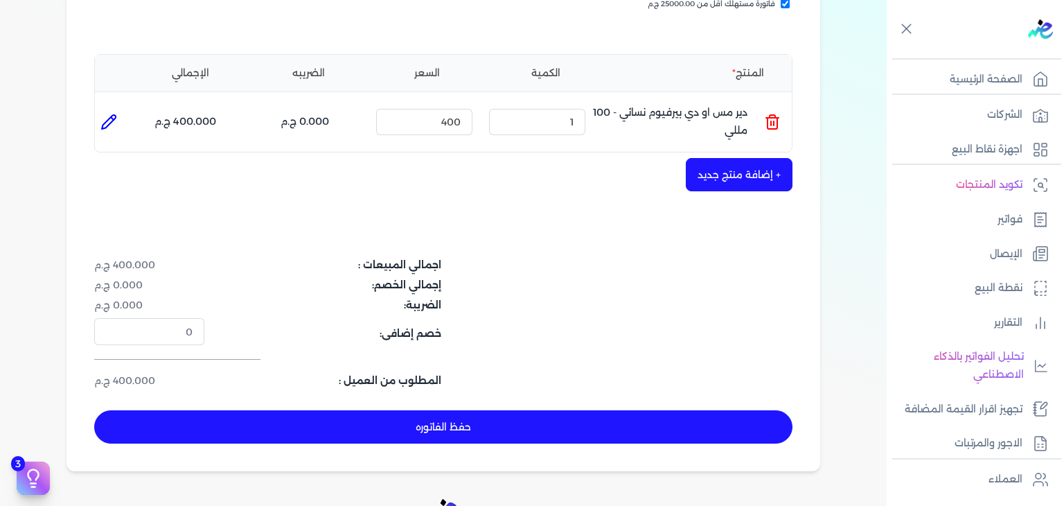
click at [552, 426] on button "حفظ الفاتوره" at bounding box center [443, 426] width 698 height 33
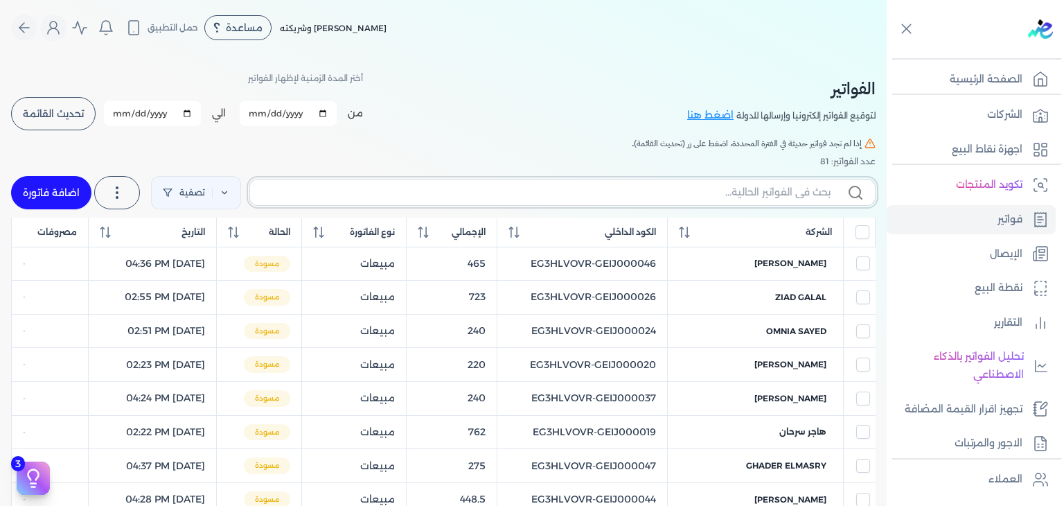
click at [673, 192] on input "text" at bounding box center [545, 192] width 569 height 15
paste input "EG3HLVOVR-GEIJ000082"
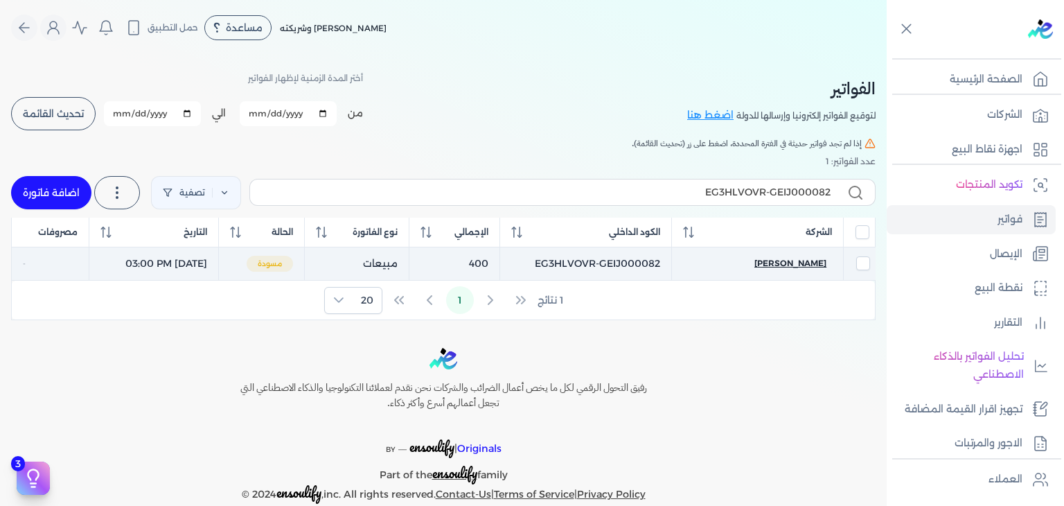
click at [798, 258] on span "[PERSON_NAME]" at bounding box center [790, 263] width 72 height 12
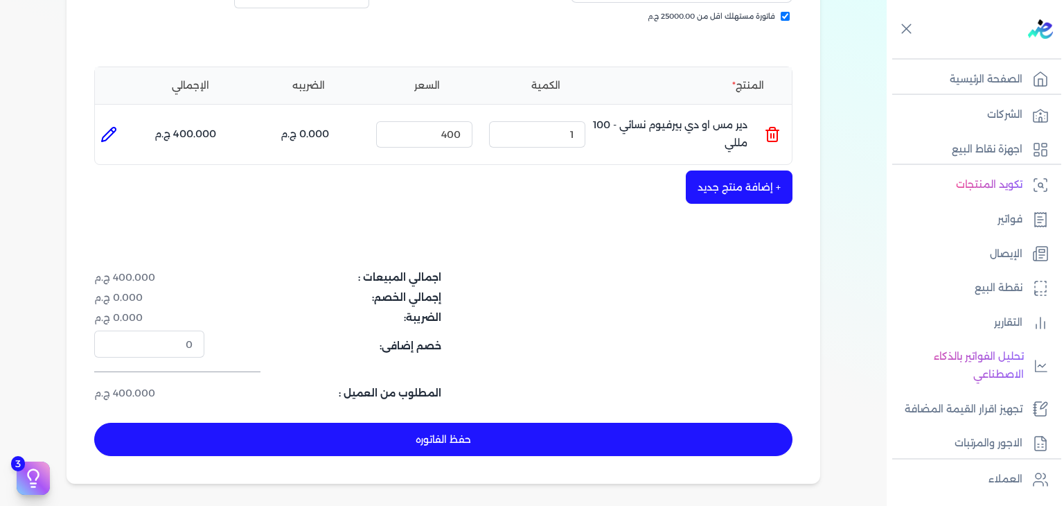
scroll to position [416, 0]
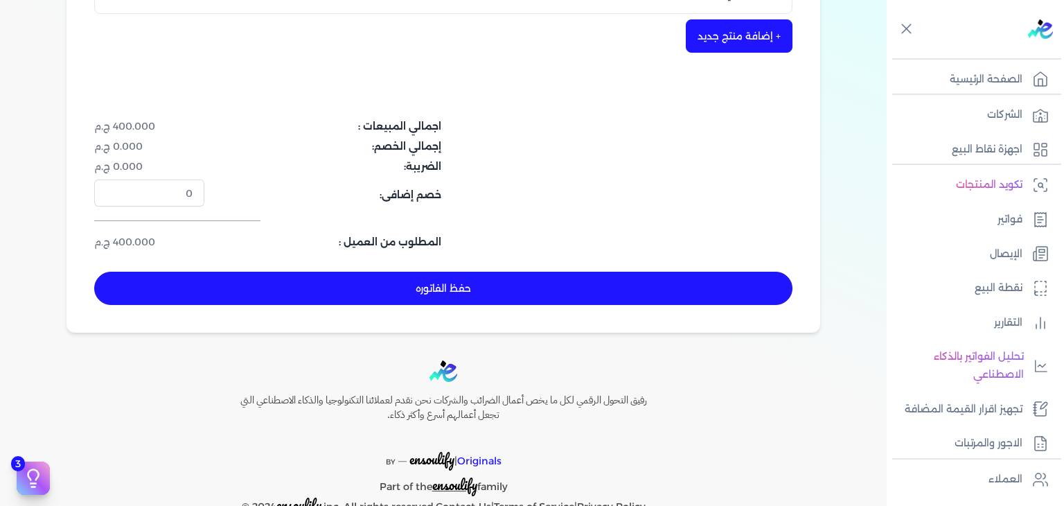
click at [551, 287] on button "حفظ الفاتوره" at bounding box center [443, 287] width 698 height 33
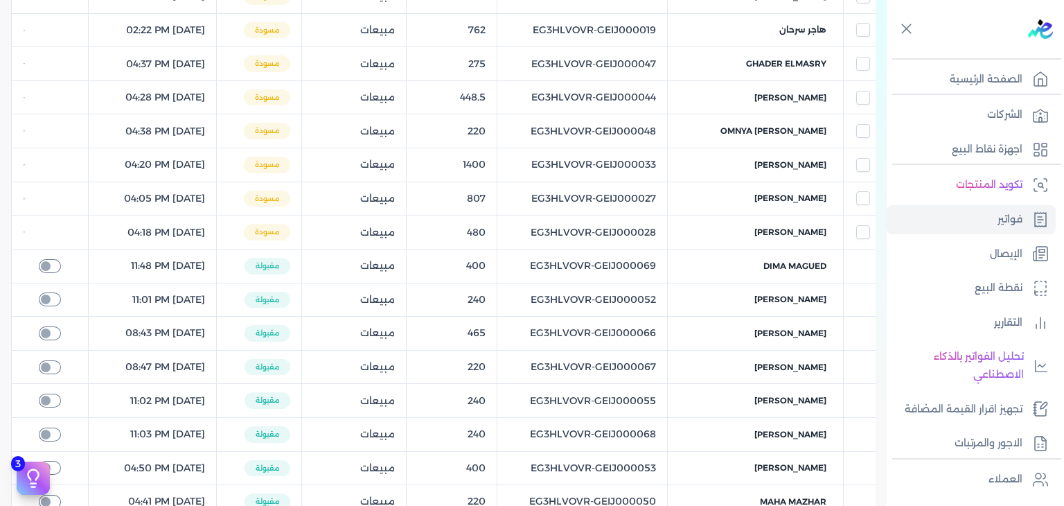
scroll to position [125, 0]
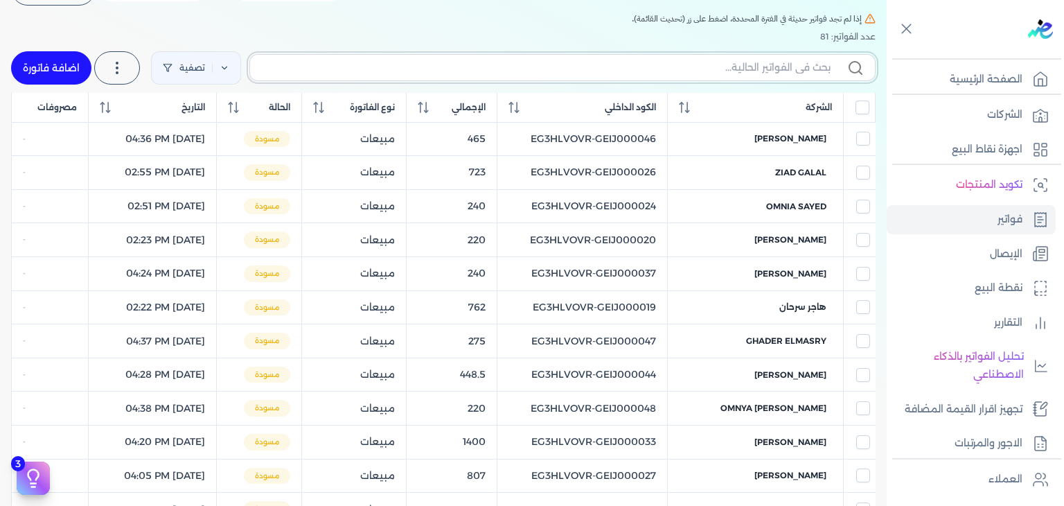
click at [599, 69] on input "text" at bounding box center [545, 67] width 569 height 15
paste input "EG3HLVOVR-GEIJ000083"
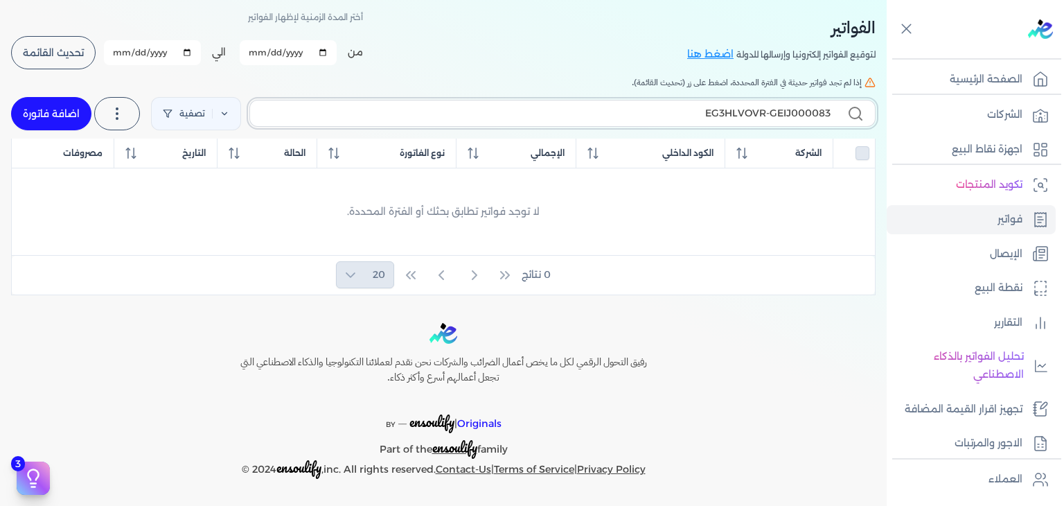
scroll to position [60, 0]
click at [44, 103] on link "اضافة فاتورة" at bounding box center [51, 114] width 80 height 33
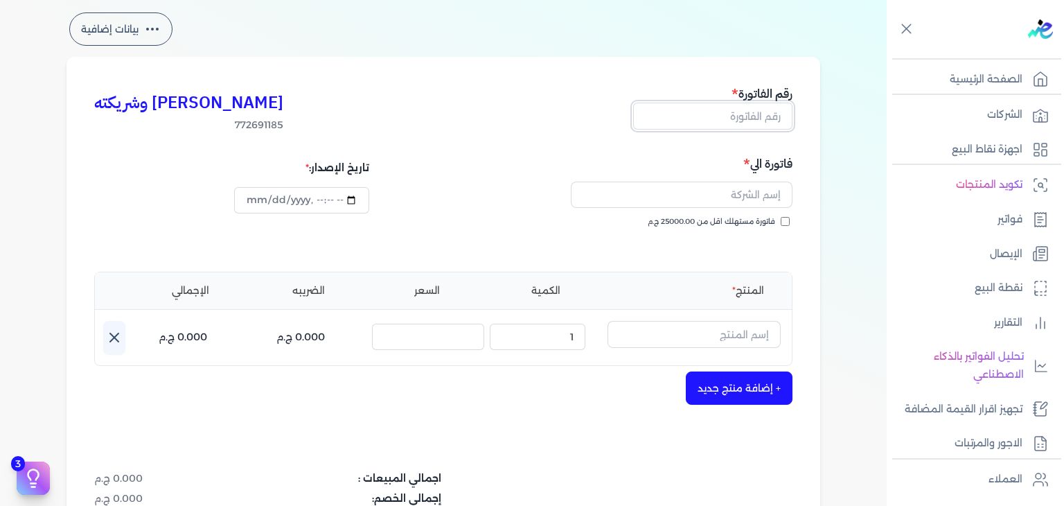
click at [755, 120] on input "text" at bounding box center [712, 116] width 159 height 26
paste input "EG3HLVOVR-GEIJ000083"
click at [790, 224] on input "فاتورة مستهلك اقل من 25000.00 ج.م" at bounding box center [785, 221] width 9 height 9
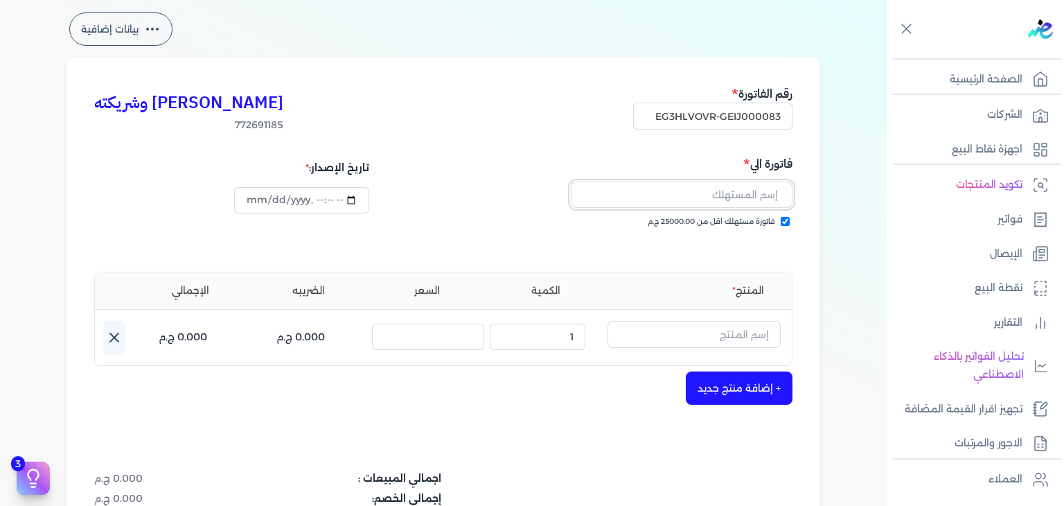
click at [691, 200] on input "text" at bounding box center [682, 194] width 222 height 26
paste input "[PERSON_NAME]"
click at [731, 338] on input "text" at bounding box center [693, 334] width 173 height 26
paste input "بوردوكس او دي بيرفيوم نسائي - 100 مللي"
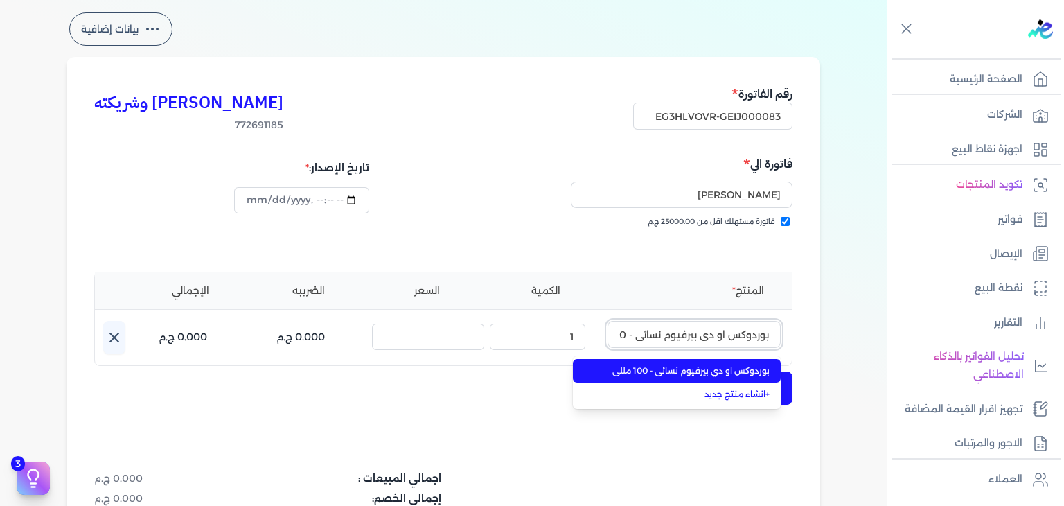
scroll to position [0, -34]
click at [722, 370] on span "بوردوكس او دي بيرفيوم نسائي - 100 مللي" at bounding box center [684, 370] width 169 height 12
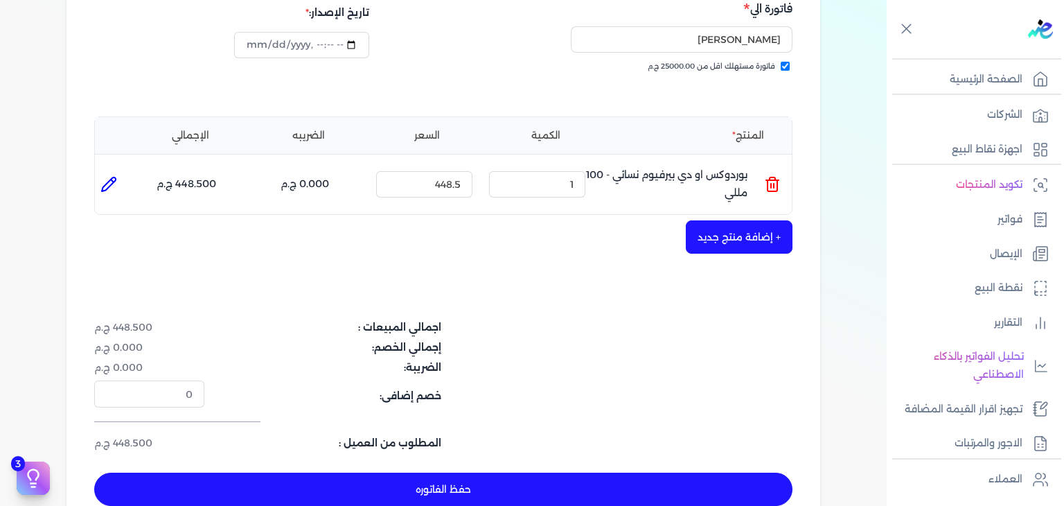
scroll to position [337, 0]
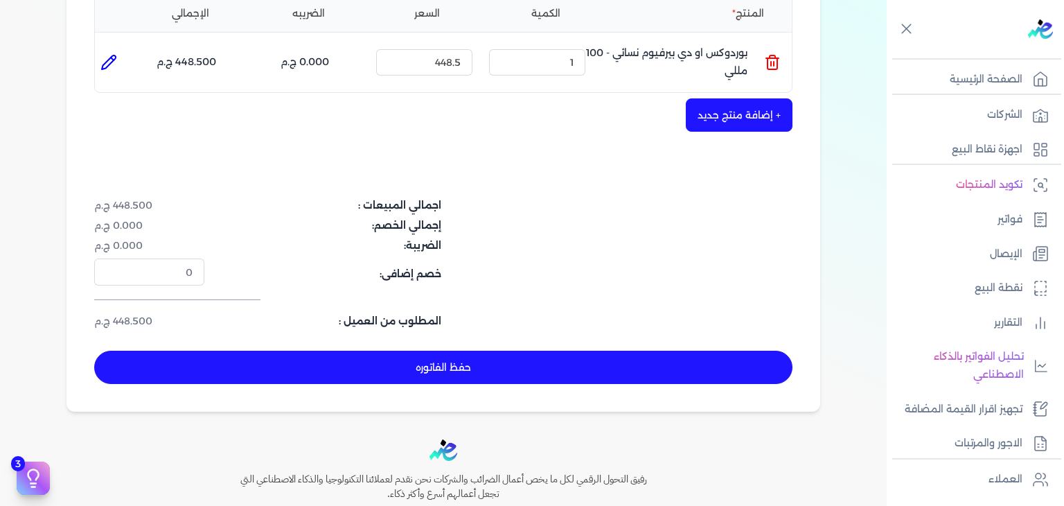
click at [587, 373] on button "حفظ الفاتوره" at bounding box center [443, 366] width 698 height 33
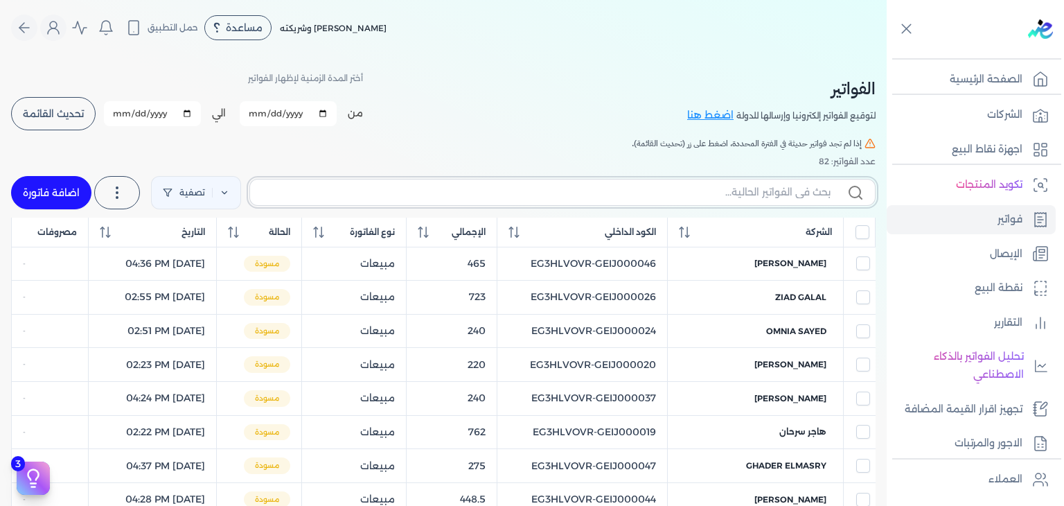
click at [676, 191] on input "text" at bounding box center [545, 192] width 569 height 15
paste input "EG3HLVOVR-GEIJ000083"
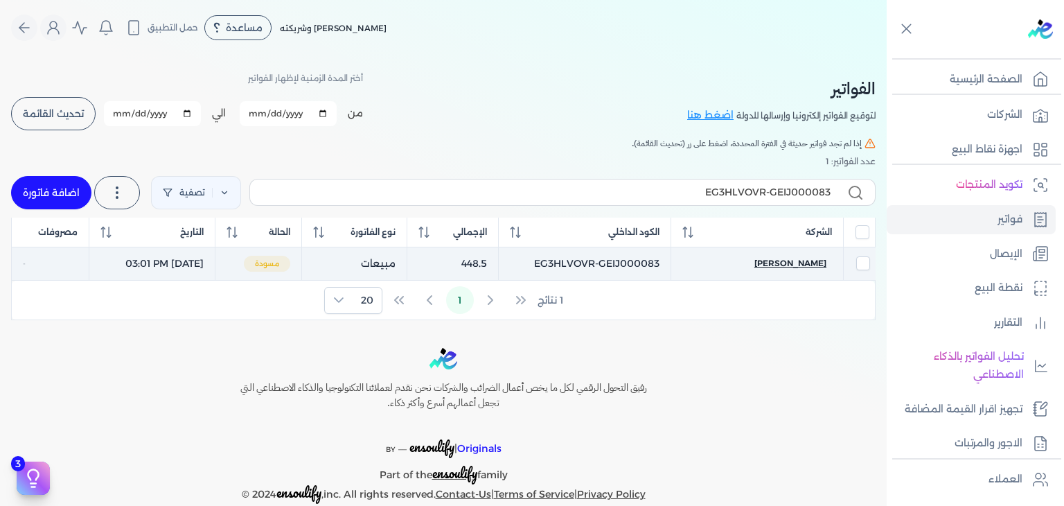
click at [786, 266] on span "[PERSON_NAME]" at bounding box center [790, 263] width 72 height 12
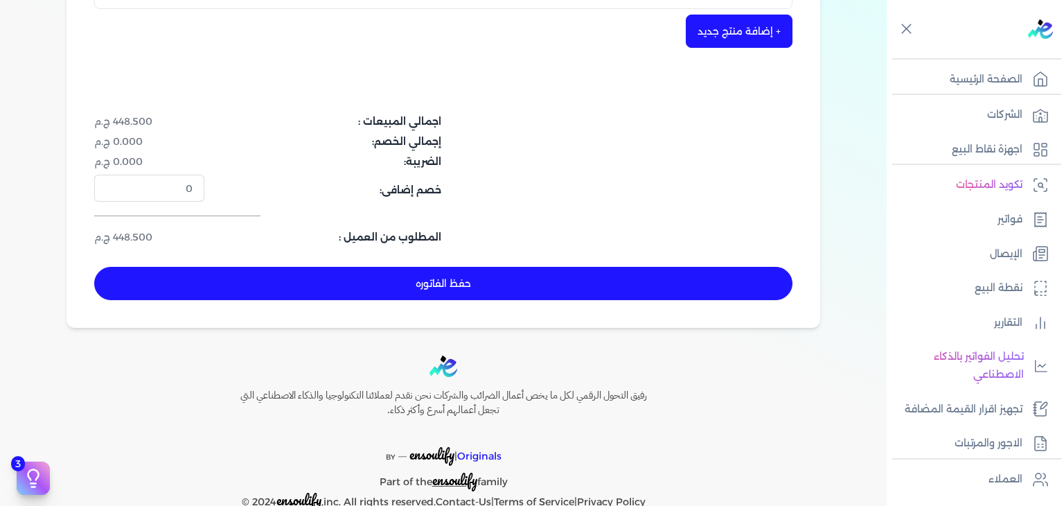
scroll to position [452, 0]
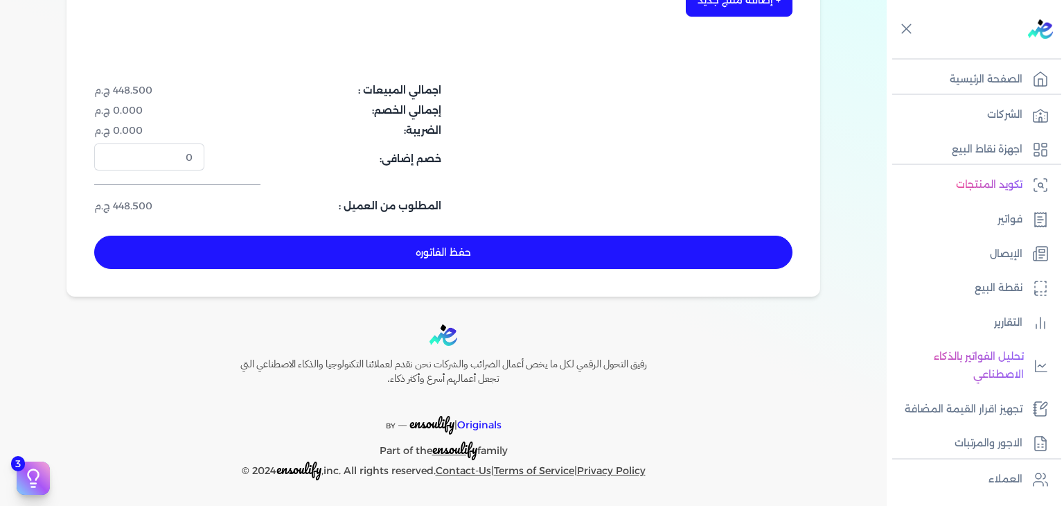
click at [583, 263] on button "حفظ الفاتوره" at bounding box center [443, 251] width 698 height 33
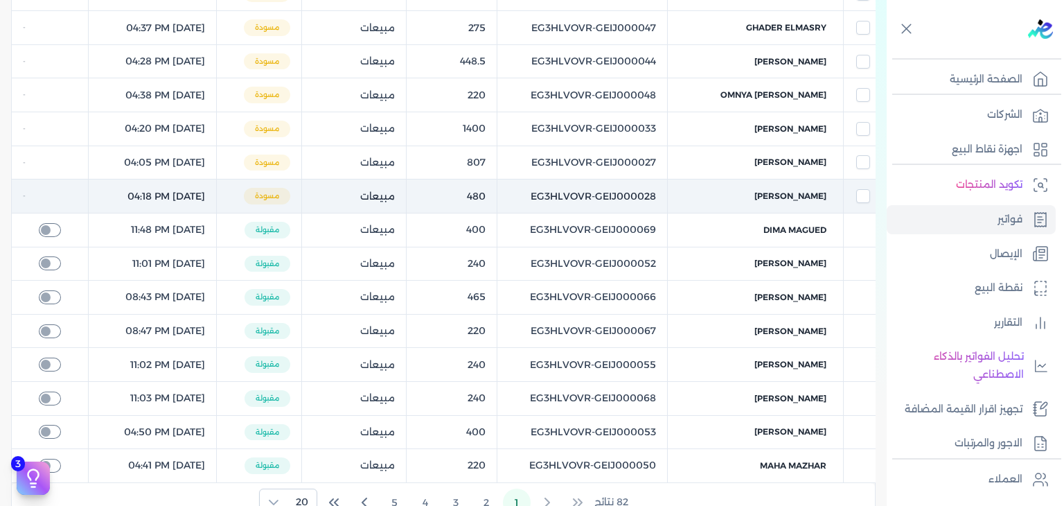
scroll to position [22, 0]
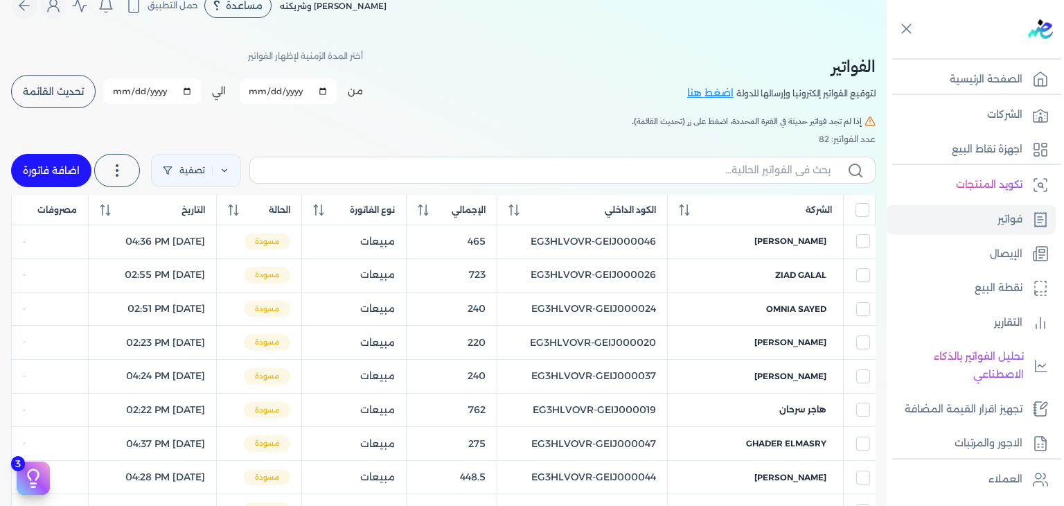
click at [77, 75] on button "تحديث القائمة" at bounding box center [53, 91] width 84 height 33
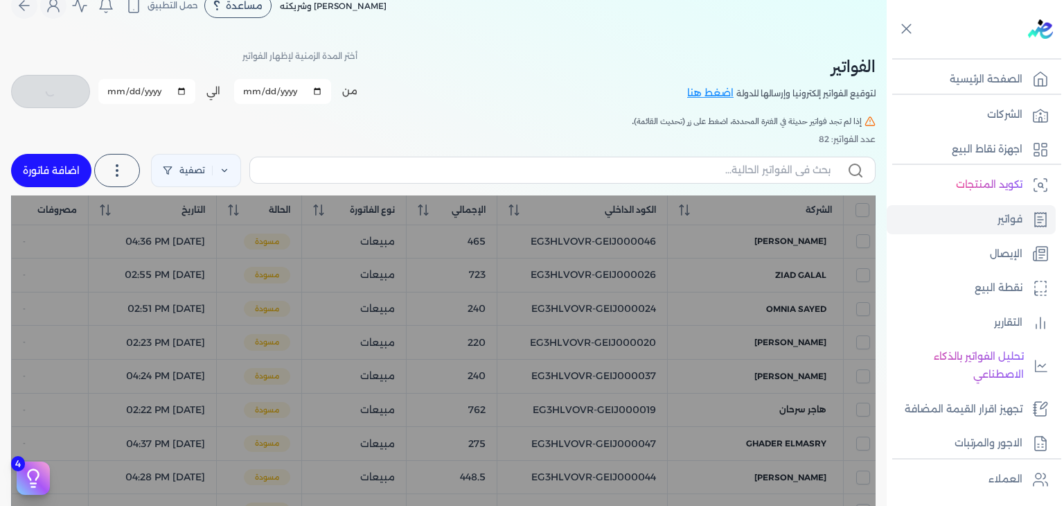
click at [253, 94] on input "[DATE]" at bounding box center [282, 91] width 97 height 25
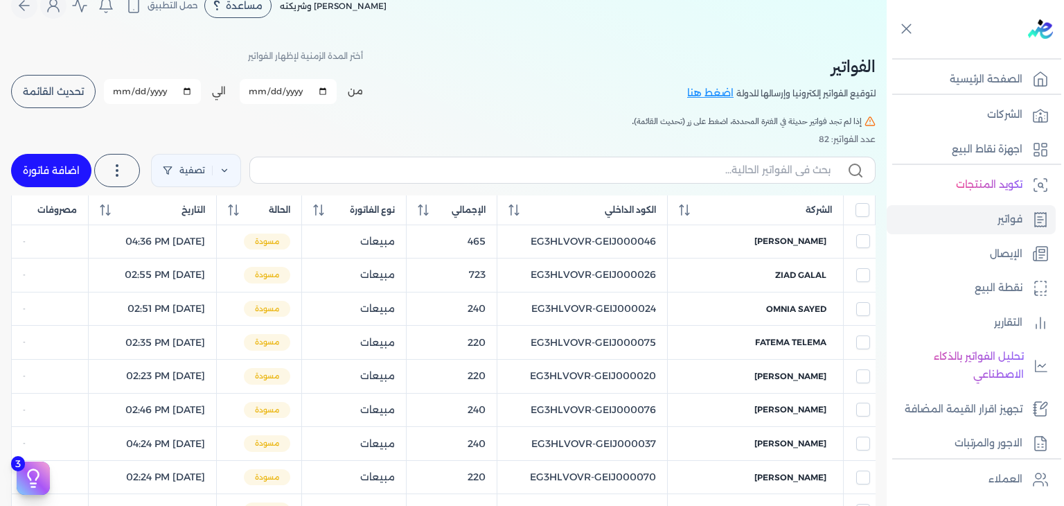
click at [73, 98] on button "تحديث القائمة" at bounding box center [53, 91] width 84 height 33
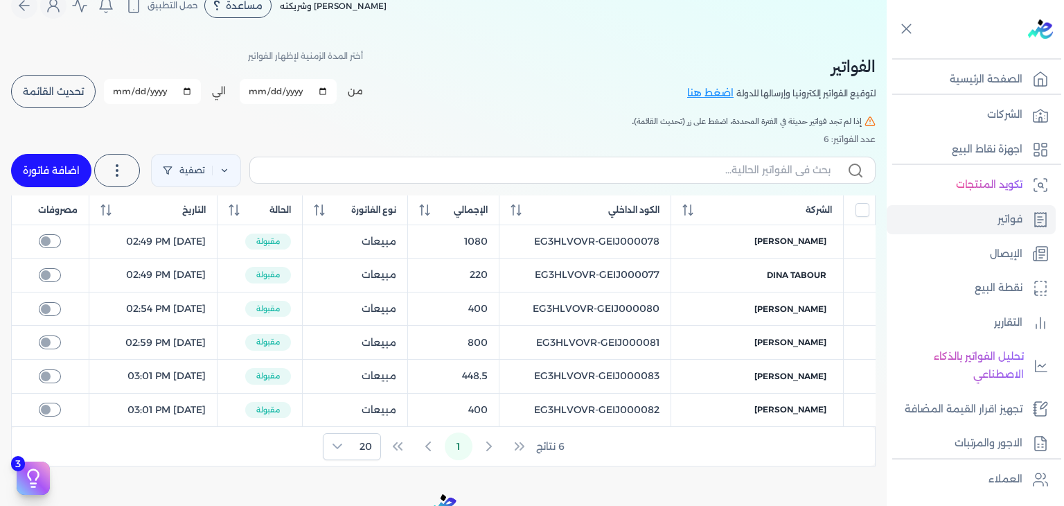
click at [259, 85] on input "[DATE]" at bounding box center [288, 91] width 97 height 25
click at [80, 103] on button "تحديث القائمة" at bounding box center [53, 91] width 84 height 33
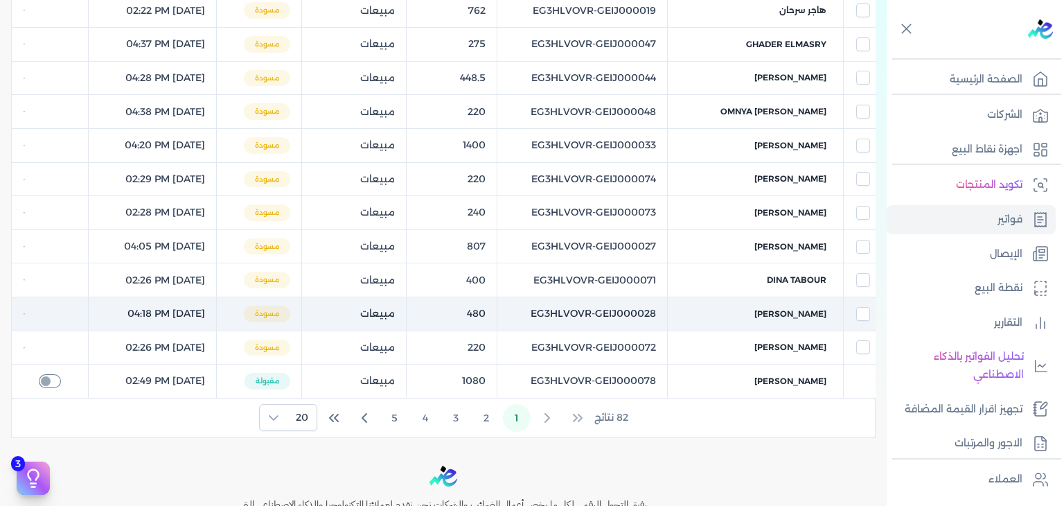
scroll to position [661, 0]
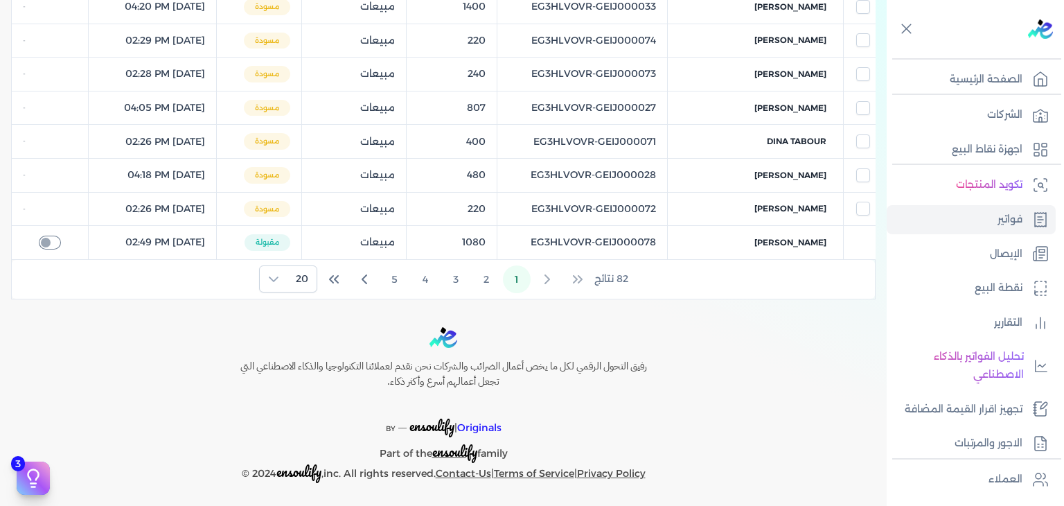
click at [193, 405] on div "رفيق التحول الرقمي لكل ما يخص أعمال الضرائب والشركات نحن نقدم لعملائنا التكنولو…" at bounding box center [443, 405] width 887 height 156
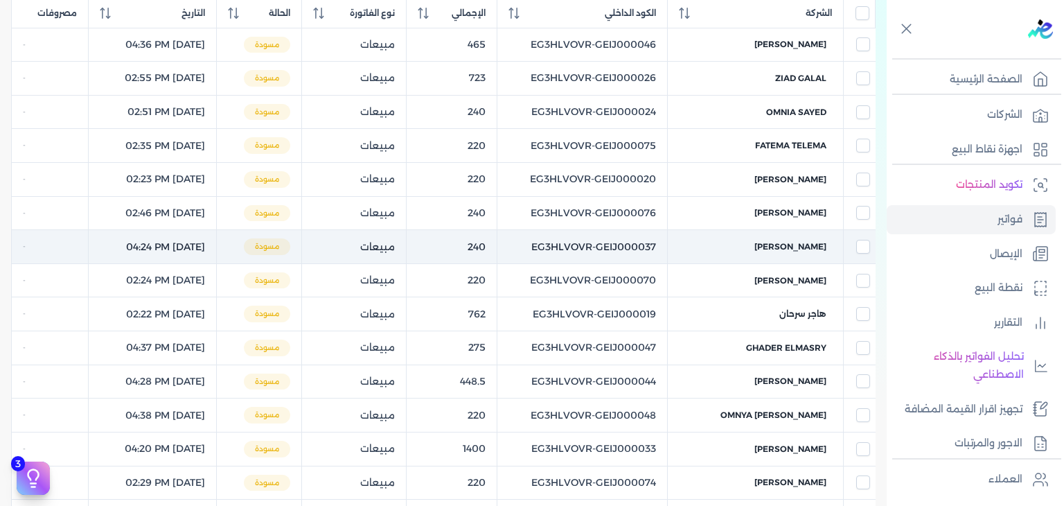
scroll to position [37, 0]
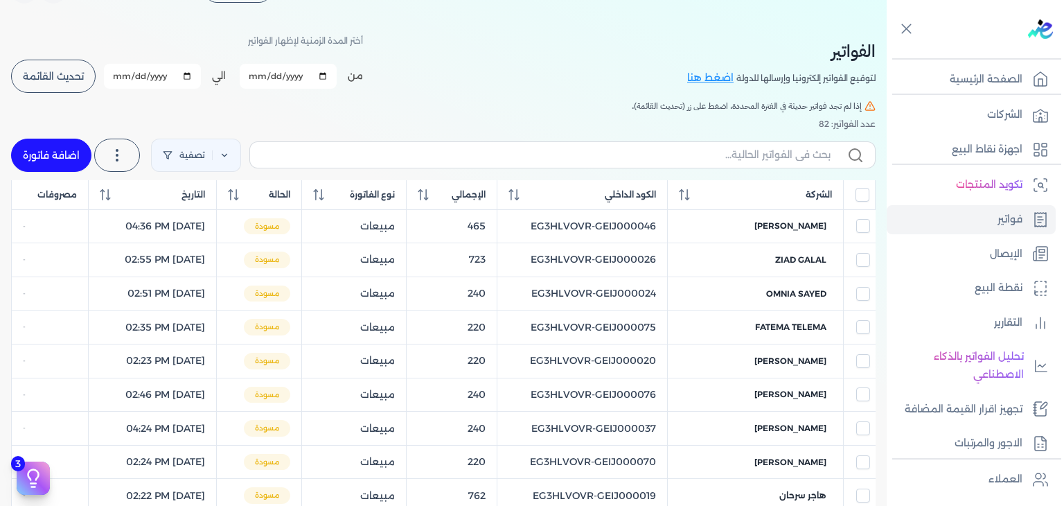
click at [185, 100] on h5 "إذا لم تجد فواتير حديثة في الفترة المحددة، اضغط على زر (تحديث القائمة)." at bounding box center [443, 106] width 864 height 12
